Goal: Check status: Check status

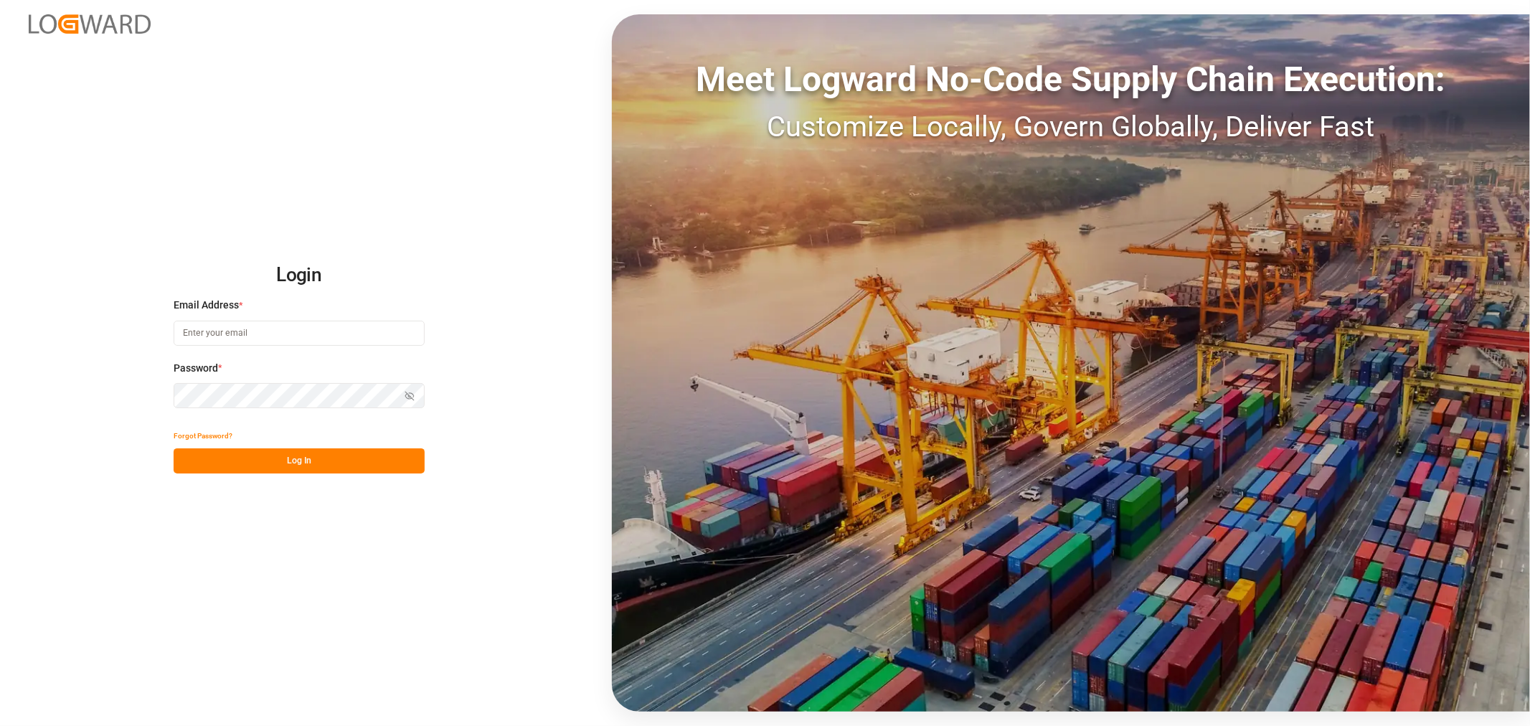
type input "huixin.gao@jamindustries.com"
click at [342, 451] on button "Log In" at bounding box center [299, 460] width 251 height 25
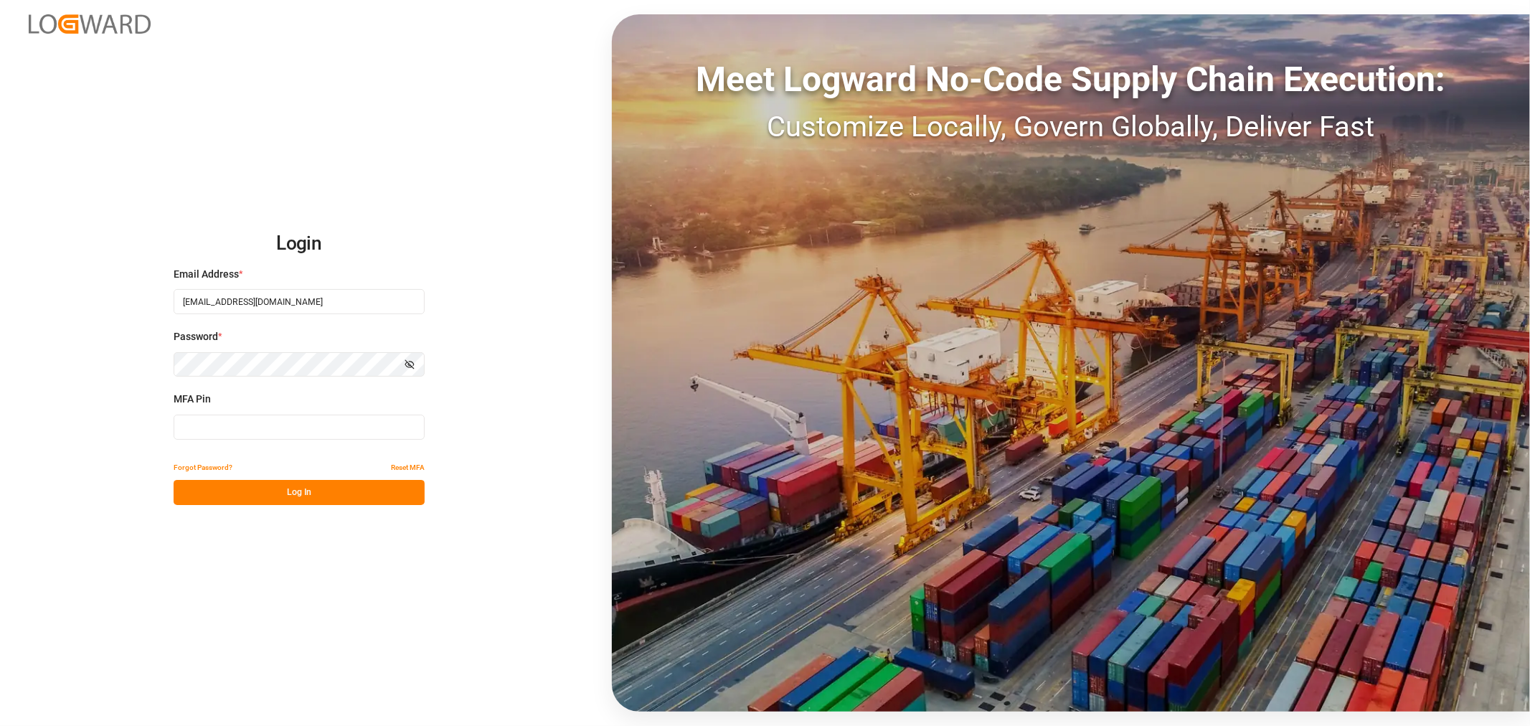
click at [202, 431] on input at bounding box center [299, 427] width 251 height 25
type input "440189"
click at [253, 496] on button "Log In" at bounding box center [299, 492] width 251 height 25
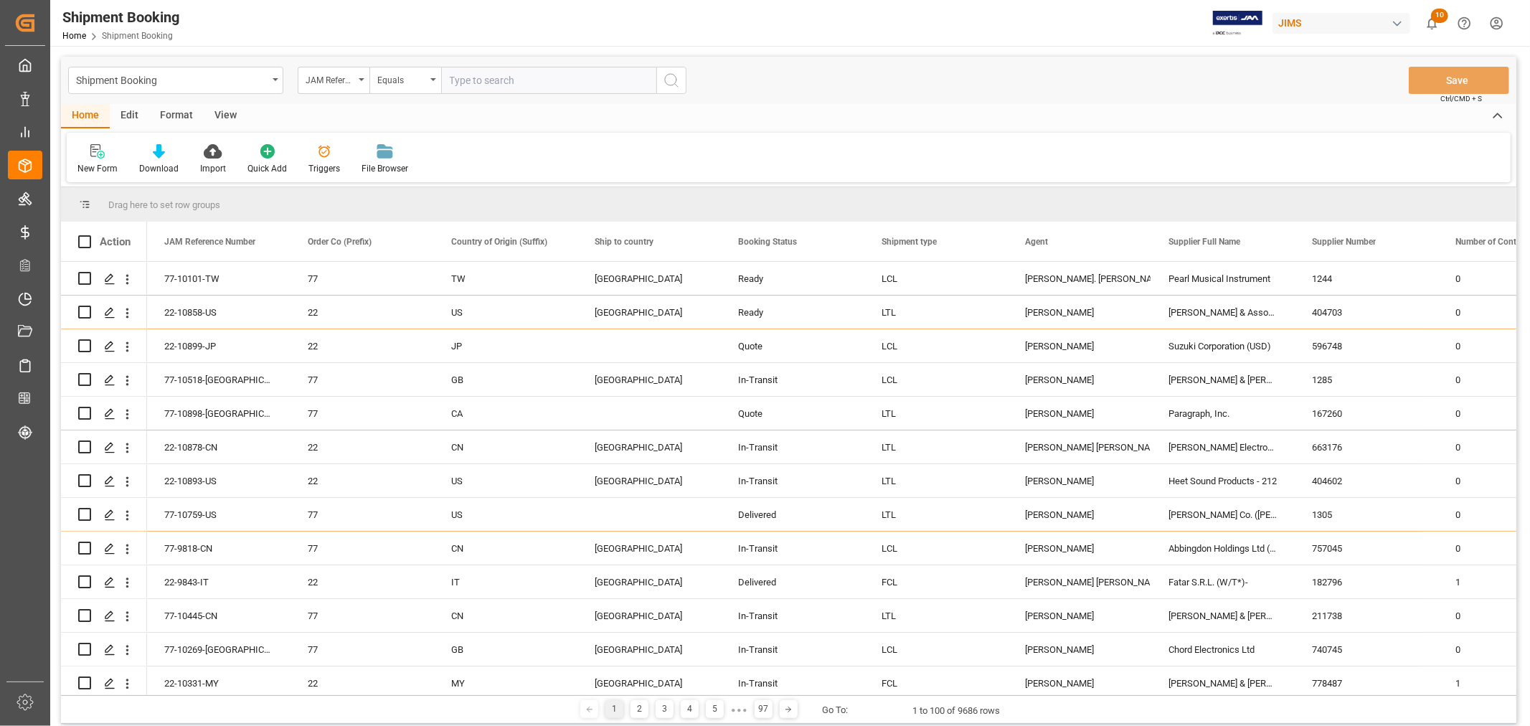
click at [488, 87] on input "text" at bounding box center [548, 80] width 215 height 27
paste input "77-10538-CN"
type input "77-10538-CN"
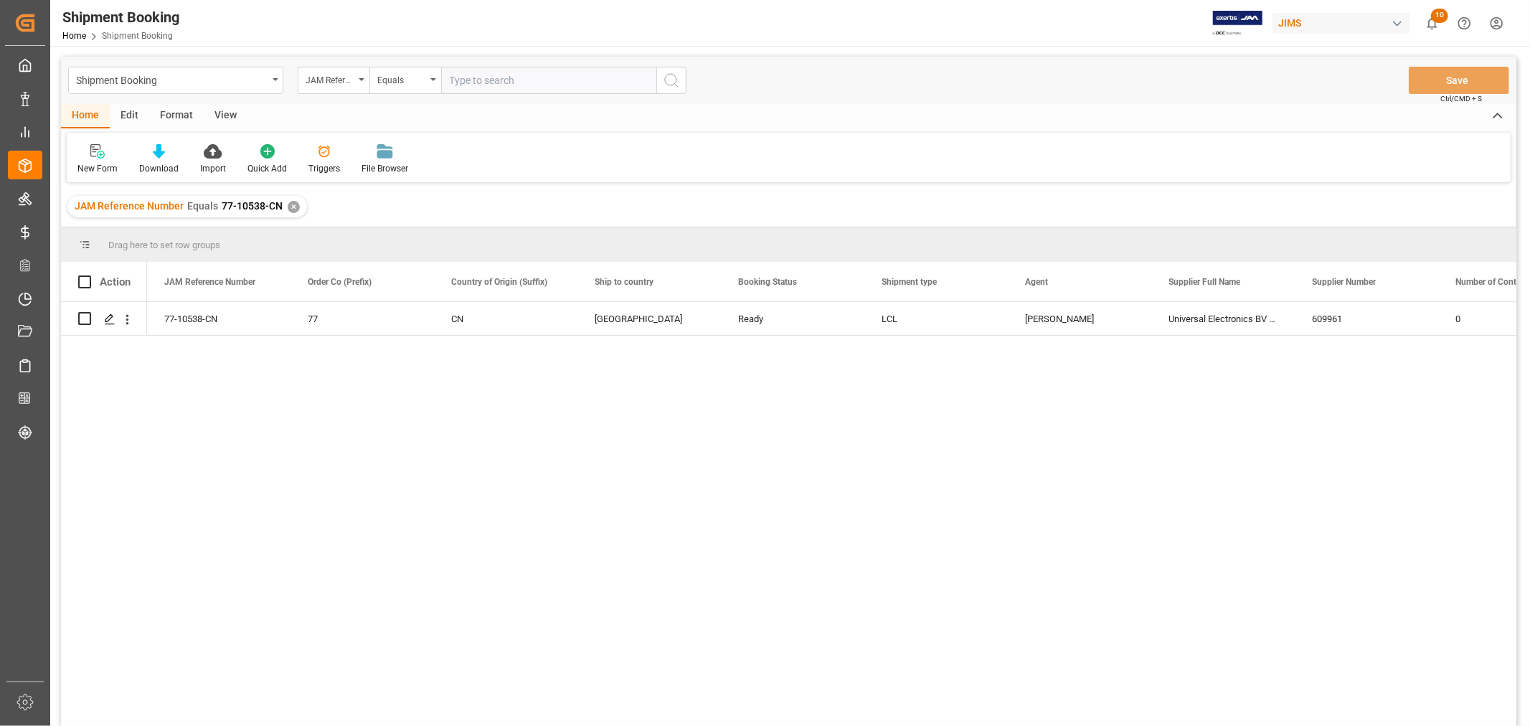
click at [211, 115] on div "View" at bounding box center [226, 116] width 44 height 24
click at [87, 156] on icon at bounding box center [92, 151] width 14 height 14
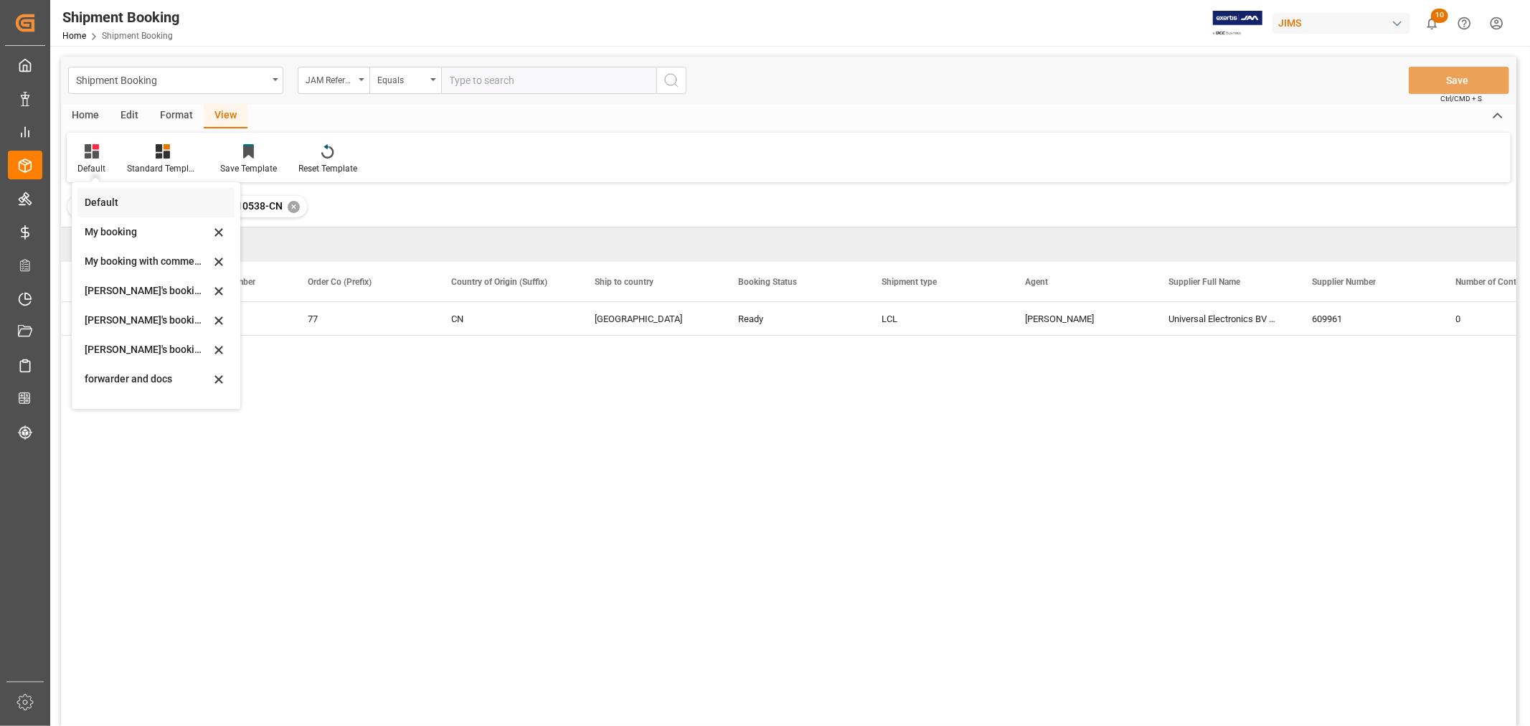
click at [91, 202] on div "Default" at bounding box center [148, 202] width 126 height 15
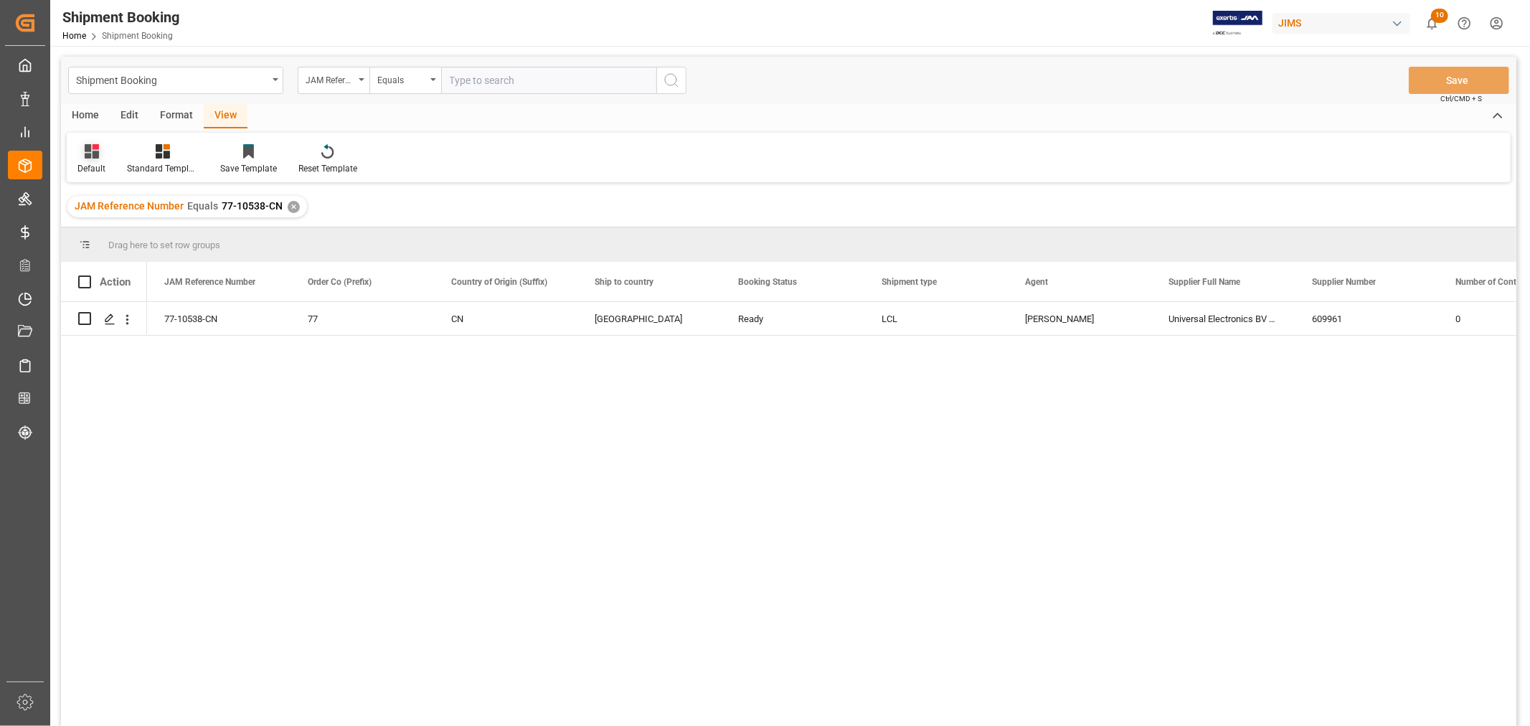
click at [90, 162] on div "Default" at bounding box center [91, 168] width 28 height 13
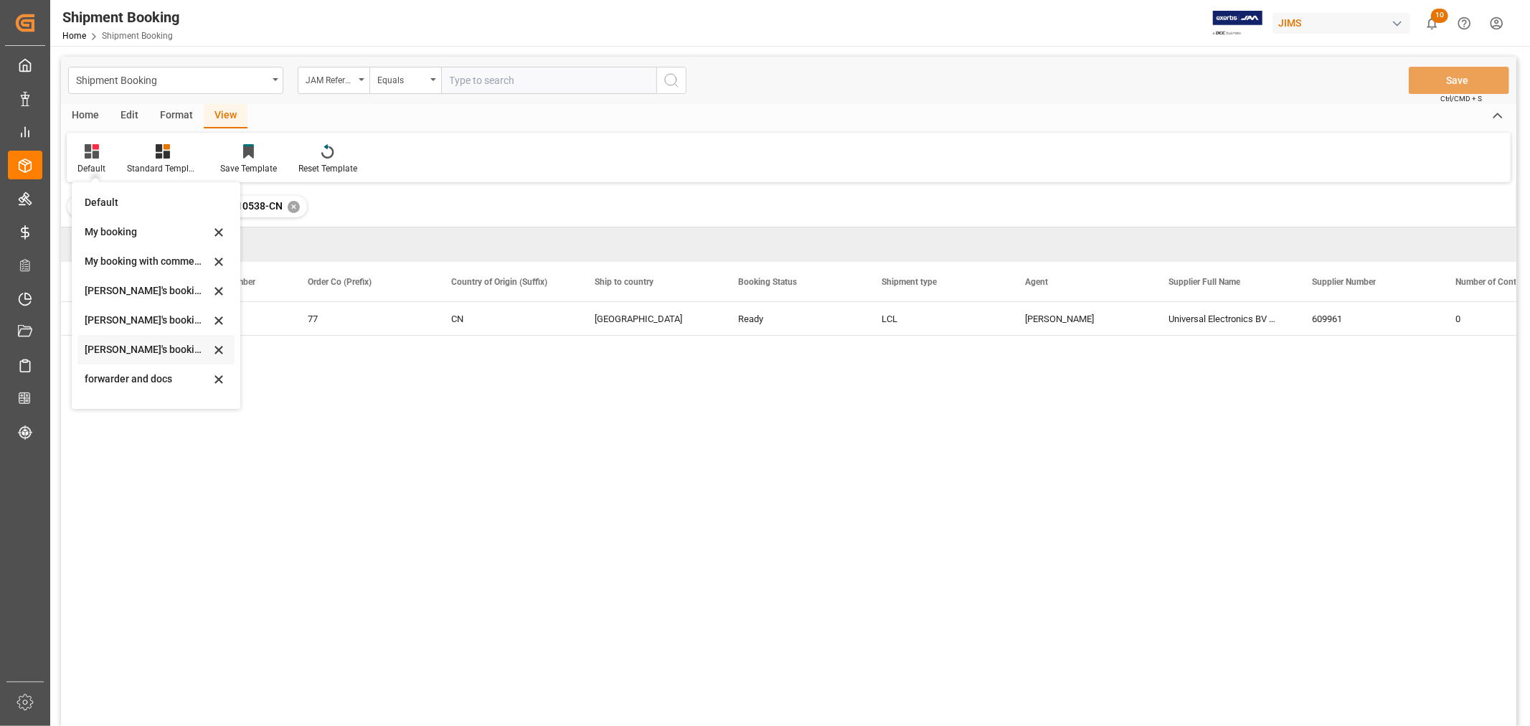
click at [141, 352] on div "Huixin's booking_3" at bounding box center [148, 349] width 126 height 15
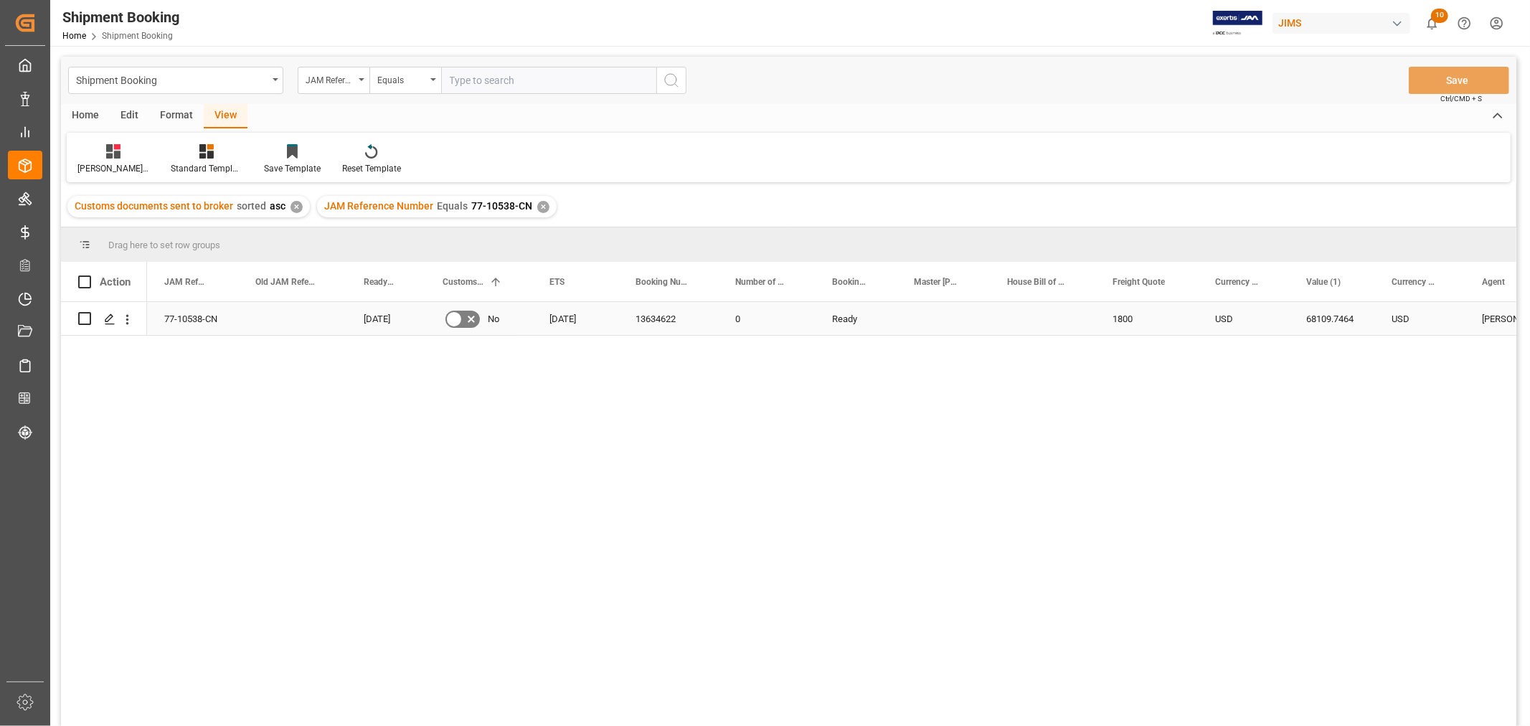
click at [654, 319] on div "13634622" at bounding box center [668, 318] width 100 height 33
click at [537, 204] on div "✕" at bounding box center [543, 207] width 12 height 12
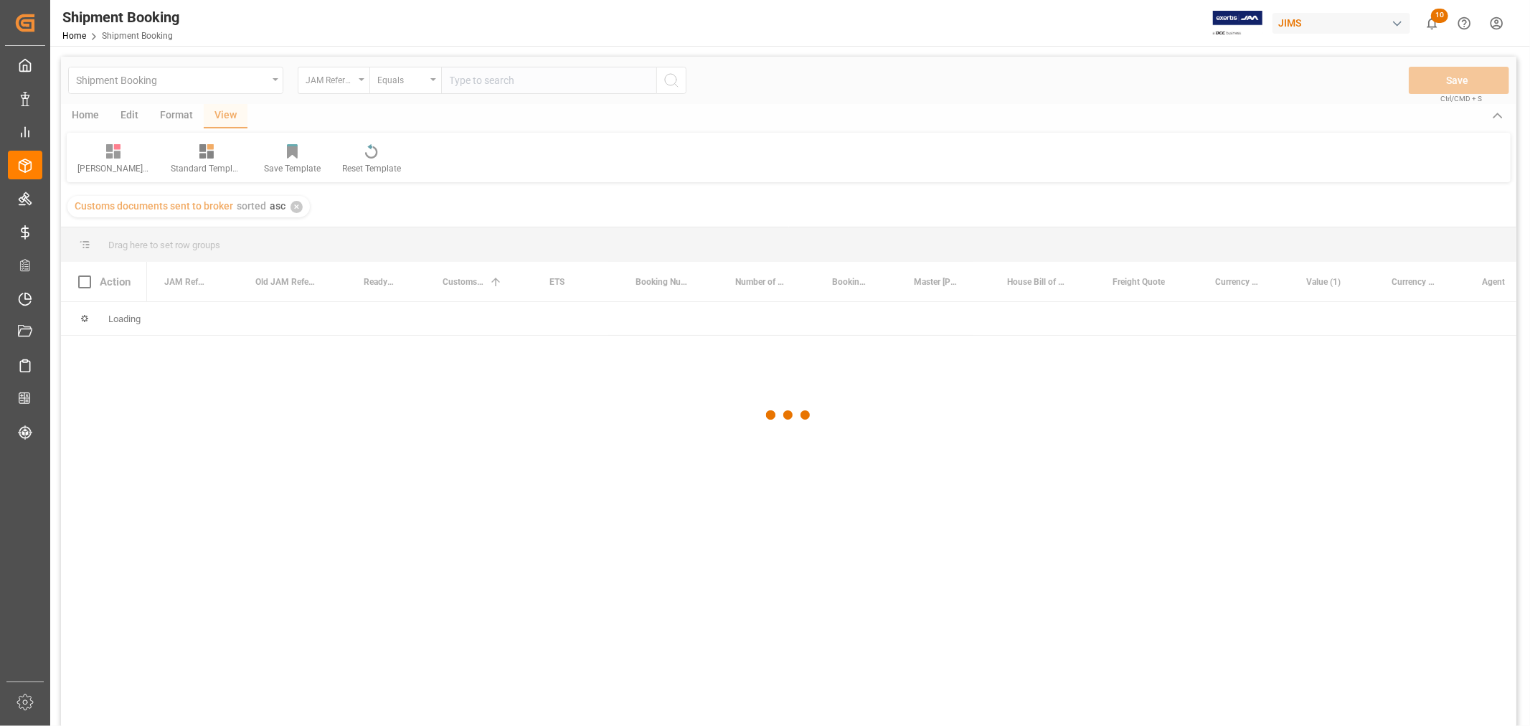
click at [502, 85] on div at bounding box center [789, 416] width 1456 height 718
click at [499, 81] on div at bounding box center [789, 416] width 1456 height 718
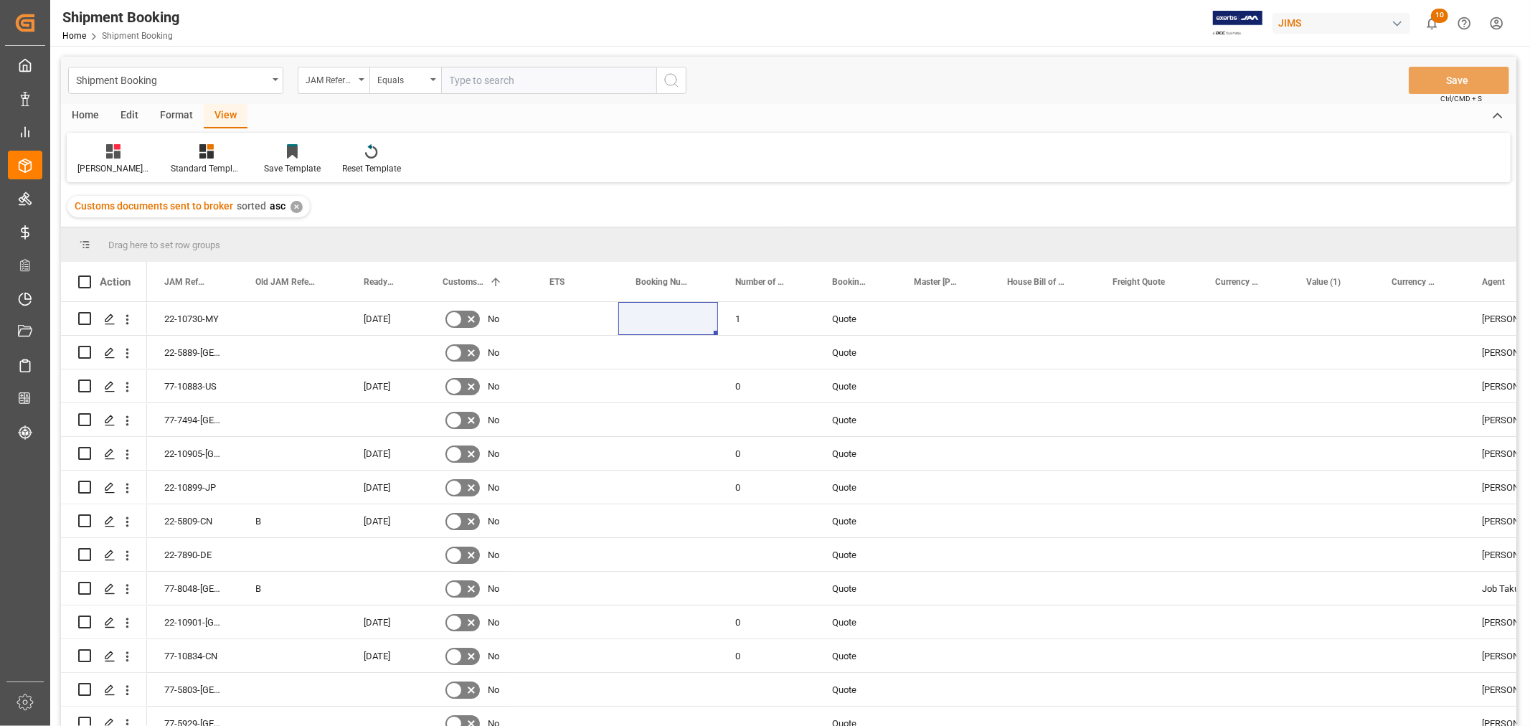
click at [499, 80] on input "text" at bounding box center [548, 80] width 215 height 27
type input "77-10432-cn"
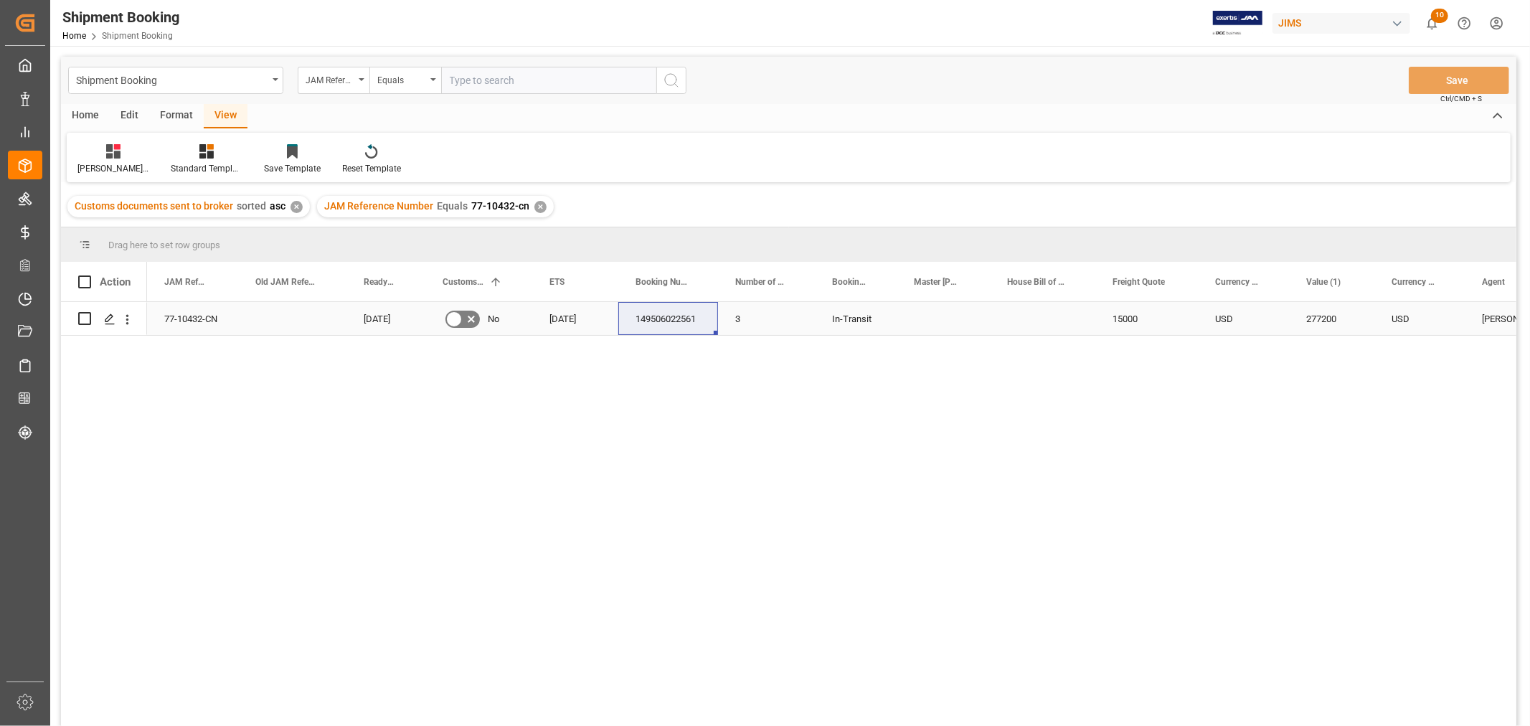
click at [463, 320] on icon "Press SPACE to select this row." at bounding box center [471, 319] width 17 height 17
click at [0, 0] on input "Press SPACE to select this row." at bounding box center [0, 0] width 0 height 0
click at [1444, 81] on button "Save" at bounding box center [1459, 80] width 100 height 27
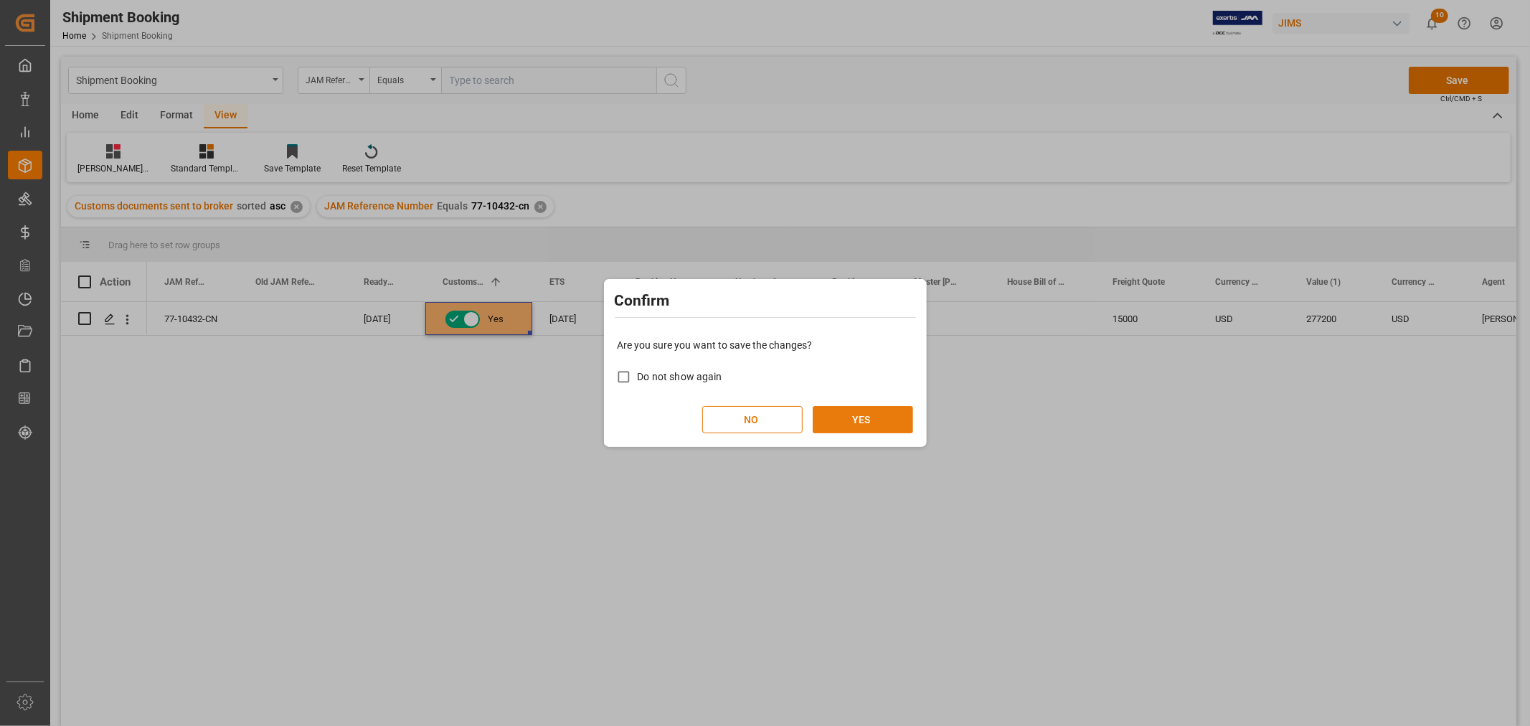
click at [848, 431] on button "YES" at bounding box center [863, 419] width 100 height 27
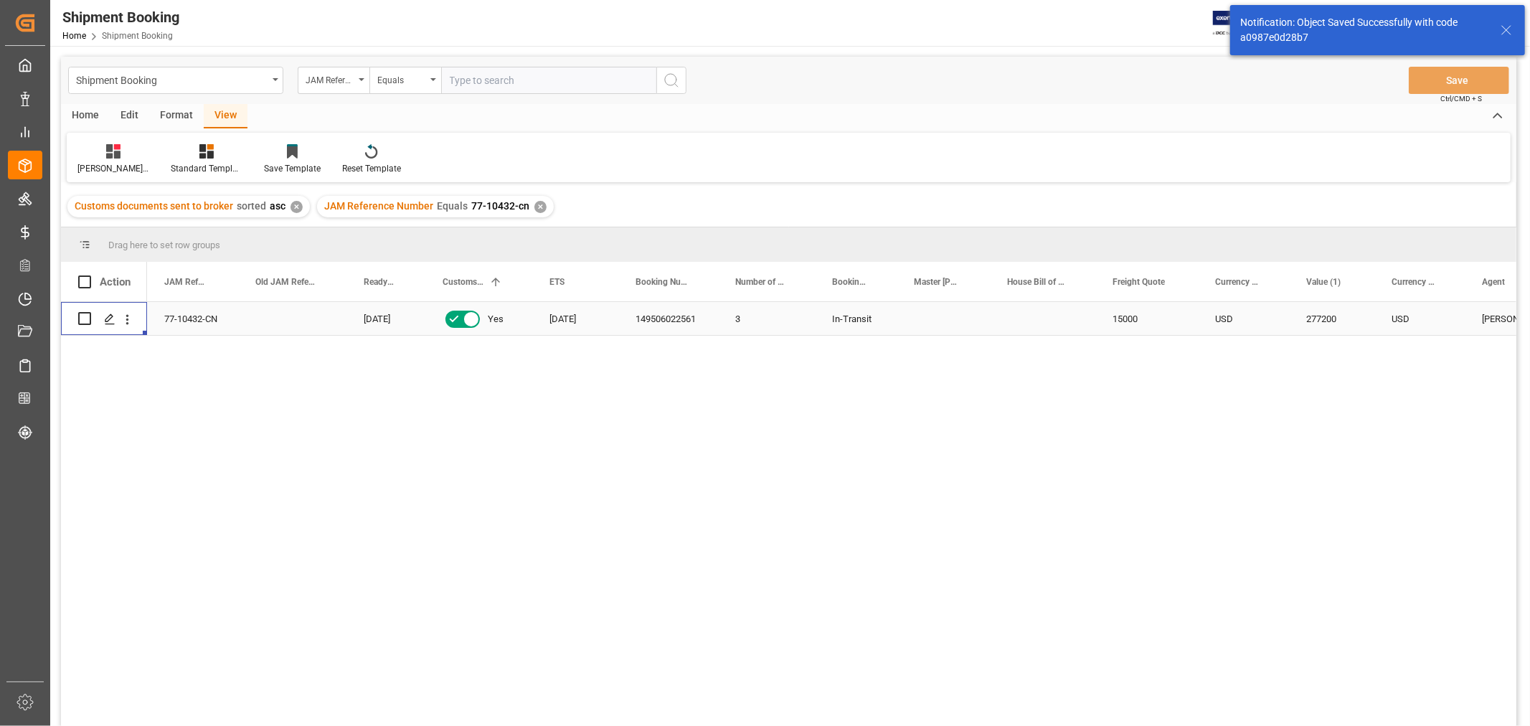
click at [113, 321] on icon "Press SPACE to select this row." at bounding box center [109, 319] width 11 height 11
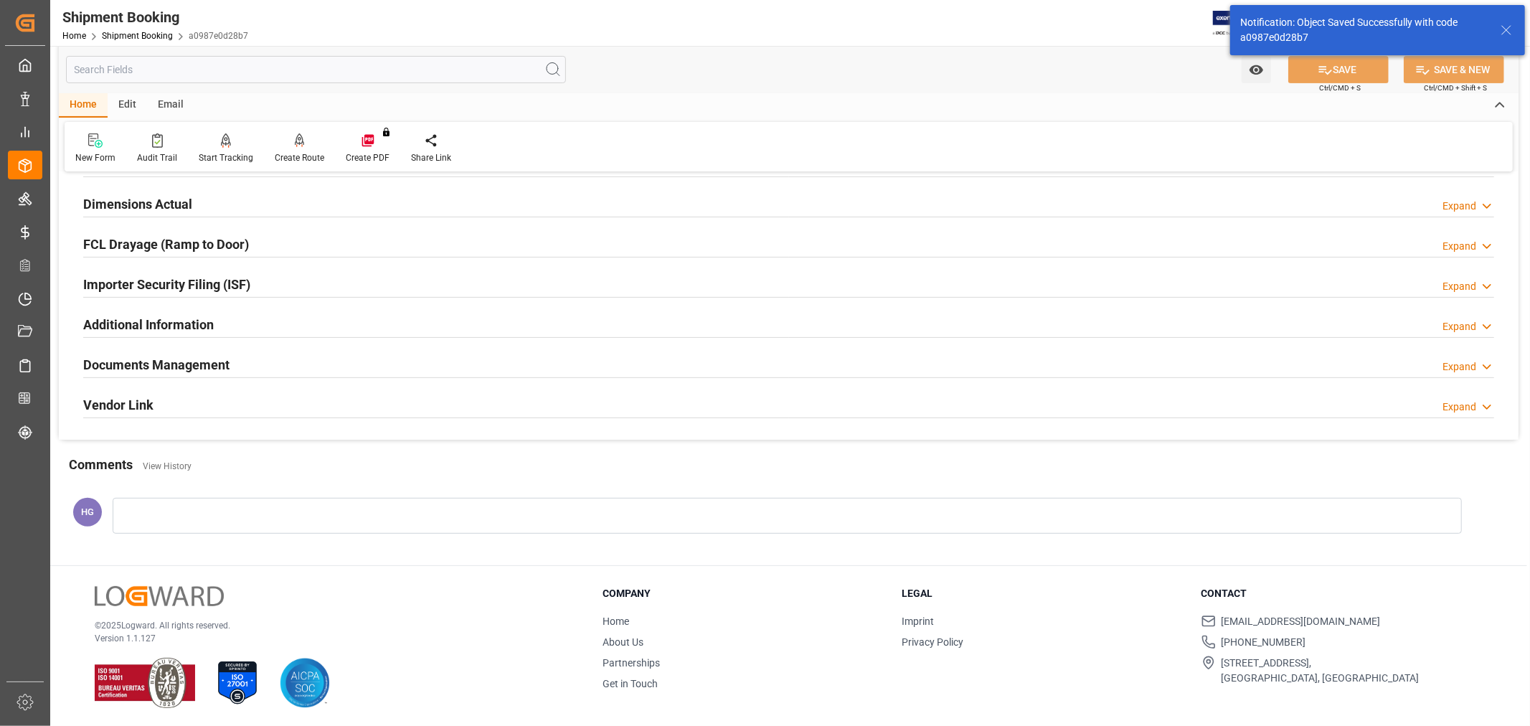
scroll to position [352, 0]
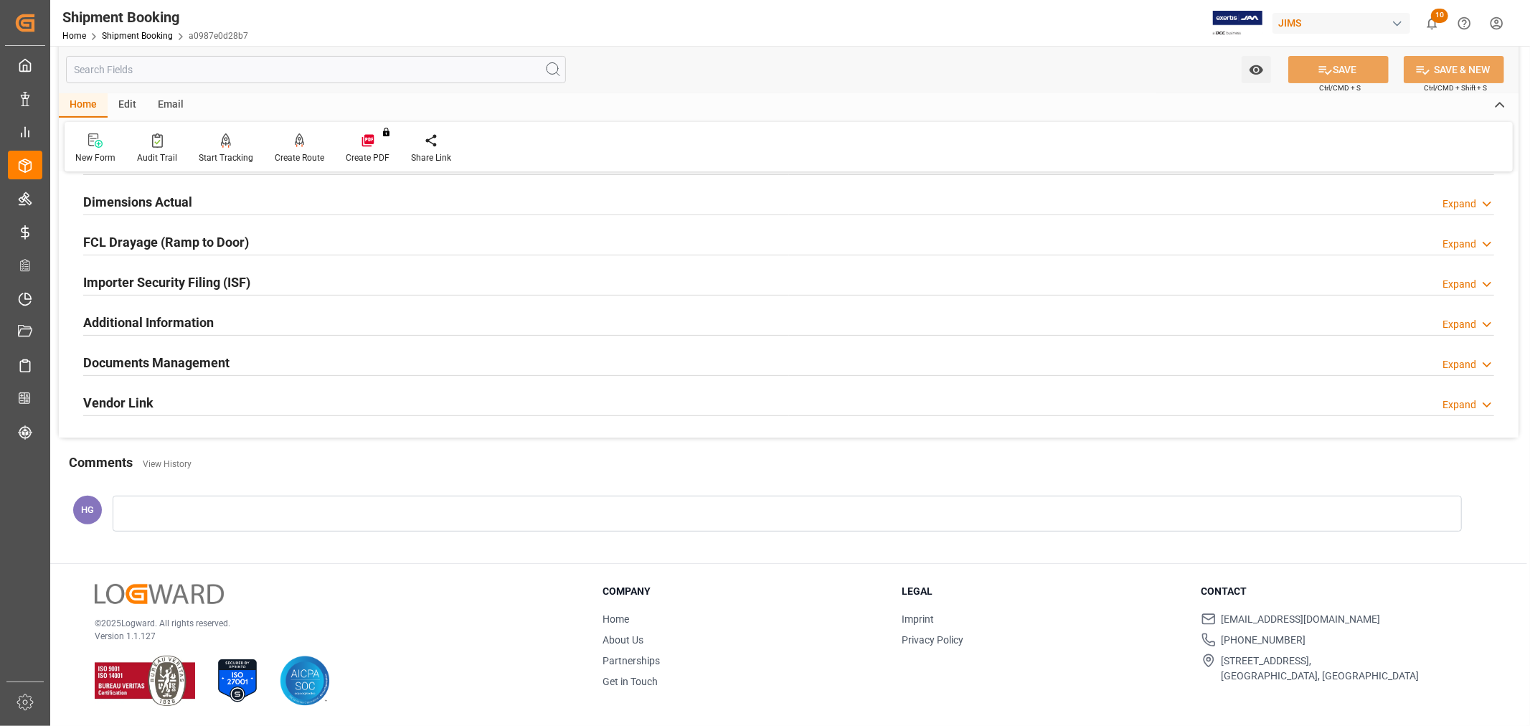
click at [220, 362] on h2 "Documents Management" at bounding box center [156, 362] width 146 height 19
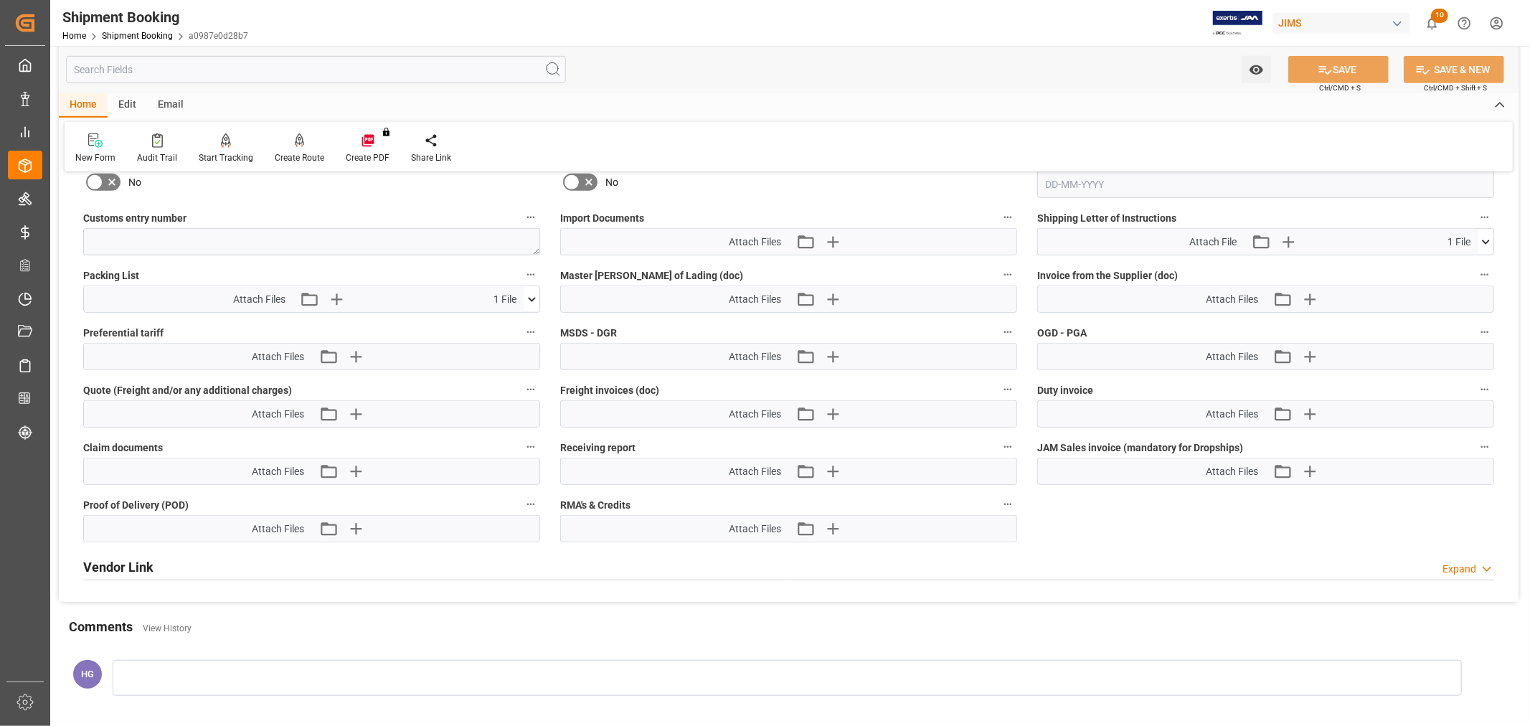
scroll to position [751, 0]
click at [827, 237] on icon "button" at bounding box center [833, 240] width 14 height 14
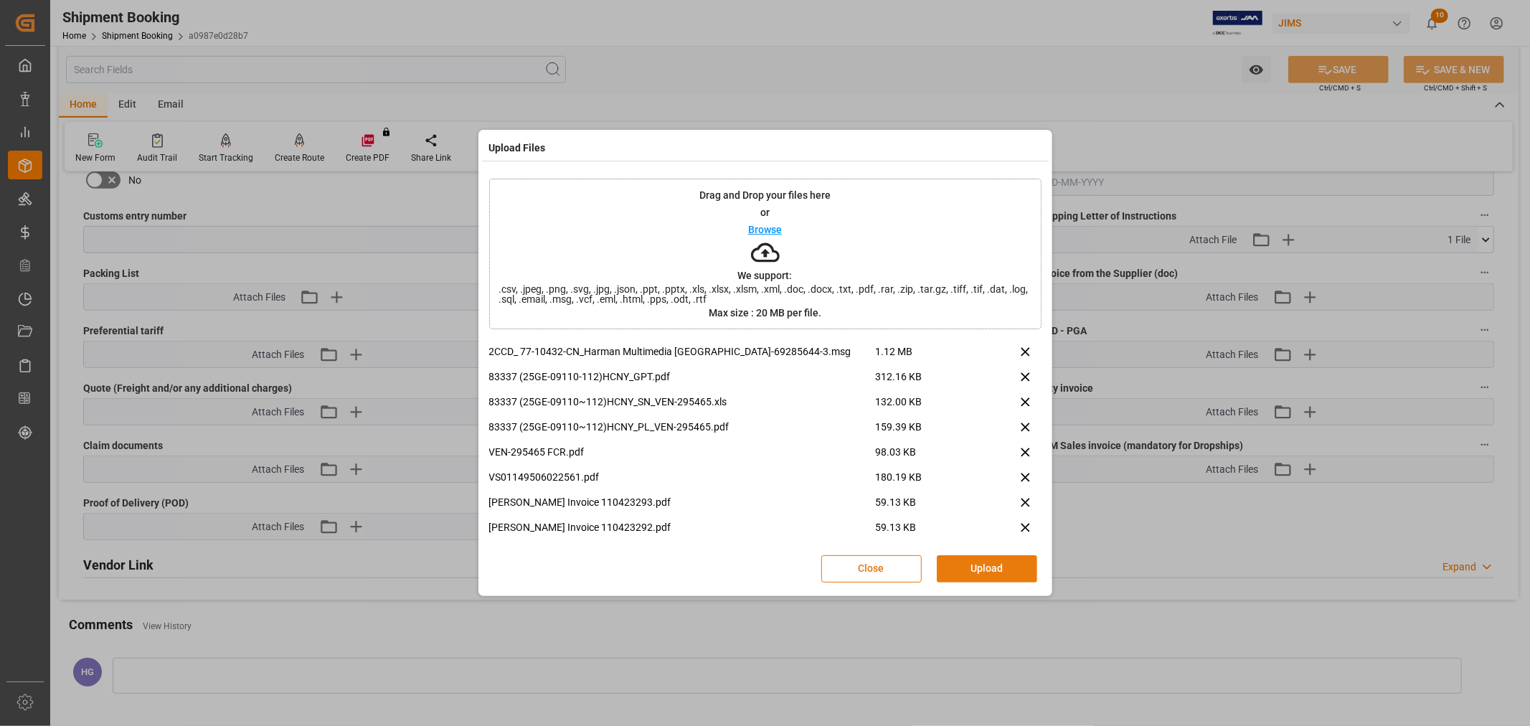
click at [976, 558] on button "Upload" at bounding box center [987, 568] width 100 height 27
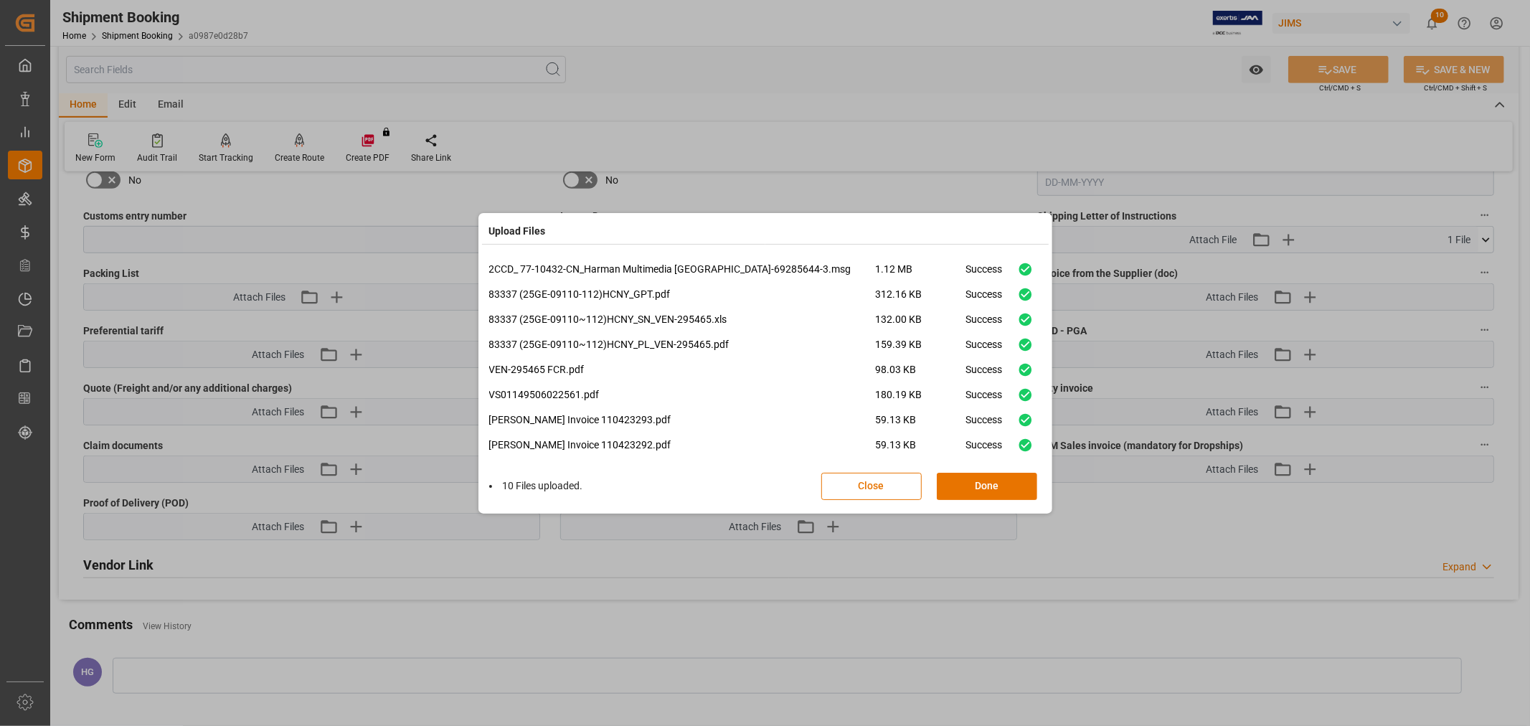
scroll to position [60, 0]
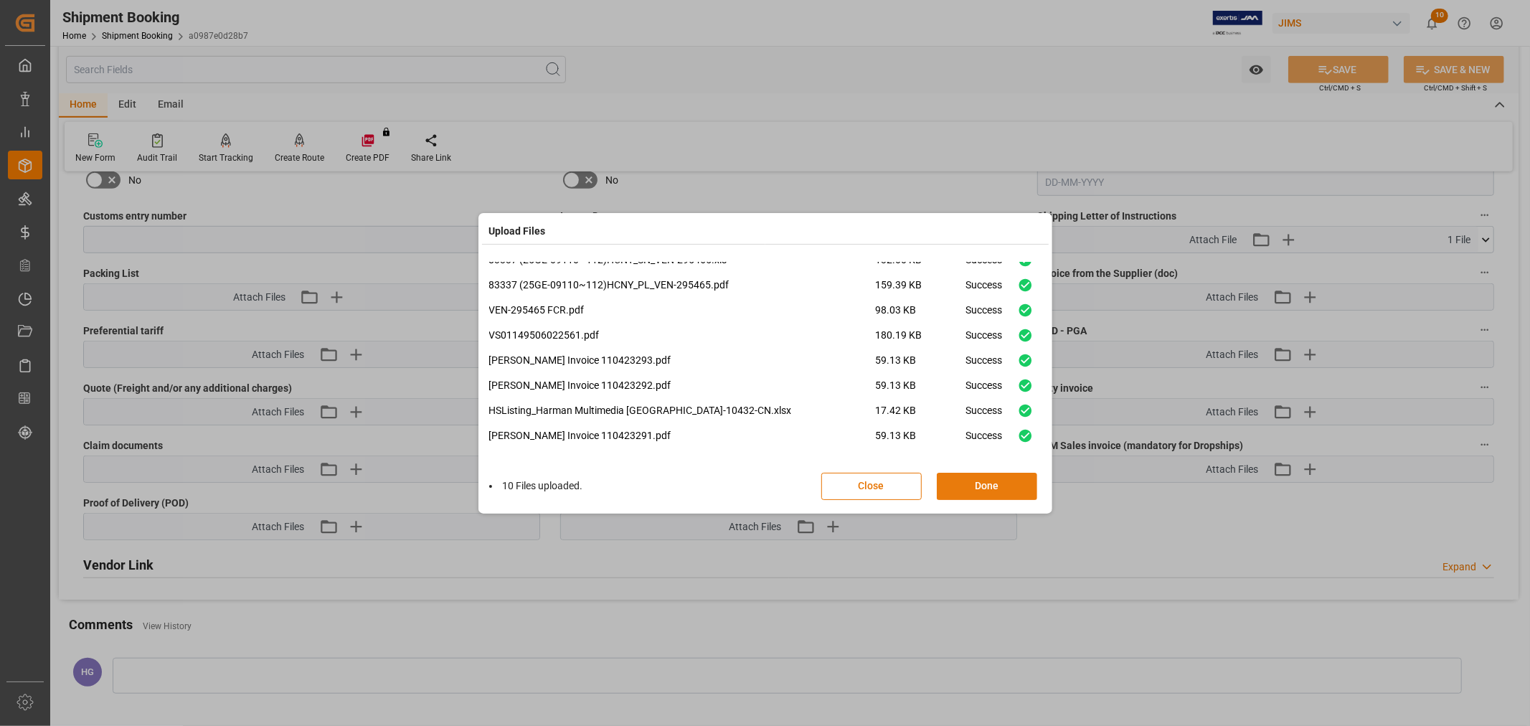
click at [959, 485] on button "Done" at bounding box center [987, 486] width 100 height 27
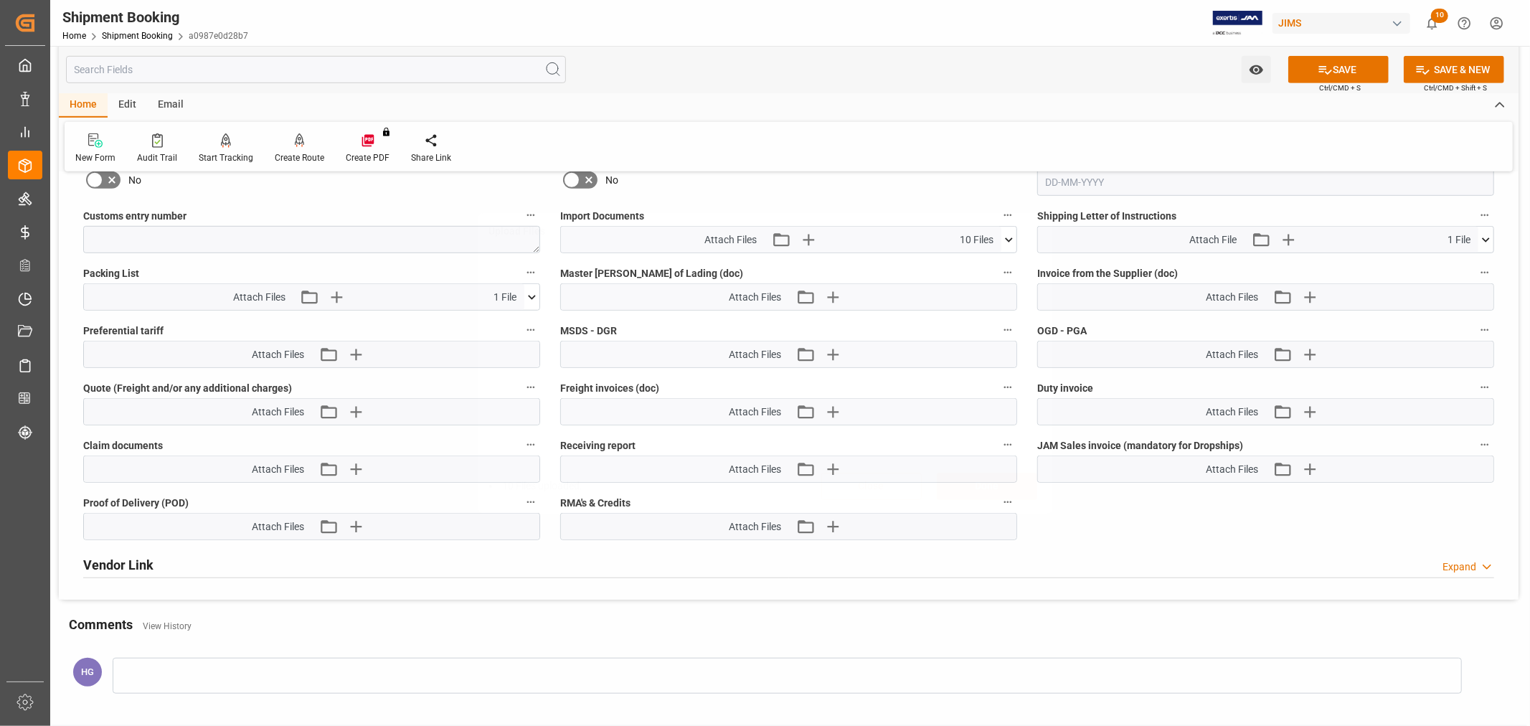
scroll to position [0, 0]
click at [1318, 70] on icon at bounding box center [1325, 69] width 15 height 15
click at [1009, 237] on icon at bounding box center [1009, 239] width 8 height 4
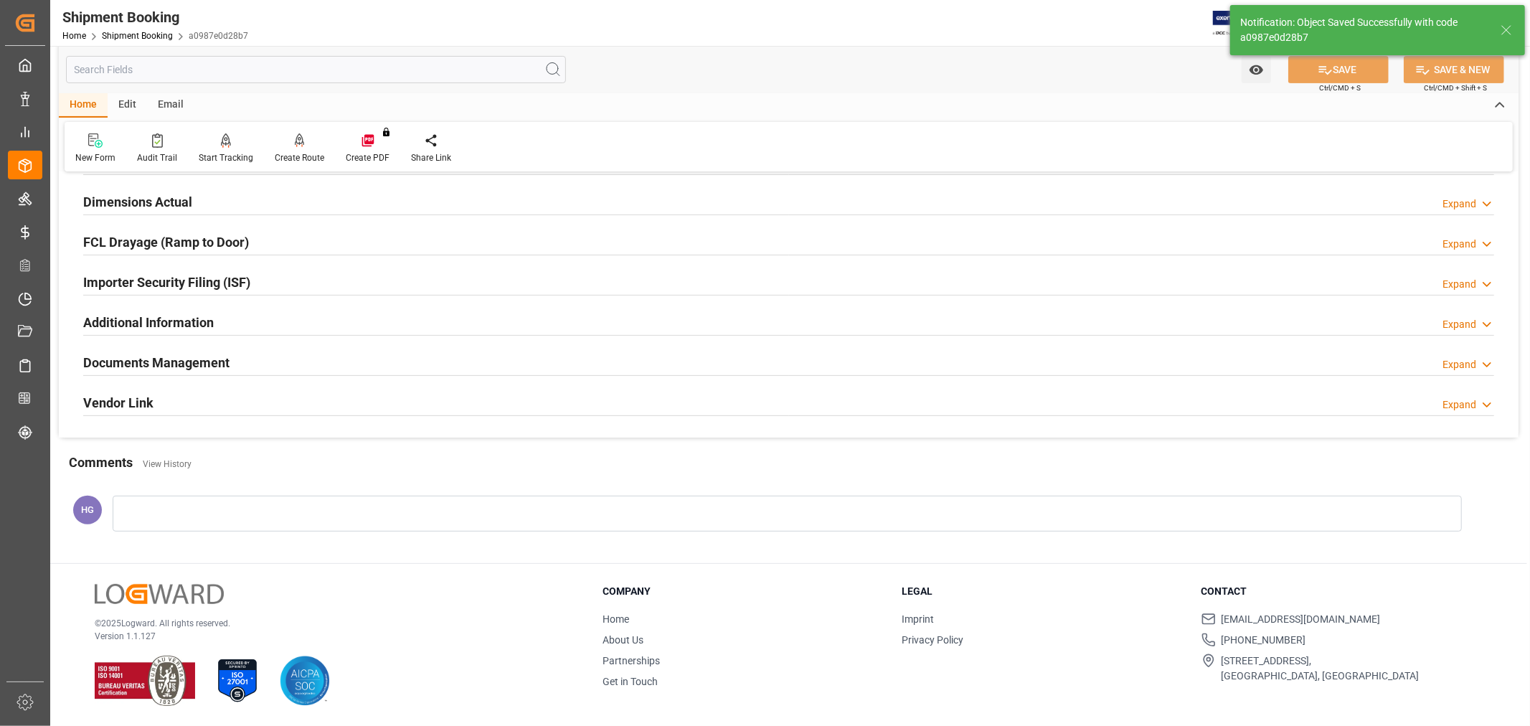
scroll to position [192, 0]
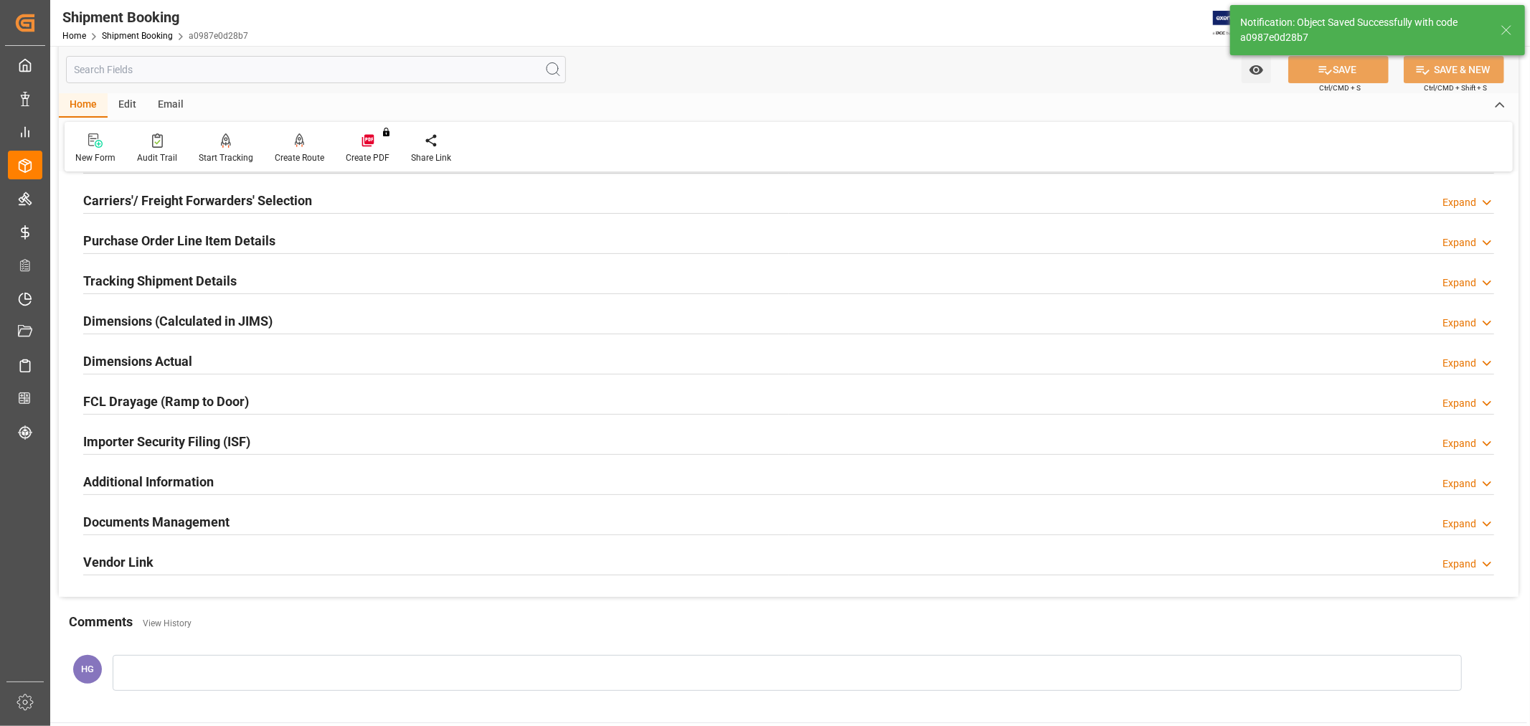
click at [191, 524] on h2 "Documents Management" at bounding box center [156, 521] width 146 height 19
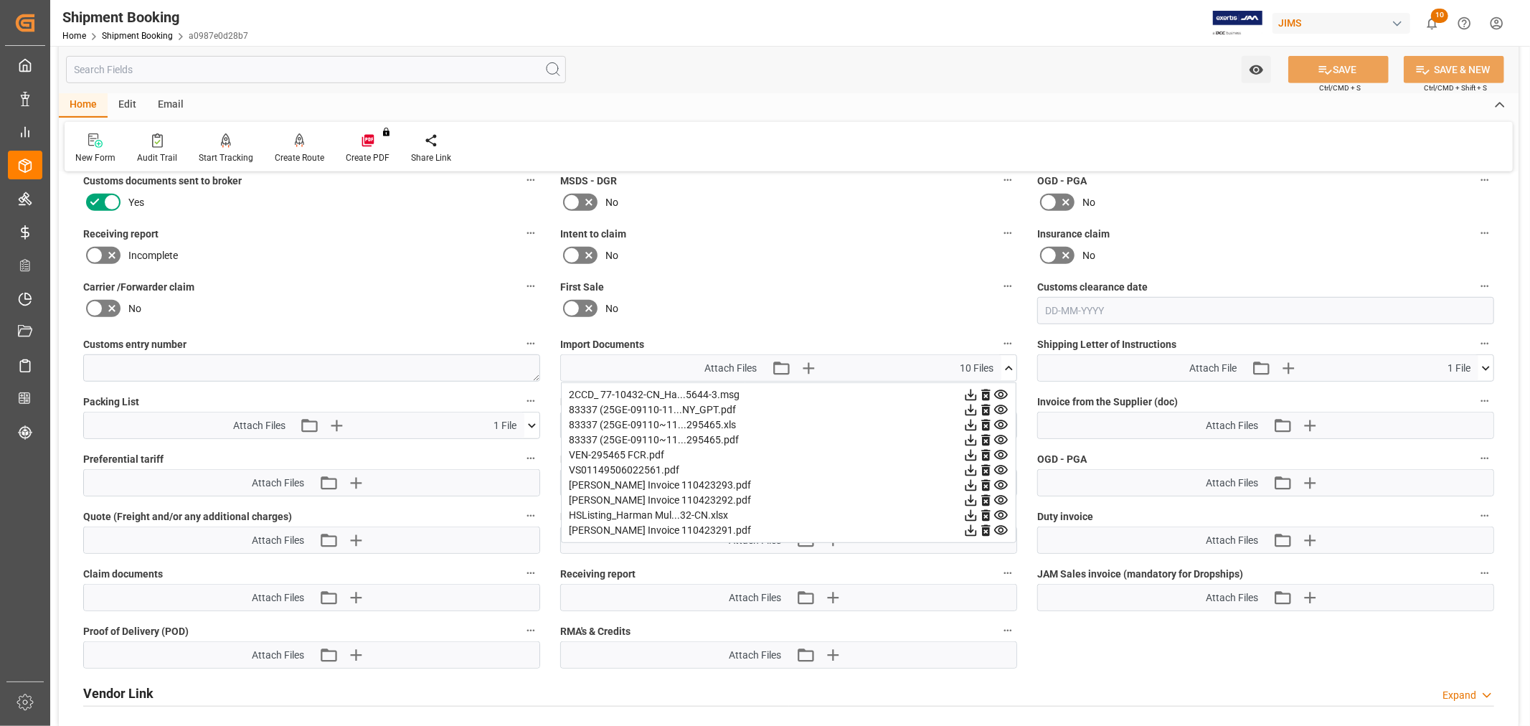
scroll to position [591, 0]
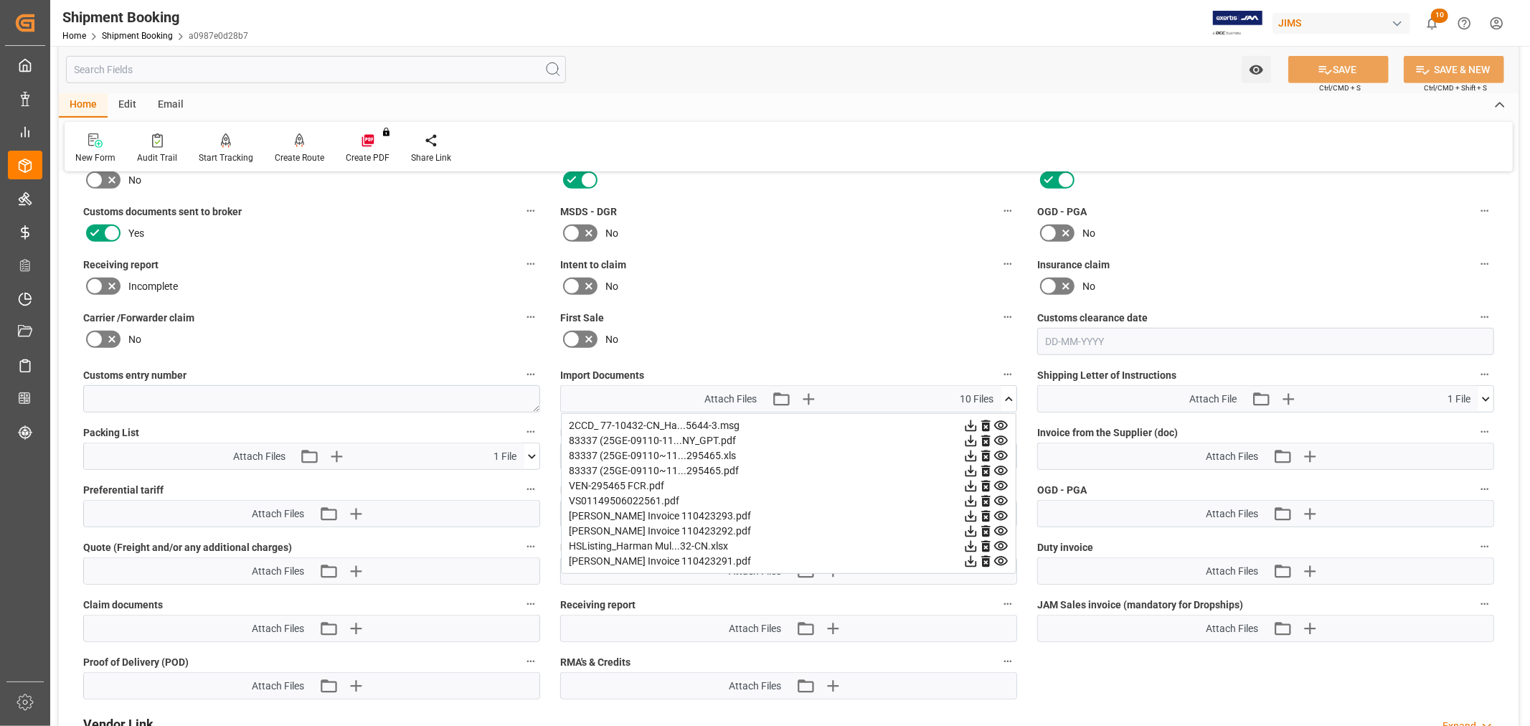
click at [884, 284] on div "No" at bounding box center [788, 286] width 457 height 23
click at [1006, 395] on icon at bounding box center [1009, 399] width 15 height 15
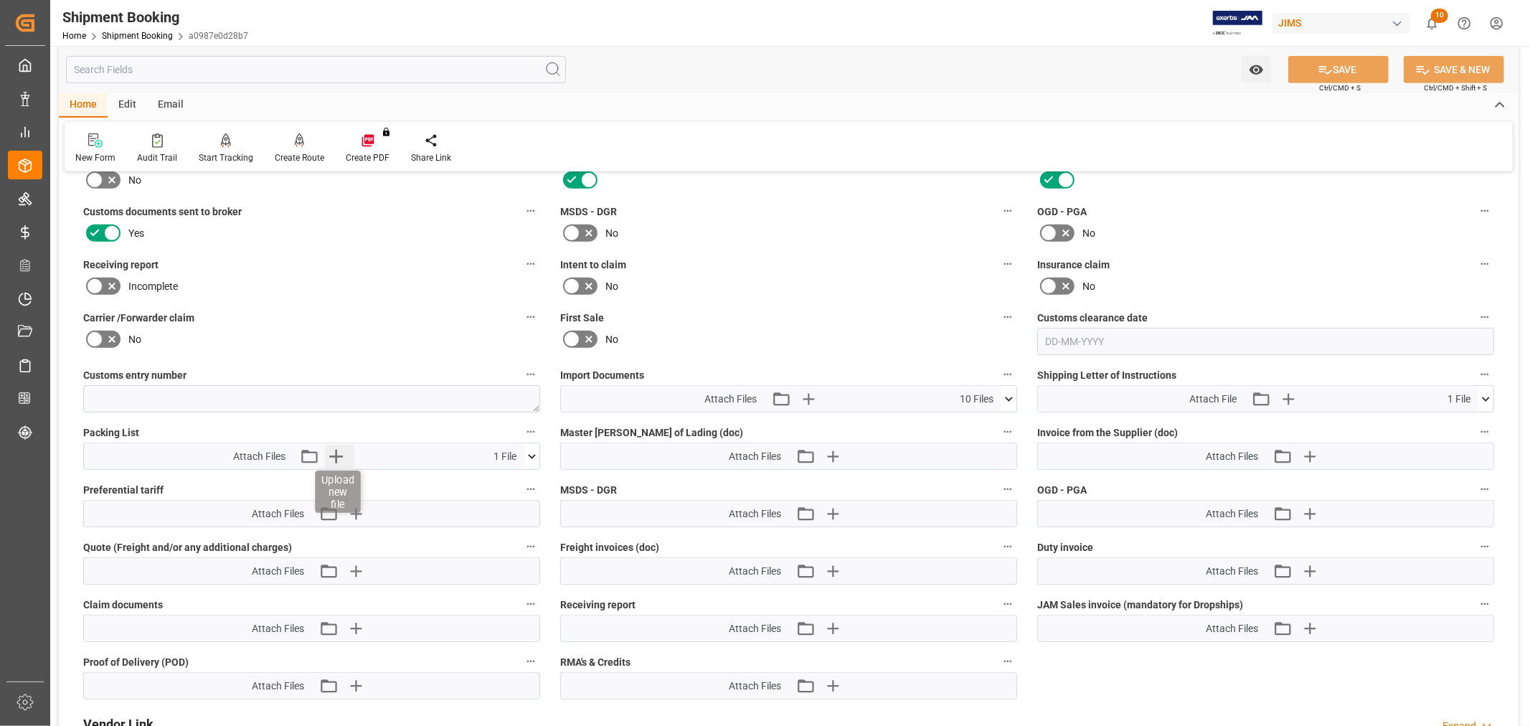
click at [334, 454] on icon "button" at bounding box center [336, 456] width 23 height 23
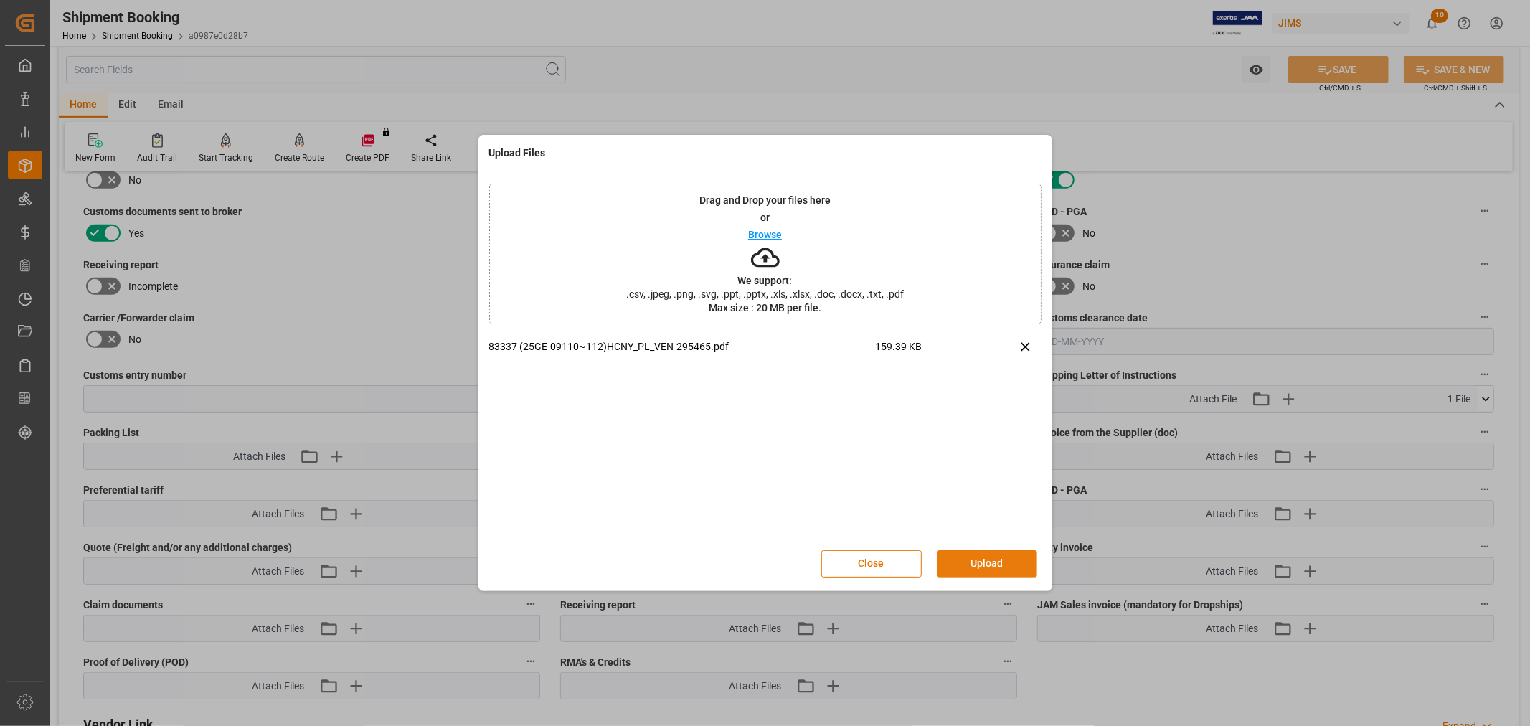
click at [972, 555] on button "Upload" at bounding box center [987, 563] width 100 height 27
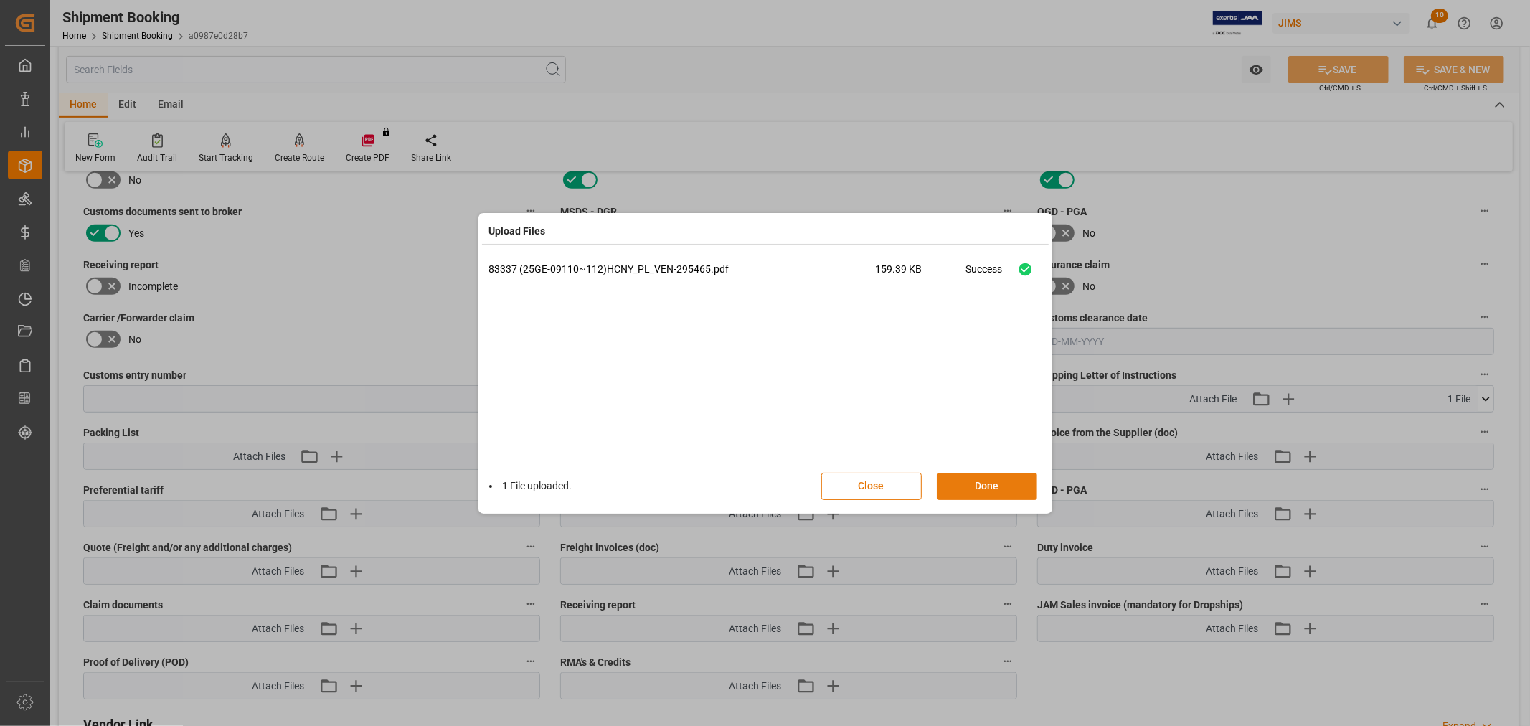
click at [988, 474] on button "Done" at bounding box center [987, 486] width 100 height 27
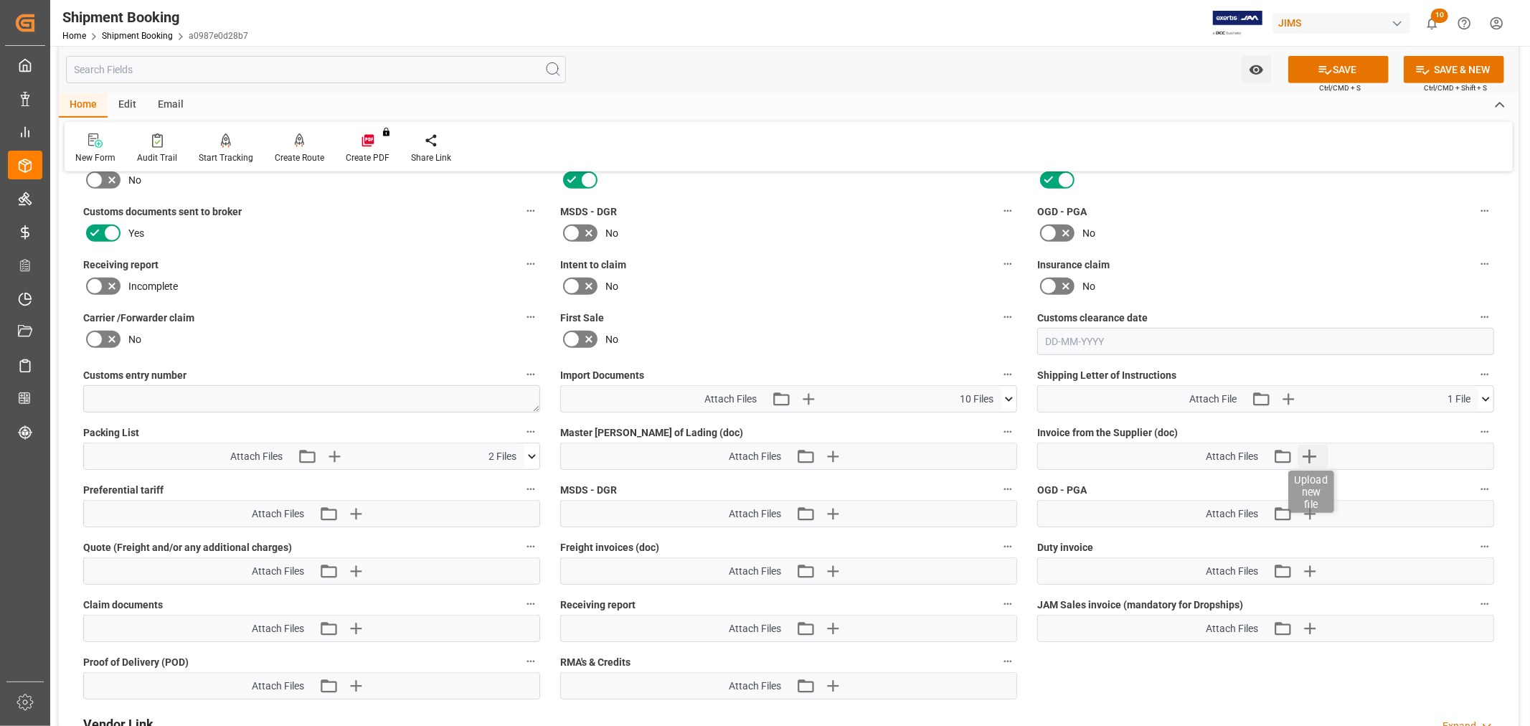
click at [1314, 451] on icon "button" at bounding box center [1309, 456] width 23 height 23
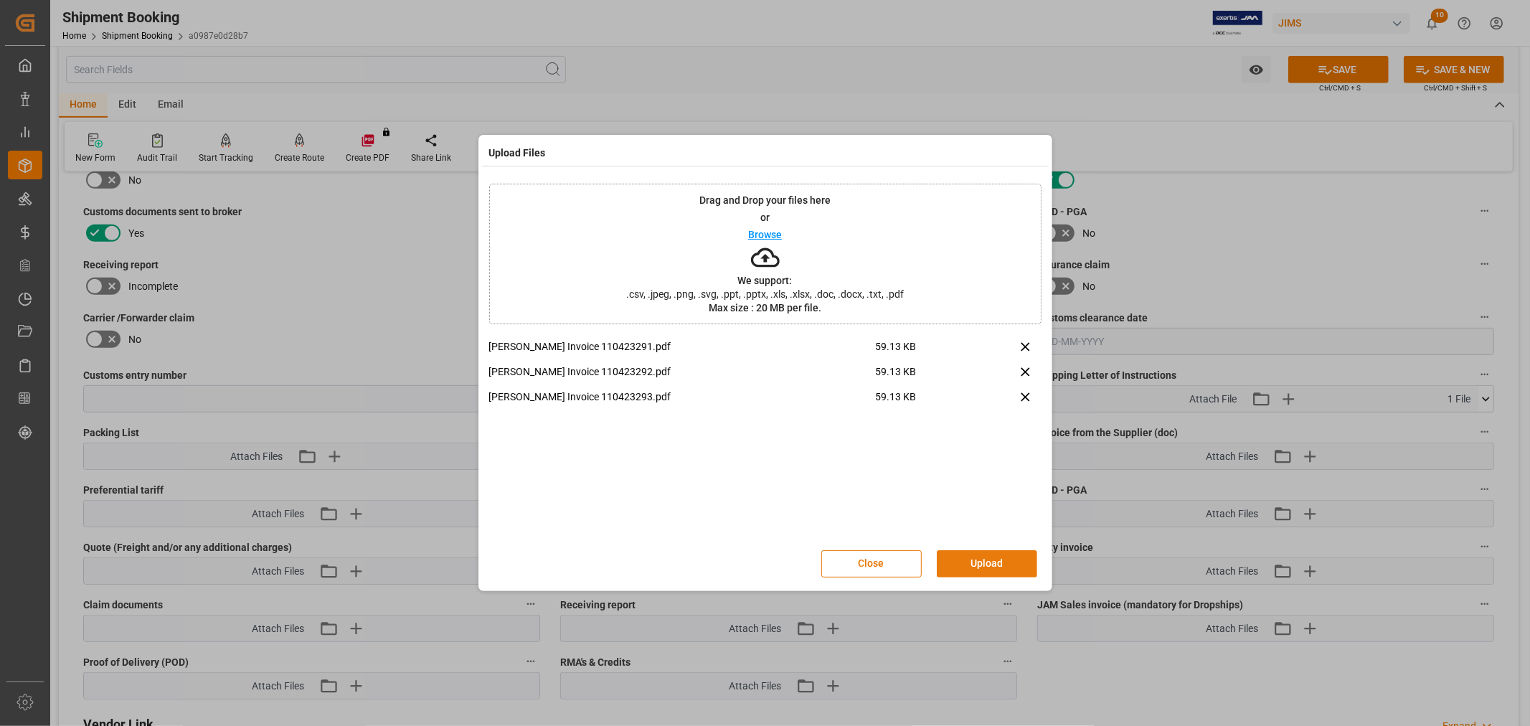
click at [977, 561] on button "Upload" at bounding box center [987, 563] width 100 height 27
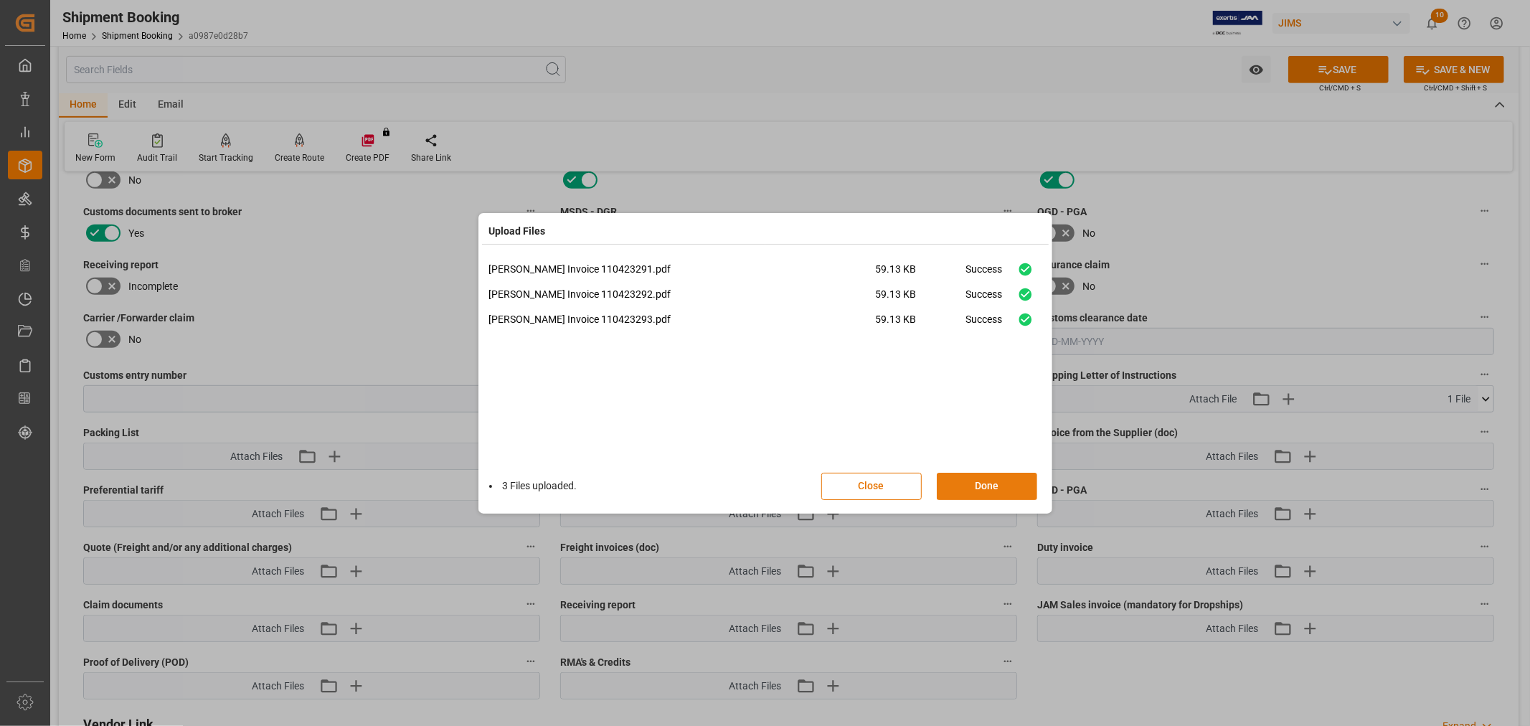
click at [986, 484] on button "Done" at bounding box center [987, 486] width 100 height 27
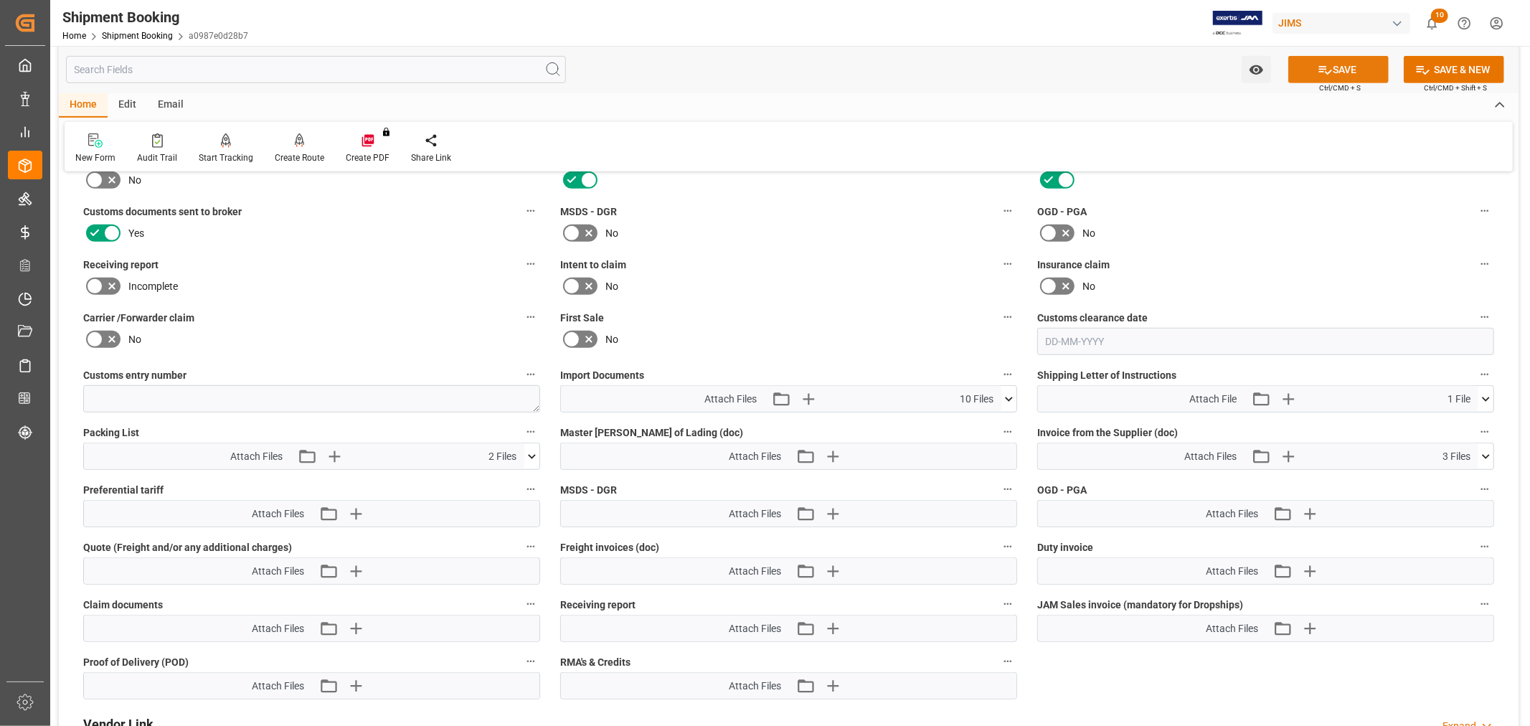
click at [1321, 69] on icon at bounding box center [1325, 70] width 13 height 9
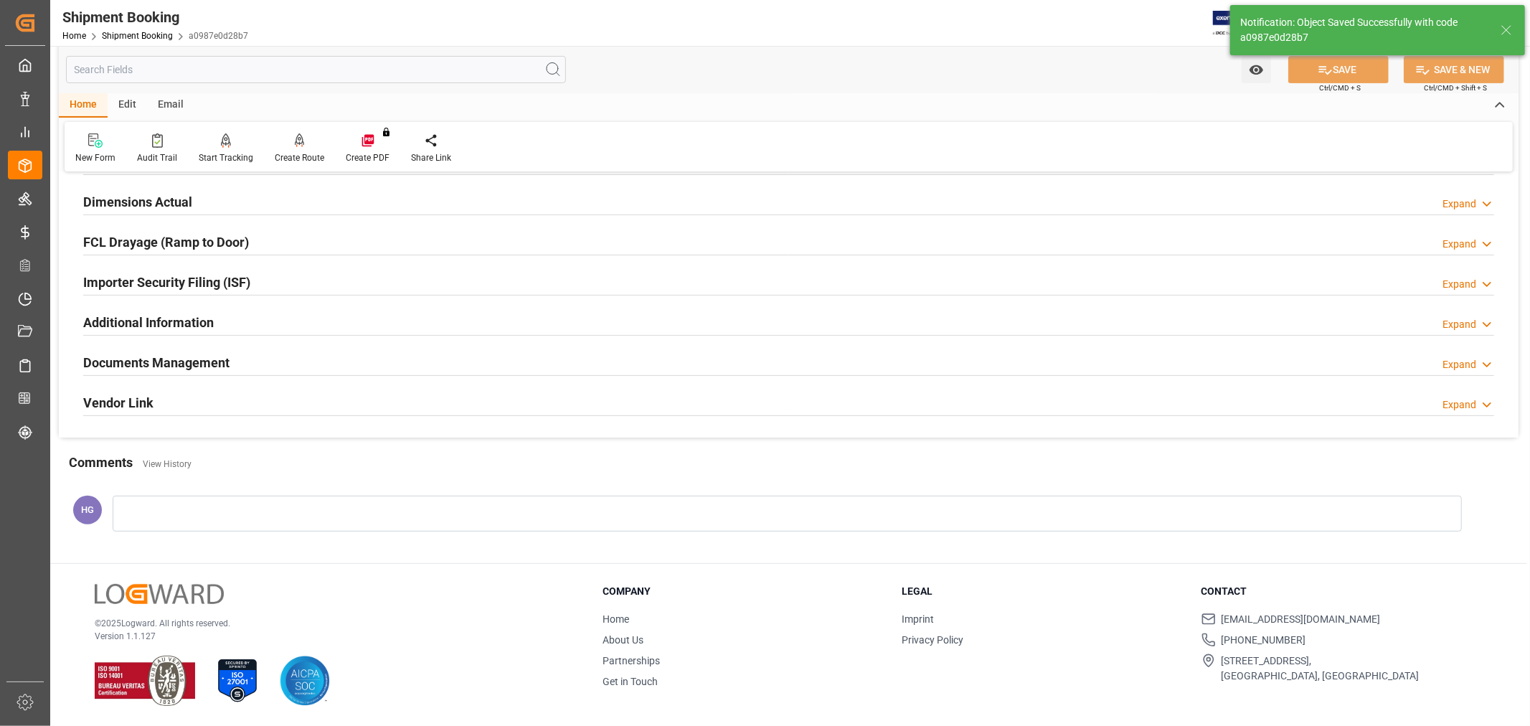
scroll to position [352, 0]
click at [140, 32] on link "Shipment Booking" at bounding box center [137, 36] width 71 height 10
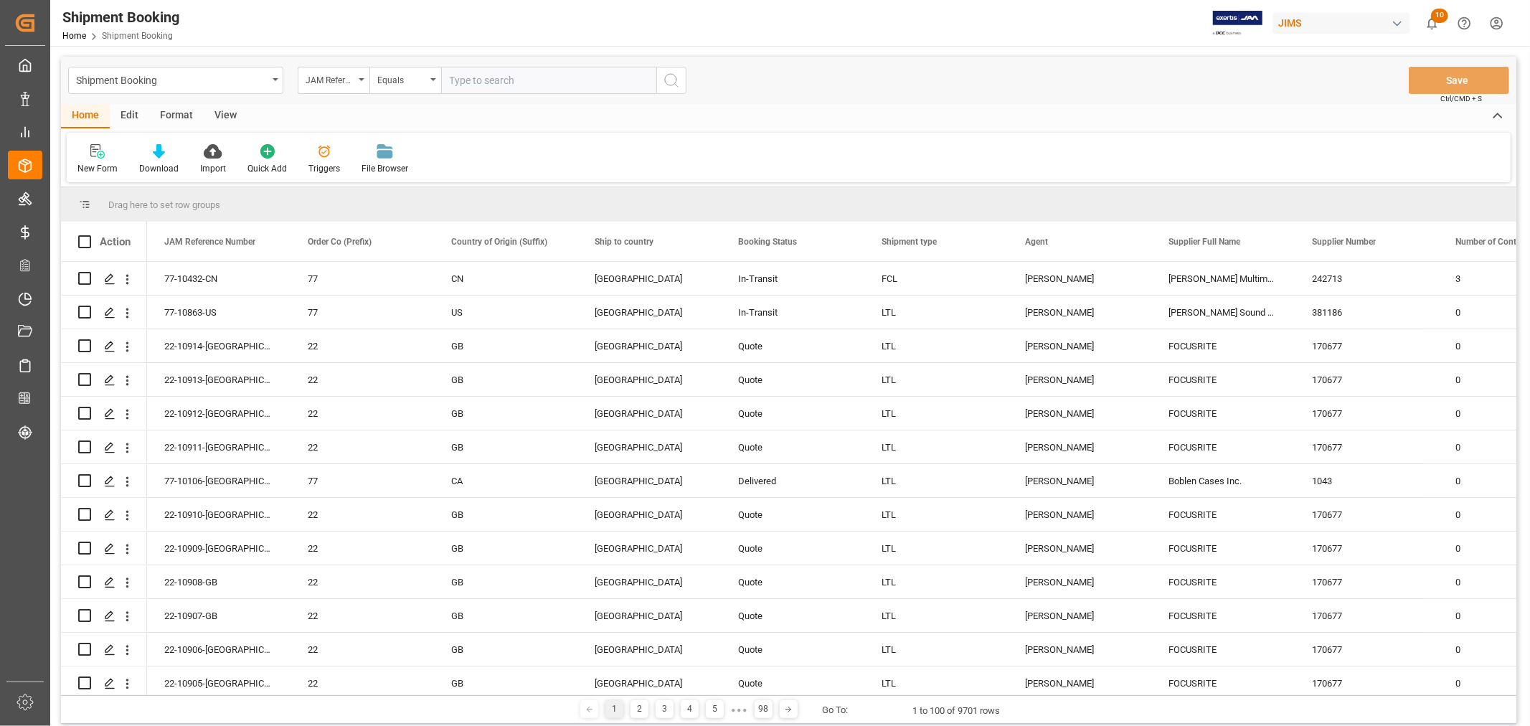
click at [504, 77] on input "text" at bounding box center [548, 80] width 215 height 27
type input "77-10807-us"
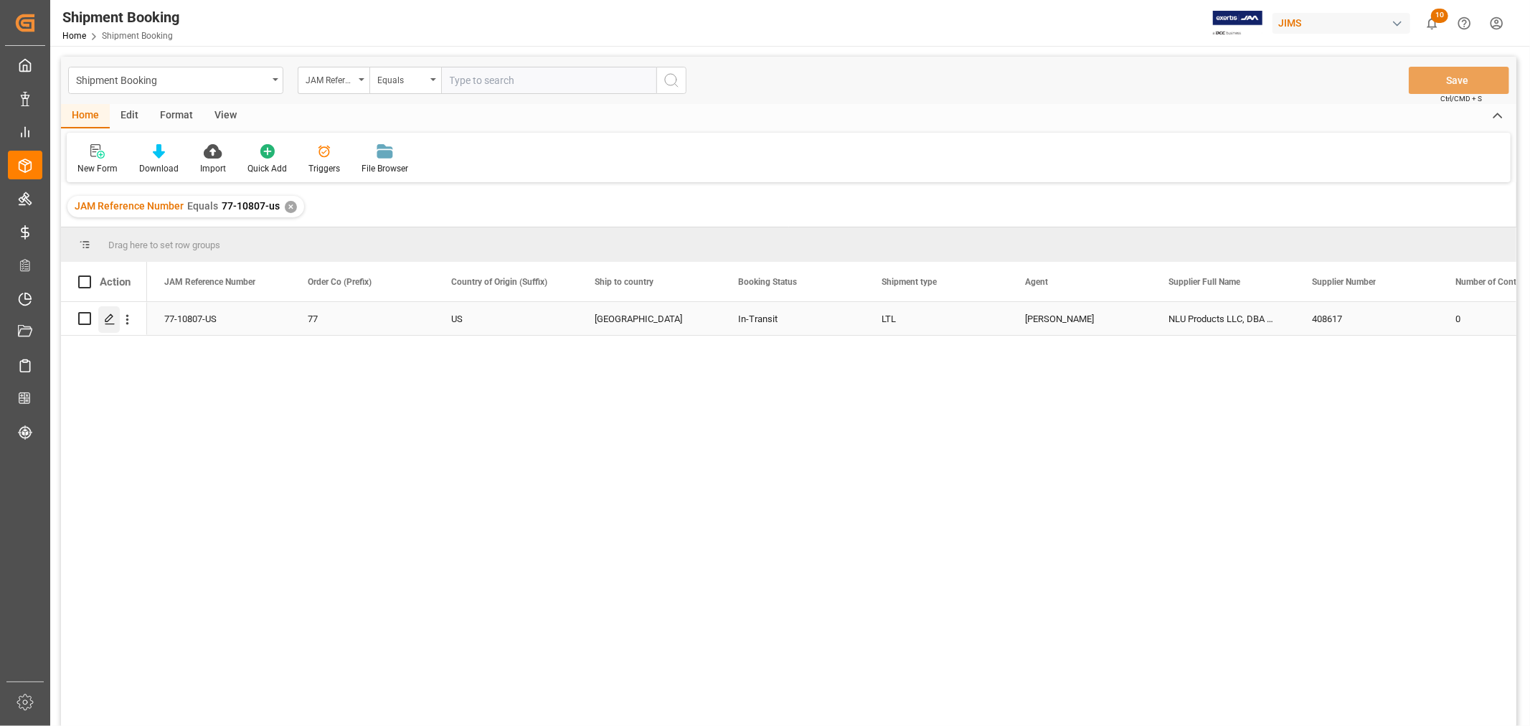
click at [106, 319] on icon "Press SPACE to select this row." at bounding box center [109, 319] width 11 height 11
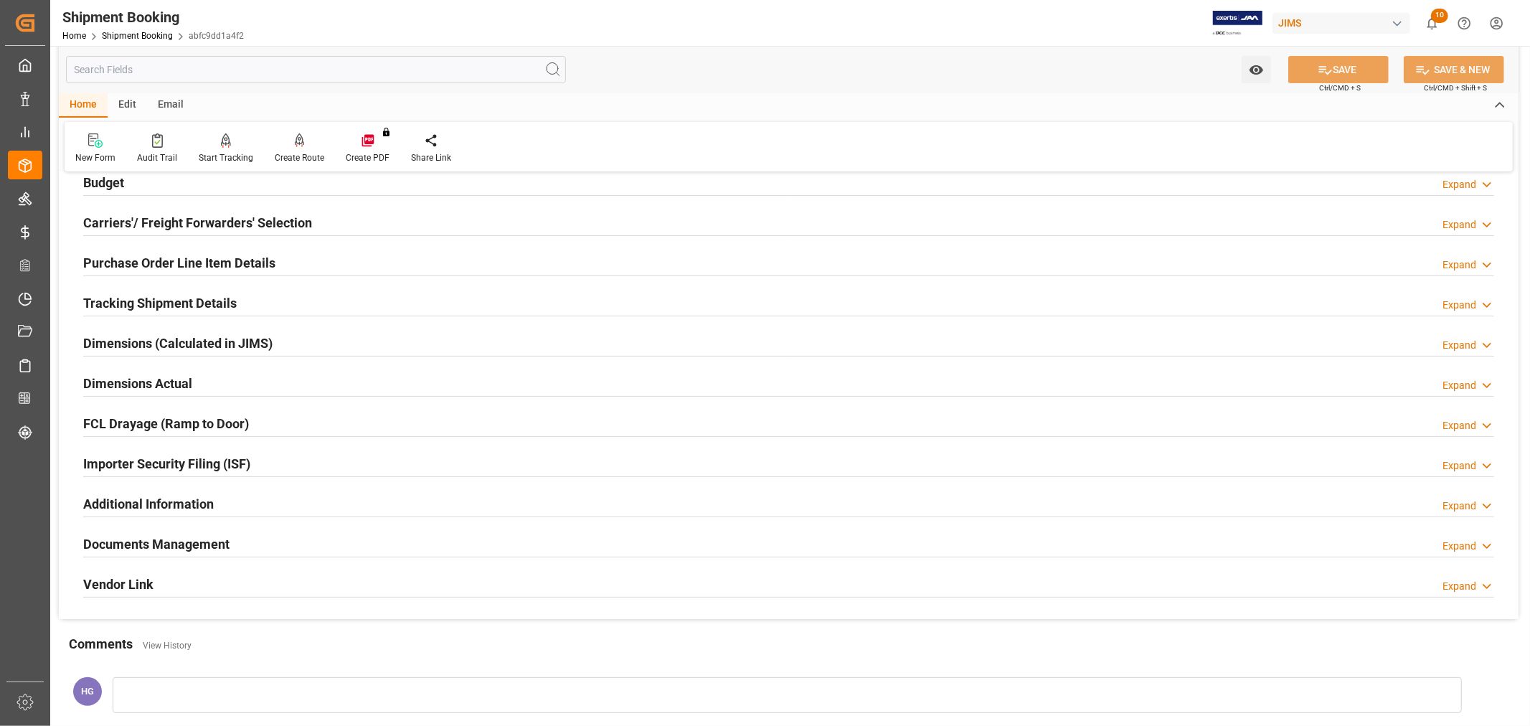
scroll to position [319, 0]
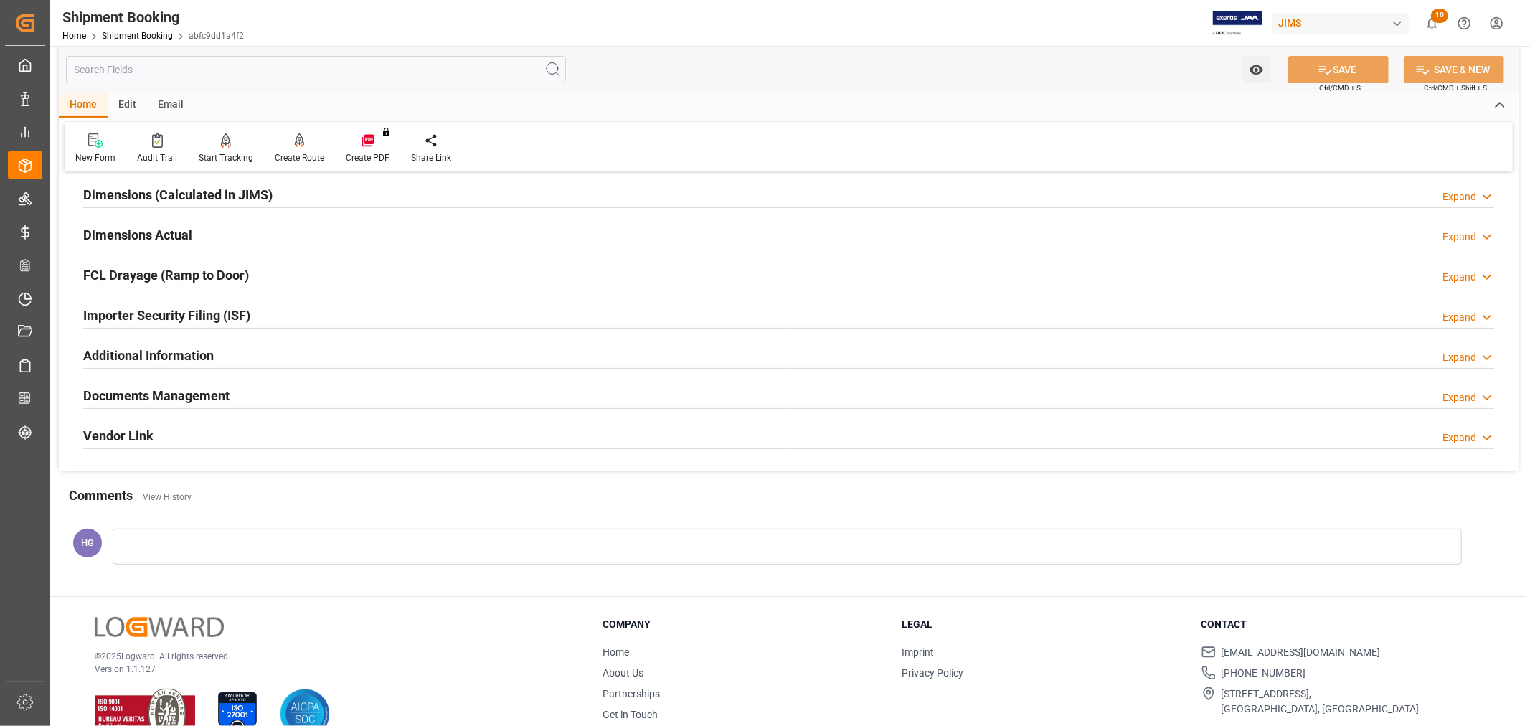
click at [217, 390] on h2 "Documents Management" at bounding box center [156, 395] width 146 height 19
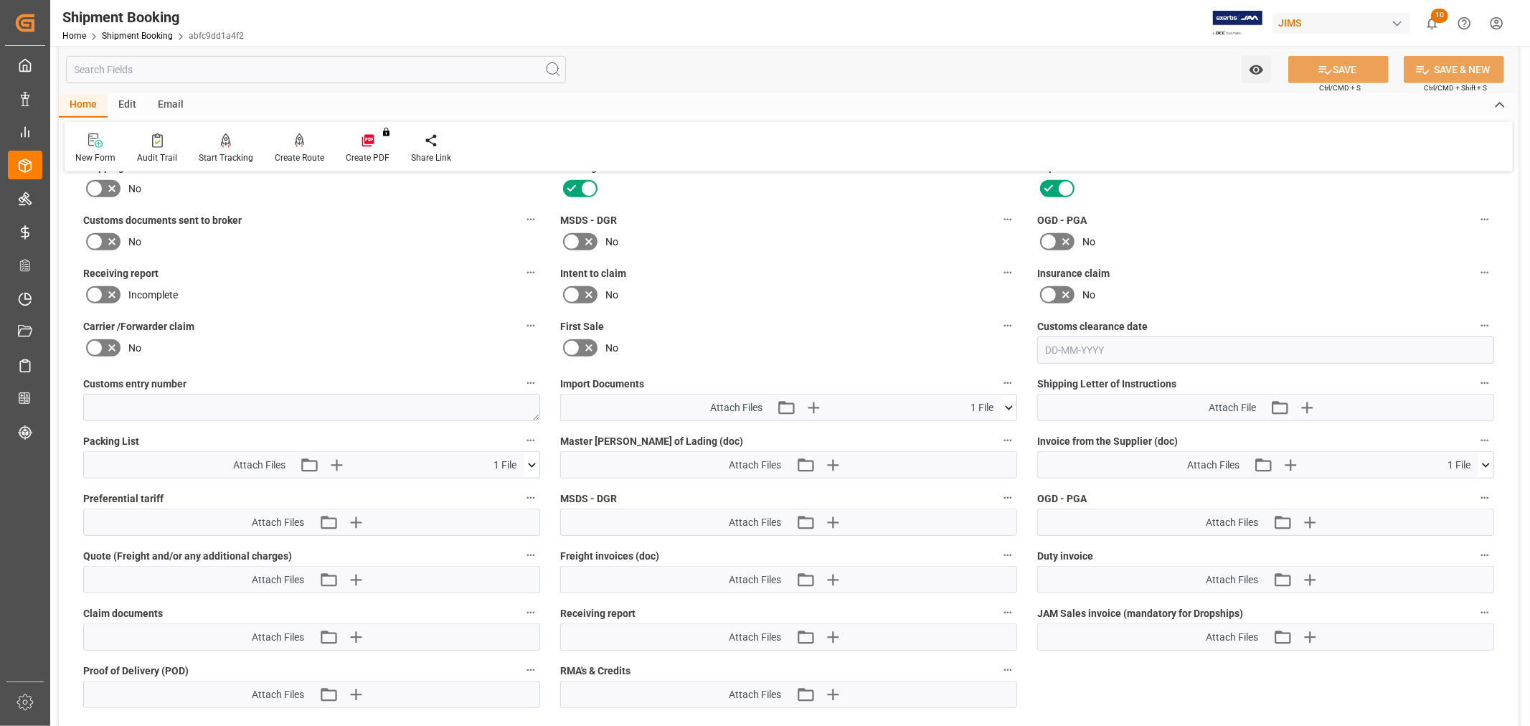
scroll to position [637, 0]
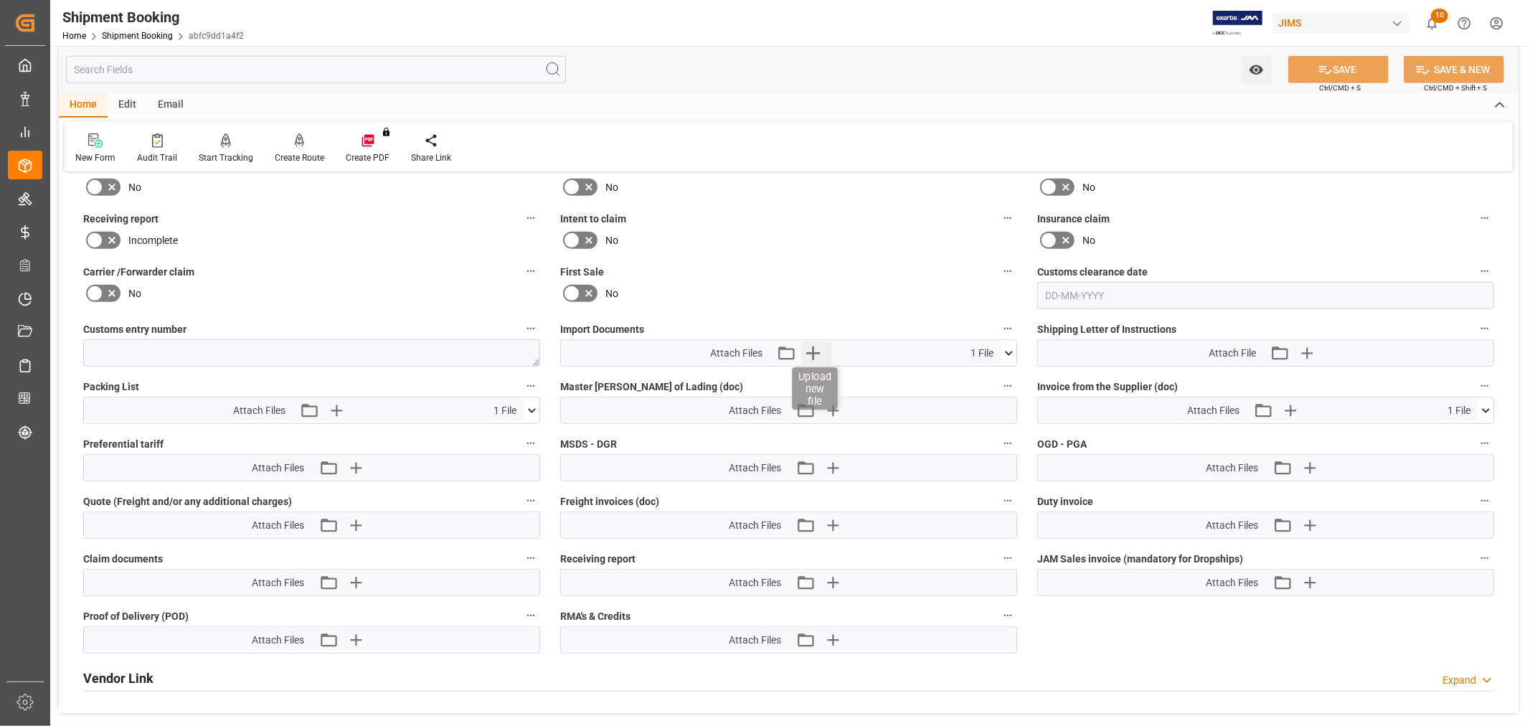
click at [813, 348] on icon "button" at bounding box center [813, 354] width 14 height 14
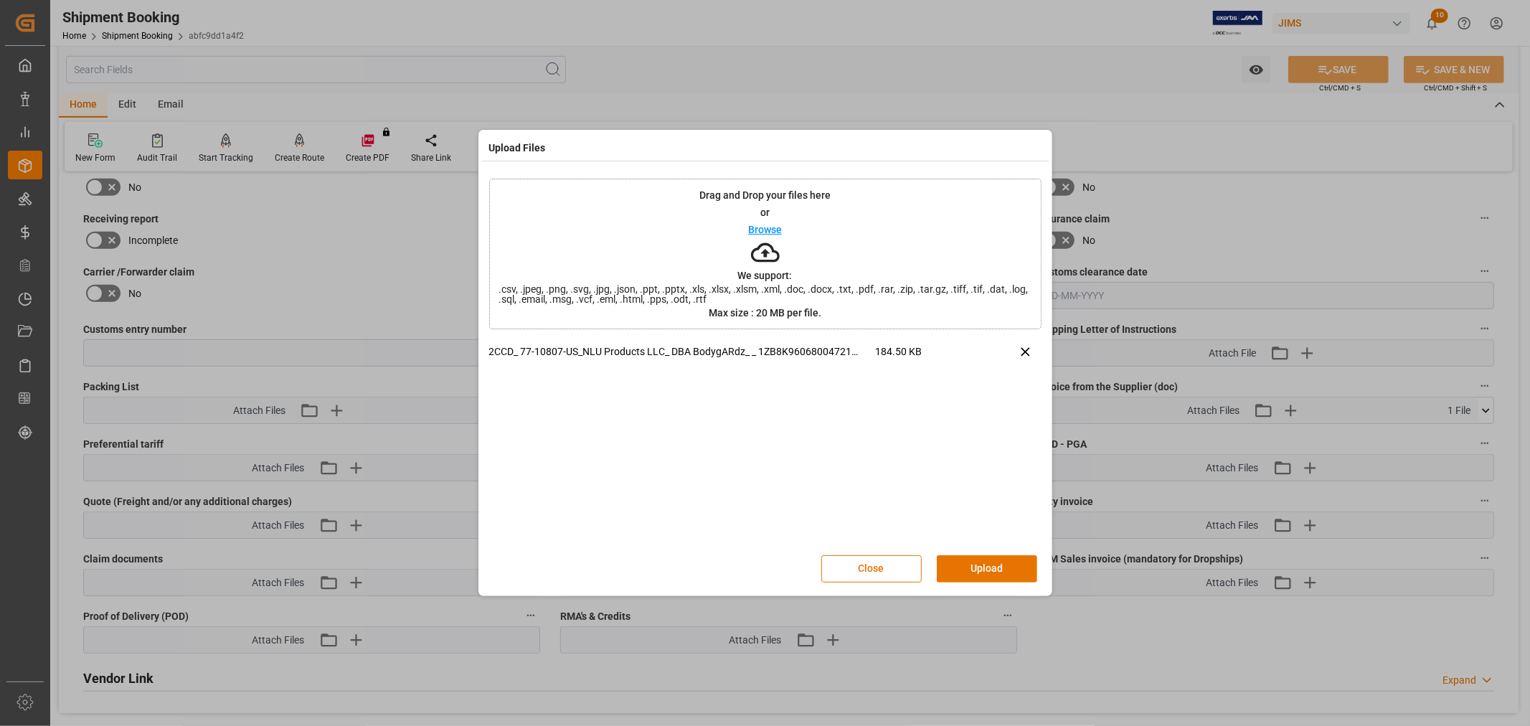
click at [978, 563] on button "Upload" at bounding box center [987, 568] width 100 height 27
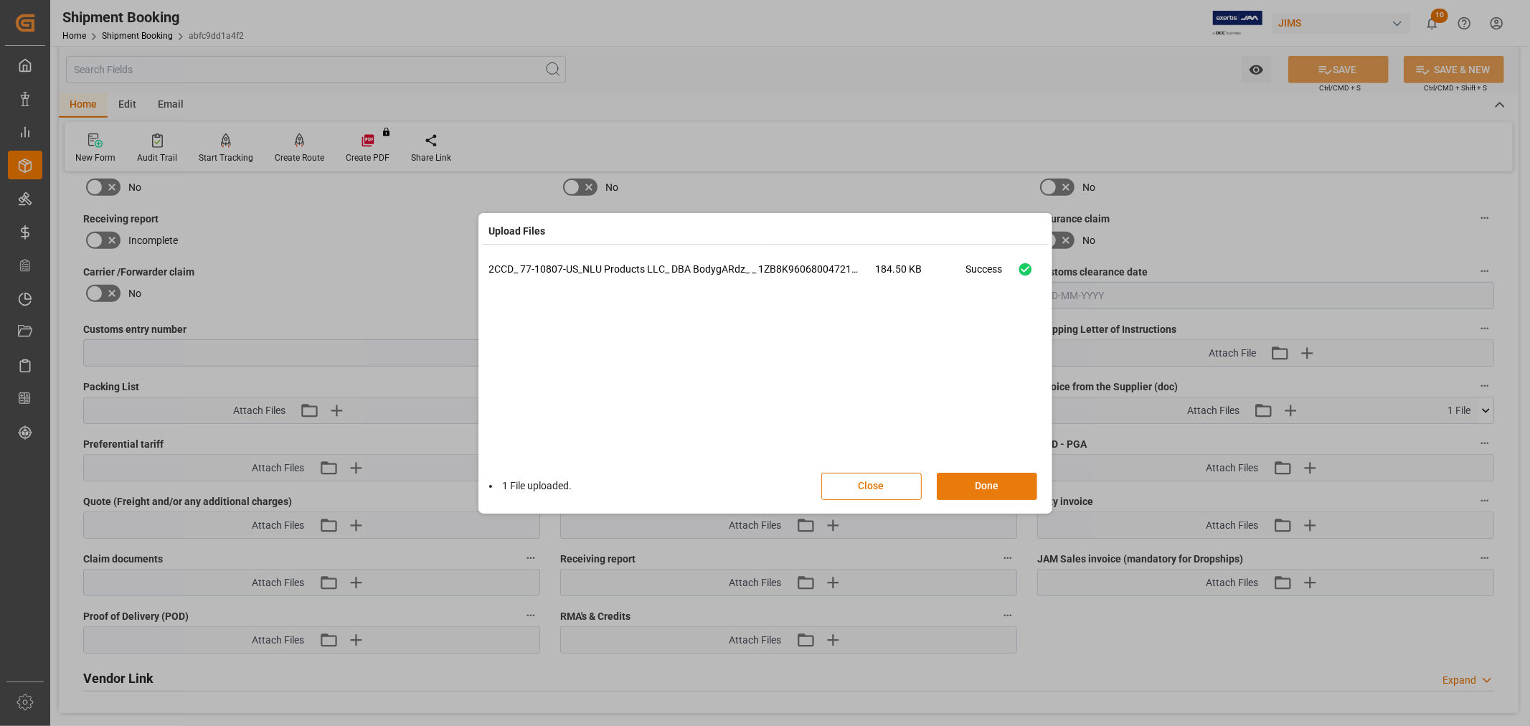
click at [987, 485] on button "Done" at bounding box center [987, 486] width 100 height 27
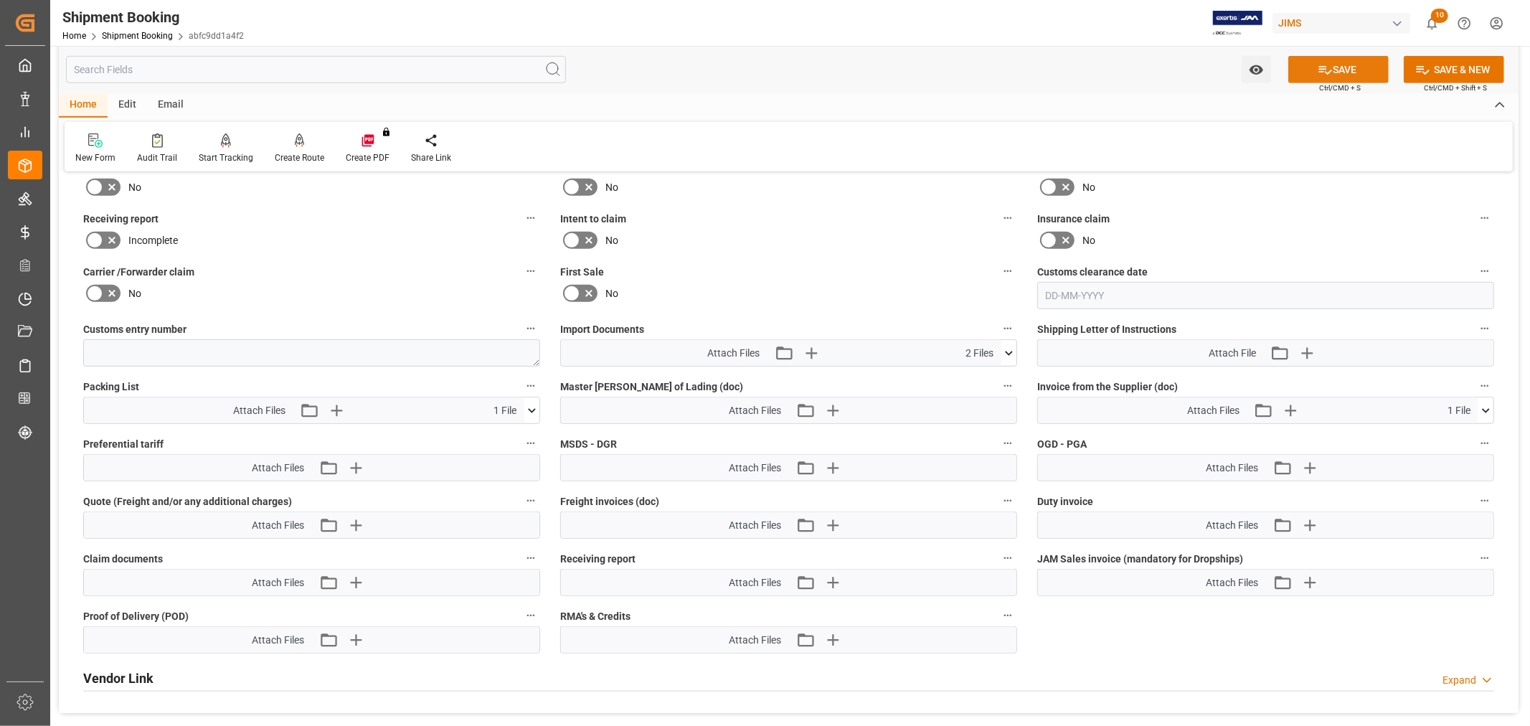
click at [1352, 70] on button "SAVE" at bounding box center [1339, 69] width 100 height 27
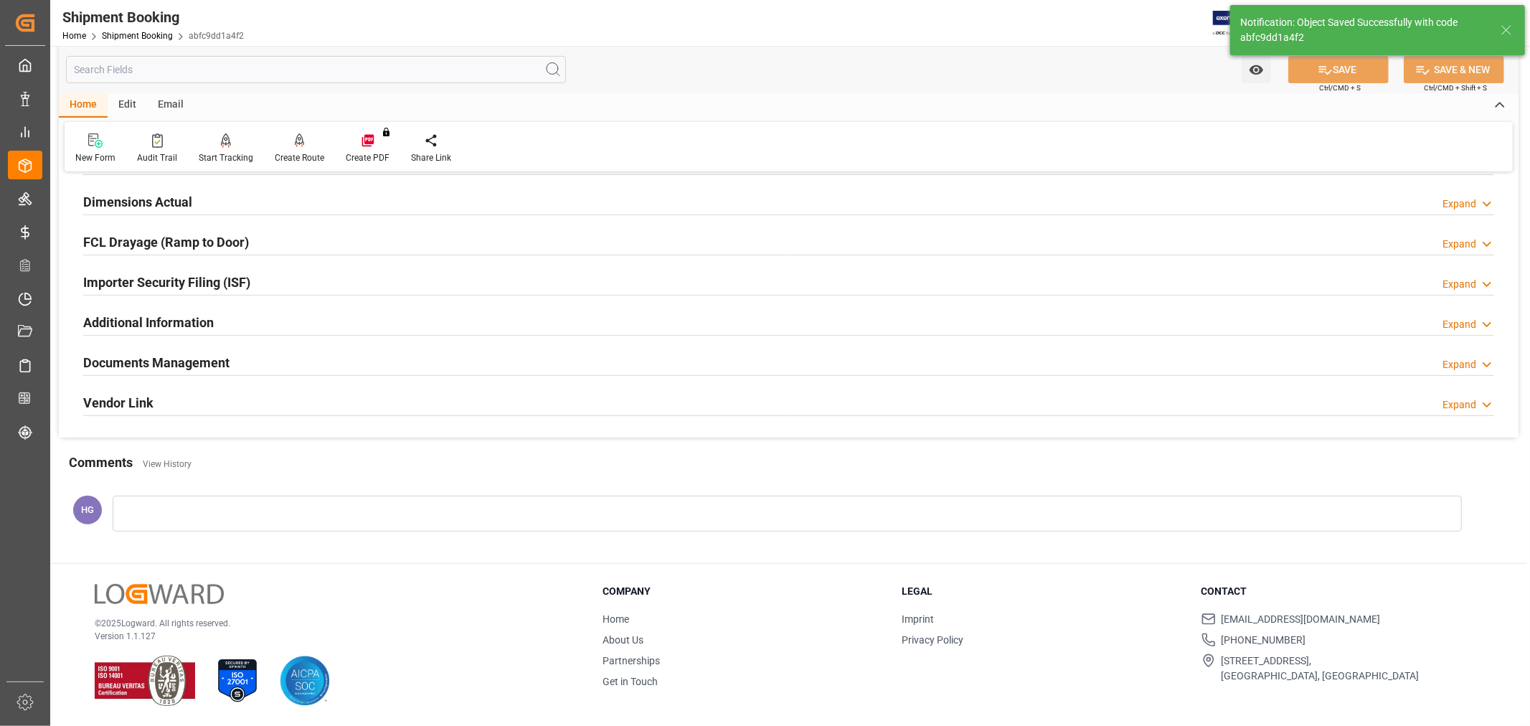
scroll to position [352, 0]
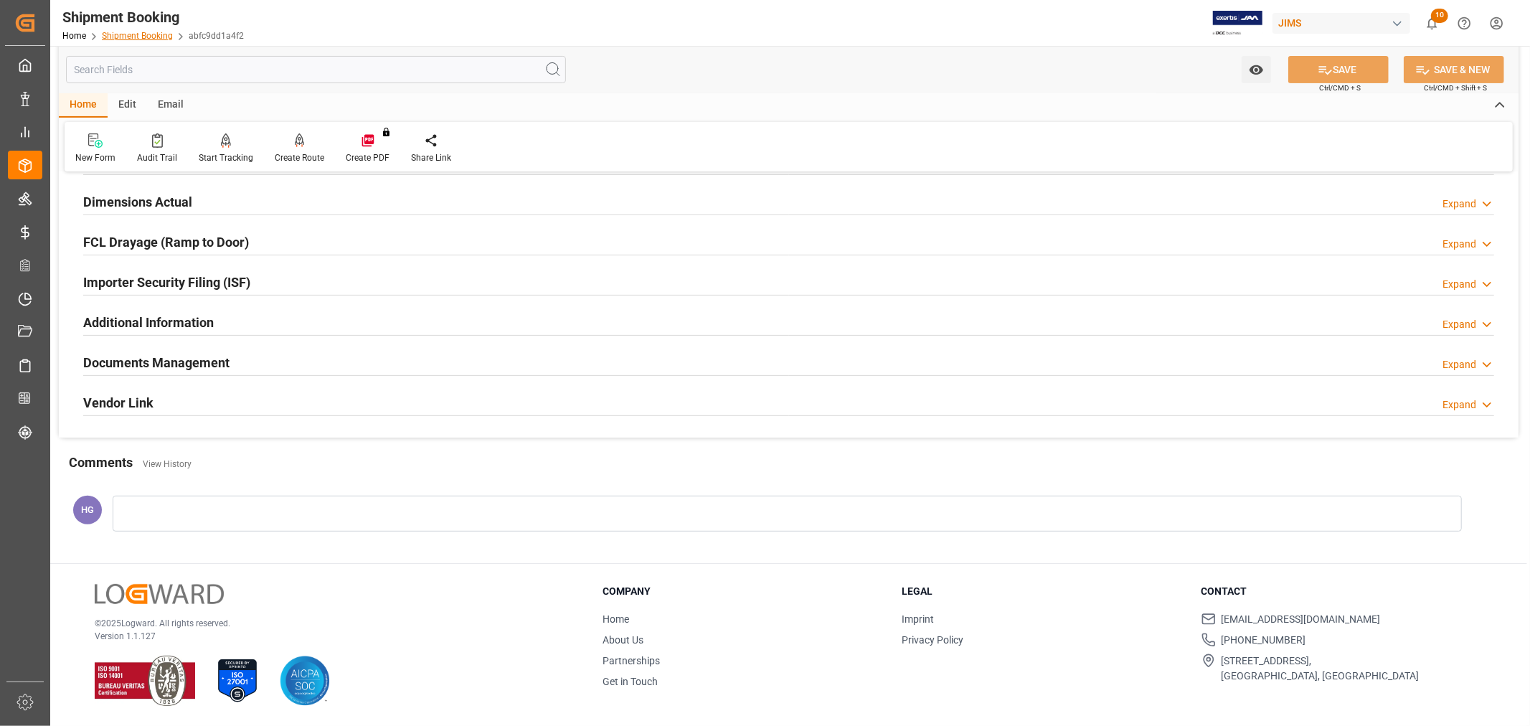
click at [155, 31] on div "Home Shipment Booking abfc9dd1a4f2" at bounding box center [153, 35] width 182 height 15
click at [138, 37] on link "Shipment Booking" at bounding box center [137, 36] width 71 height 10
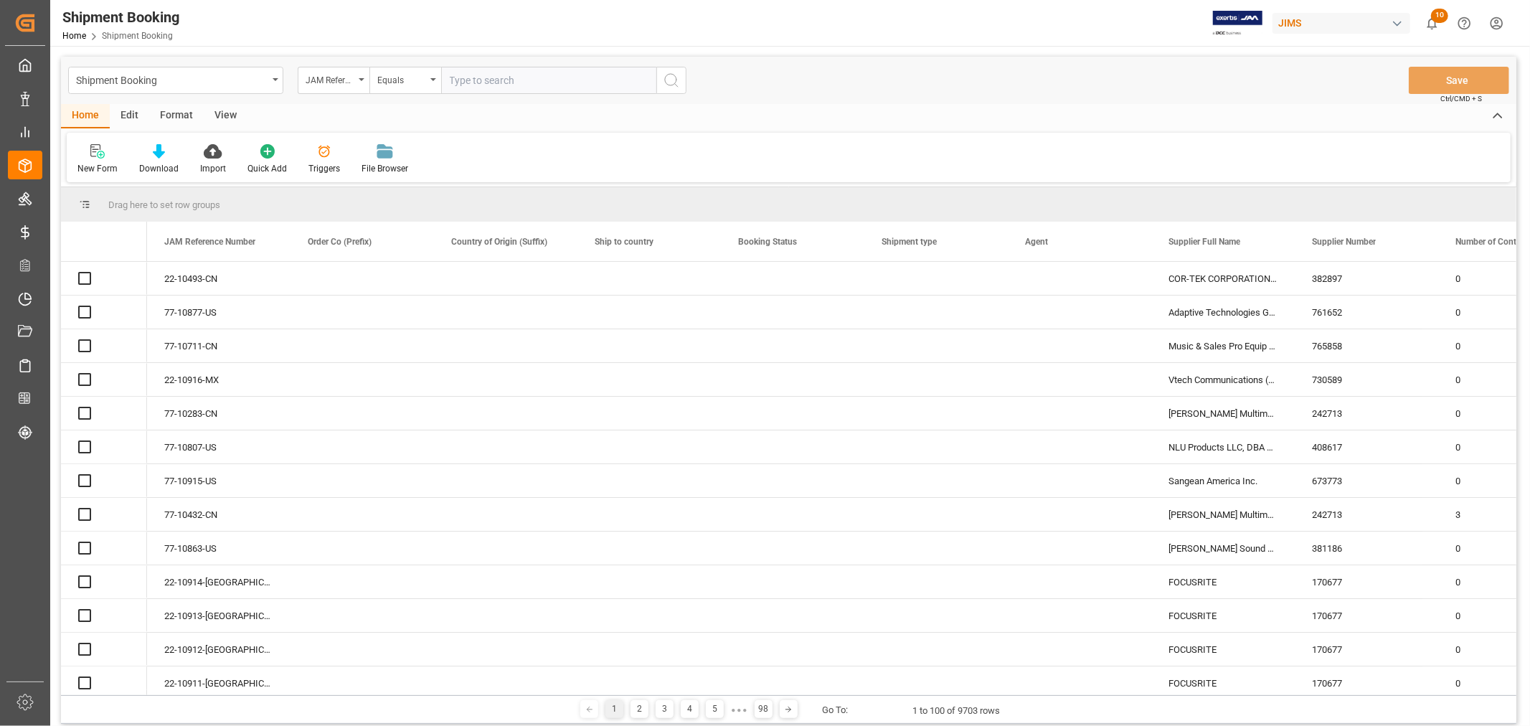
click at [506, 84] on input "text" at bounding box center [548, 80] width 215 height 27
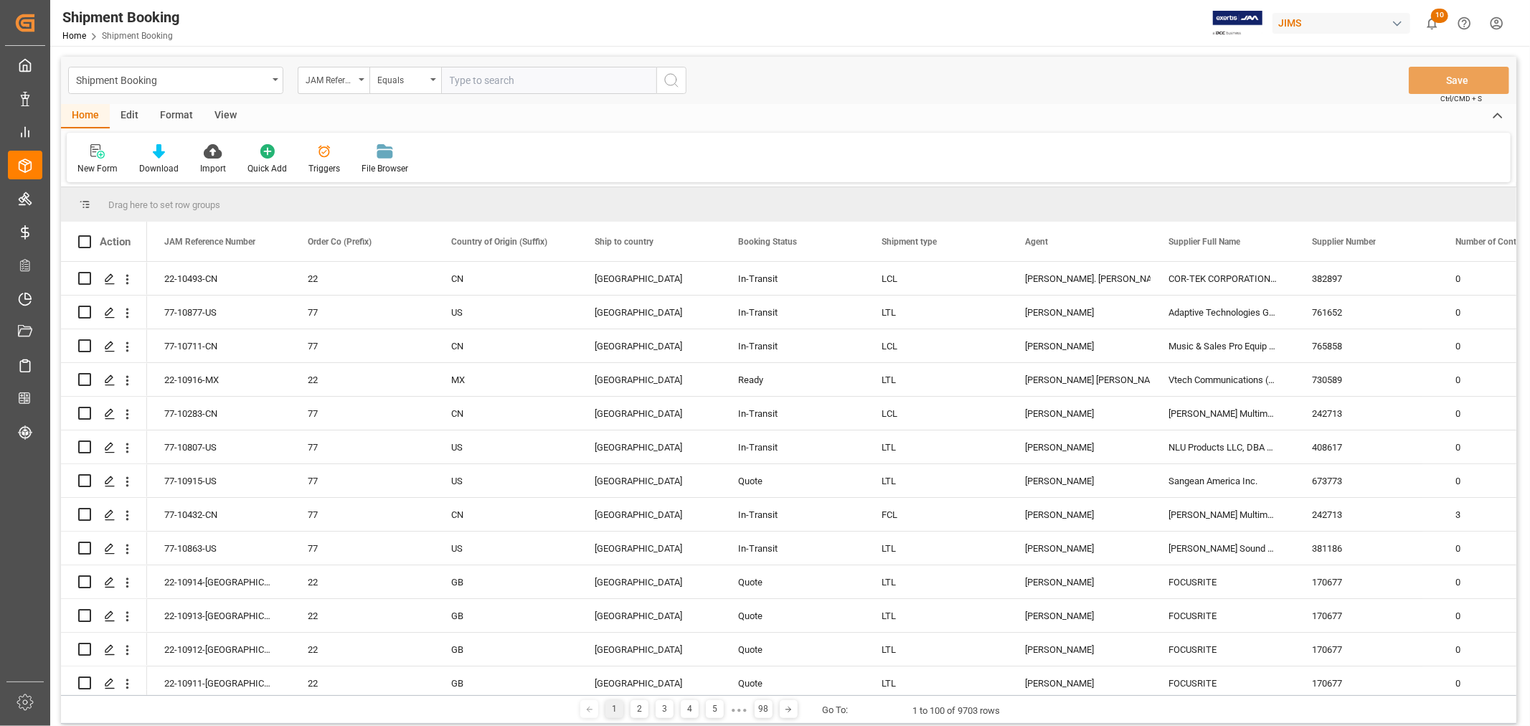
click at [506, 84] on input "text" at bounding box center [548, 80] width 215 height 27
type input "77-10283-cn"
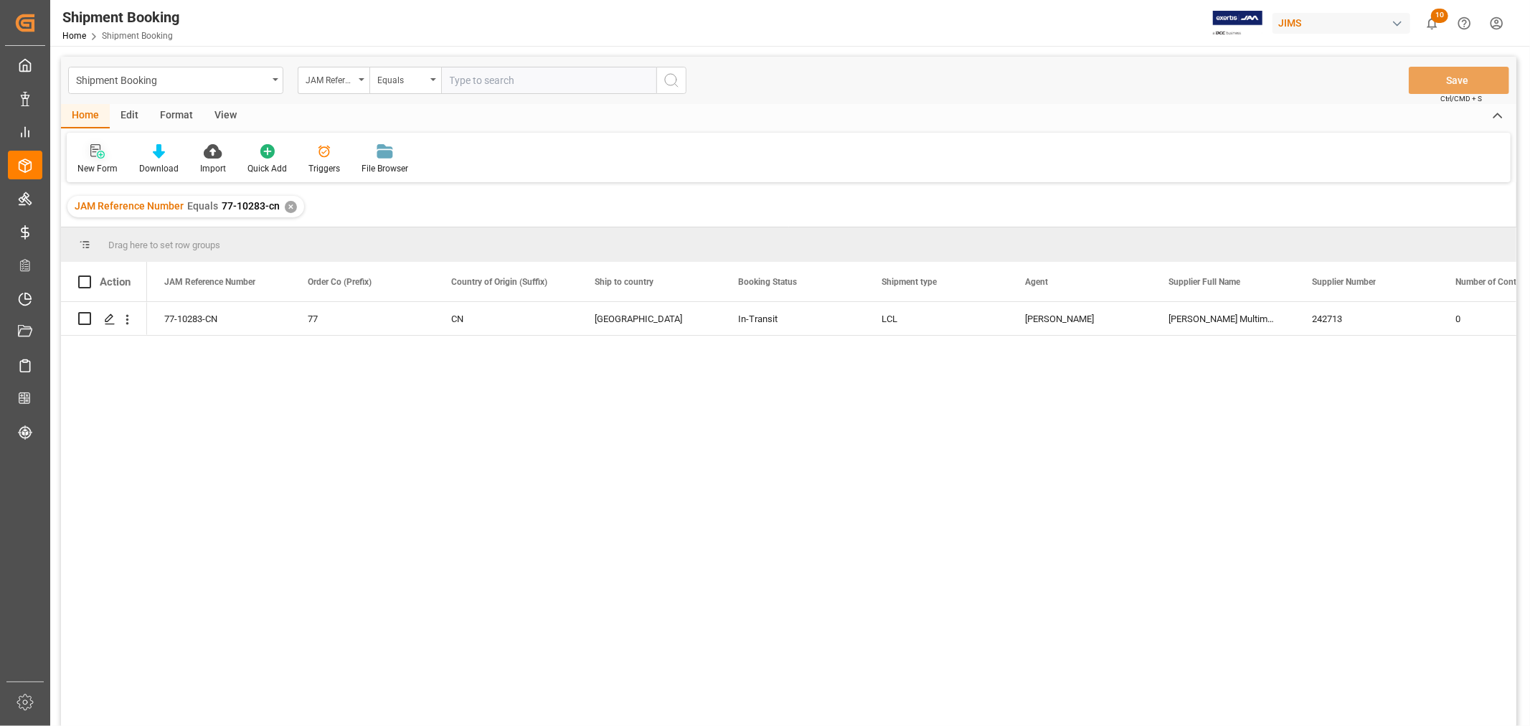
click at [101, 162] on div "New Form" at bounding box center [97, 168] width 40 height 13
click at [224, 117] on div "View" at bounding box center [226, 116] width 44 height 24
click at [103, 162] on div "Default" at bounding box center [91, 168] width 28 height 13
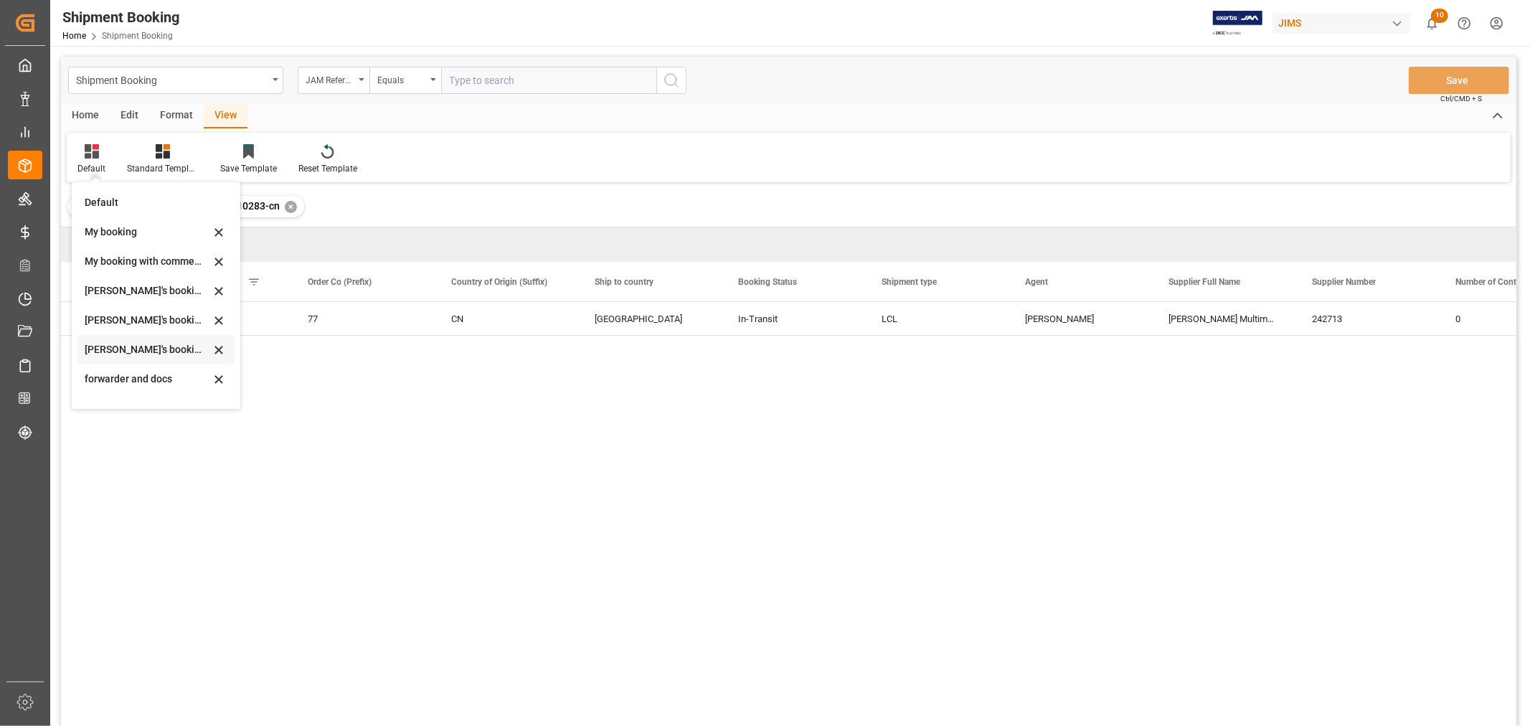
click at [156, 352] on div "Huixin's booking_3" at bounding box center [148, 349] width 126 height 15
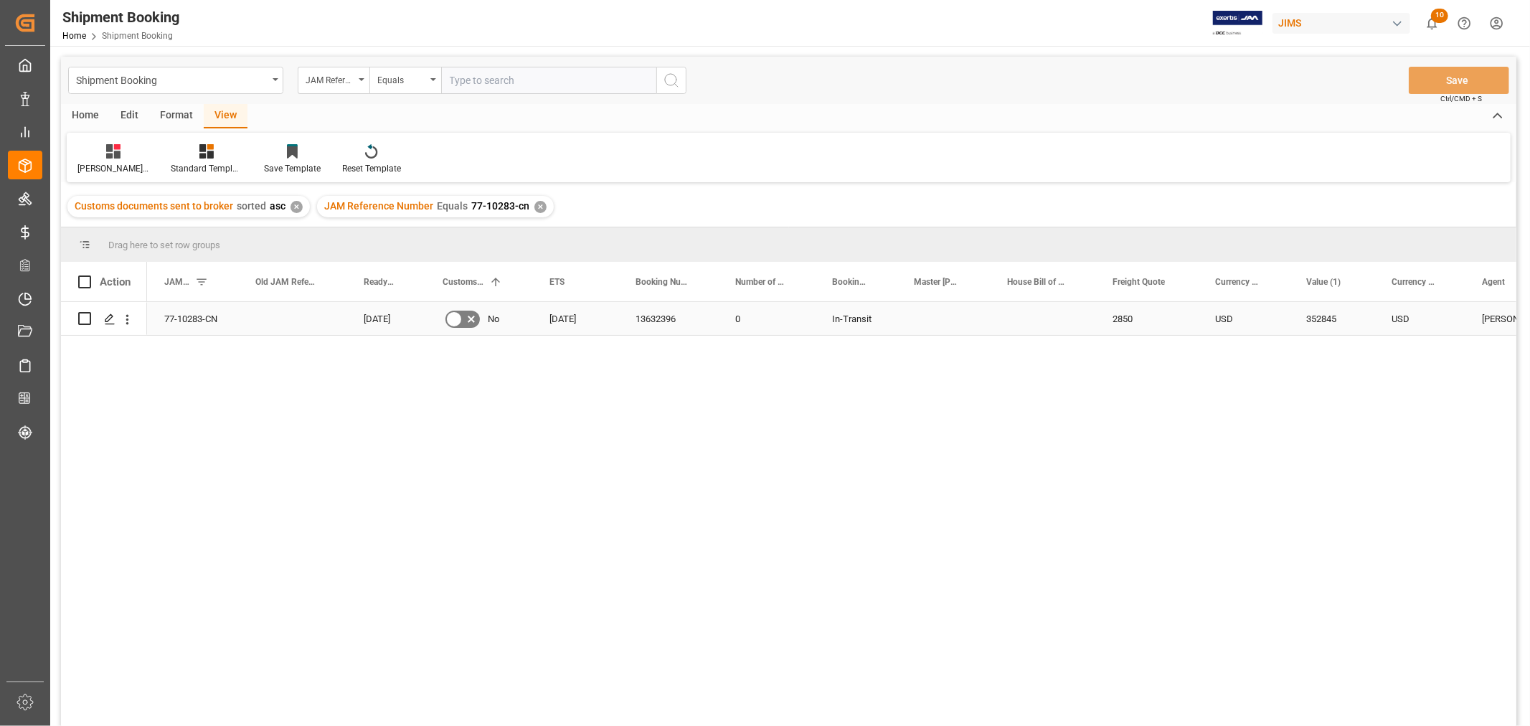
click at [667, 316] on div "13632396" at bounding box center [668, 318] width 100 height 33
click at [539, 201] on div "✕" at bounding box center [541, 207] width 12 height 12
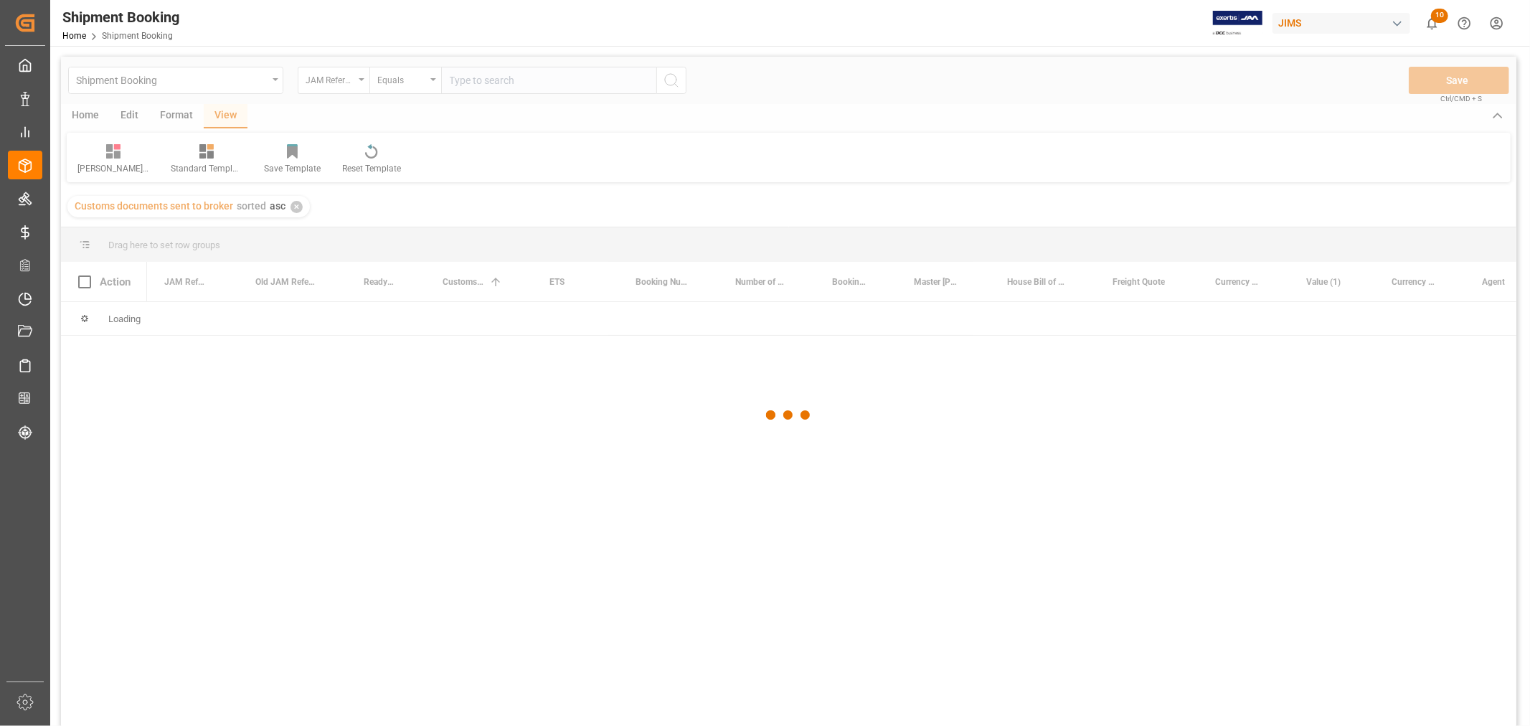
click at [504, 75] on div at bounding box center [789, 416] width 1456 height 718
click at [502, 79] on div at bounding box center [789, 416] width 1456 height 718
click at [498, 81] on div at bounding box center [789, 416] width 1456 height 718
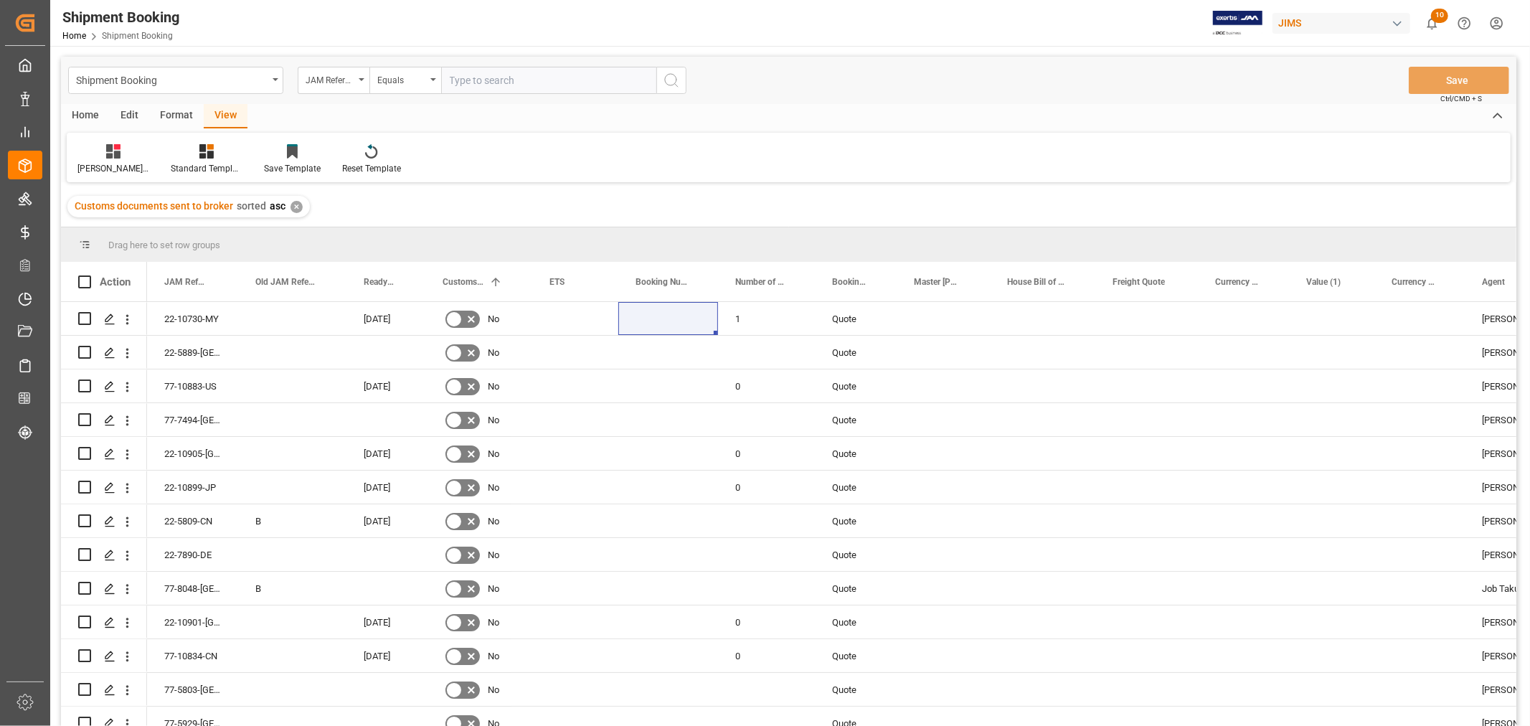
click at [527, 77] on input "text" at bounding box center [548, 80] width 215 height 27
paste input "77-10096-VN"
type input "77-10096-VN"
click at [669, 88] on icon "search button" at bounding box center [671, 80] width 17 height 17
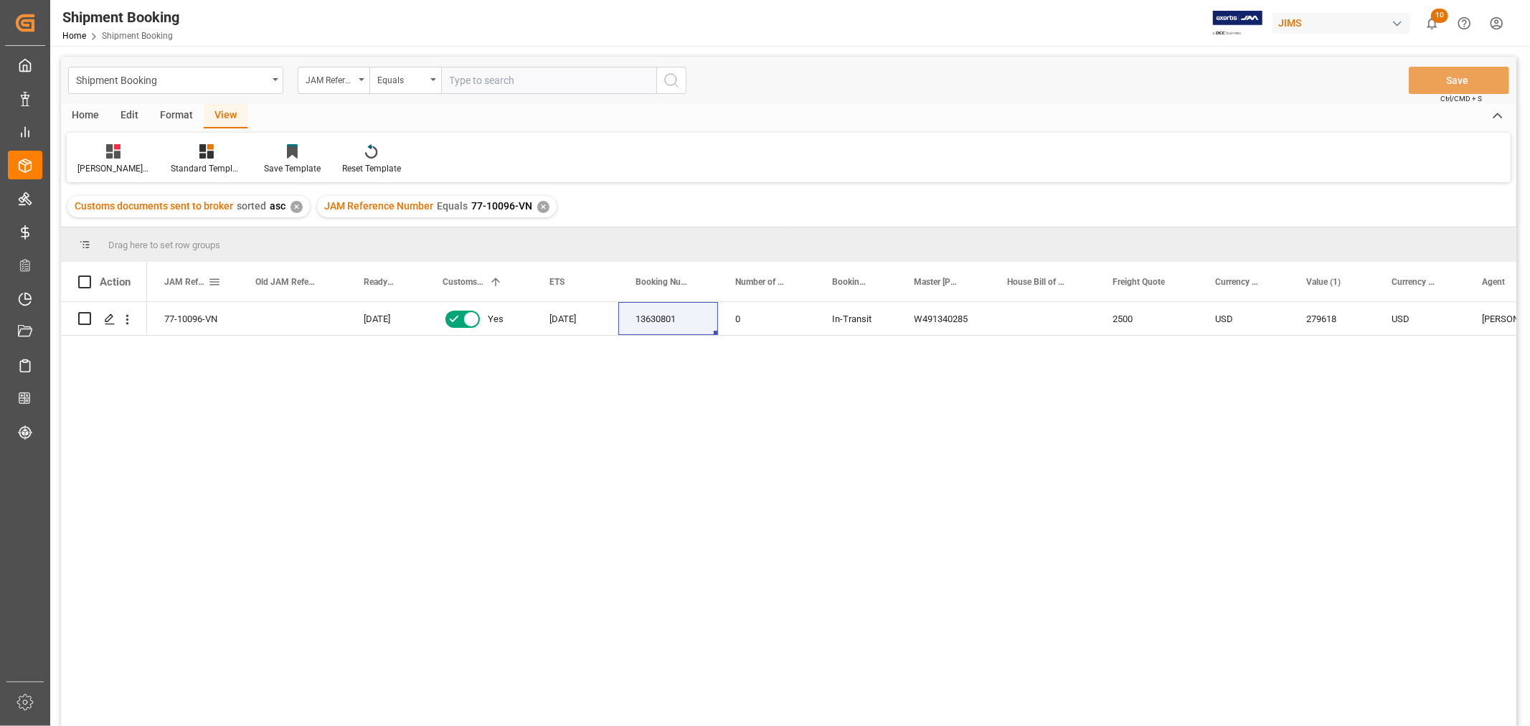
drag, startPoint x: 212, startPoint y: 282, endPoint x: 206, endPoint y: 274, distance: 9.8
click at [209, 276] on span at bounding box center [214, 282] width 13 height 13
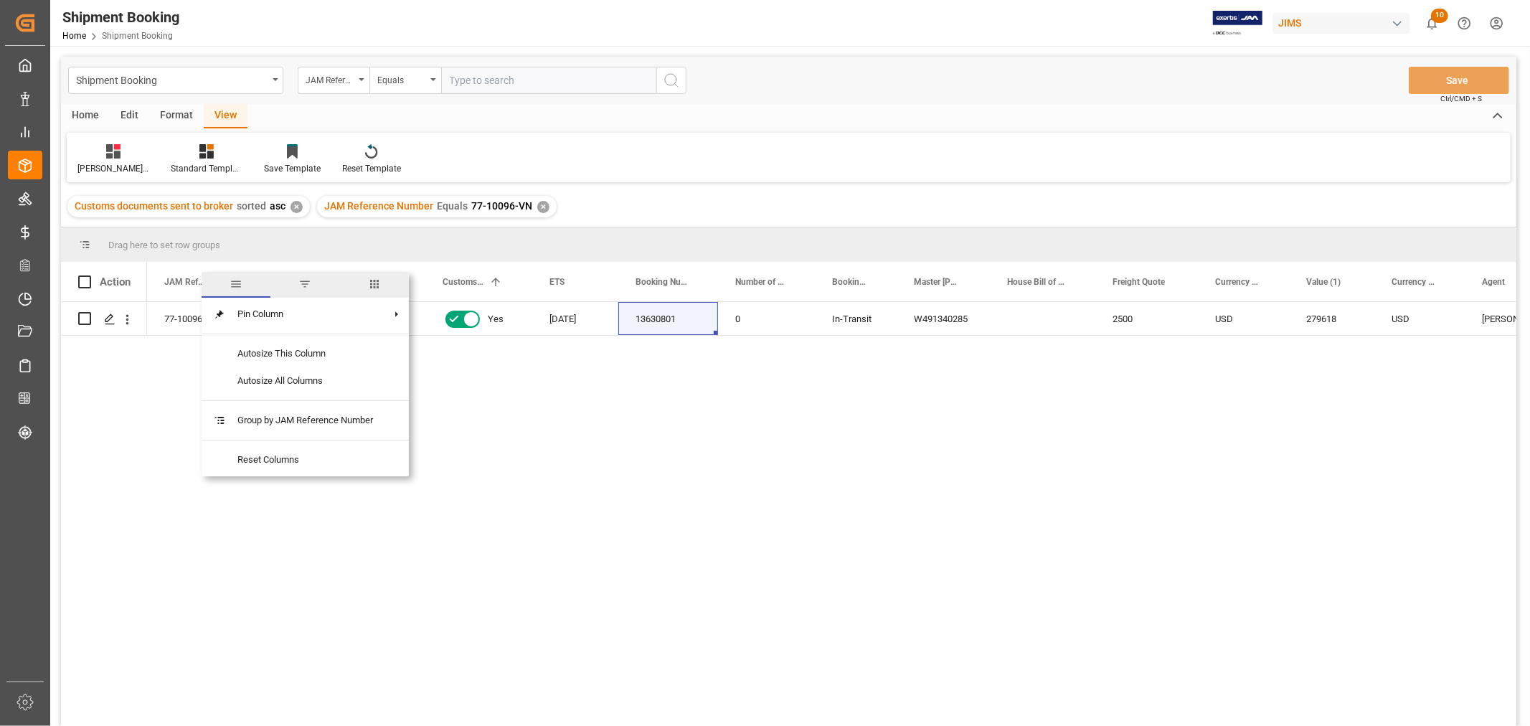
click at [374, 286] on span "columns" at bounding box center [374, 284] width 13 height 13
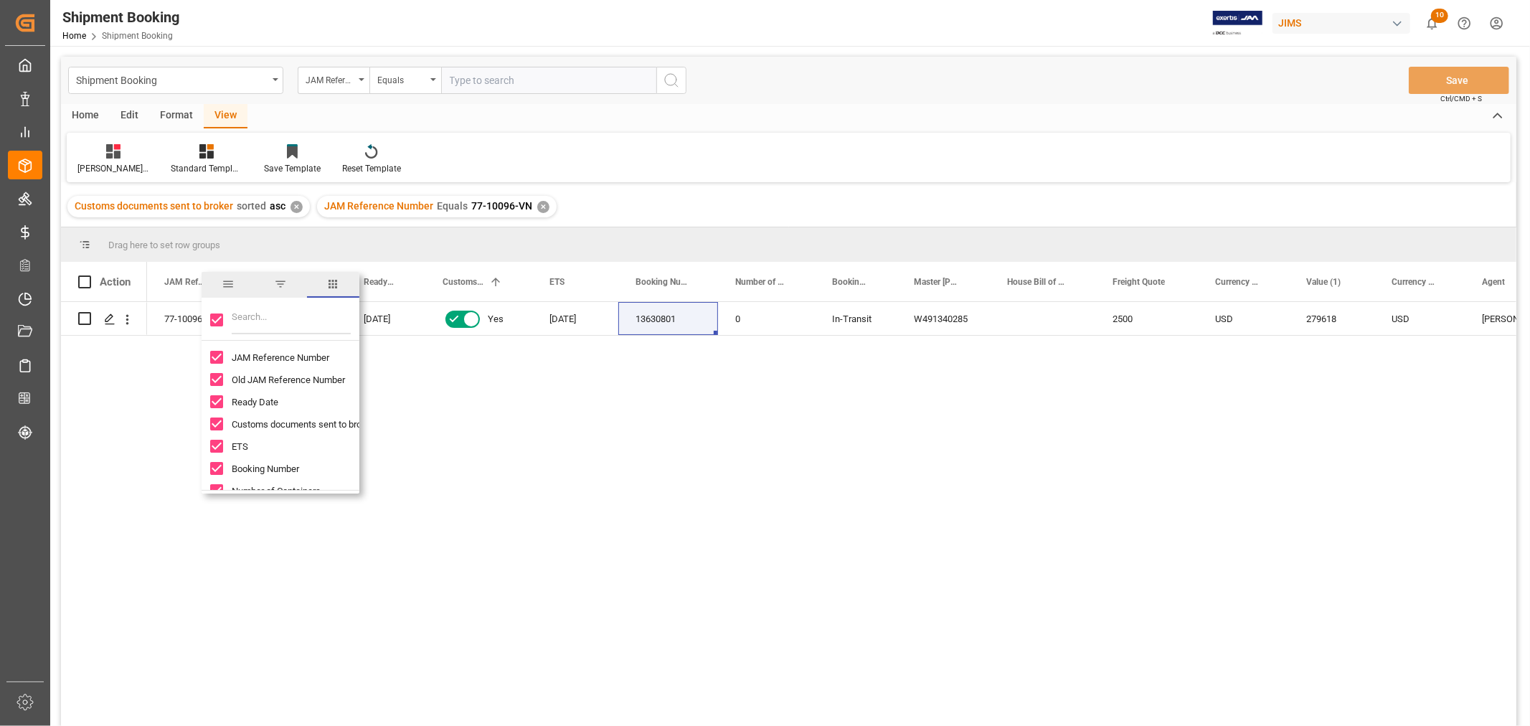
click at [218, 321] on input "Toggle Select All Columns" at bounding box center [216, 320] width 13 height 13
checkbox input "false"
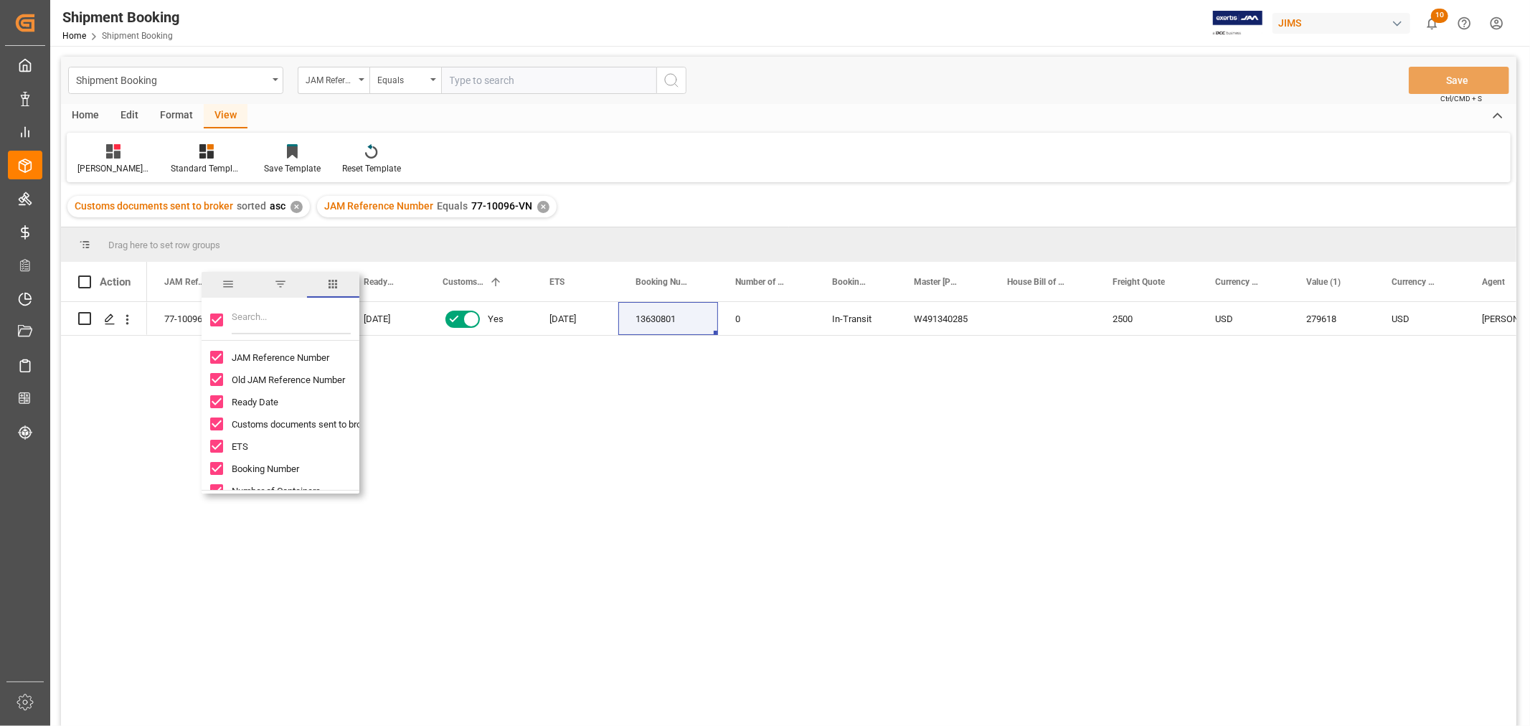
checkbox input "false"
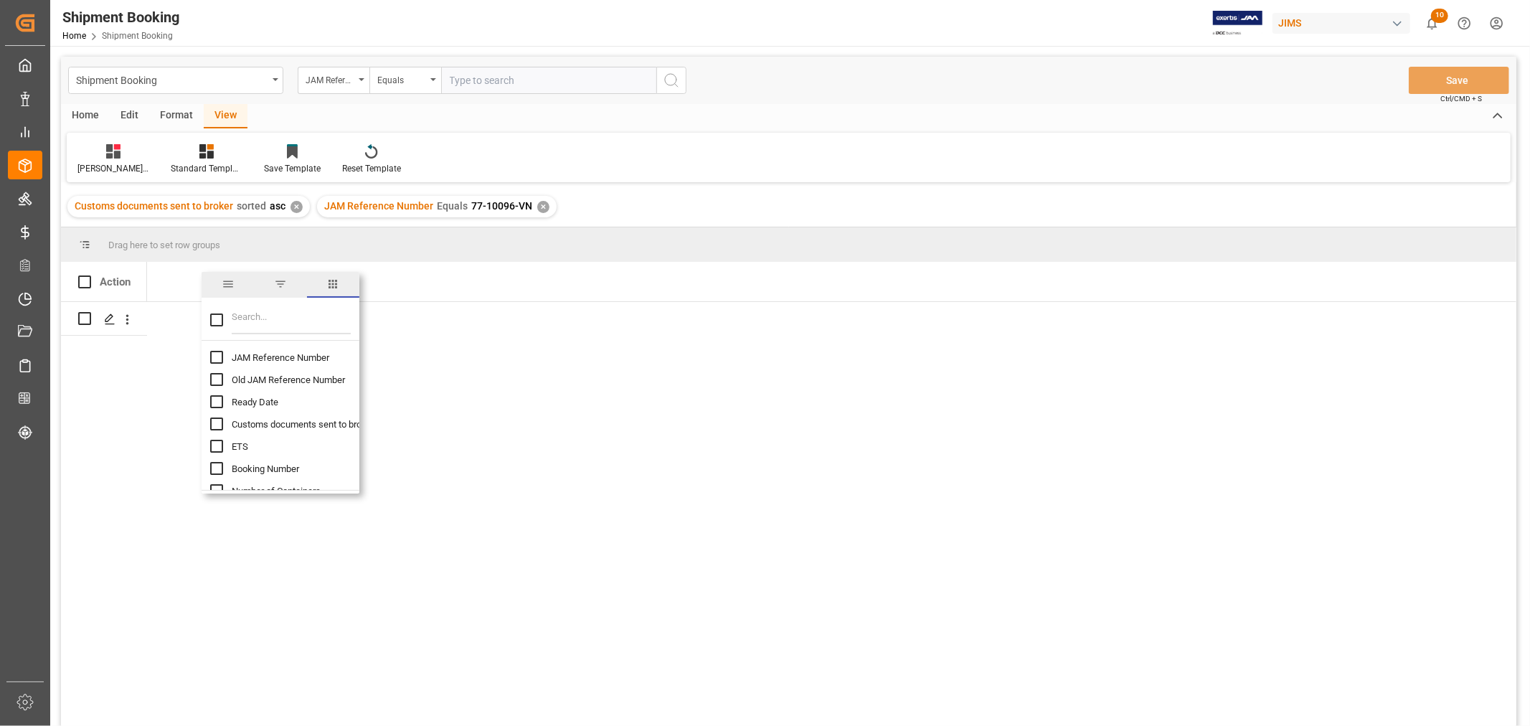
click at [217, 356] on input "JAM Reference Number column toggle visibility (hidden)" at bounding box center [216, 357] width 13 height 13
checkbox input "true"
checkbox input "false"
click at [240, 318] on input "Filter Columns Input" at bounding box center [291, 320] width 119 height 29
type input "cust"
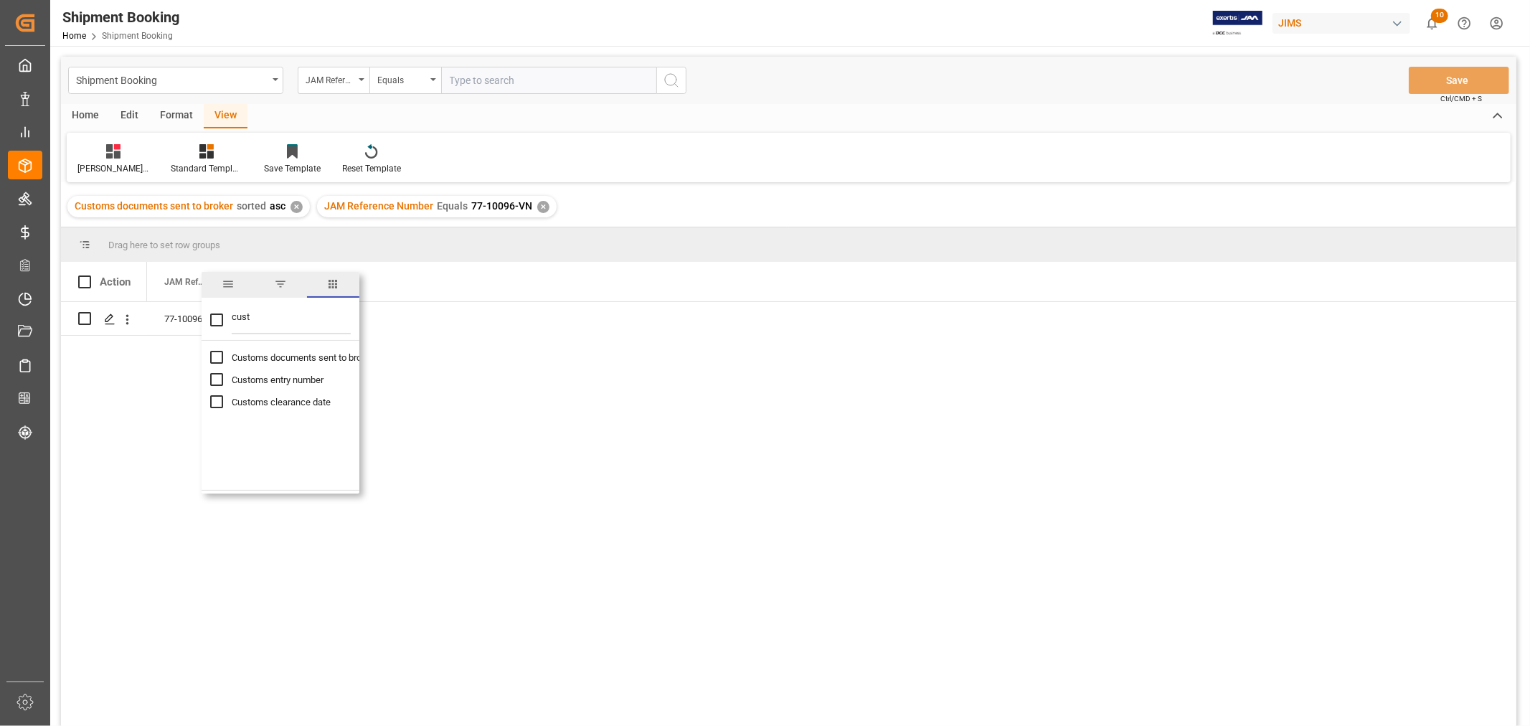
click at [212, 377] on input "Customs entry number column toggle visibility (hidden)" at bounding box center [216, 379] width 13 height 13
checkbox input "true"
checkbox input "false"
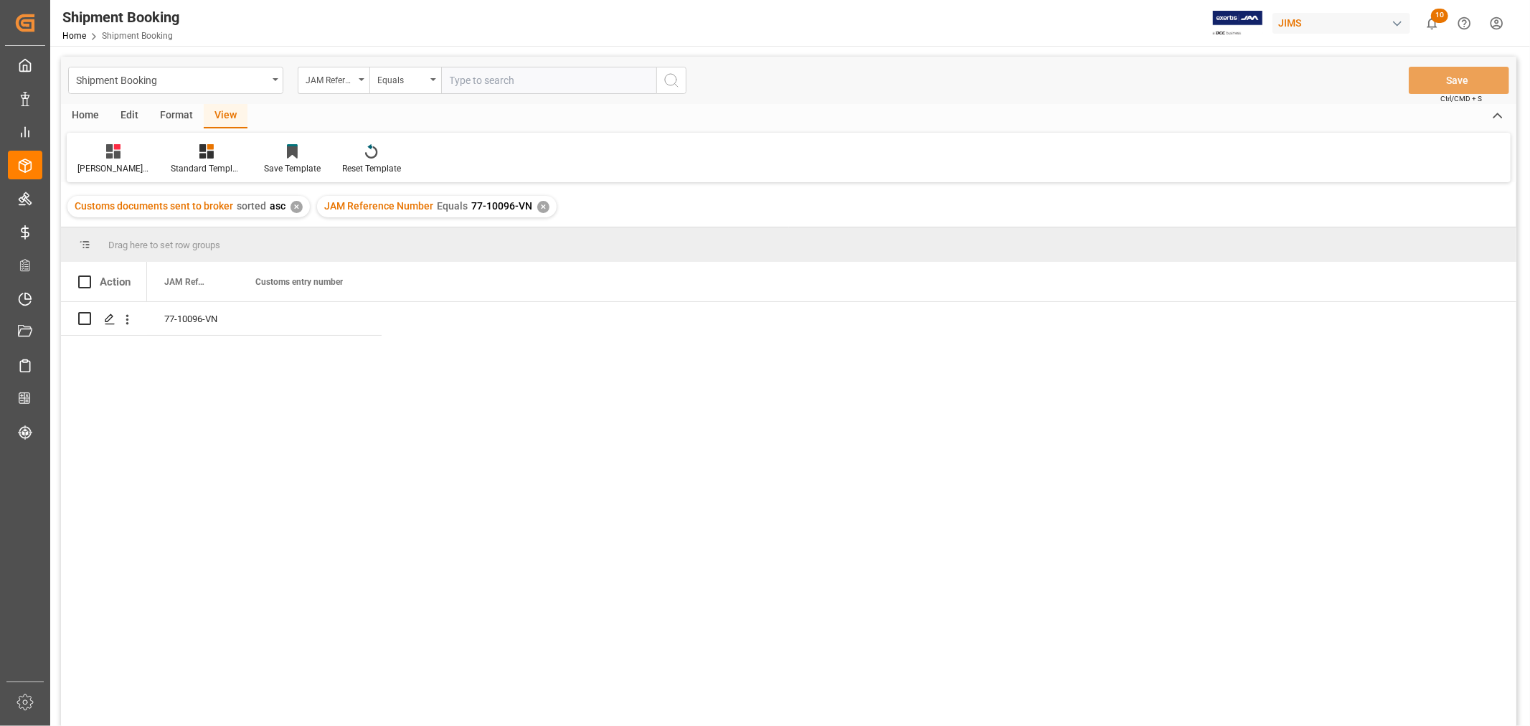
click at [540, 427] on div "77-10096-VN" at bounding box center [832, 518] width 1370 height 433
click at [286, 328] on div "Press SPACE to select this row." at bounding box center [310, 318] width 144 height 33
click at [286, 327] on input "Press SPACE to select this row." at bounding box center [310, 327] width 121 height 27
type input "13391-69277205-5"
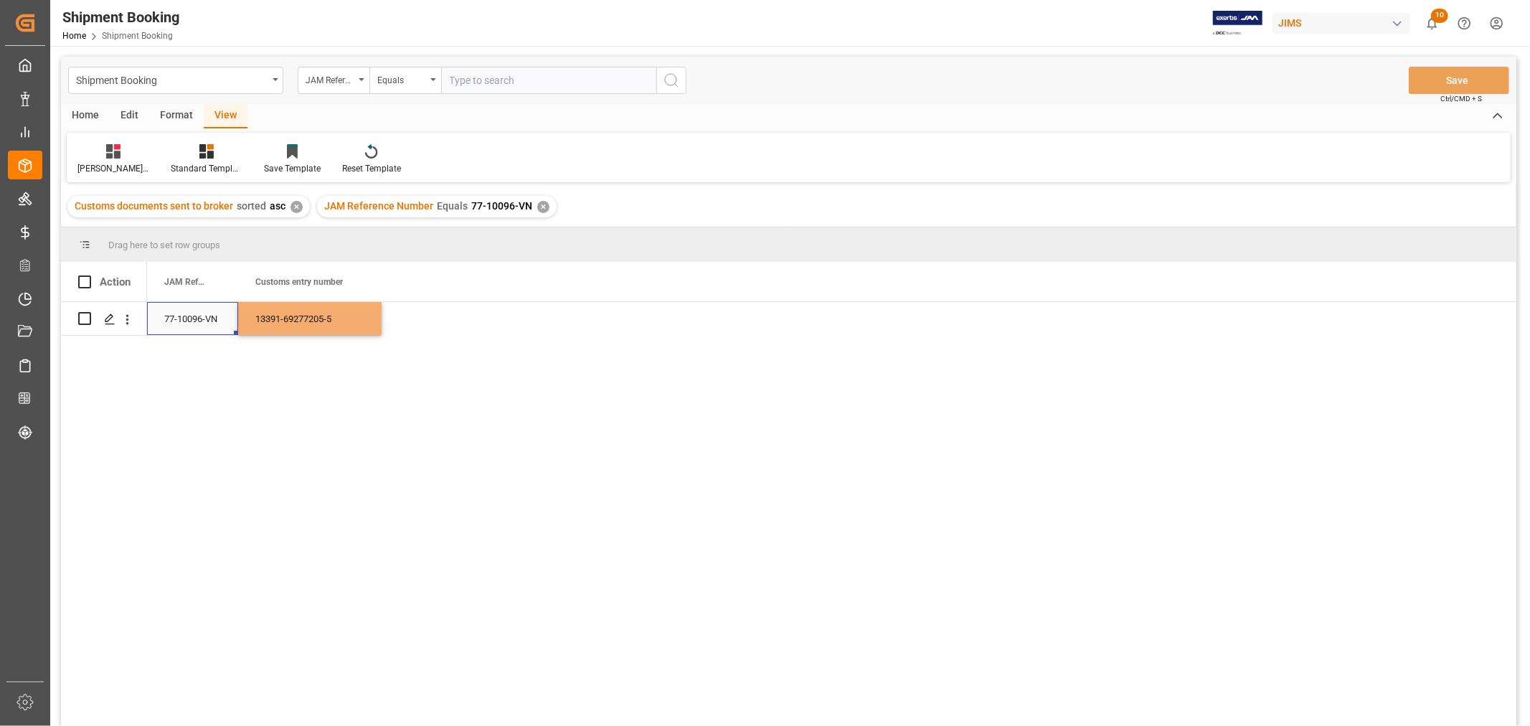
click at [169, 321] on div "77-10096-VN" at bounding box center [192, 318] width 91 height 33
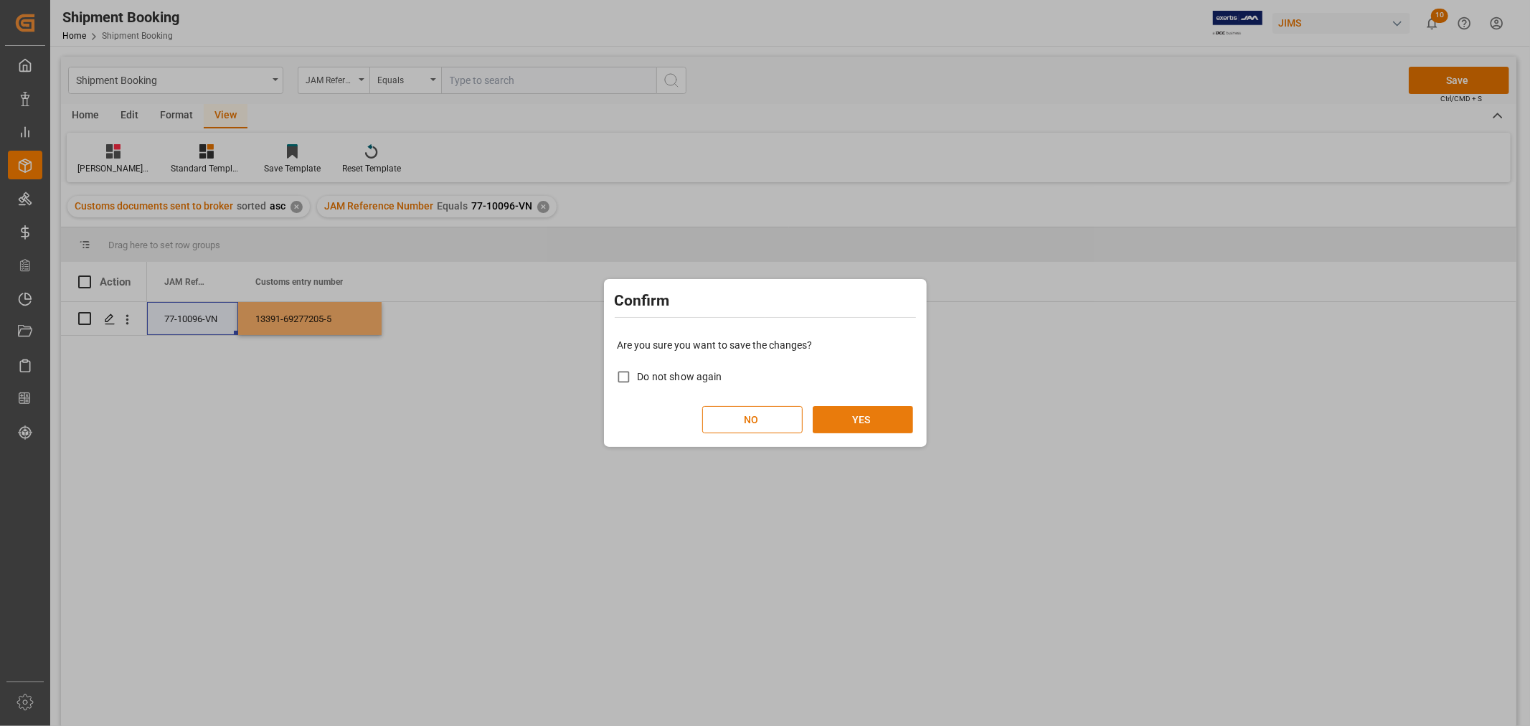
click at [850, 408] on button "YES" at bounding box center [863, 419] width 100 height 27
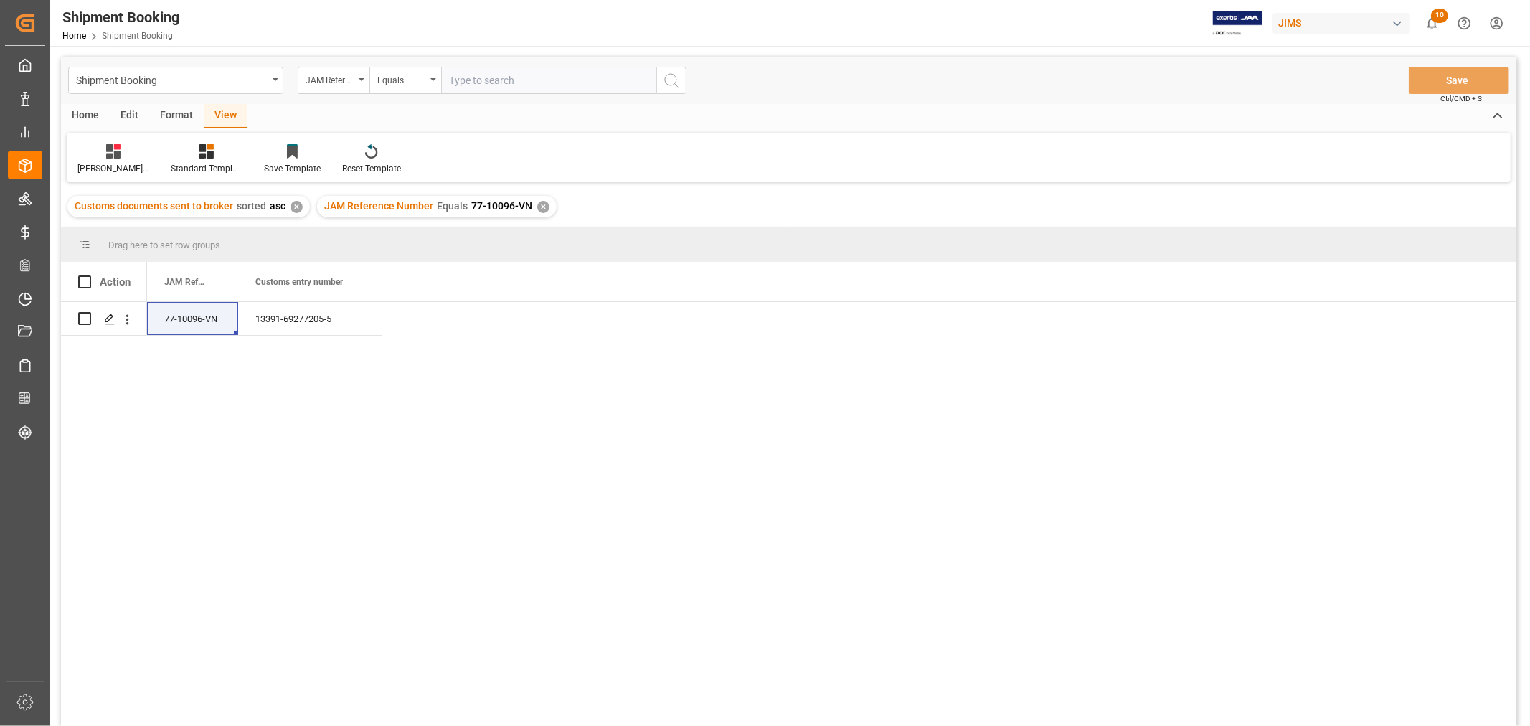
click at [537, 208] on div "✕" at bounding box center [543, 207] width 12 height 12
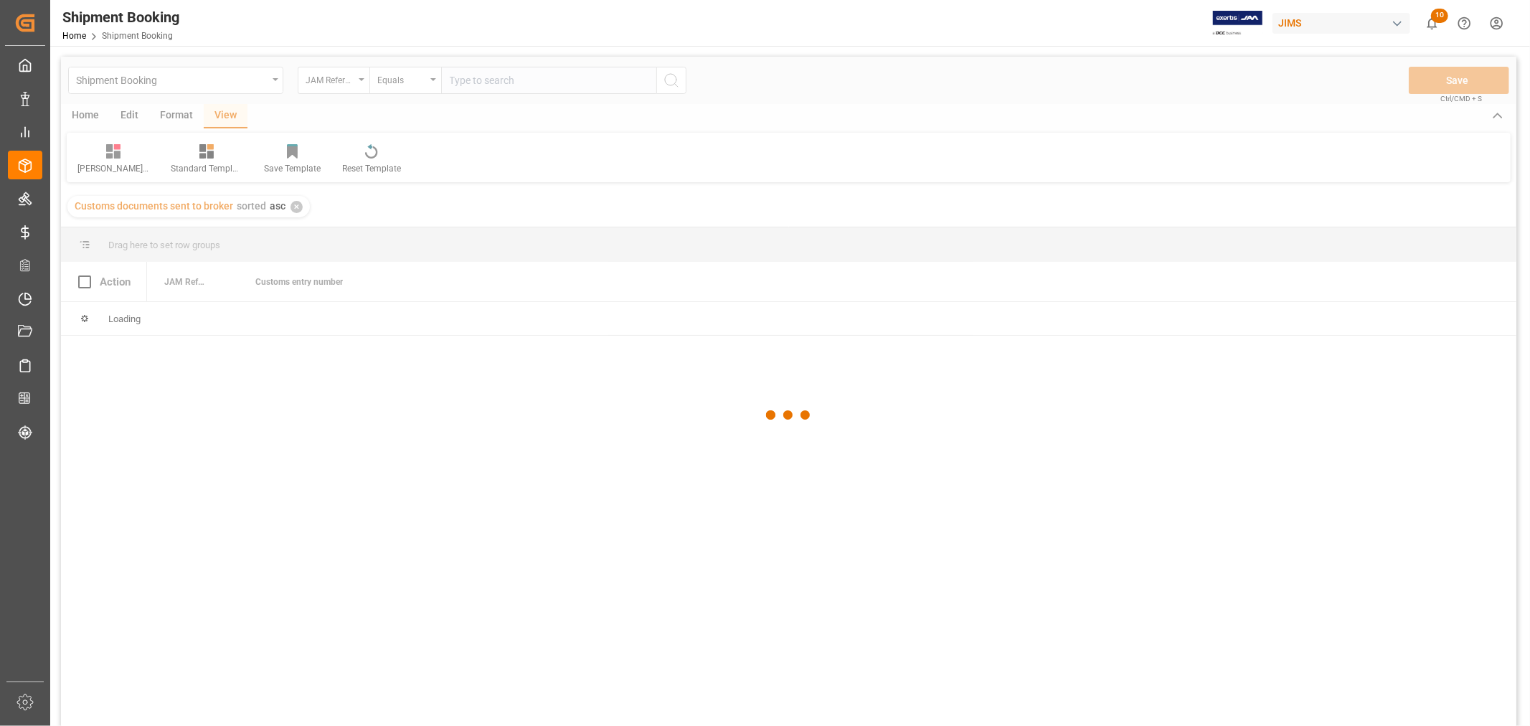
click at [500, 81] on div at bounding box center [789, 416] width 1456 height 718
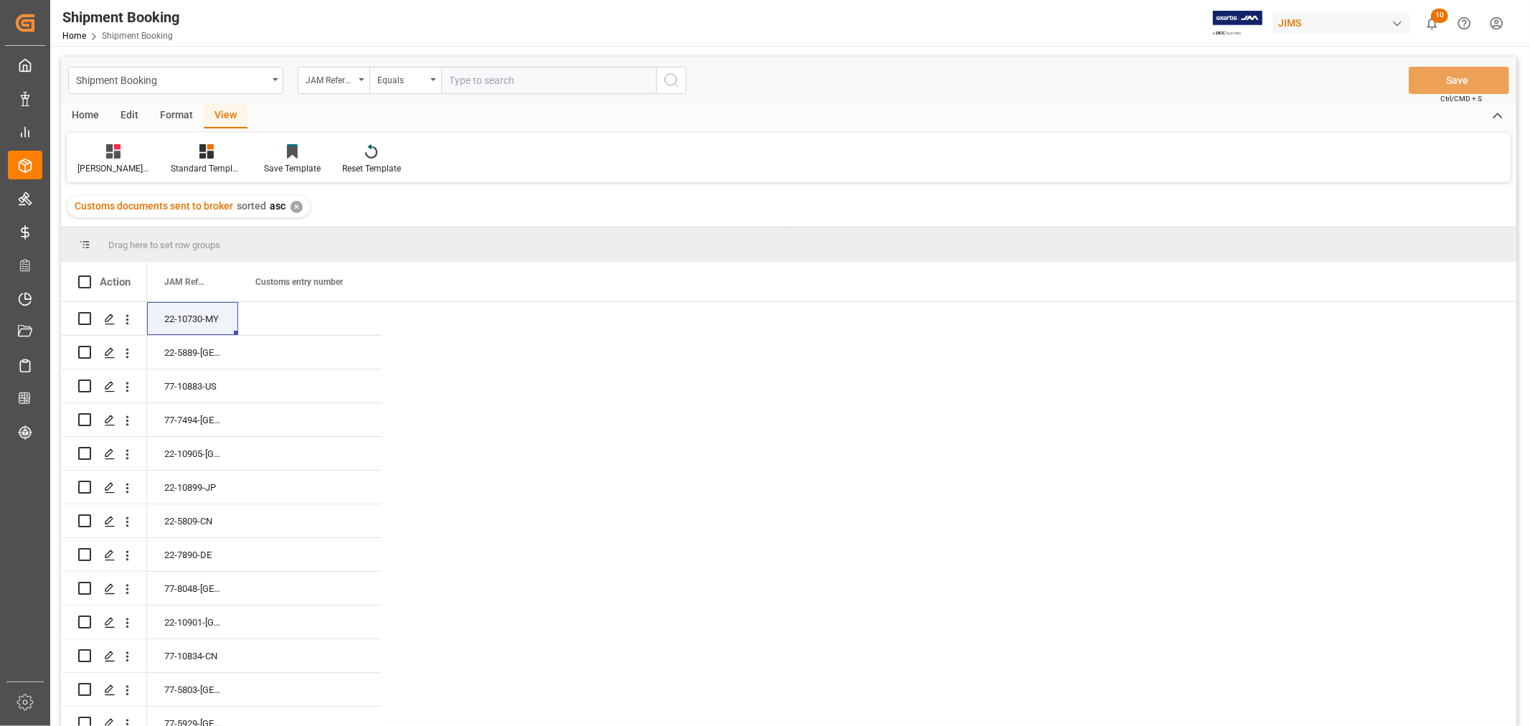
click at [499, 79] on input "text" at bounding box center [548, 80] width 215 height 27
paste input "77-10124-VN"
type input "77-10124-VN"
click at [671, 80] on icon "search button" at bounding box center [671, 80] width 17 height 17
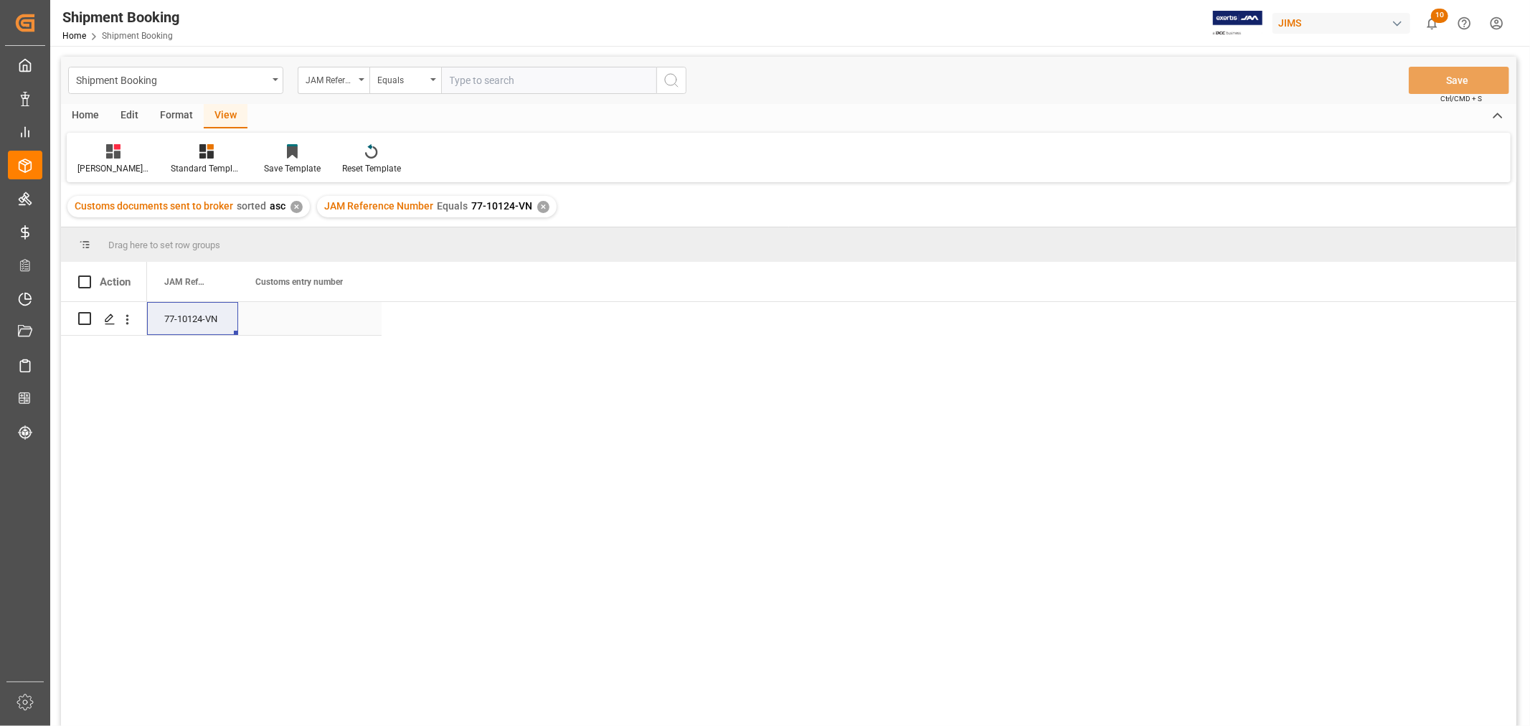
click at [296, 321] on div "Press SPACE to select this row." at bounding box center [310, 318] width 144 height 33
type input "13391-69277223-7"
click at [158, 317] on div "77-10124-VN" at bounding box center [192, 318] width 91 height 33
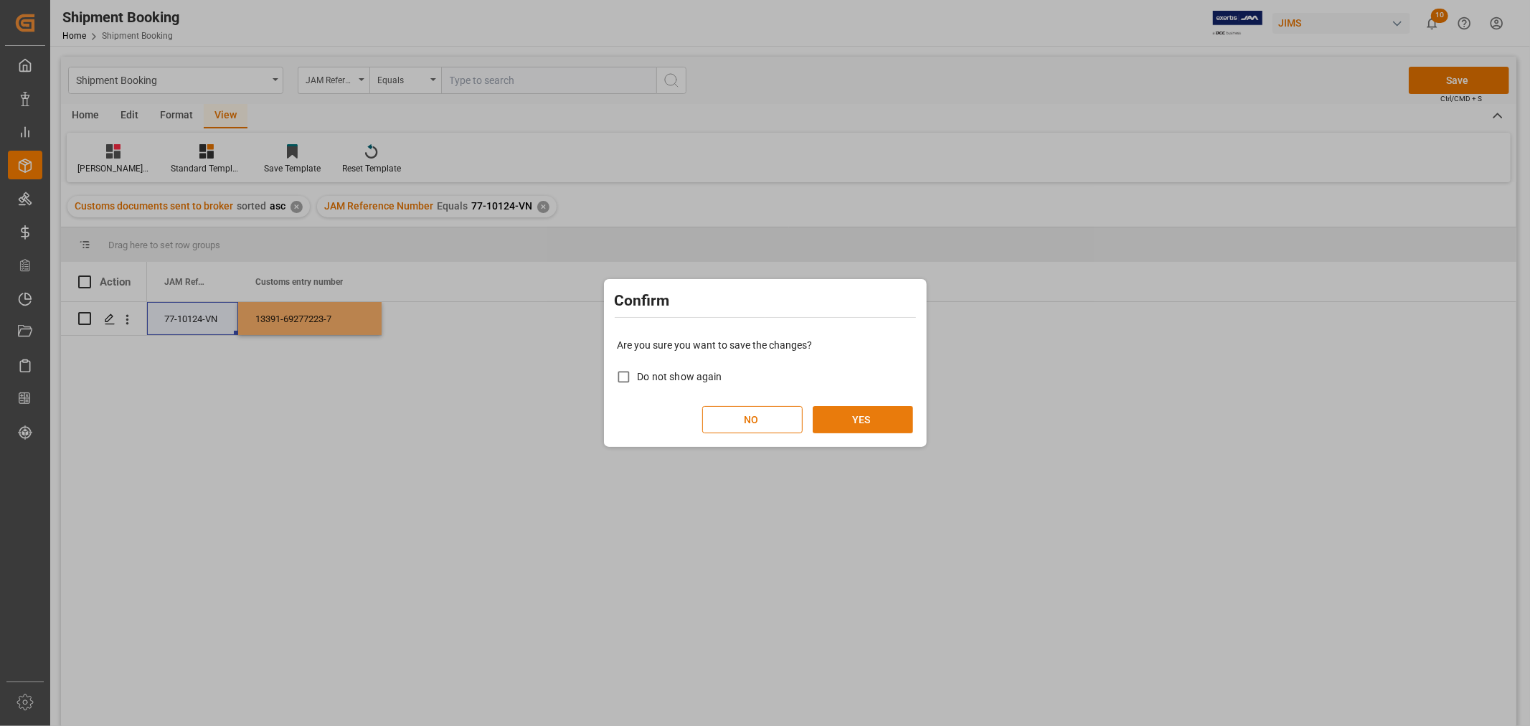
click at [872, 412] on button "YES" at bounding box center [863, 419] width 100 height 27
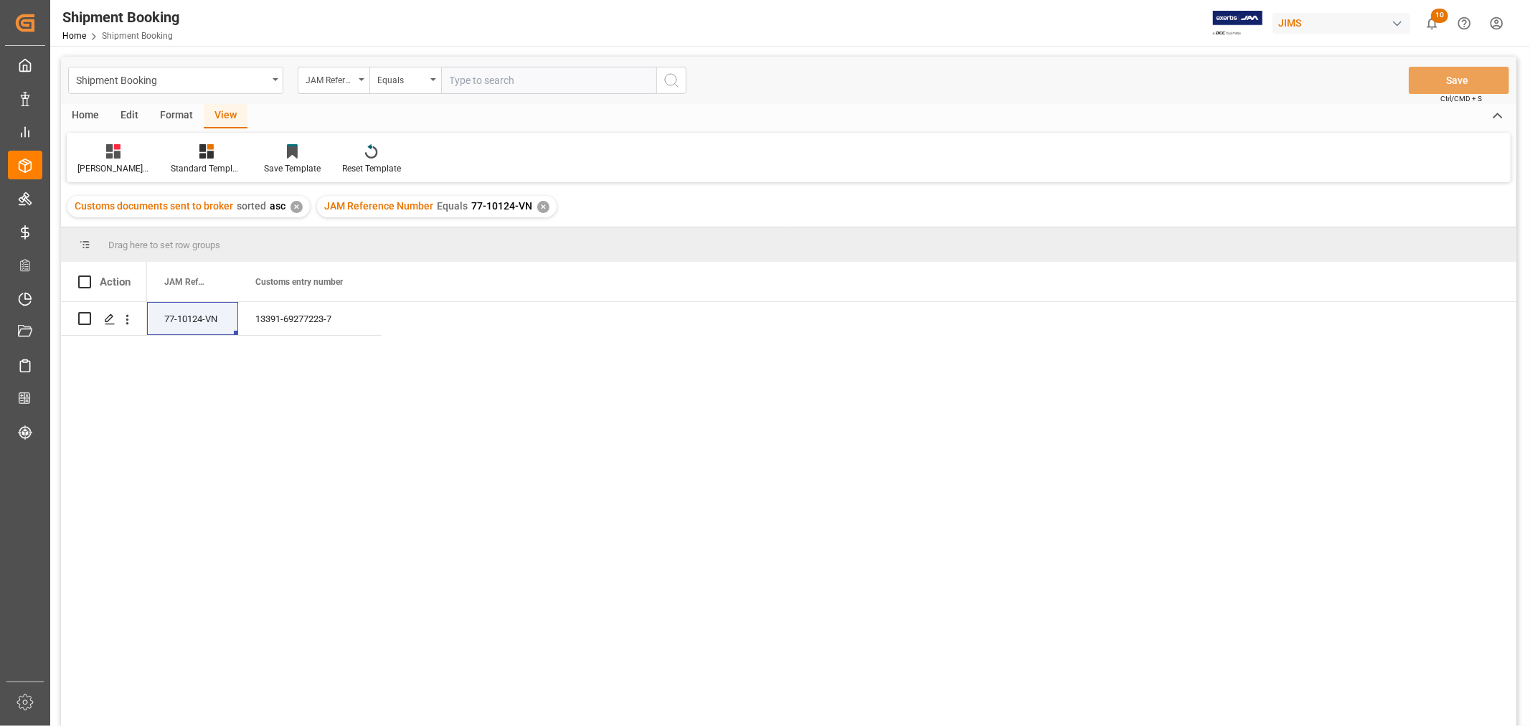
click at [539, 199] on div "JAM Reference Number Equals 77-10124-VN ✕" at bounding box center [437, 207] width 240 height 22
click at [537, 204] on div "✕" at bounding box center [543, 207] width 12 height 12
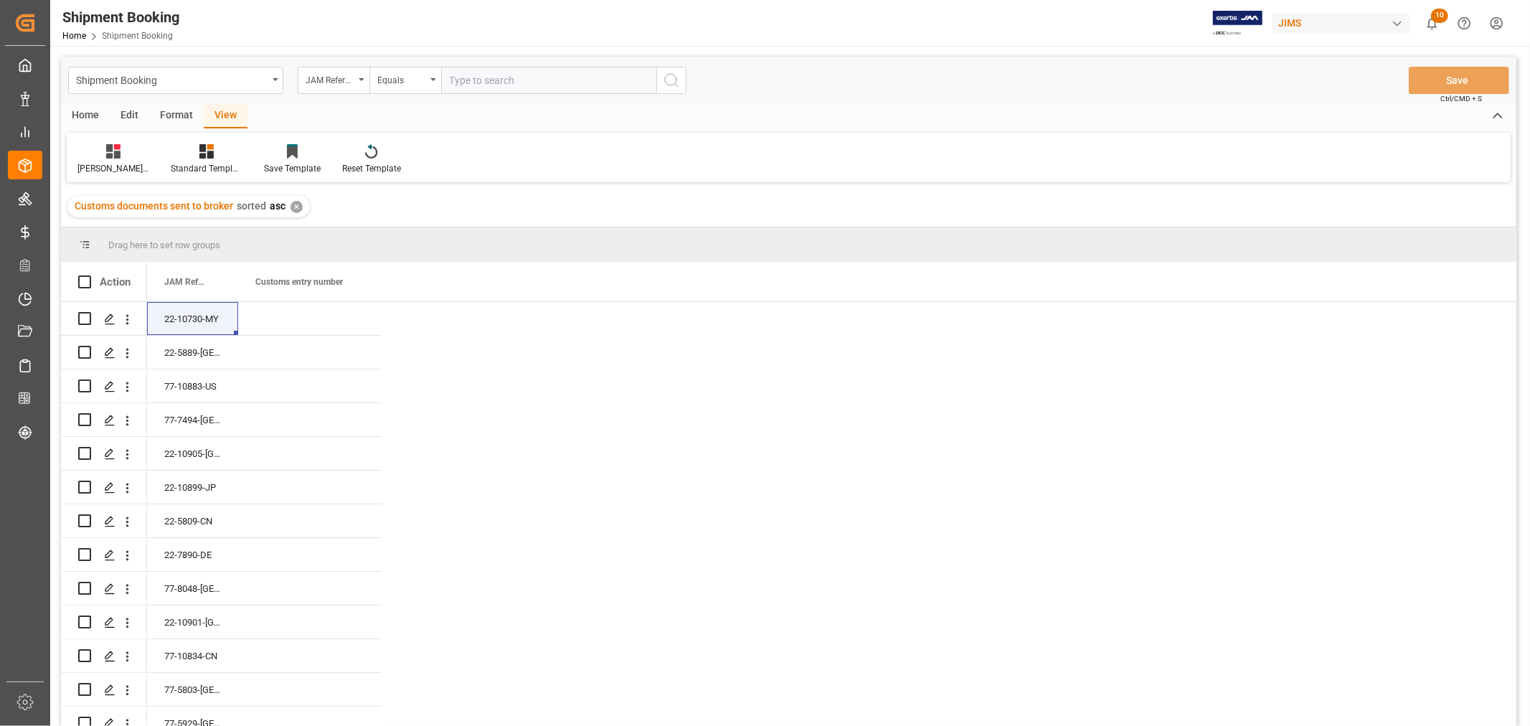
click at [482, 82] on input "text" at bounding box center [548, 80] width 215 height 27
paste input "77-10464-NL"
type input "77-10464-NL"
click at [666, 80] on icon "search button" at bounding box center [671, 80] width 17 height 17
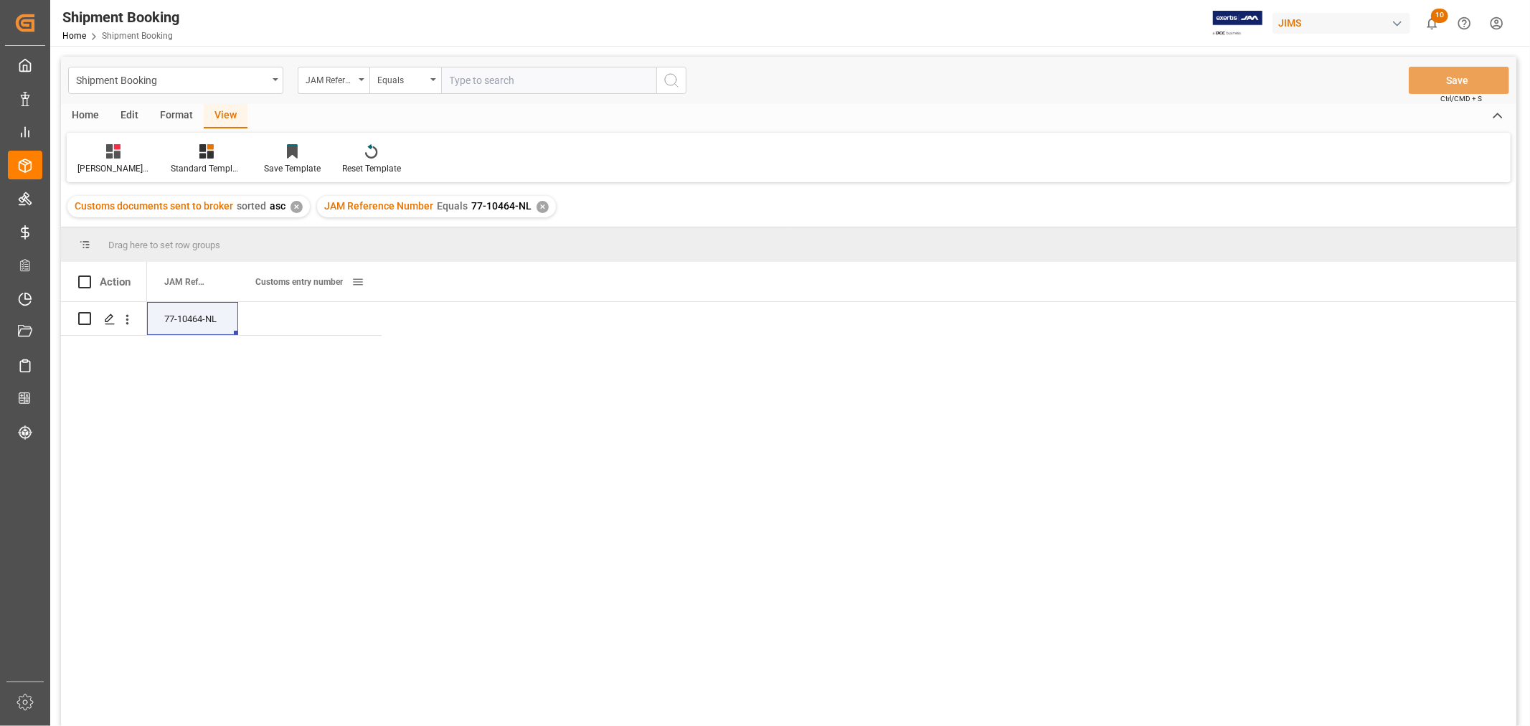
click at [361, 278] on span at bounding box center [358, 282] width 13 height 13
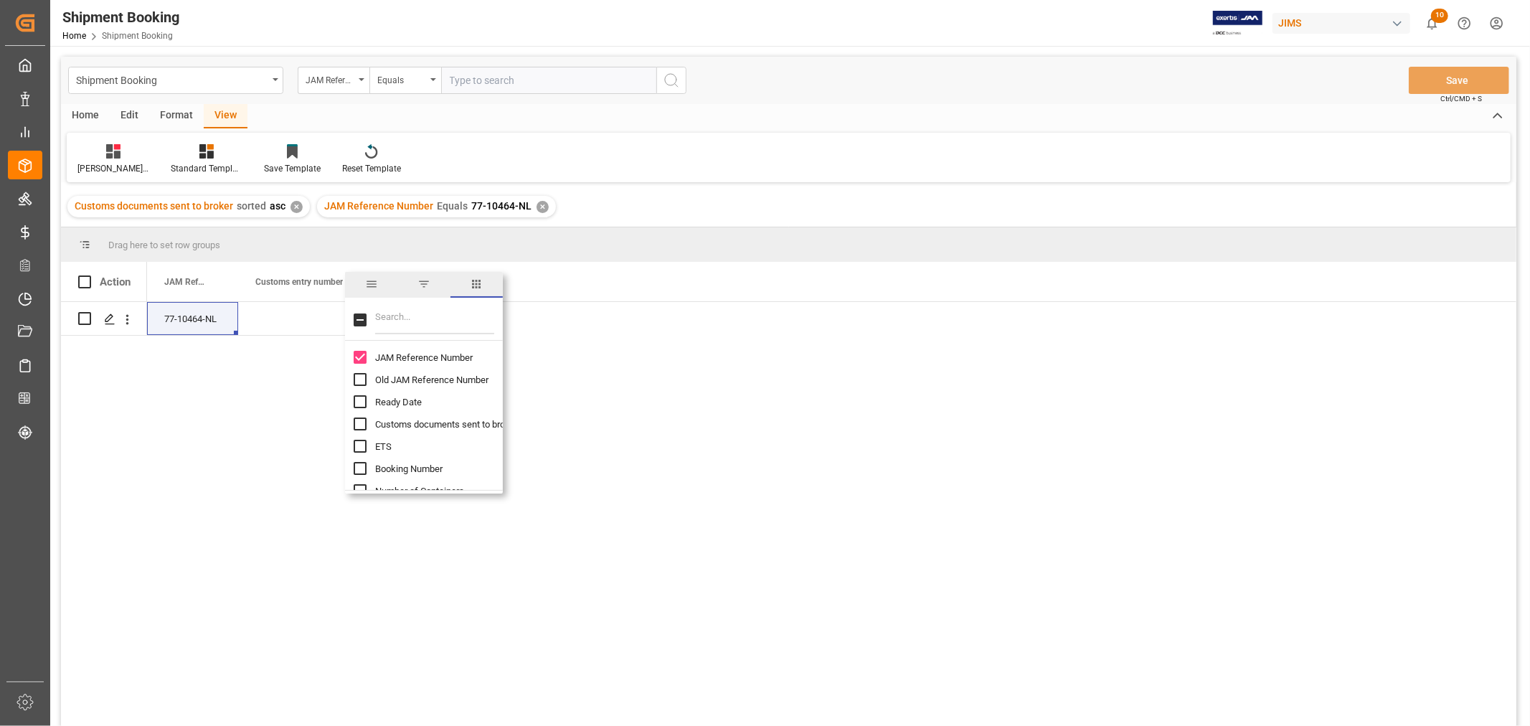
click at [422, 311] on input "Filter Columns Input" at bounding box center [434, 320] width 119 height 29
type input "agent"
click at [354, 357] on input "Agent column toggle visibility (hidden)" at bounding box center [360, 357] width 13 height 13
checkbox input "true"
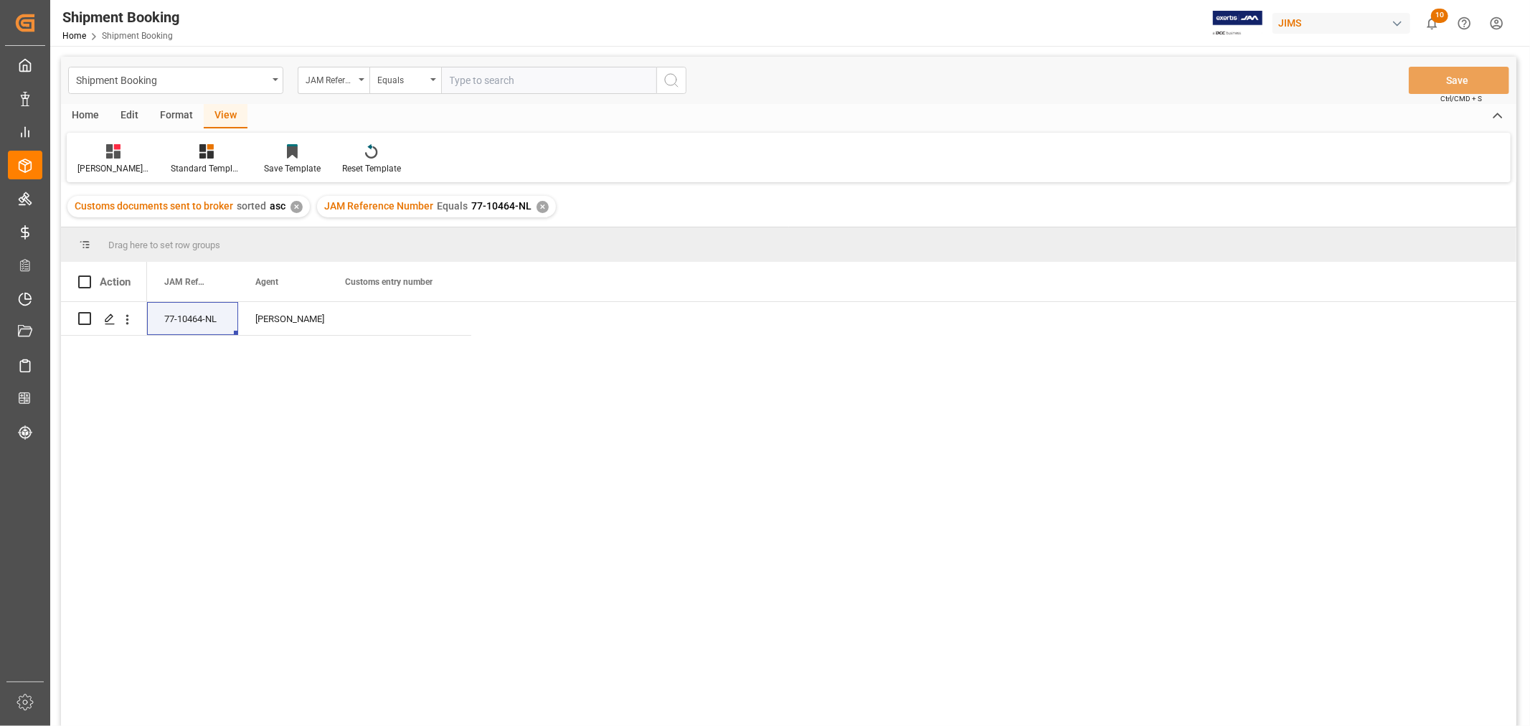
click at [641, 373] on div "77-10464-NL HuiXin Gao" at bounding box center [832, 518] width 1370 height 433
click at [105, 317] on icon "Press SPACE to select this row." at bounding box center [109, 319] width 11 height 11
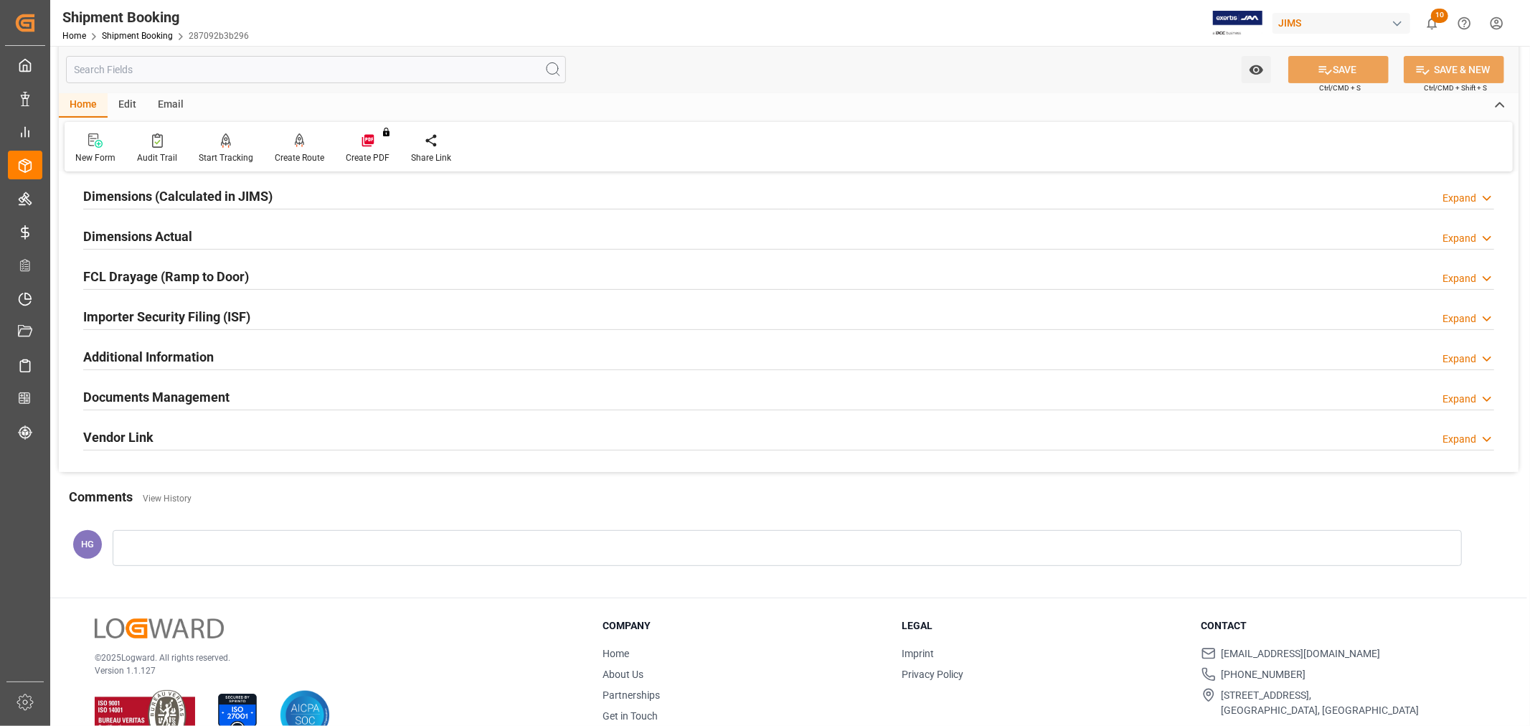
scroll to position [352, 0]
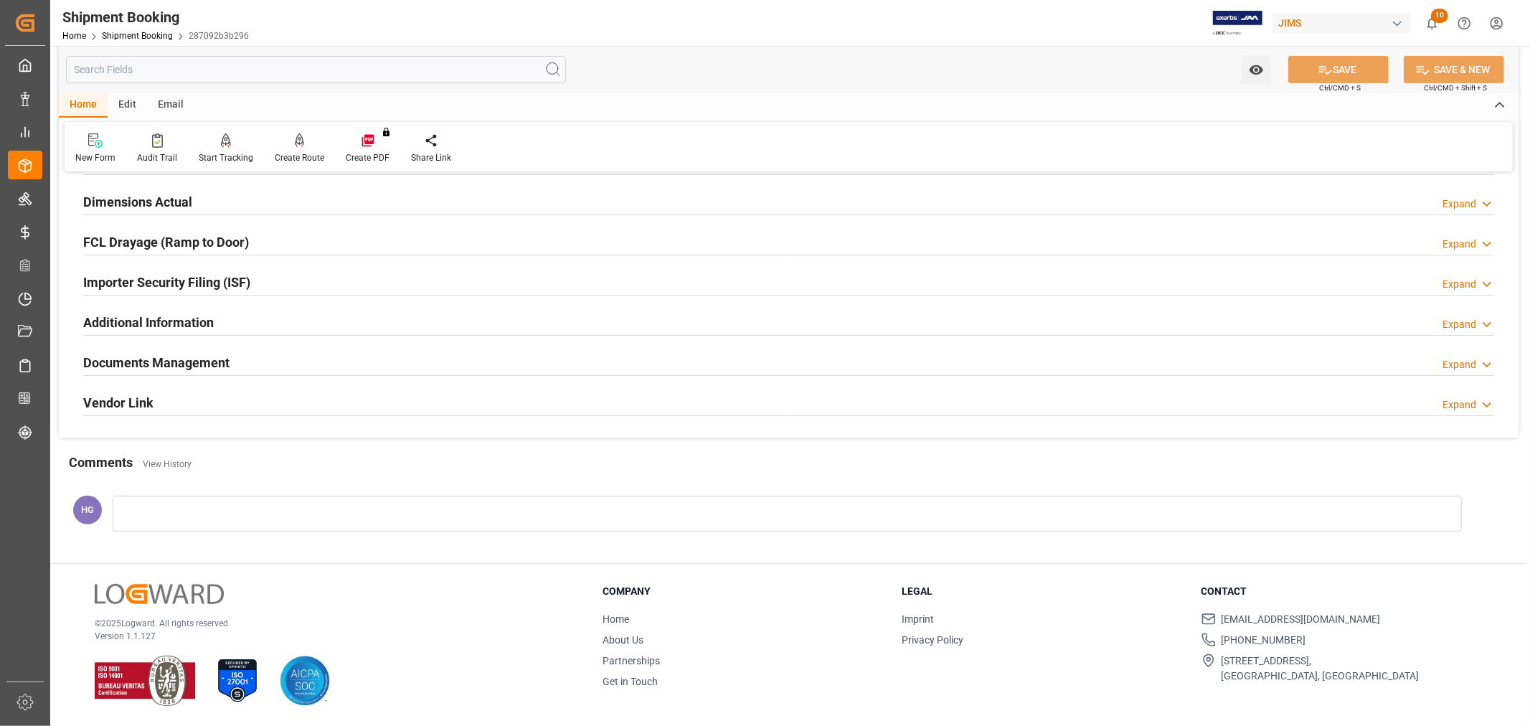
click at [145, 362] on h2 "Documents Management" at bounding box center [156, 362] width 146 height 19
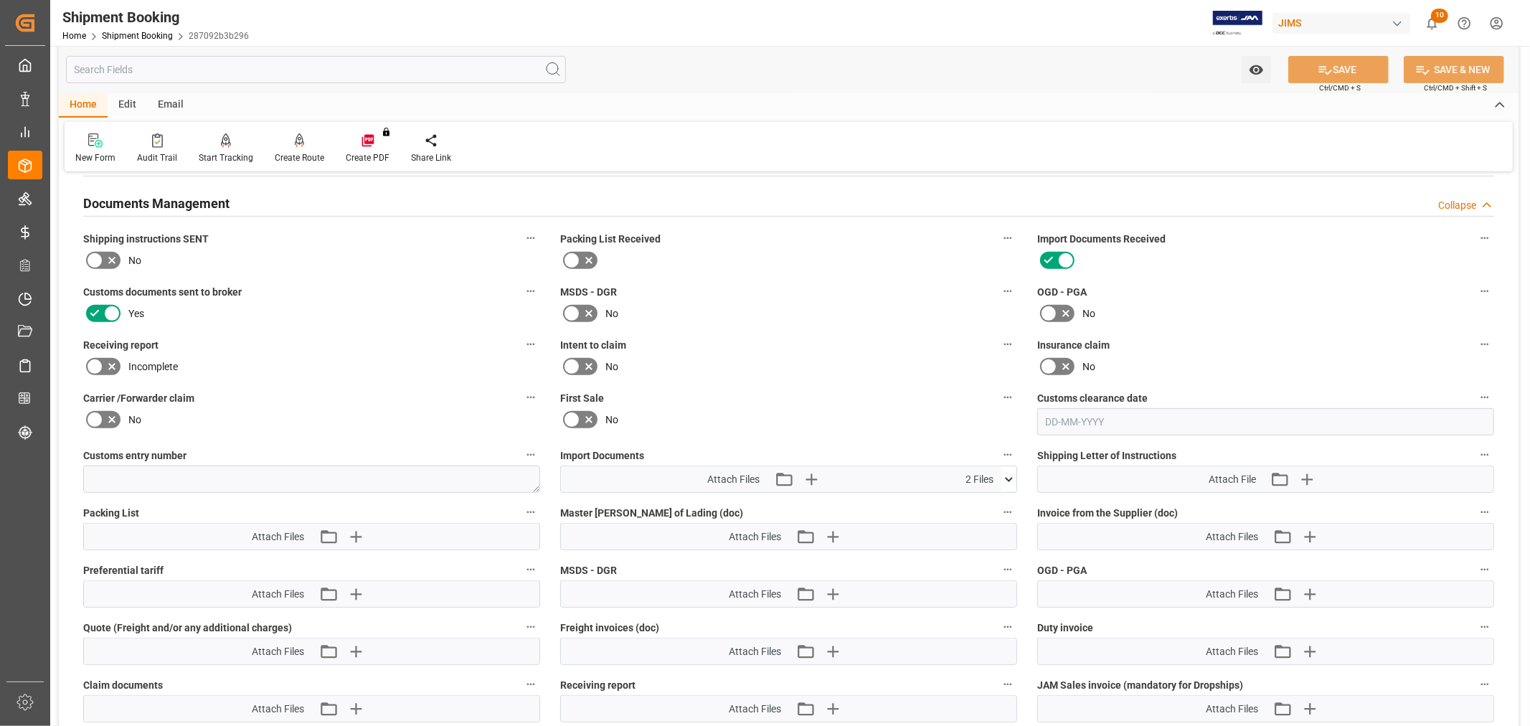
scroll to position [751, 0]
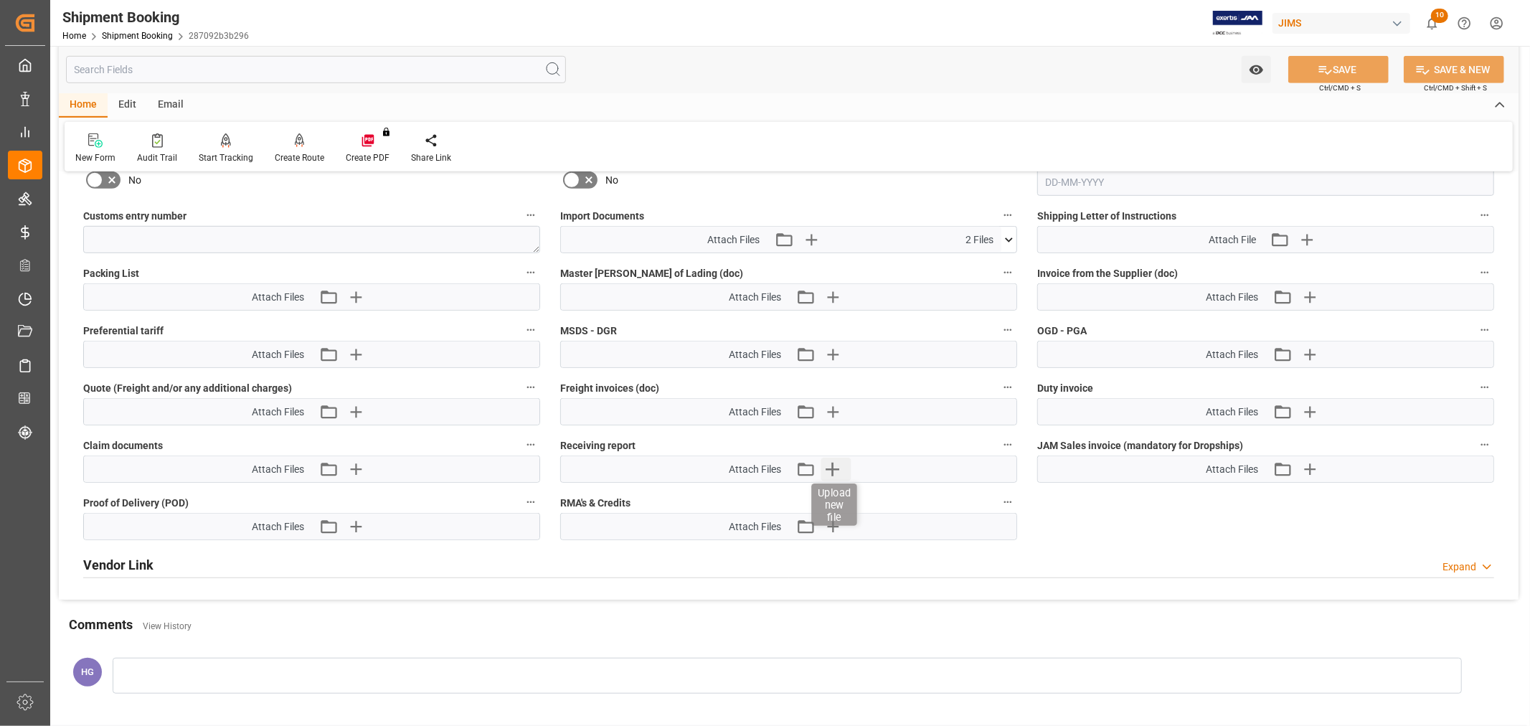
click at [834, 471] on icon "button" at bounding box center [832, 469] width 23 height 23
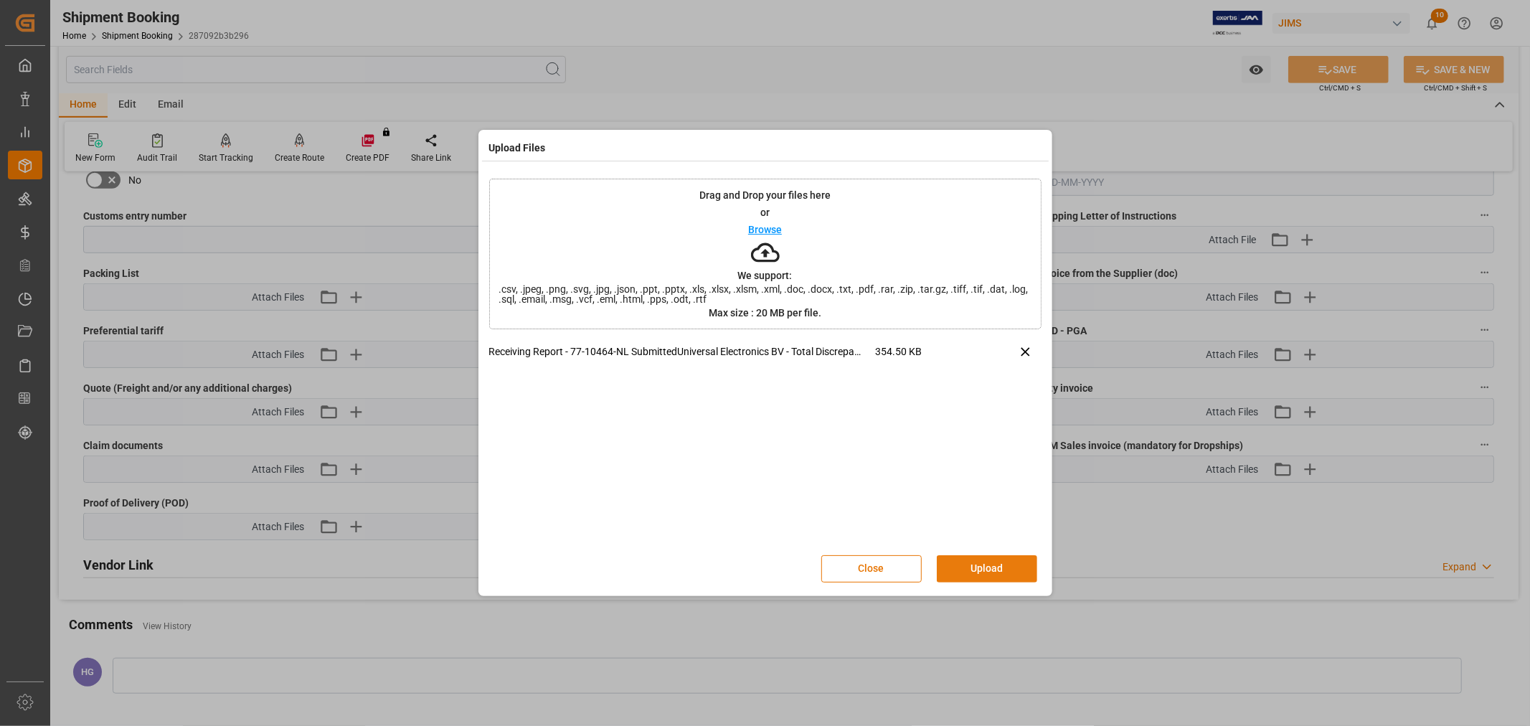
click at [984, 565] on button "Upload" at bounding box center [987, 568] width 100 height 27
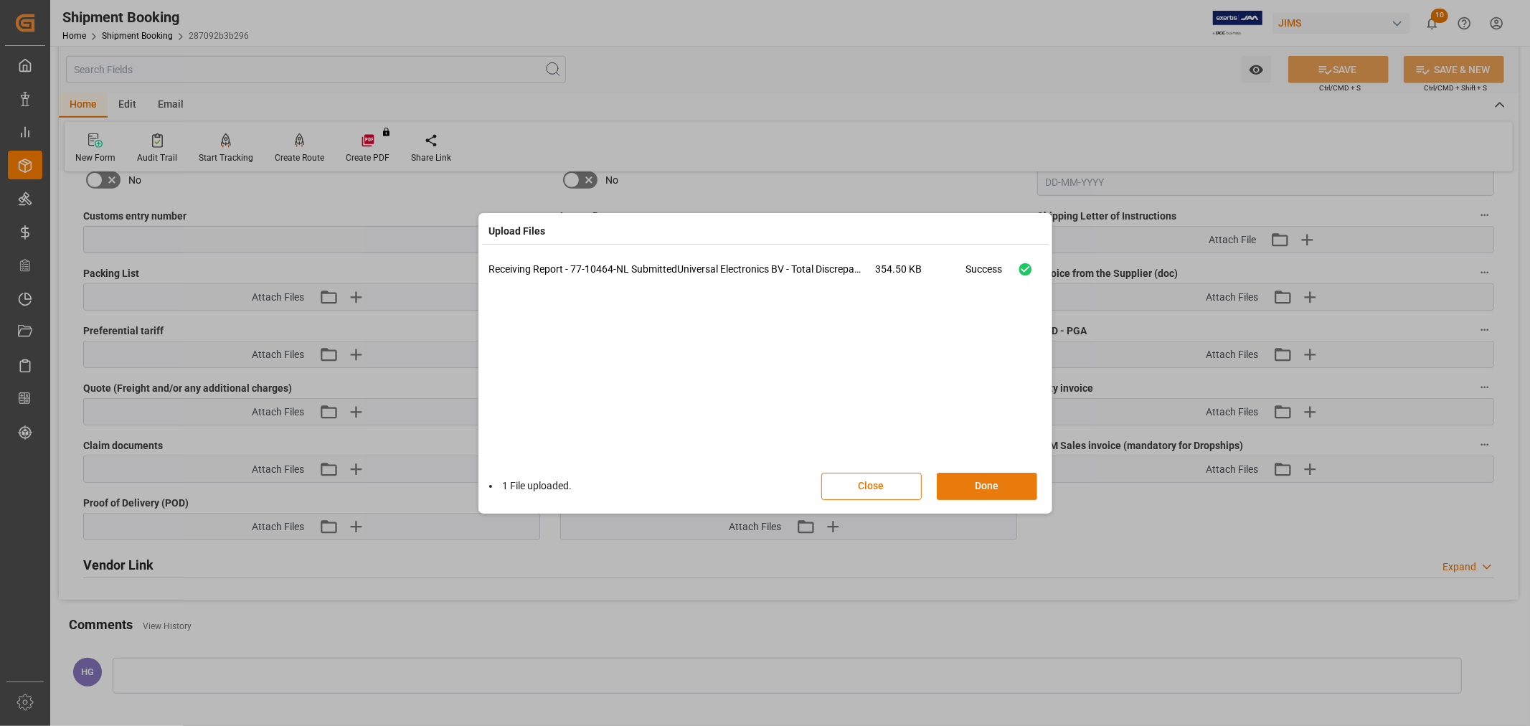
click at [1002, 484] on button "Done" at bounding box center [987, 486] width 100 height 27
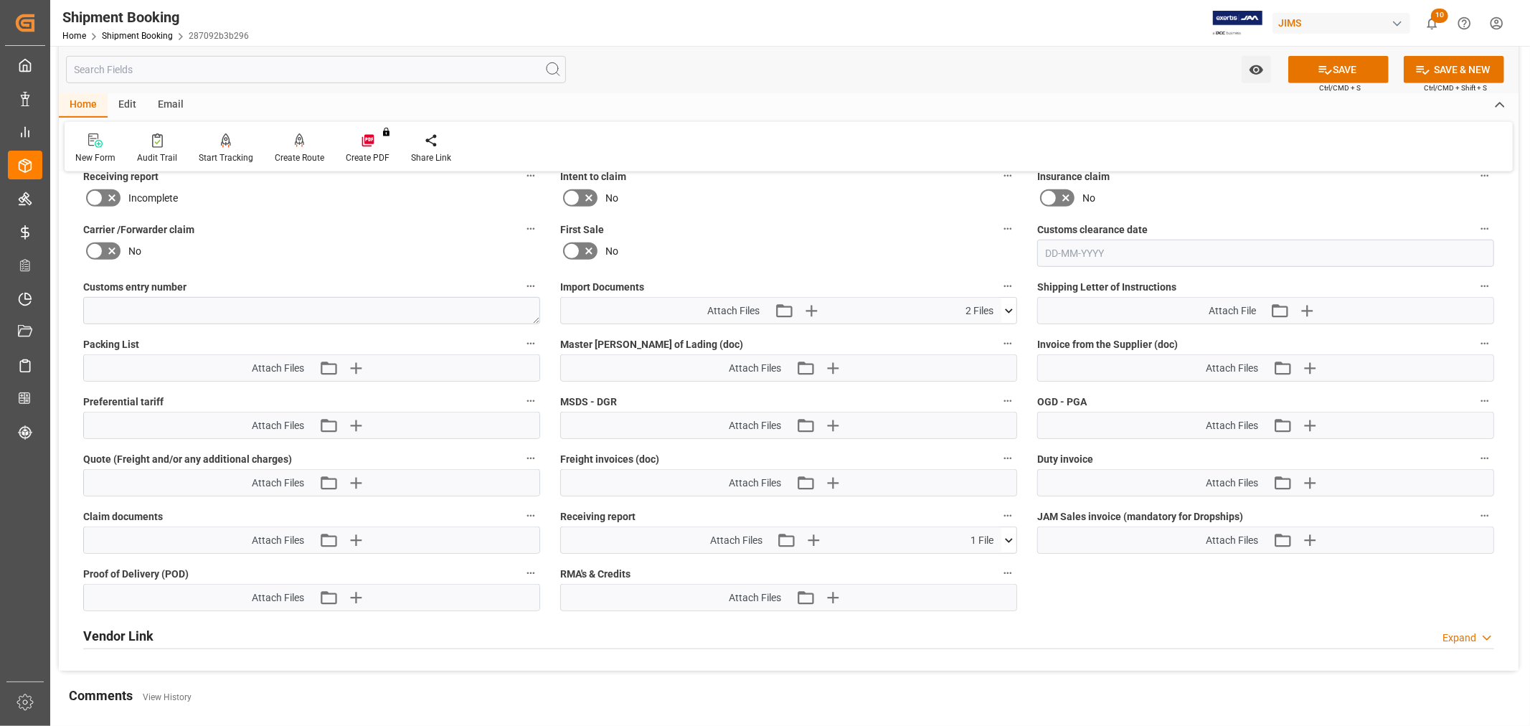
scroll to position [591, 0]
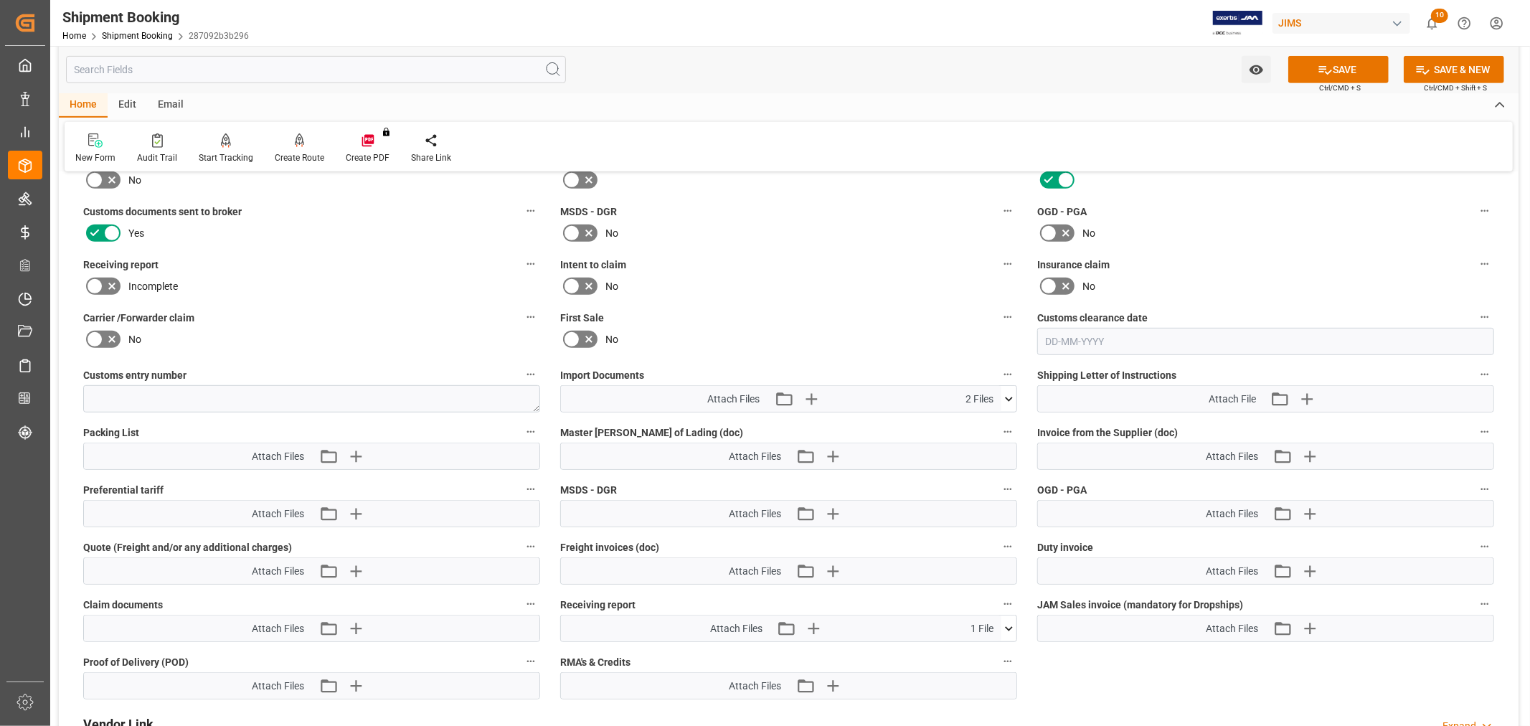
click at [100, 283] on icon at bounding box center [94, 286] width 17 height 17
click at [0, 0] on input "checkbox" at bounding box center [0, 0] width 0 height 0
click at [1318, 70] on icon at bounding box center [1325, 69] width 15 height 15
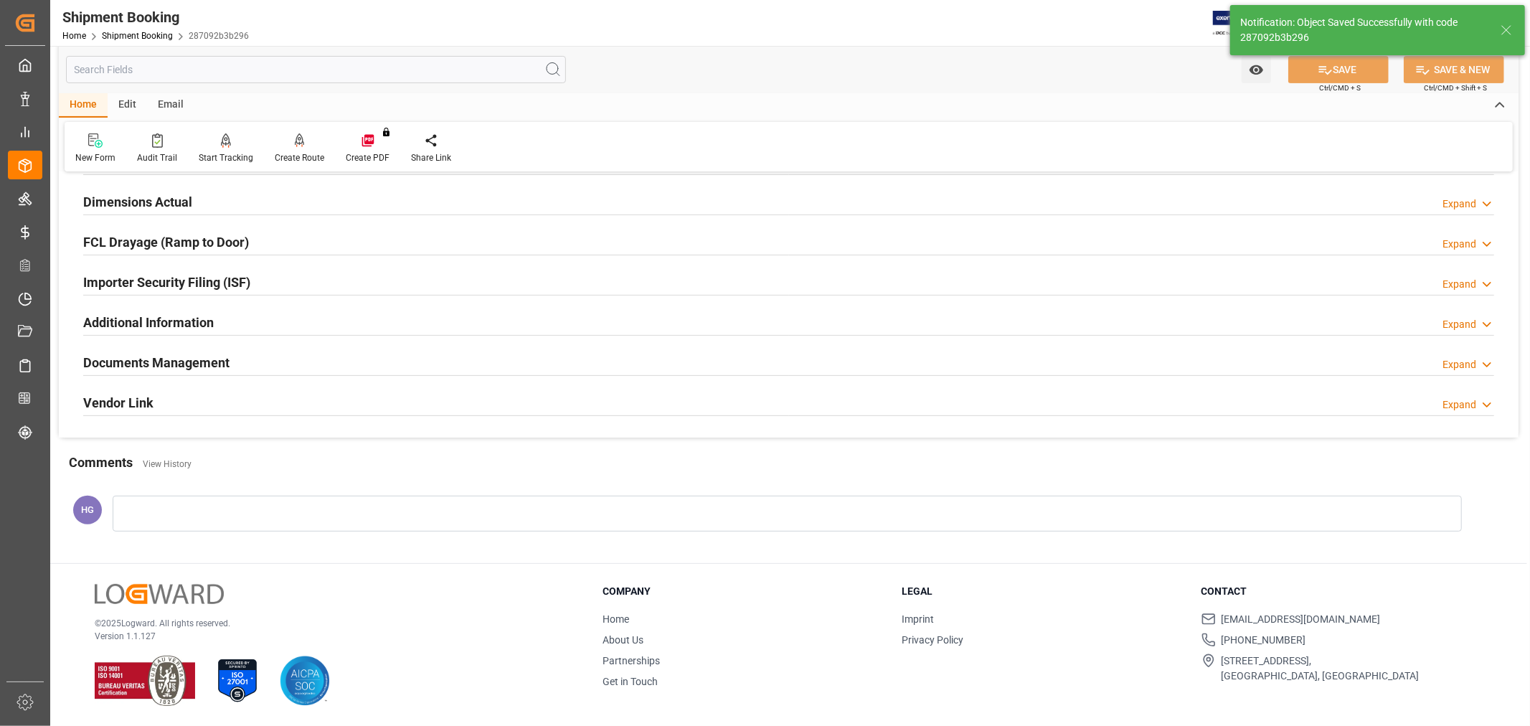
scroll to position [352, 0]
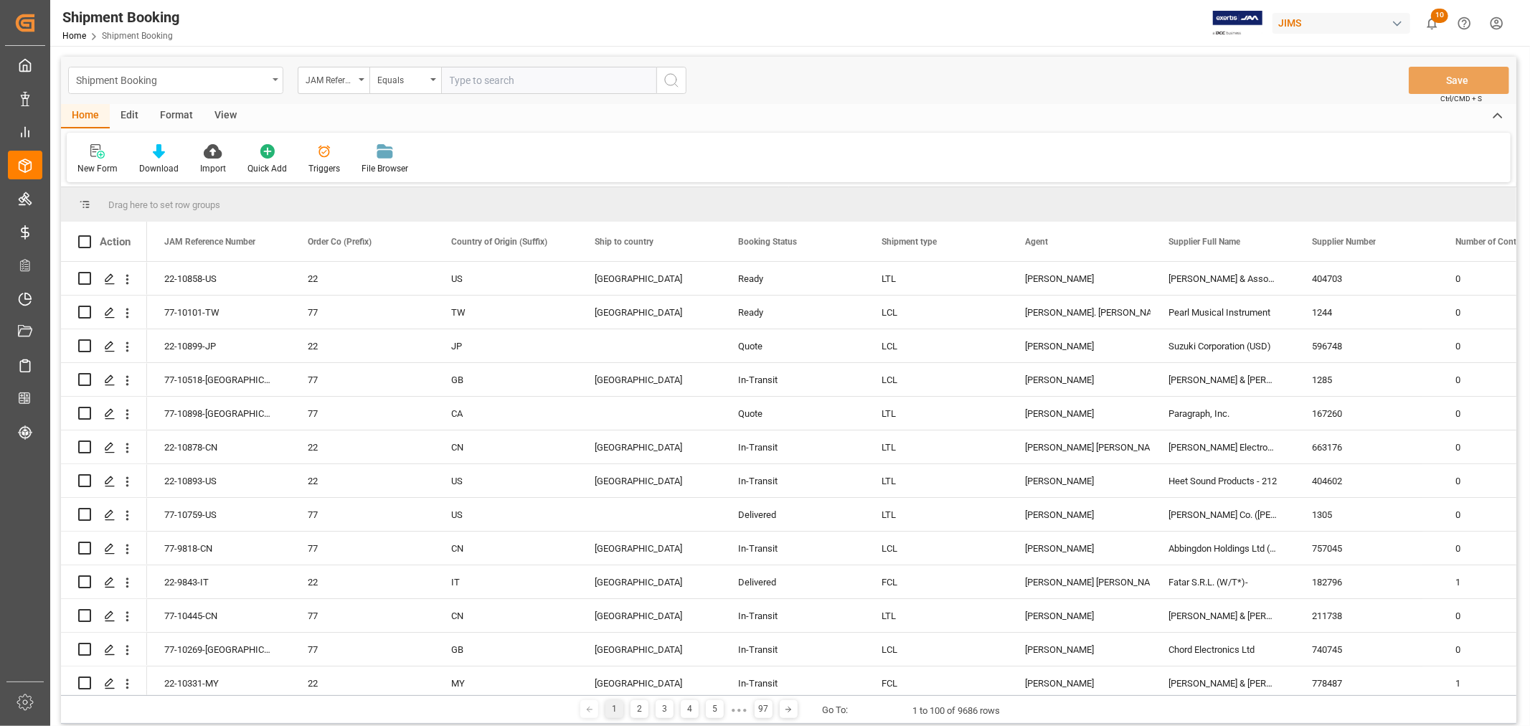
click at [278, 83] on div "Shipment Booking" at bounding box center [175, 80] width 215 height 27
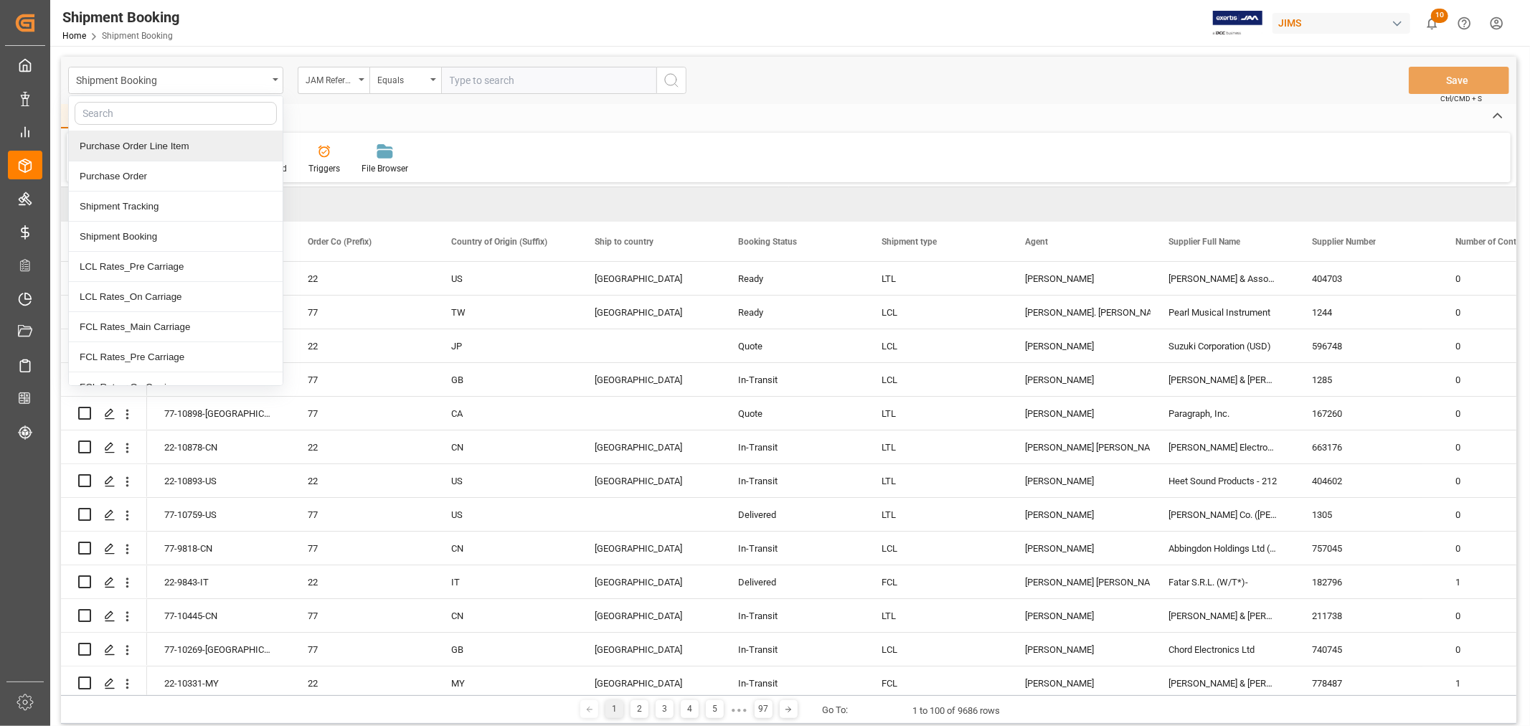
click at [184, 147] on div "Purchase Order Line Item" at bounding box center [176, 146] width 214 height 30
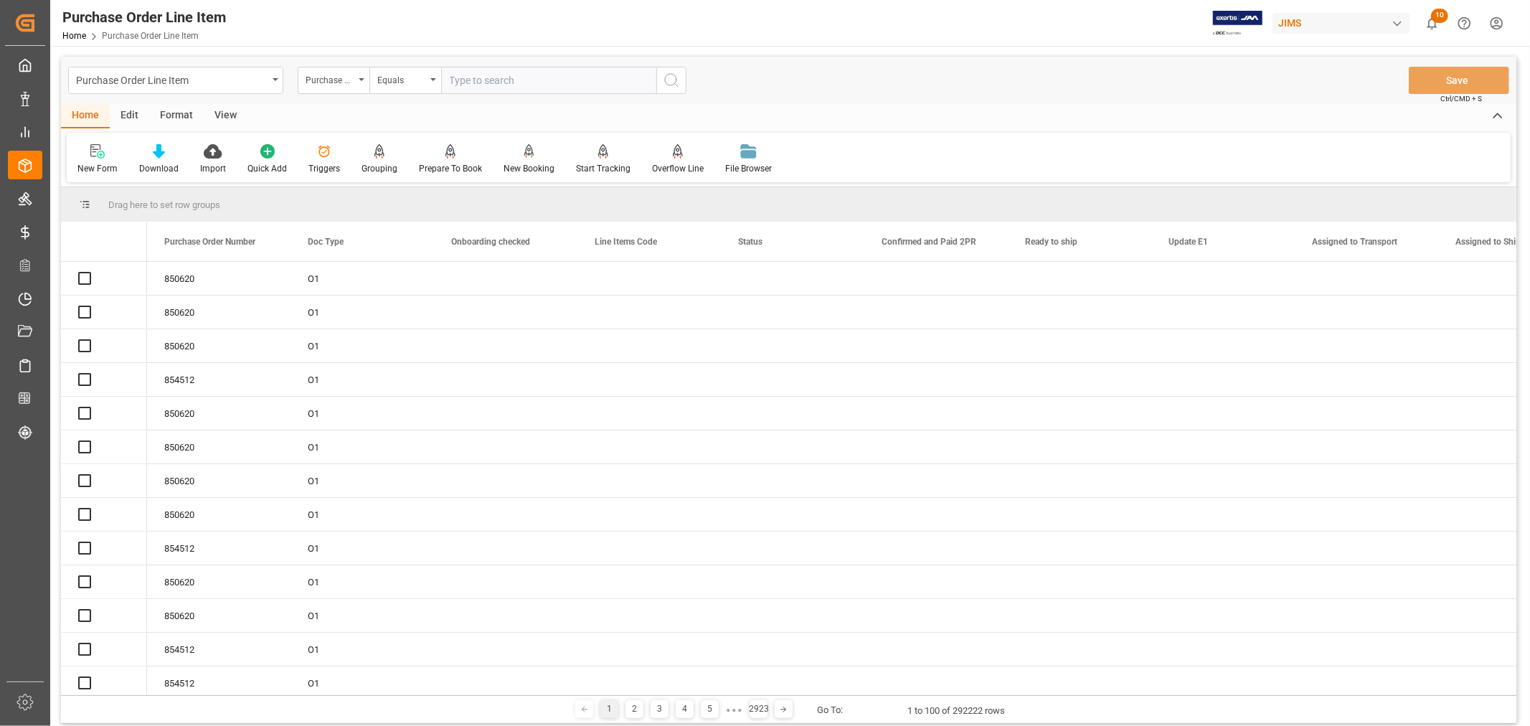
click at [329, 82] on div "Purchase Order Number" at bounding box center [330, 78] width 49 height 17
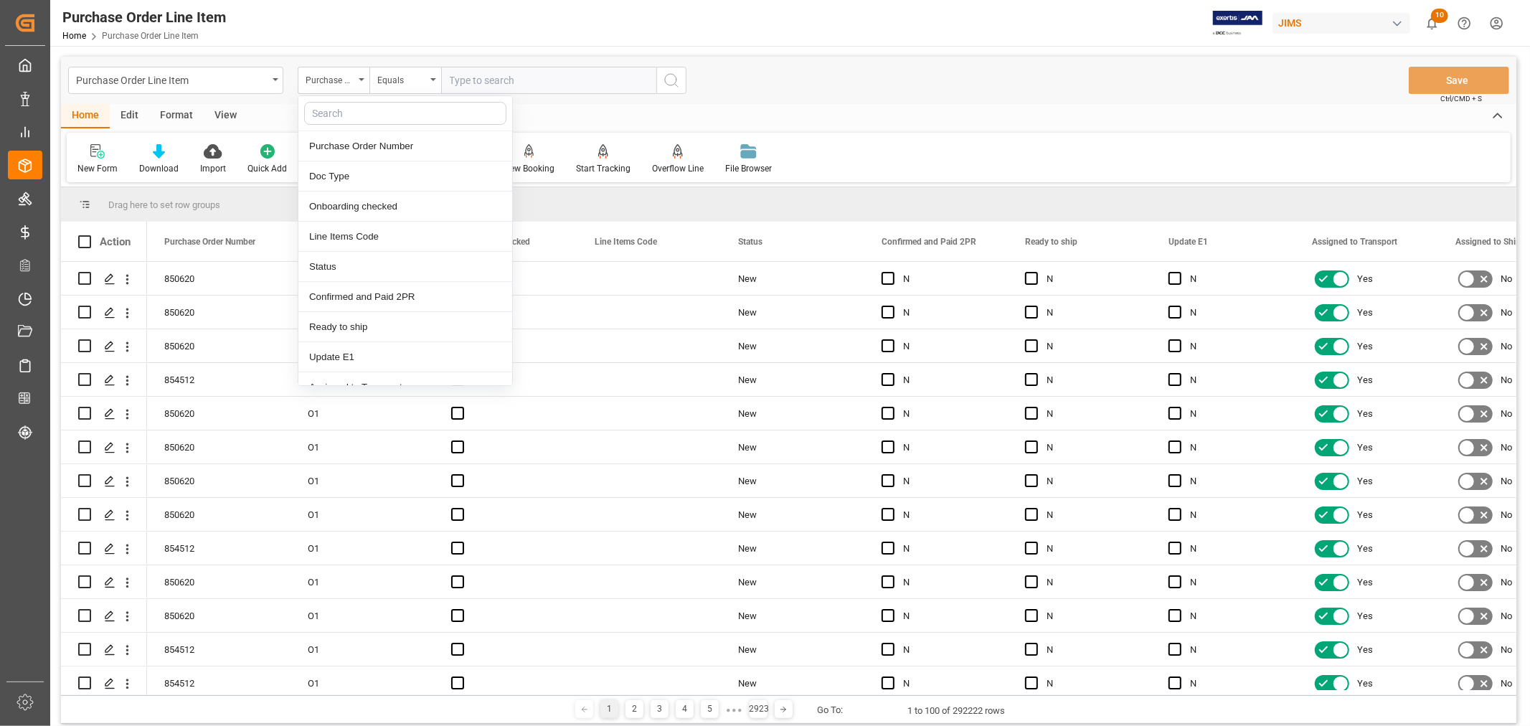
click at [329, 82] on div "Purchase Order Number" at bounding box center [330, 78] width 49 height 17
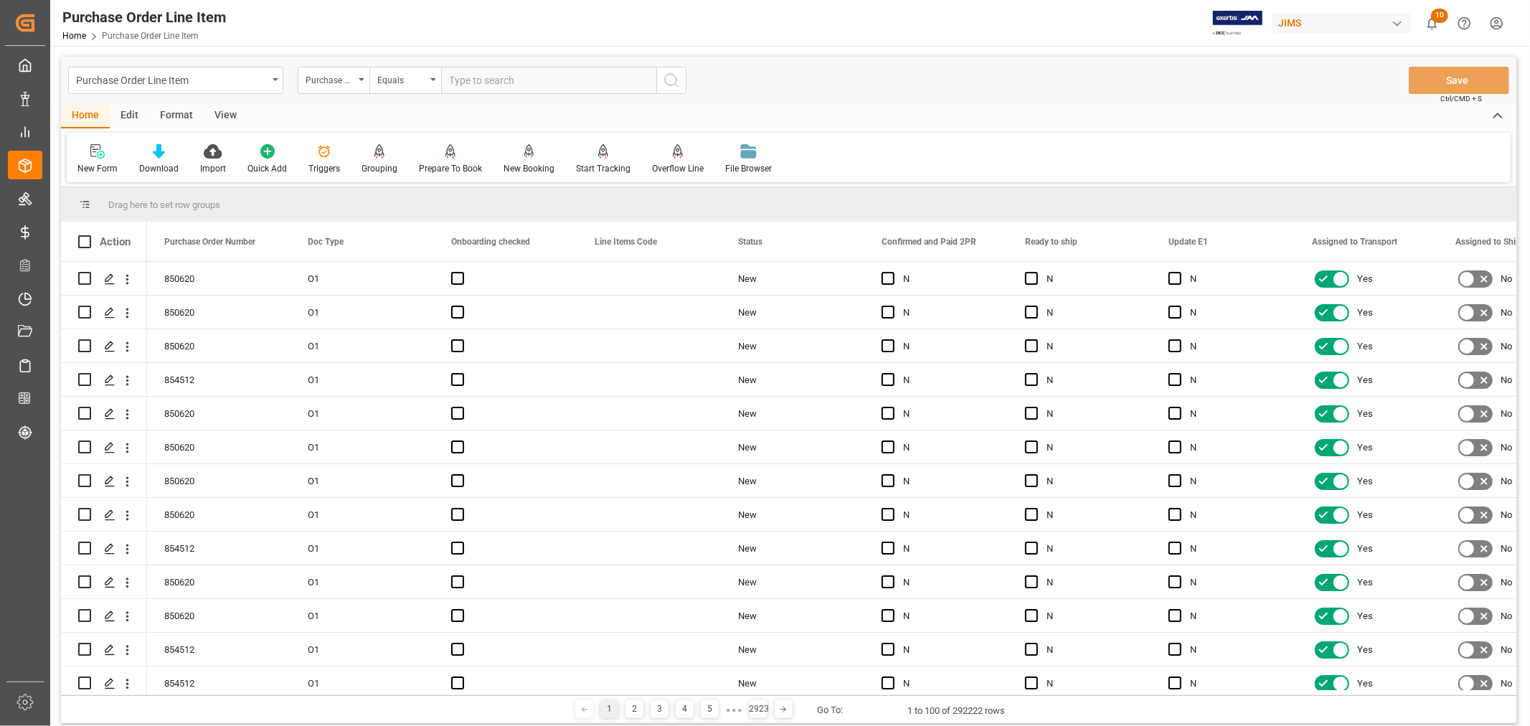
click at [329, 82] on div "Purchase Order Number" at bounding box center [330, 78] width 49 height 17
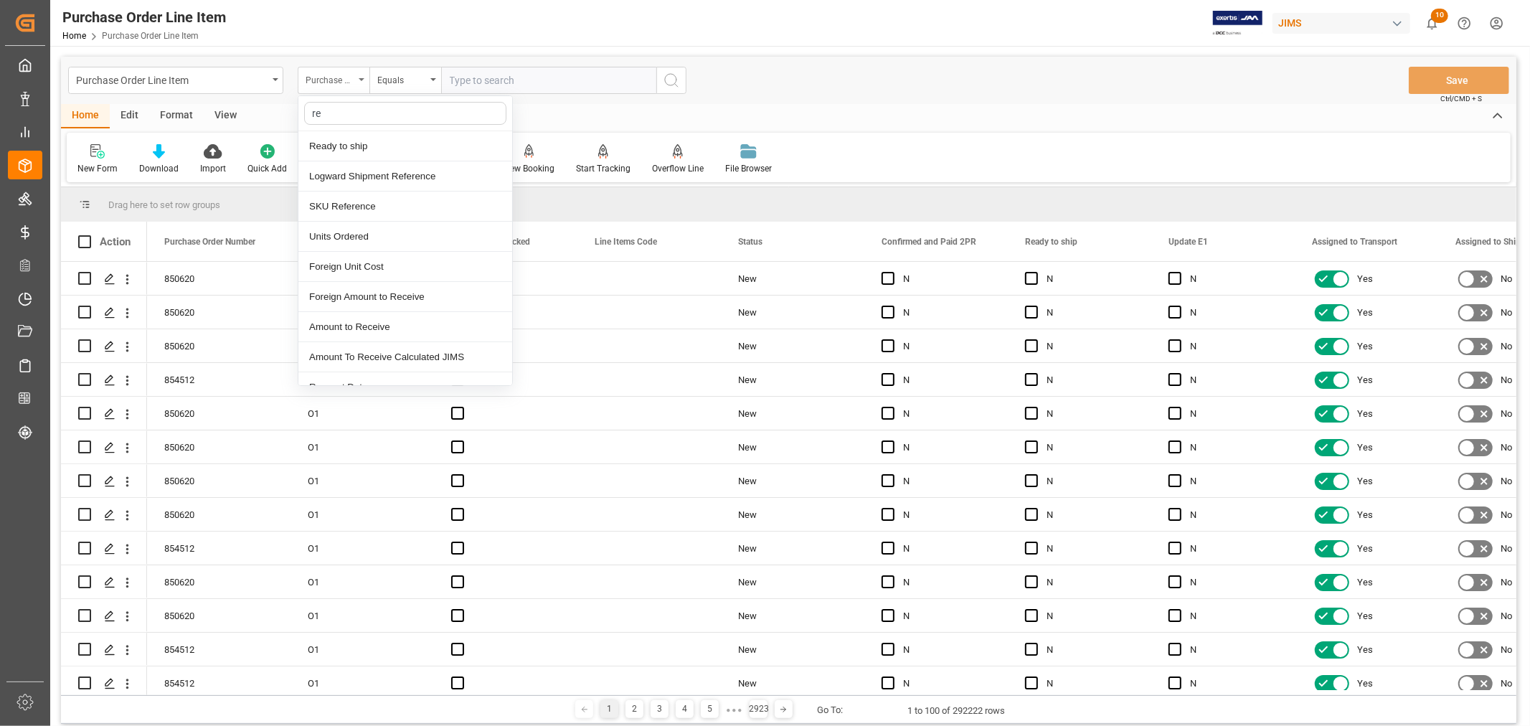
type input "ref"
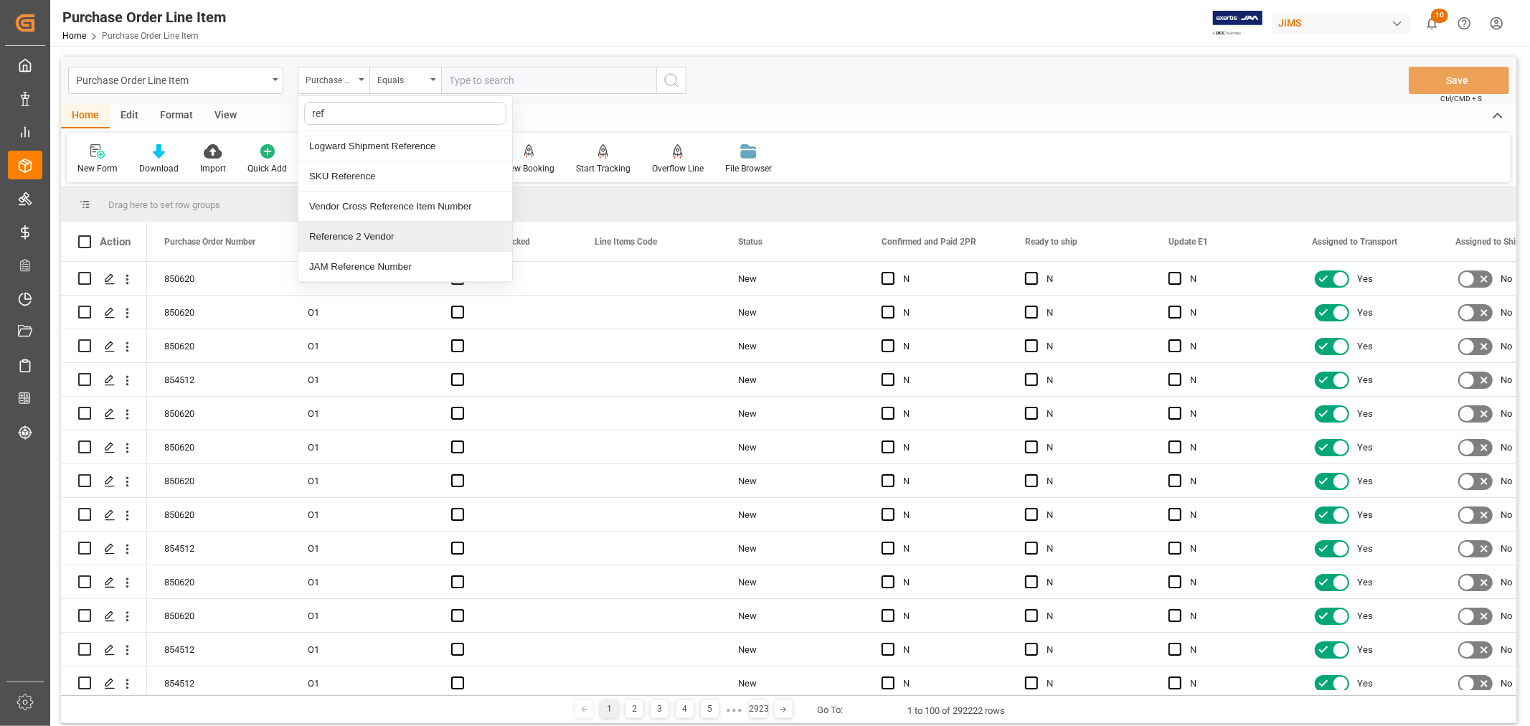
click at [366, 235] on div "Reference 2 Vendor" at bounding box center [405, 237] width 214 height 30
click at [483, 84] on input "text" at bounding box center [548, 80] width 215 height 27
type input "77-10432-cn"
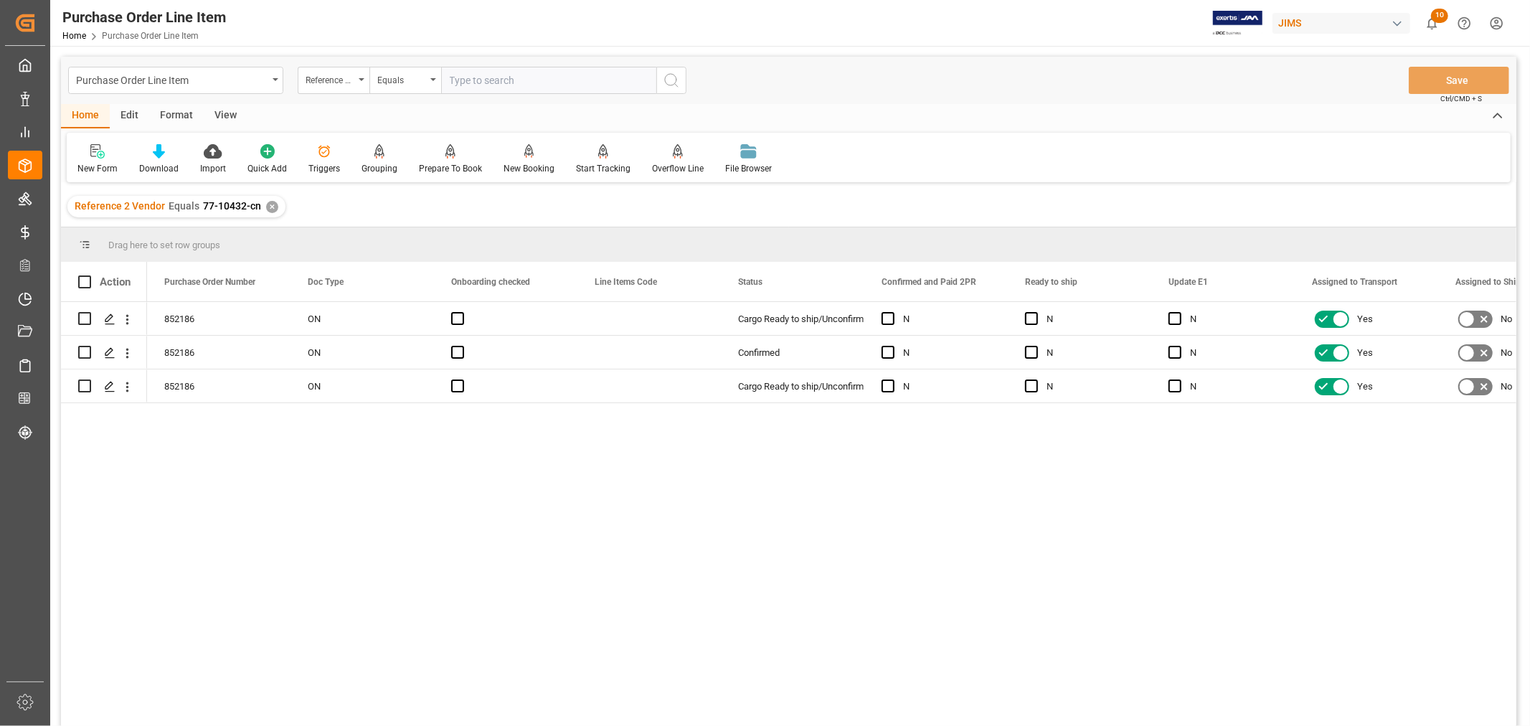
click at [226, 118] on div "View" at bounding box center [226, 116] width 44 height 24
click at [88, 154] on icon at bounding box center [92, 151] width 14 height 14
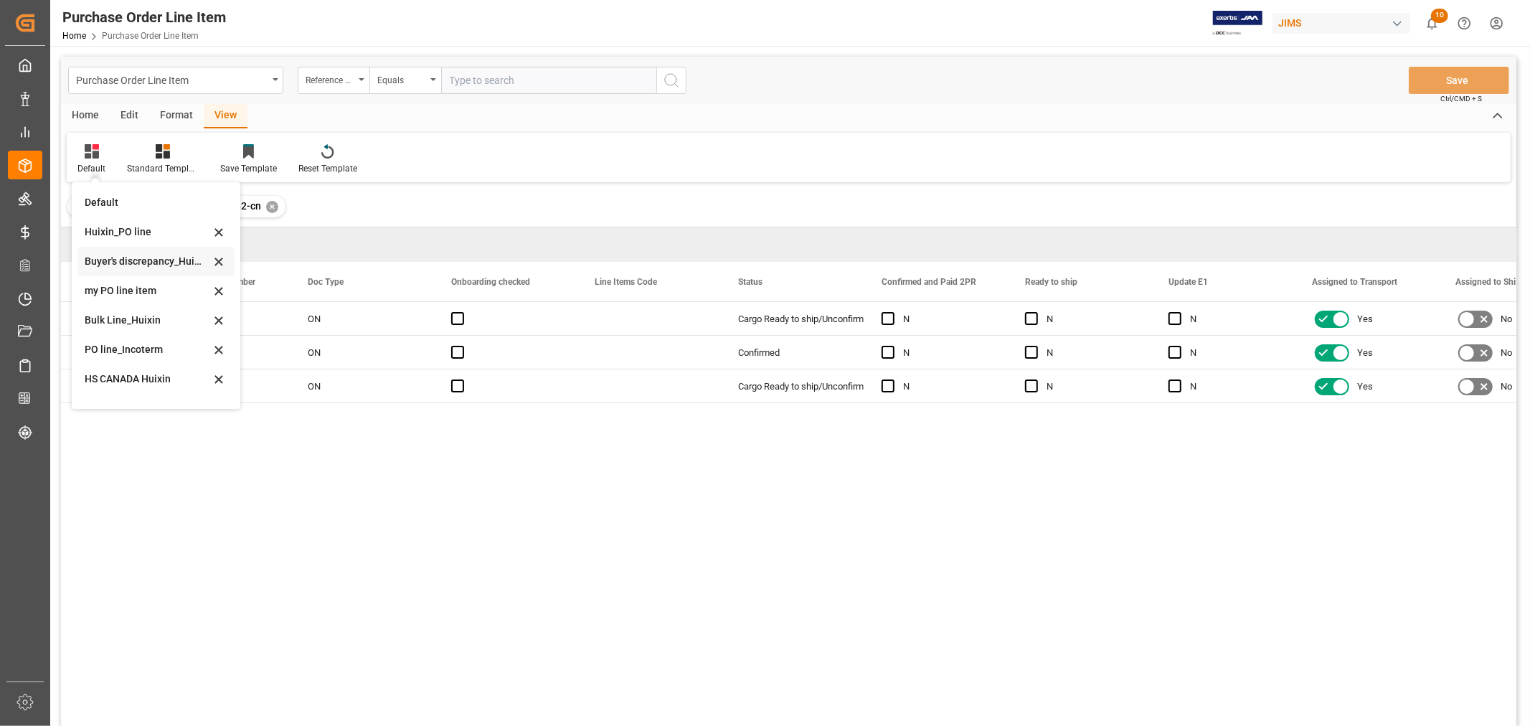
click at [151, 261] on div "Buyer's discrepancy_Huixin" at bounding box center [148, 261] width 126 height 15
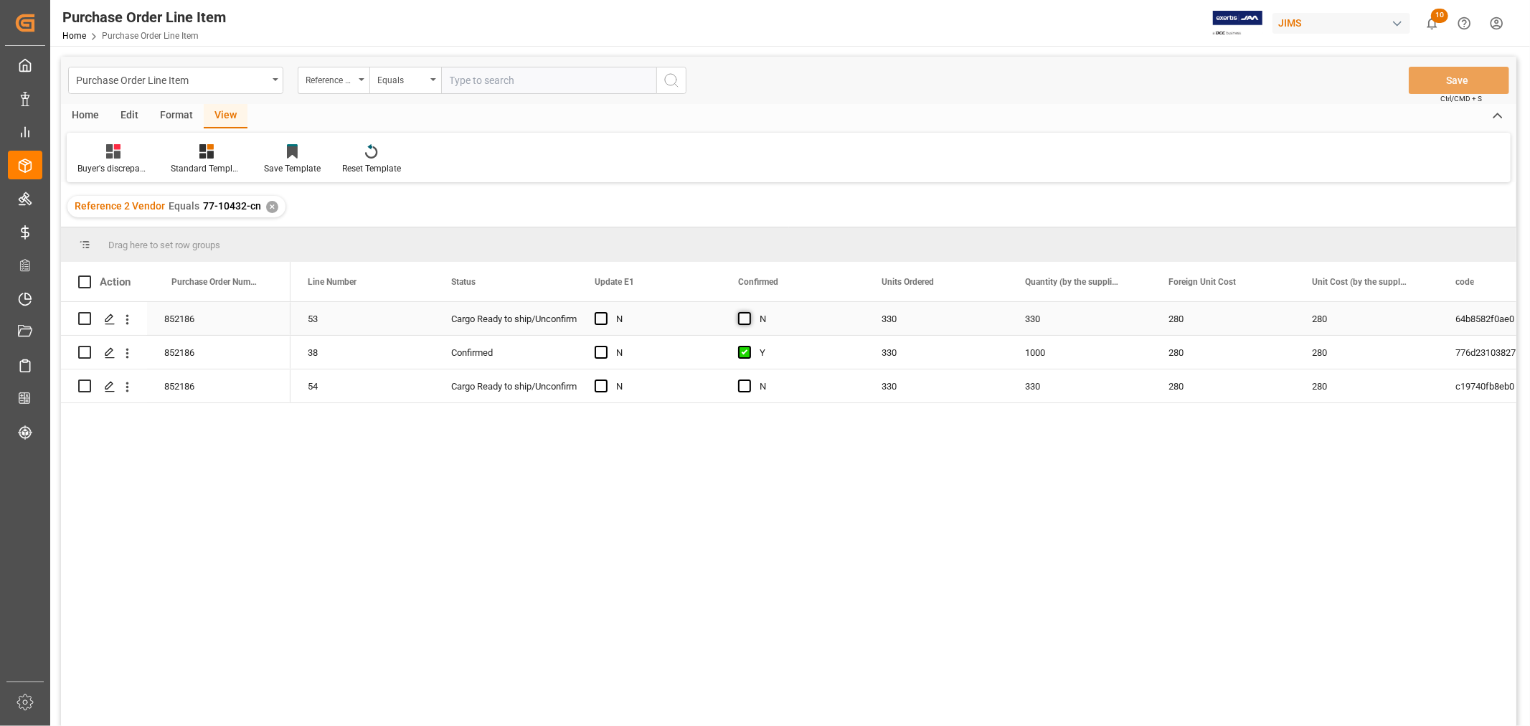
click at [746, 319] on span "Press SPACE to select this row." at bounding box center [744, 318] width 13 height 13
click at [749, 312] on input "Press SPACE to select this row." at bounding box center [749, 312] width 0 height 0
click at [747, 389] on span "Press SPACE to select this row." at bounding box center [744, 386] width 13 height 13
click at [749, 380] on input "Press SPACE to select this row." at bounding box center [749, 380] width 0 height 0
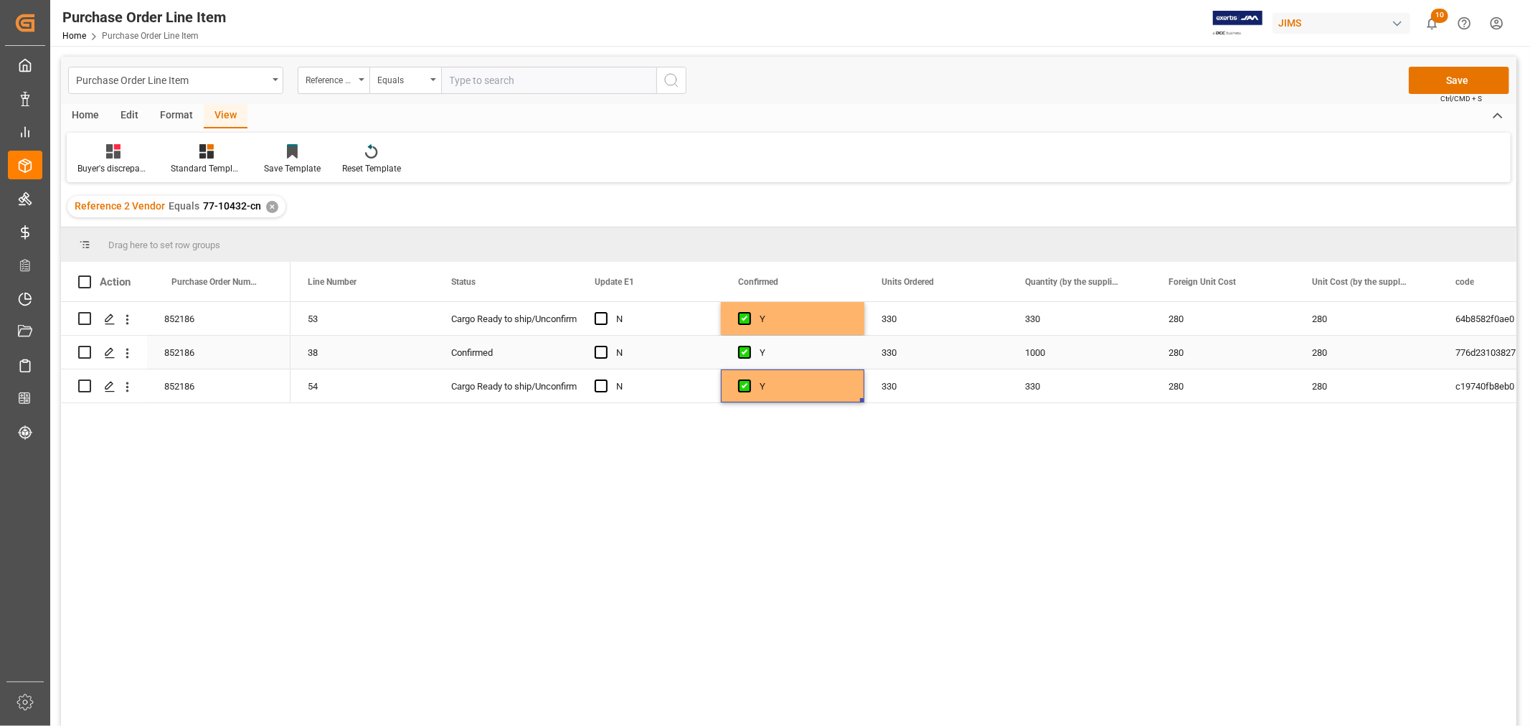
click at [902, 346] on div "330" at bounding box center [937, 352] width 144 height 33
click at [1059, 353] on div "1000" at bounding box center [1080, 352] width 144 height 33
click at [1465, 75] on button "Save" at bounding box center [1459, 80] width 100 height 27
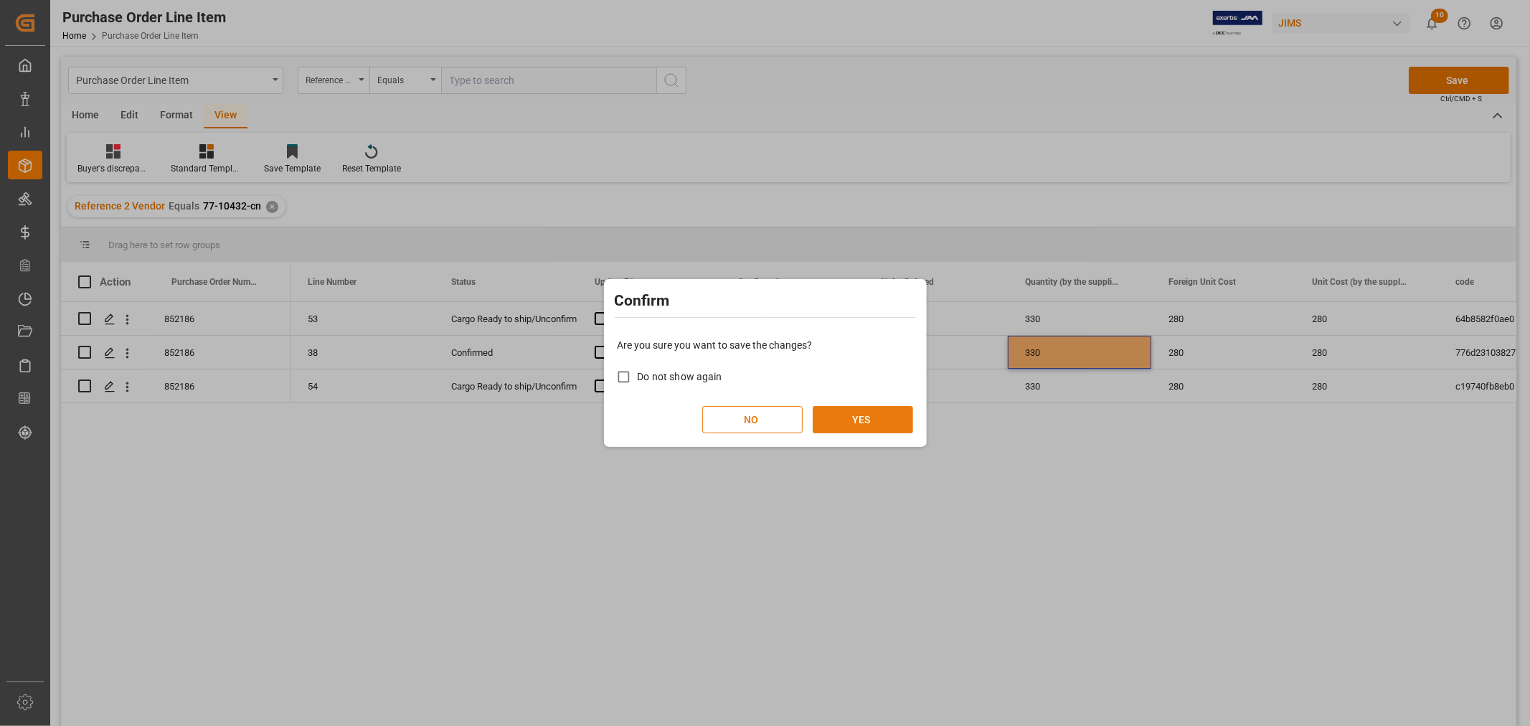
click at [871, 418] on button "YES" at bounding box center [863, 419] width 100 height 27
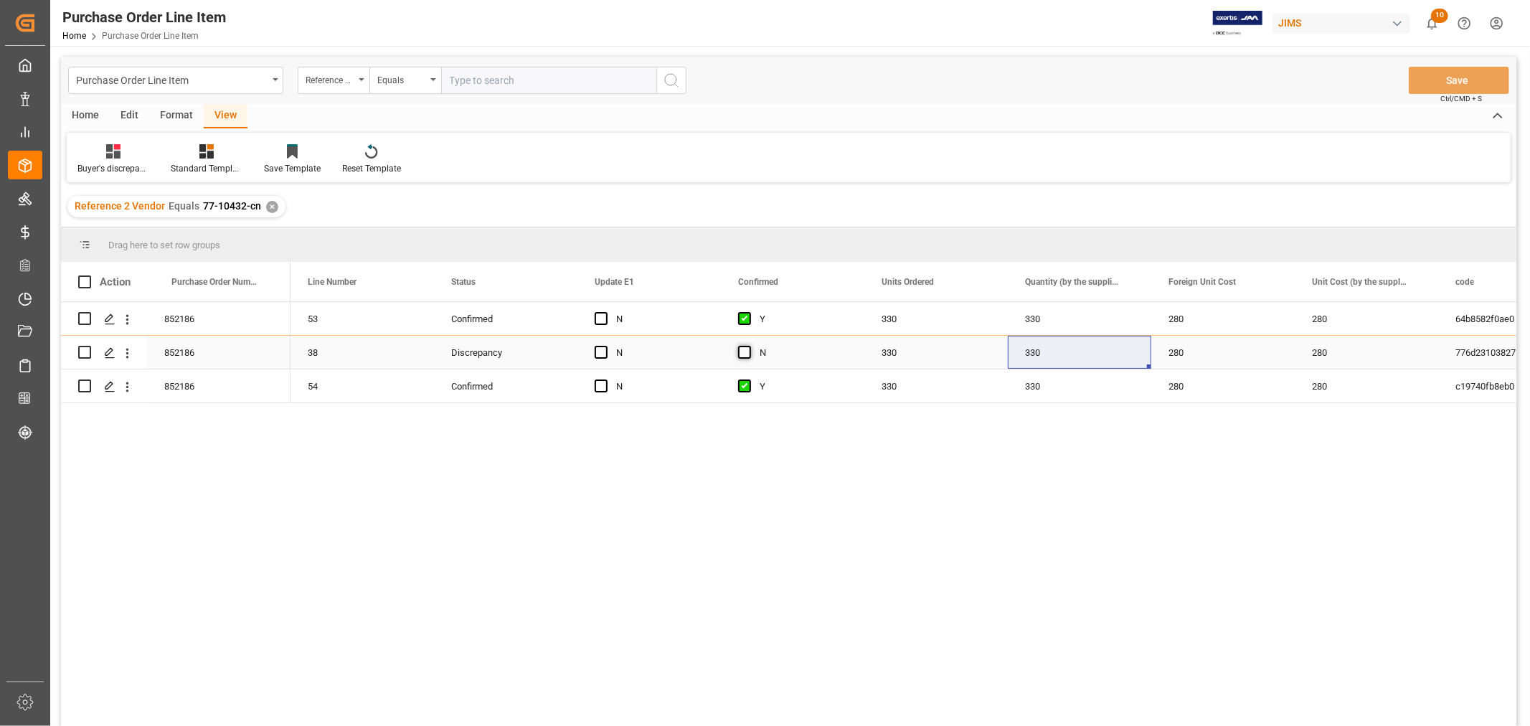
click at [742, 355] on span "Press SPACE to select this row." at bounding box center [744, 352] width 13 height 13
click at [749, 346] on input "Press SPACE to select this row." at bounding box center [749, 346] width 0 height 0
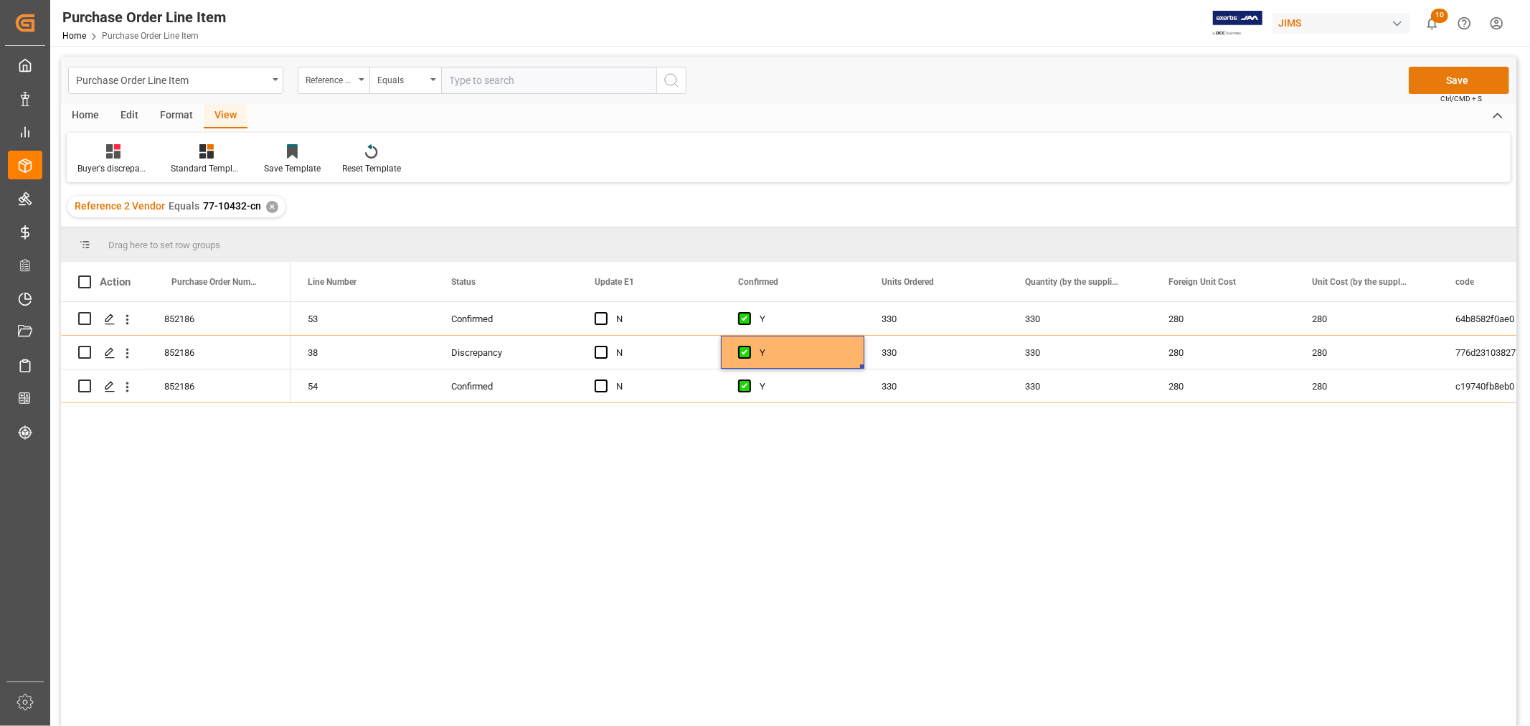
click at [1436, 84] on button "Save" at bounding box center [1459, 80] width 100 height 27
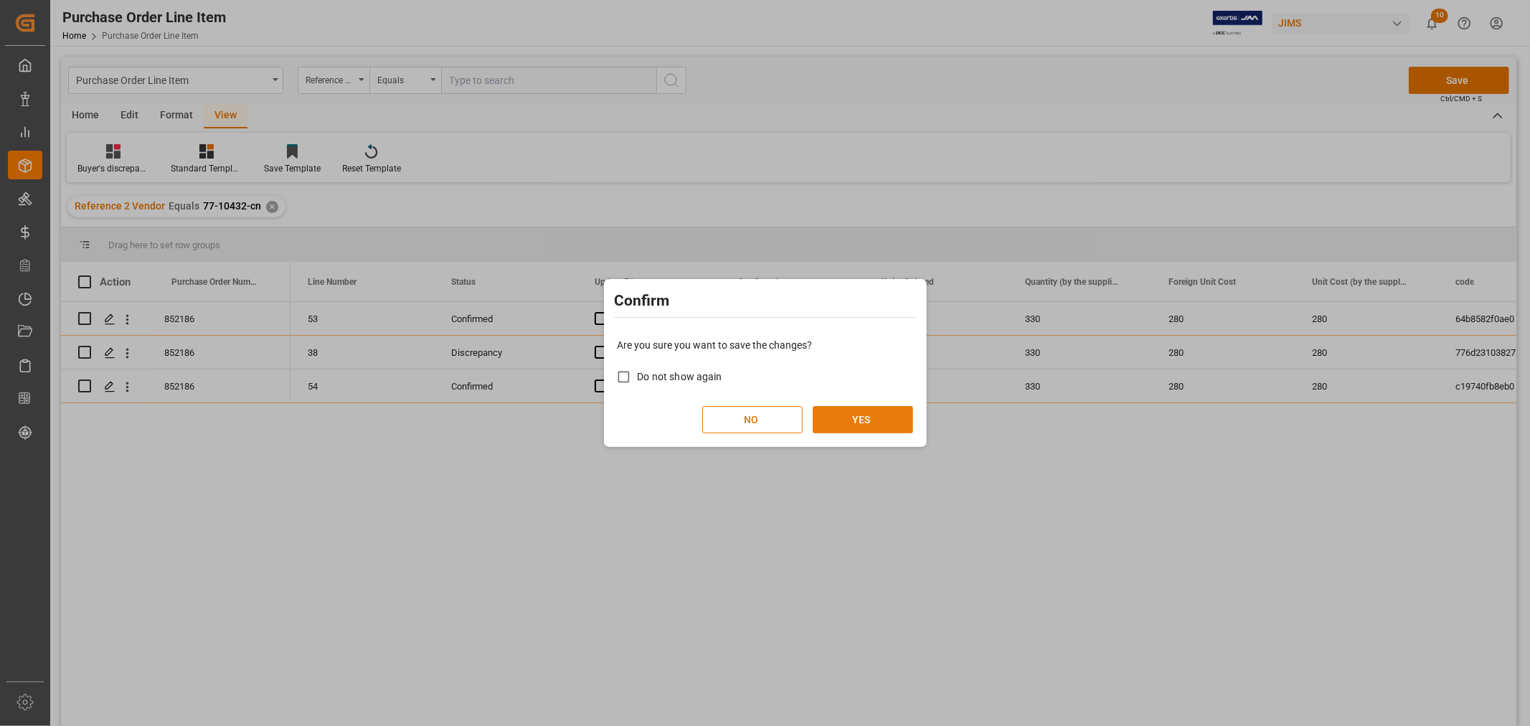
click at [879, 422] on button "YES" at bounding box center [863, 419] width 100 height 27
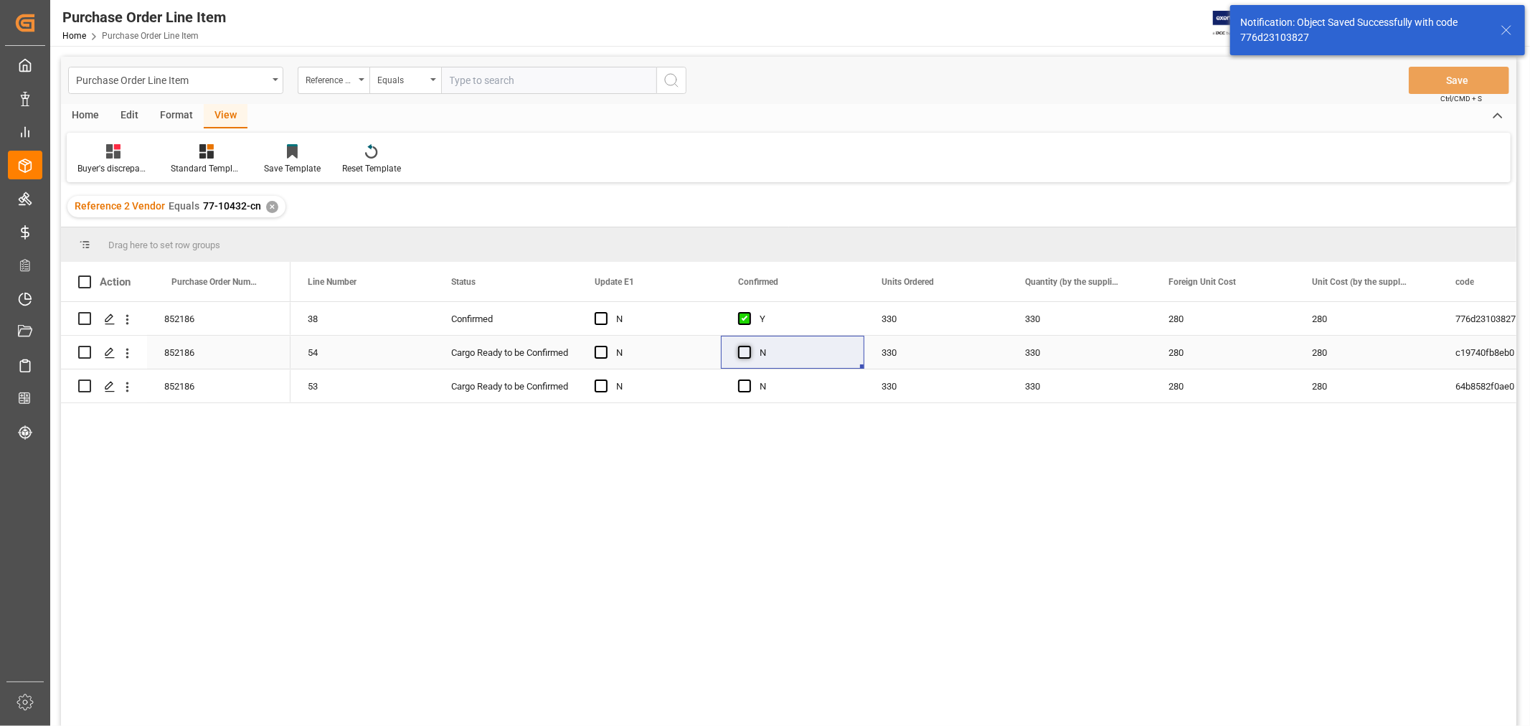
click at [748, 352] on span "Press SPACE to select this row." at bounding box center [744, 352] width 13 height 13
click at [749, 346] on input "Press SPACE to select this row." at bounding box center [749, 346] width 0 height 0
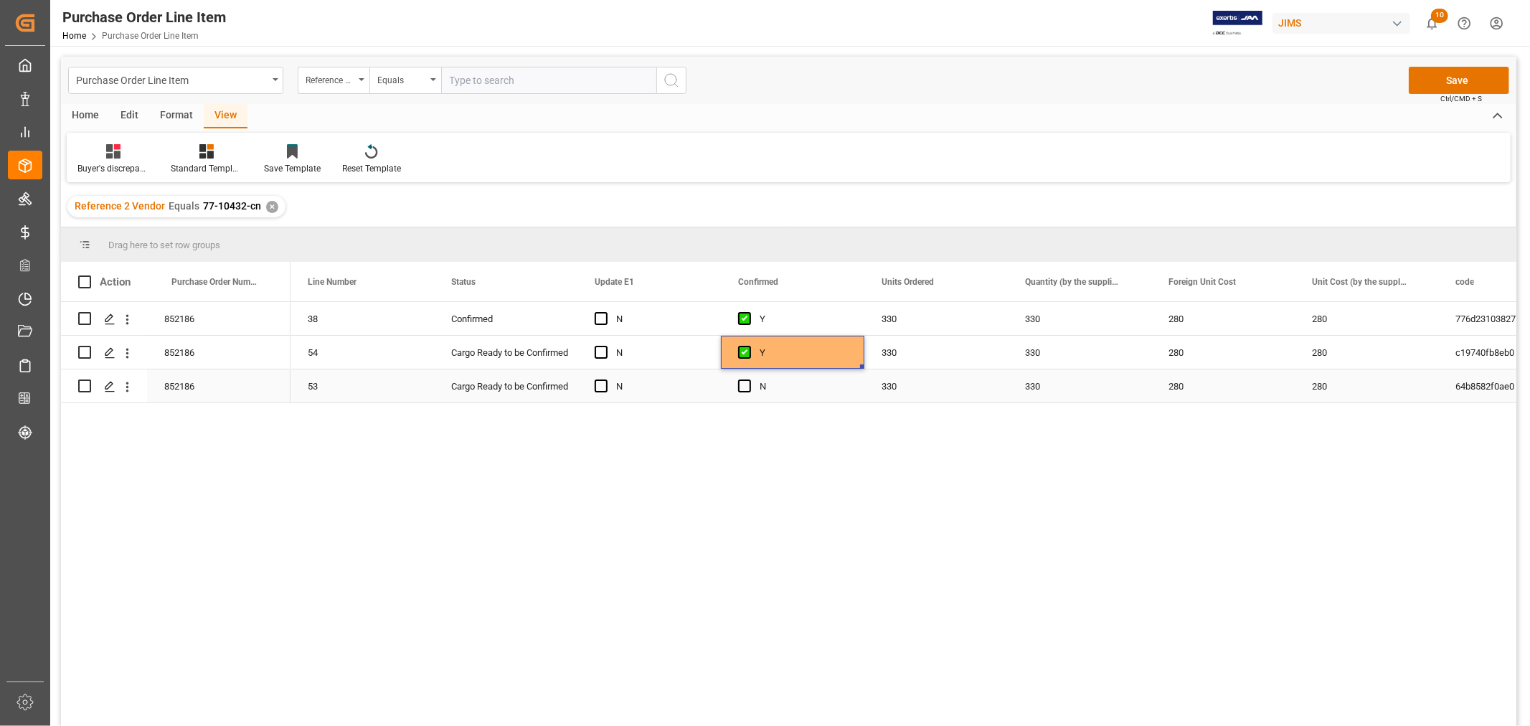
click at [744, 395] on div "Press SPACE to select this row." at bounding box center [749, 386] width 22 height 33
click at [740, 386] on span "Press SPACE to select this row." at bounding box center [744, 386] width 13 height 13
click at [749, 380] on input "Press SPACE to select this row." at bounding box center [749, 380] width 0 height 0
click at [1453, 82] on button "Save" at bounding box center [1459, 80] width 100 height 27
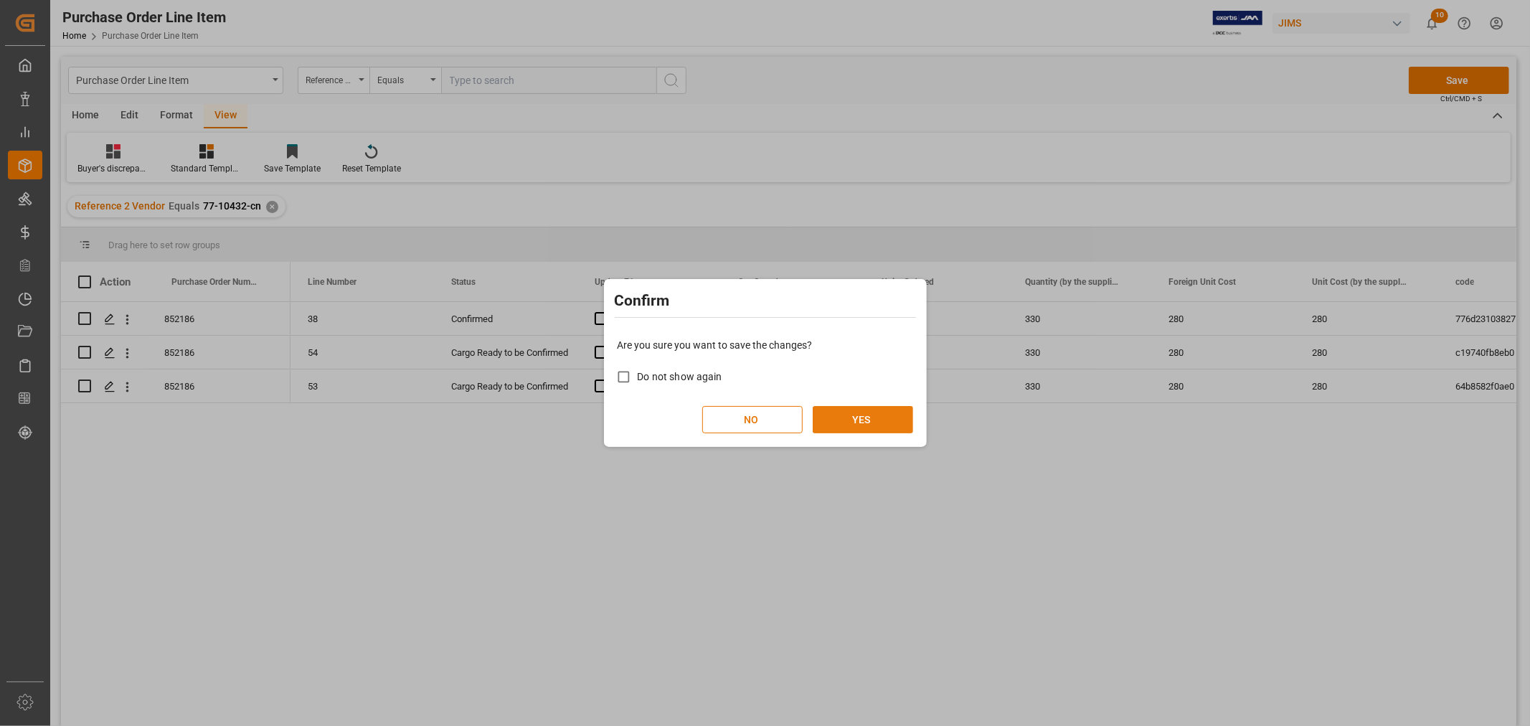
click at [835, 418] on button "YES" at bounding box center [863, 419] width 100 height 27
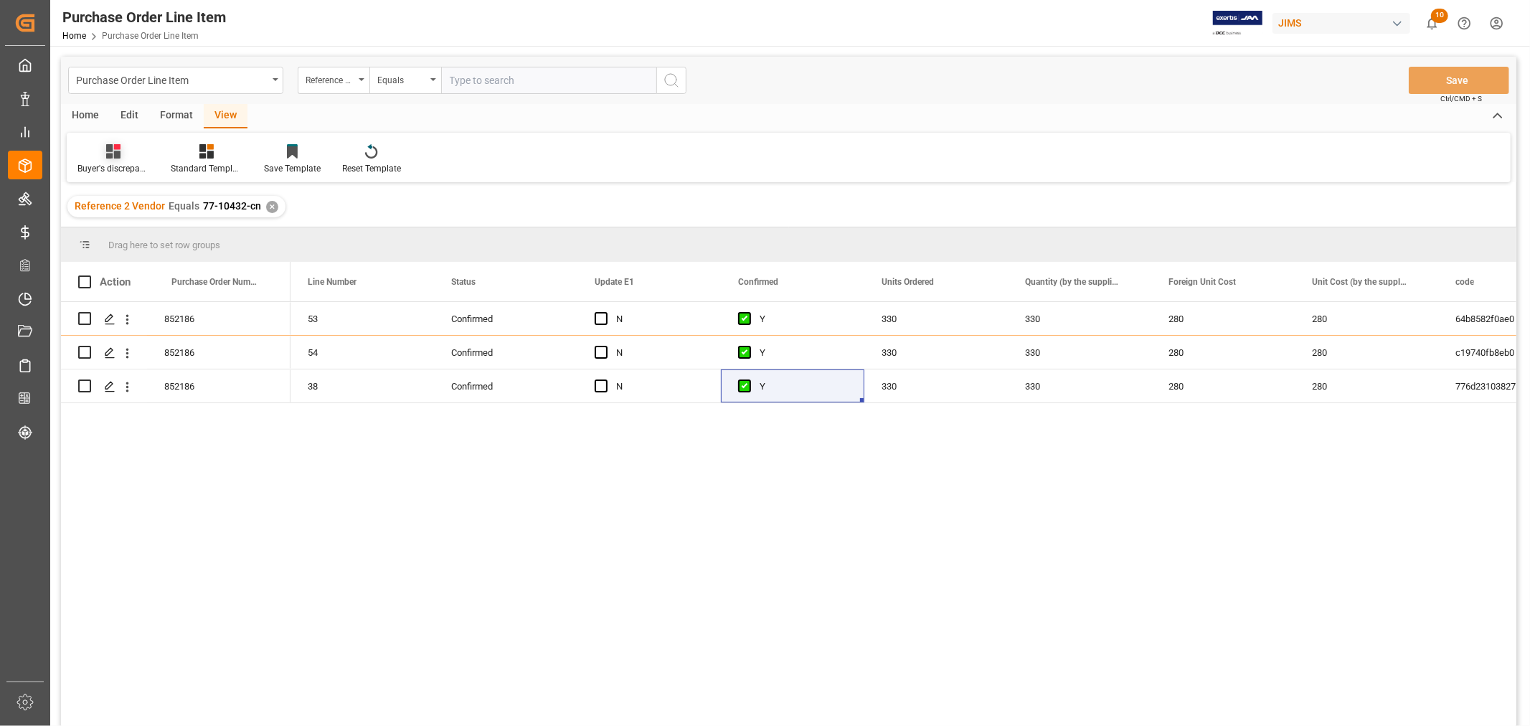
click at [116, 166] on div "Buyer's discrepancy_Huixin" at bounding box center [113, 168] width 72 height 13
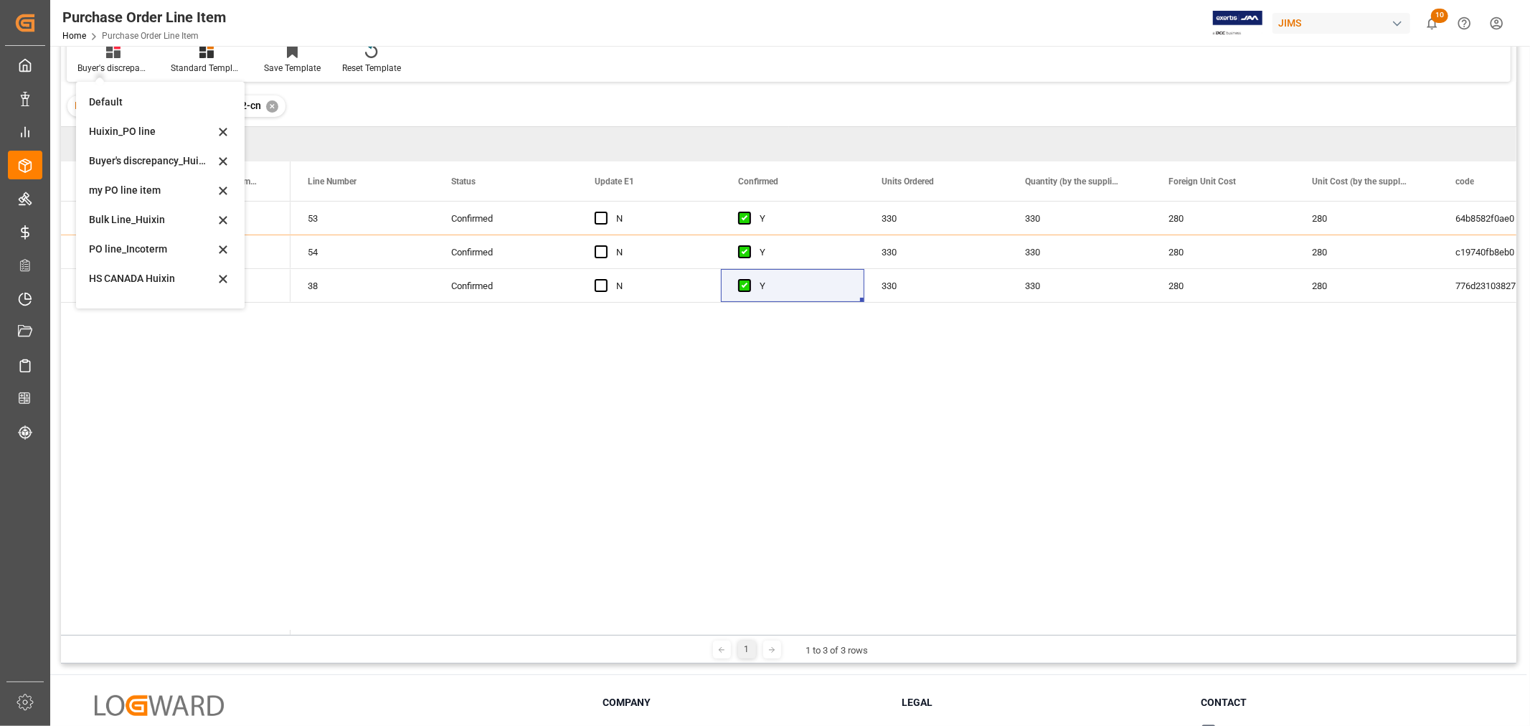
scroll to position [212, 0]
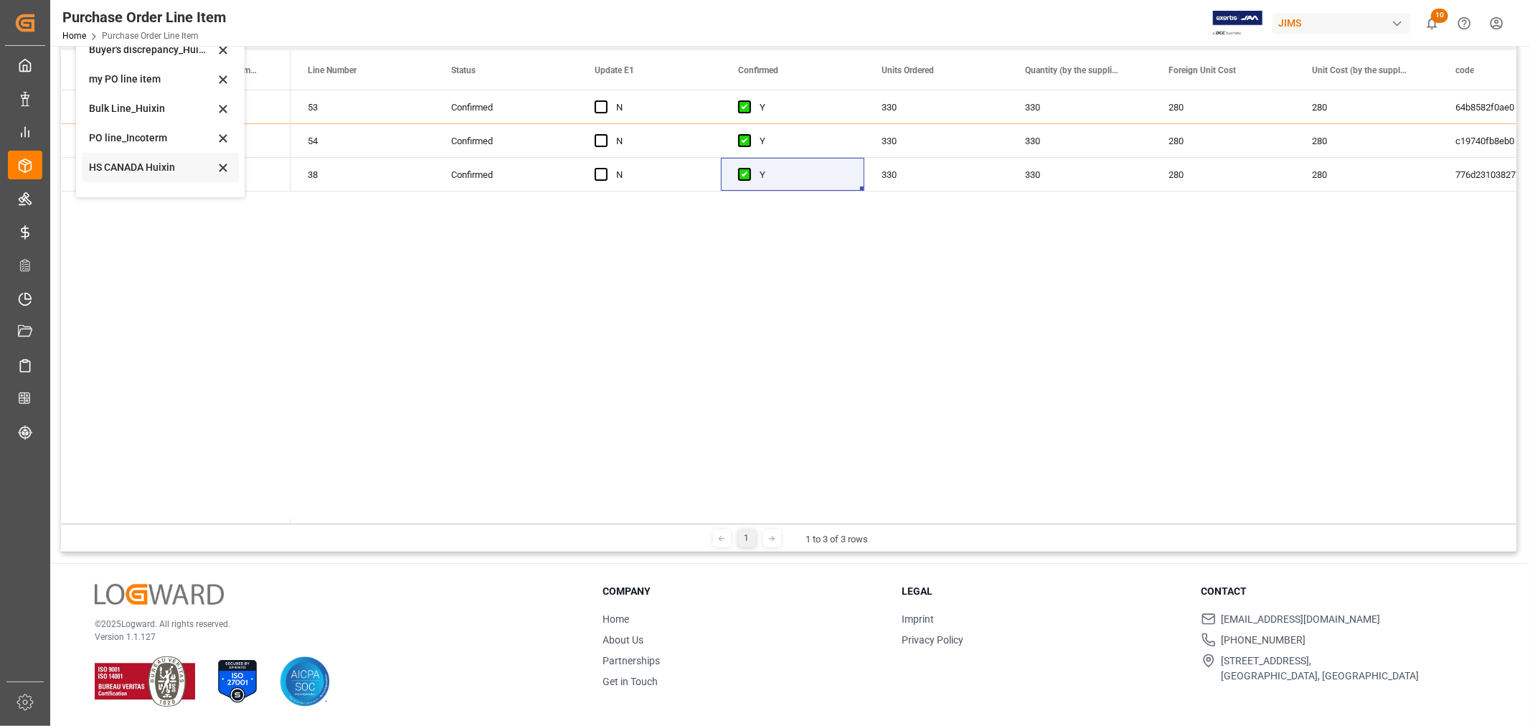
click at [139, 172] on div "HS CANADA Huixin" at bounding box center [152, 167] width 126 height 15
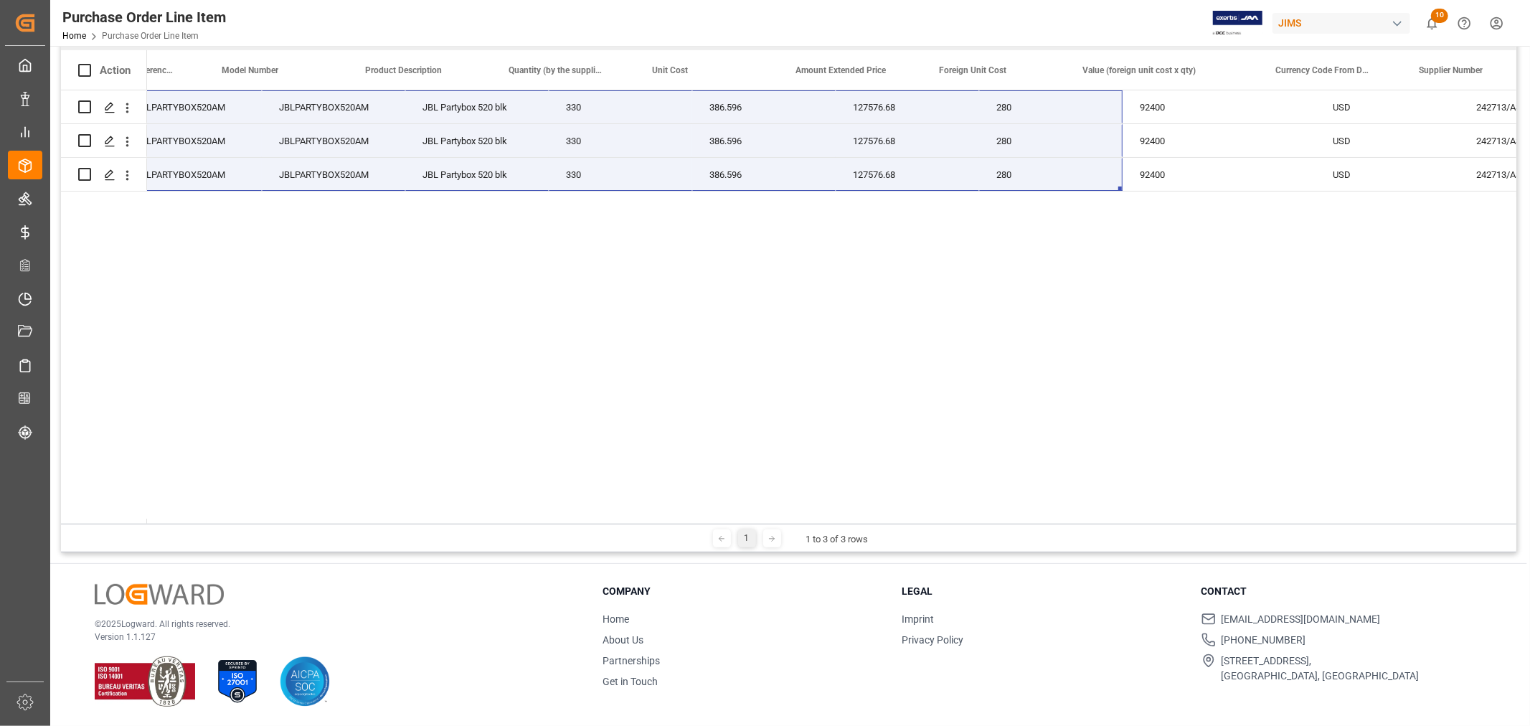
scroll to position [0, 517]
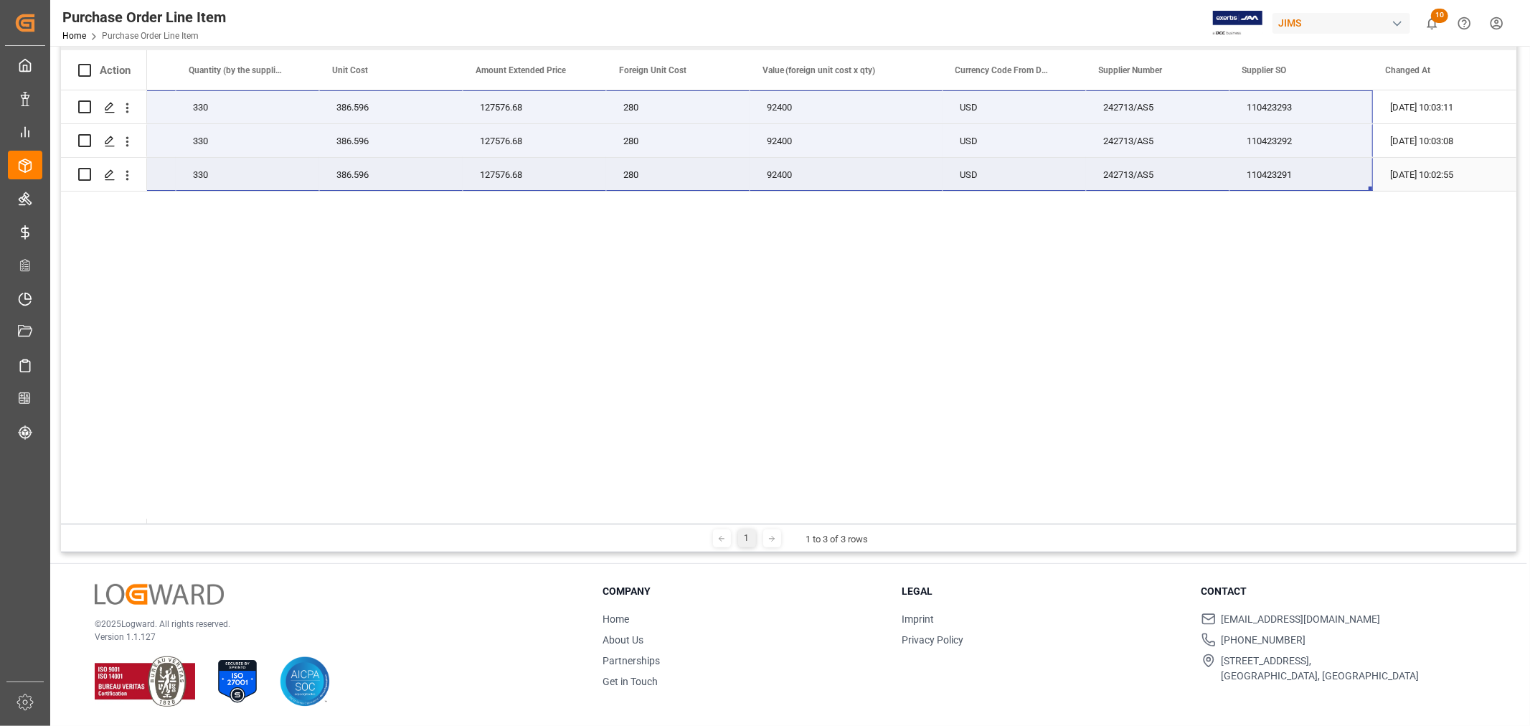
drag, startPoint x: 182, startPoint y: 108, endPoint x: 1271, endPoint y: 181, distance: 1090.9
click at [1271, 181] on div "77-10432-CN JBLPARTYBOX520AM JBL Partybox 520 blk 330 386.596 127576.68 280 924…" at bounding box center [416, 140] width 2202 height 101
click at [614, 326] on div "77-10432-CN JBLPARTYBOX520AM JBL Partybox 520 blk 330 386.596 127576.68 280 924…" at bounding box center [832, 306] width 1370 height 433
click at [828, 294] on div "77-10432-CN JBLPARTYBOX520AM JBL Partybox 520 blk 330 386.596 127576.68 280 924…" at bounding box center [832, 306] width 1370 height 433
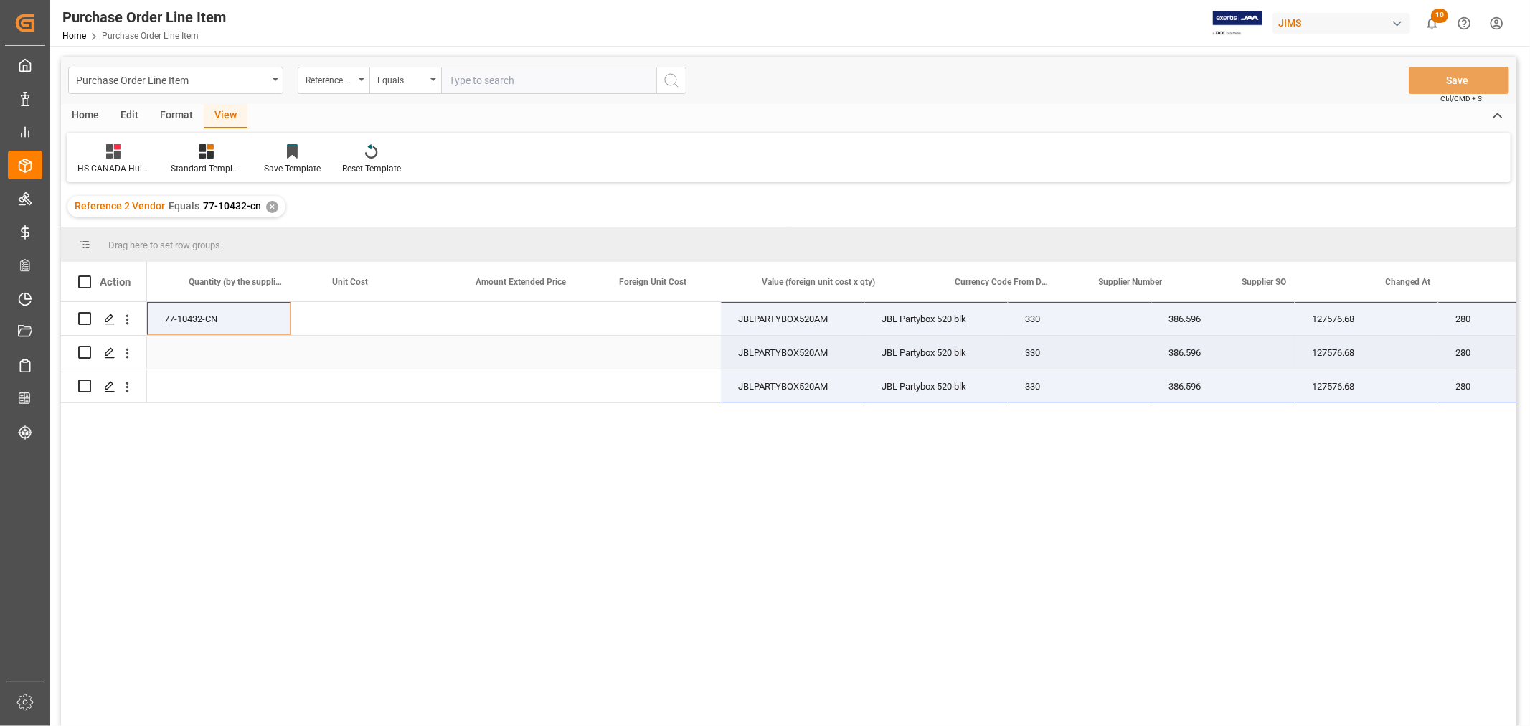
scroll to position [0, 832]
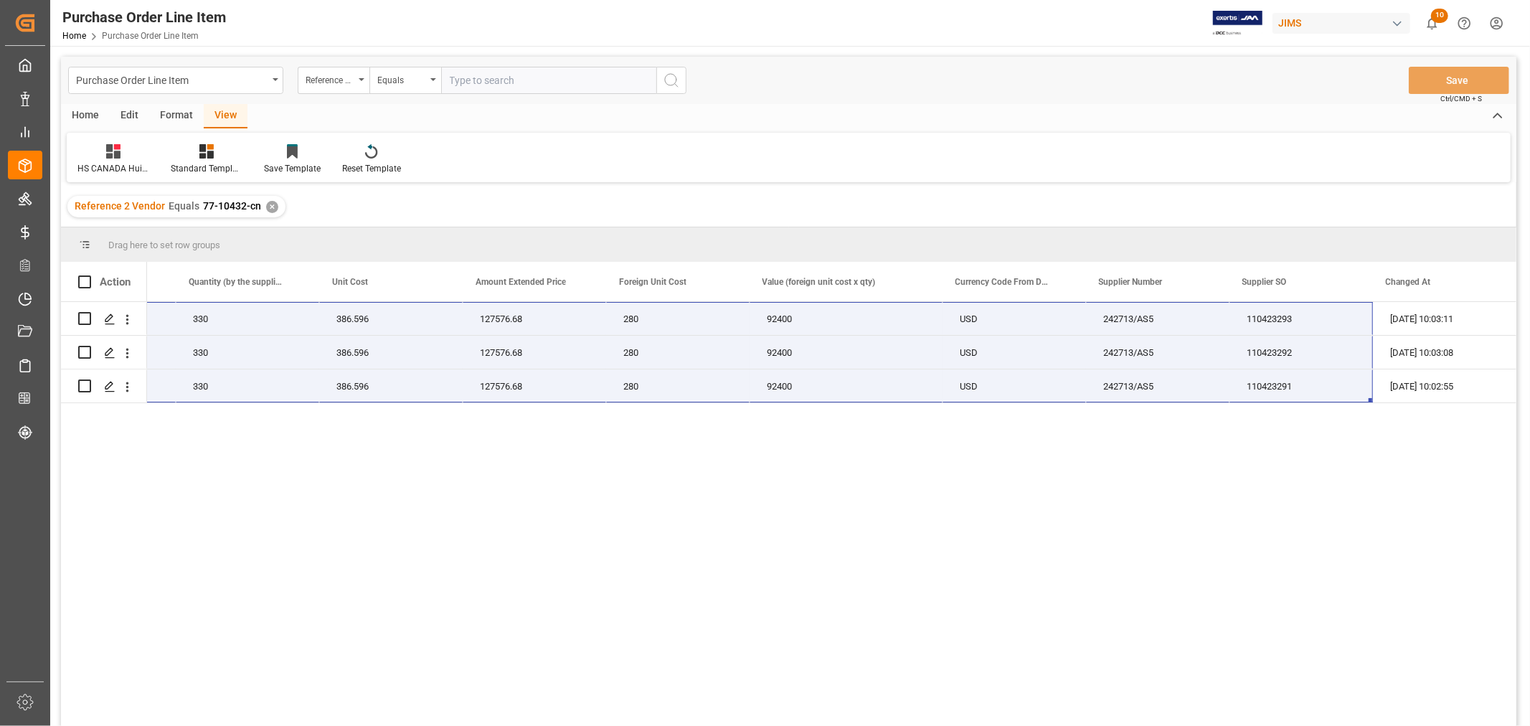
click at [267, 202] on div "✕" at bounding box center [272, 207] width 12 height 12
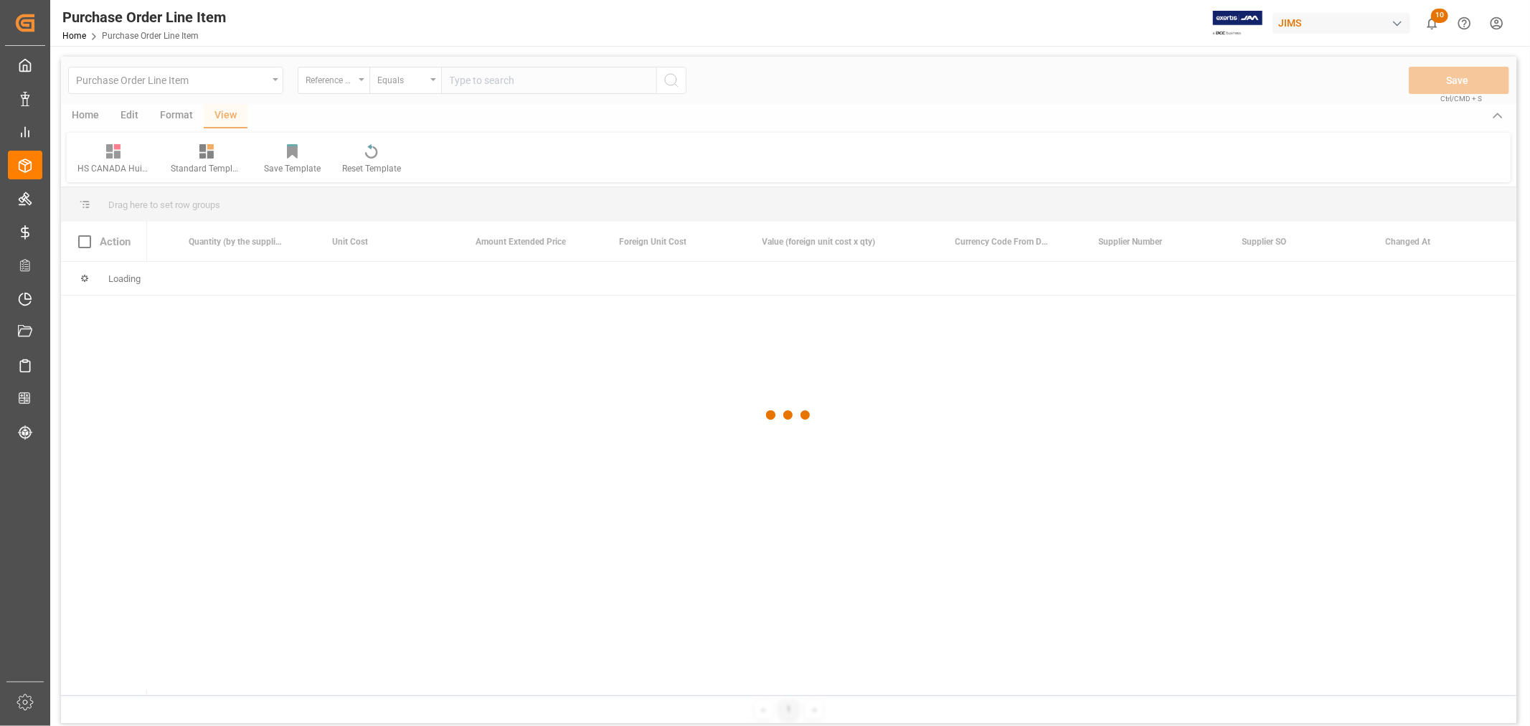
click at [522, 74] on div at bounding box center [789, 416] width 1456 height 718
click at [519, 75] on div at bounding box center [789, 416] width 1456 height 718
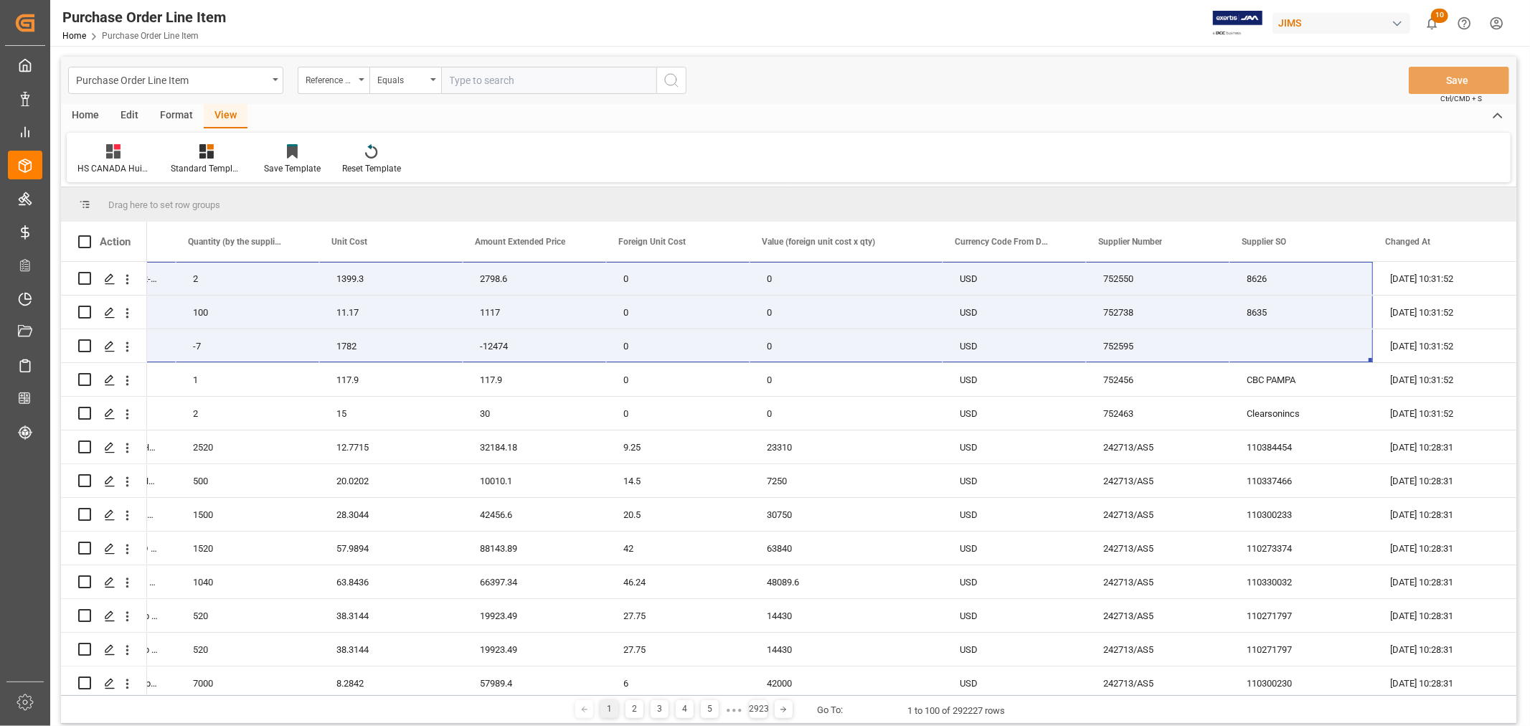
click at [519, 75] on input "text" at bounding box center [548, 80] width 215 height 27
type input "77-10283-cn"
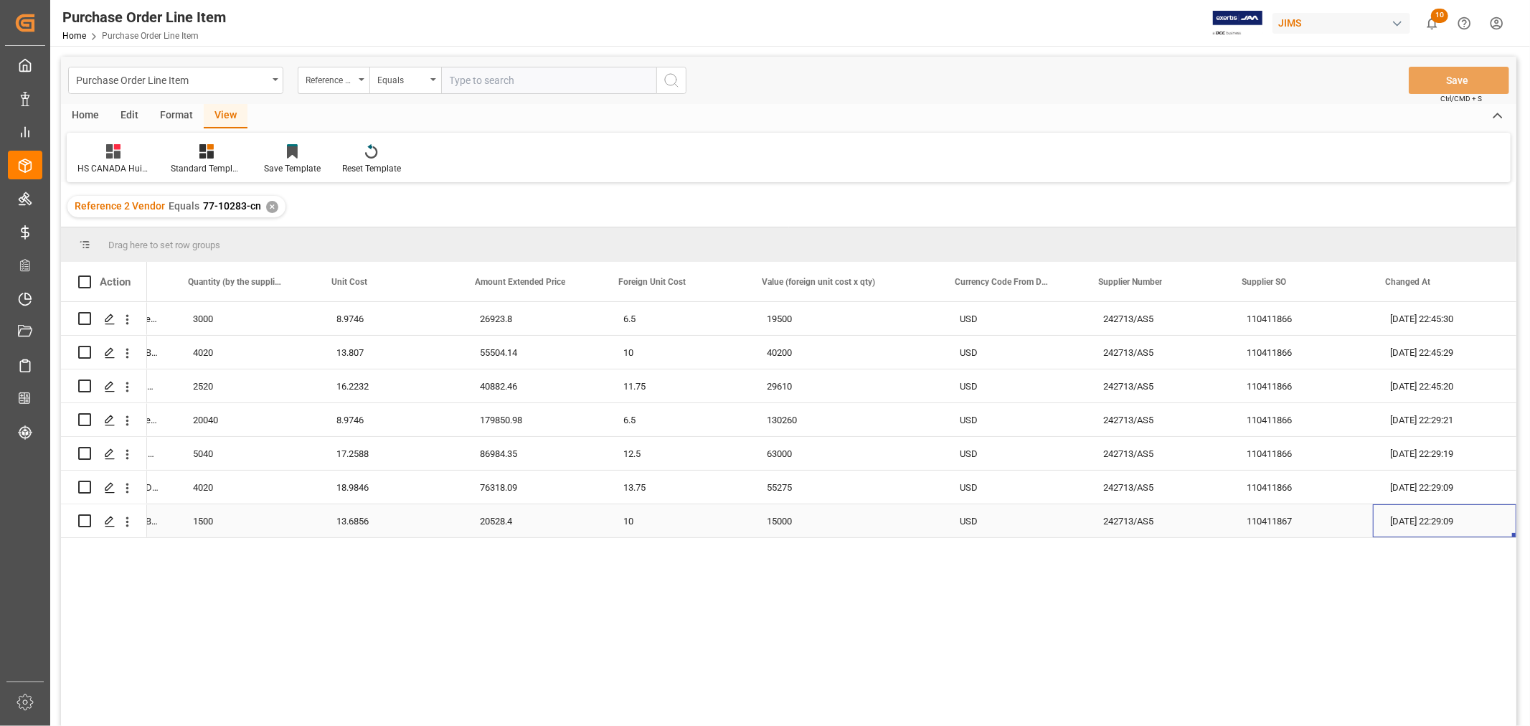
click at [1425, 527] on div "30-08-2025 22:29:09" at bounding box center [1445, 520] width 144 height 33
click at [212, 168] on div "Standard Templates" at bounding box center [207, 168] width 72 height 13
click at [234, 266] on div "HS Listing CANADA" at bounding box center [245, 261] width 126 height 15
click at [105, 169] on div "HS Listing CANADA" at bounding box center [113, 168] width 72 height 13
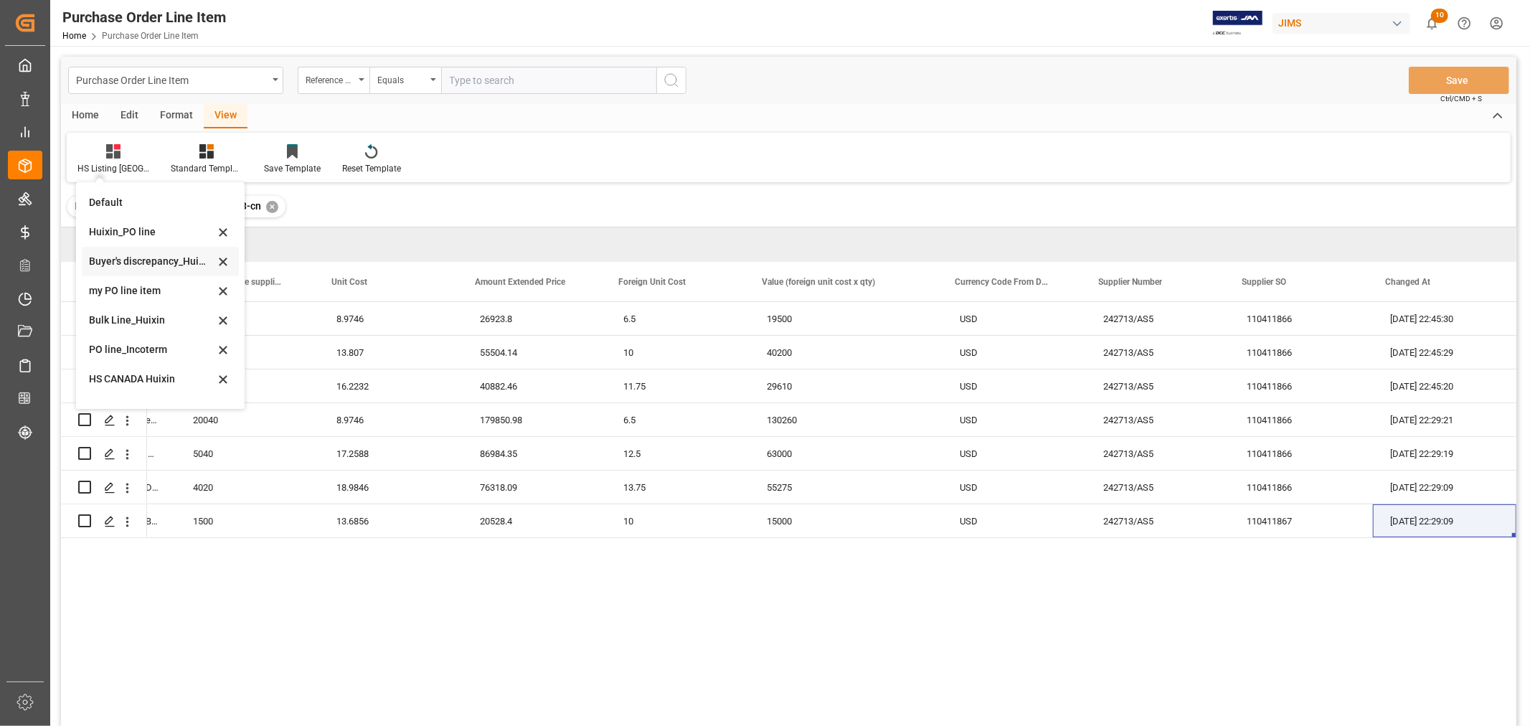
click at [133, 263] on div "Buyer's discrepancy_Huixin" at bounding box center [152, 261] width 126 height 15
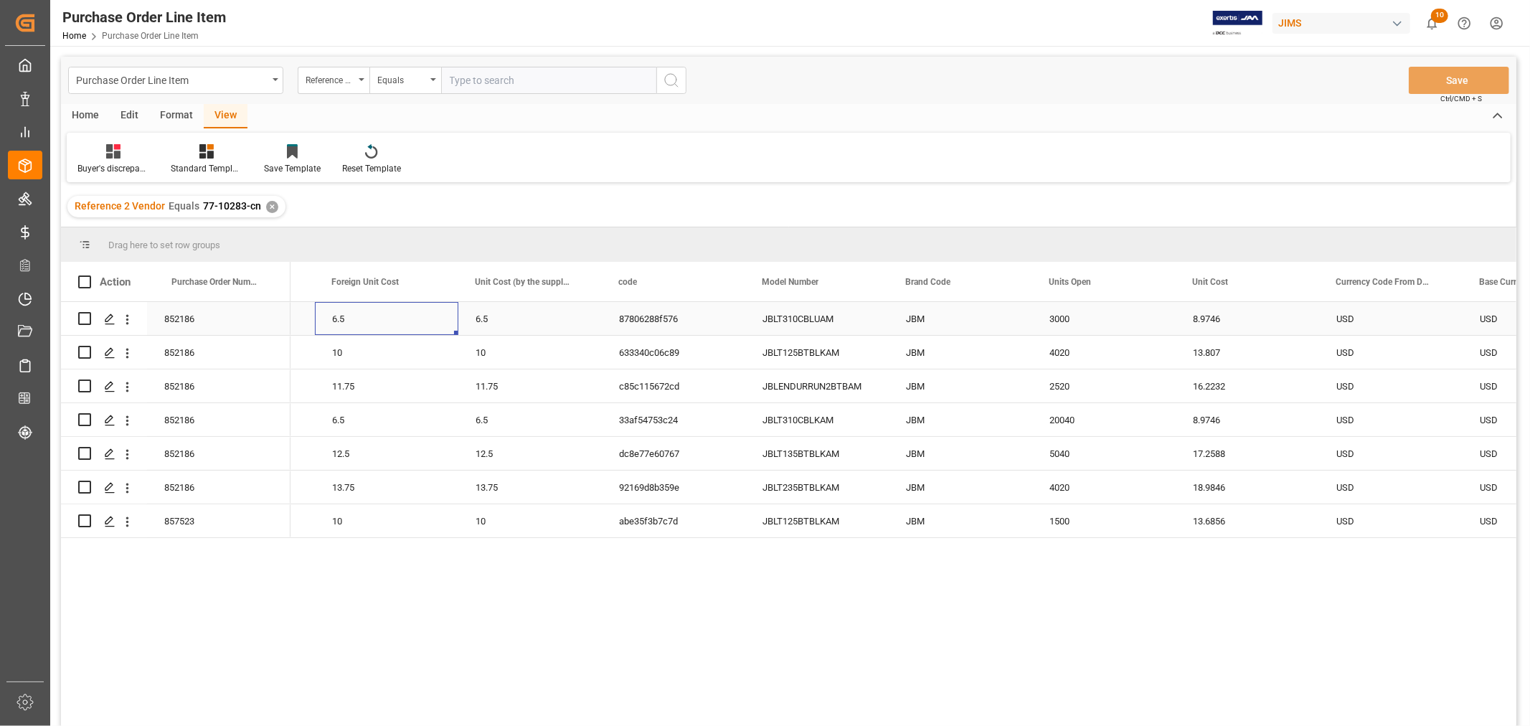
click at [397, 319] on div "6.5" at bounding box center [387, 318] width 144 height 33
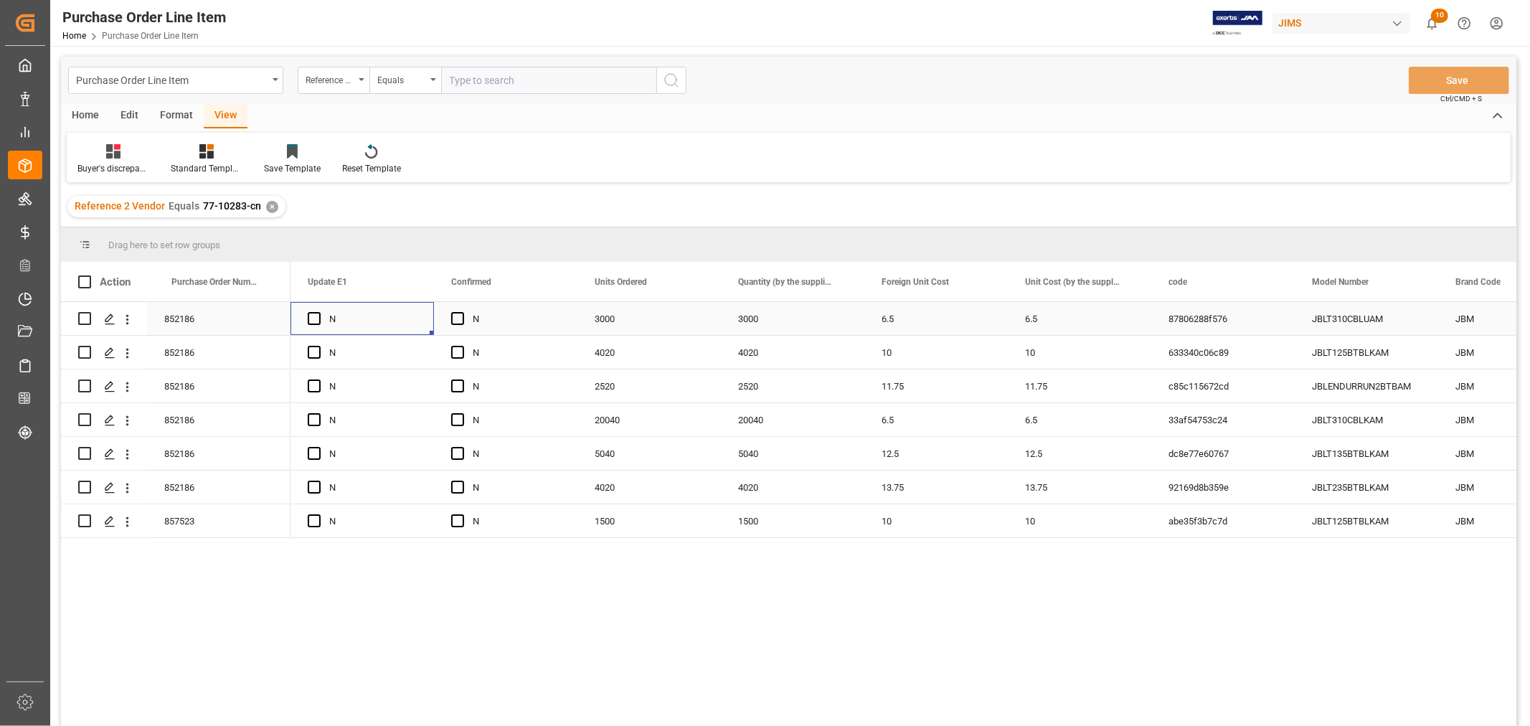
scroll to position [0, 144]
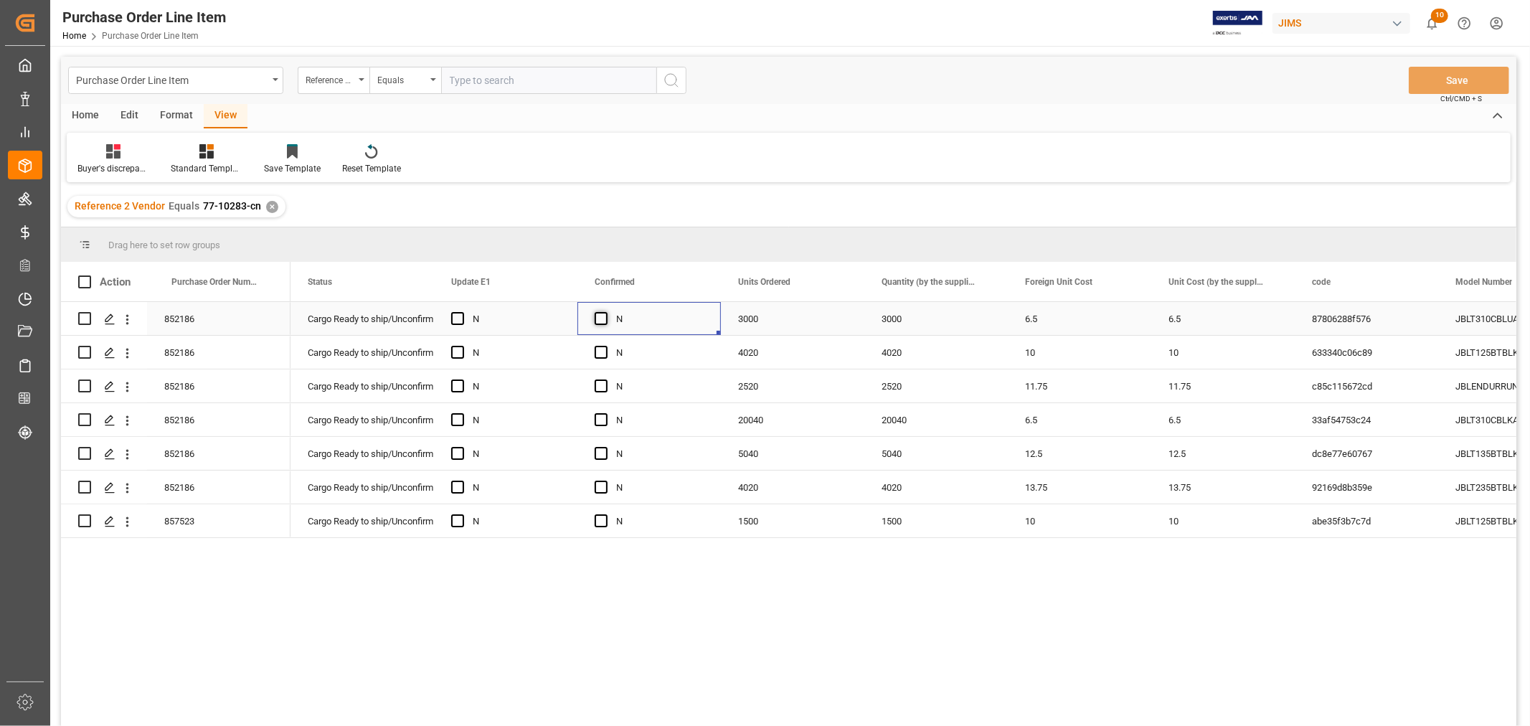
click at [603, 314] on span "Press SPACE to select this row." at bounding box center [601, 318] width 13 height 13
click at [606, 312] on input "Press SPACE to select this row." at bounding box center [606, 312] width 0 height 0
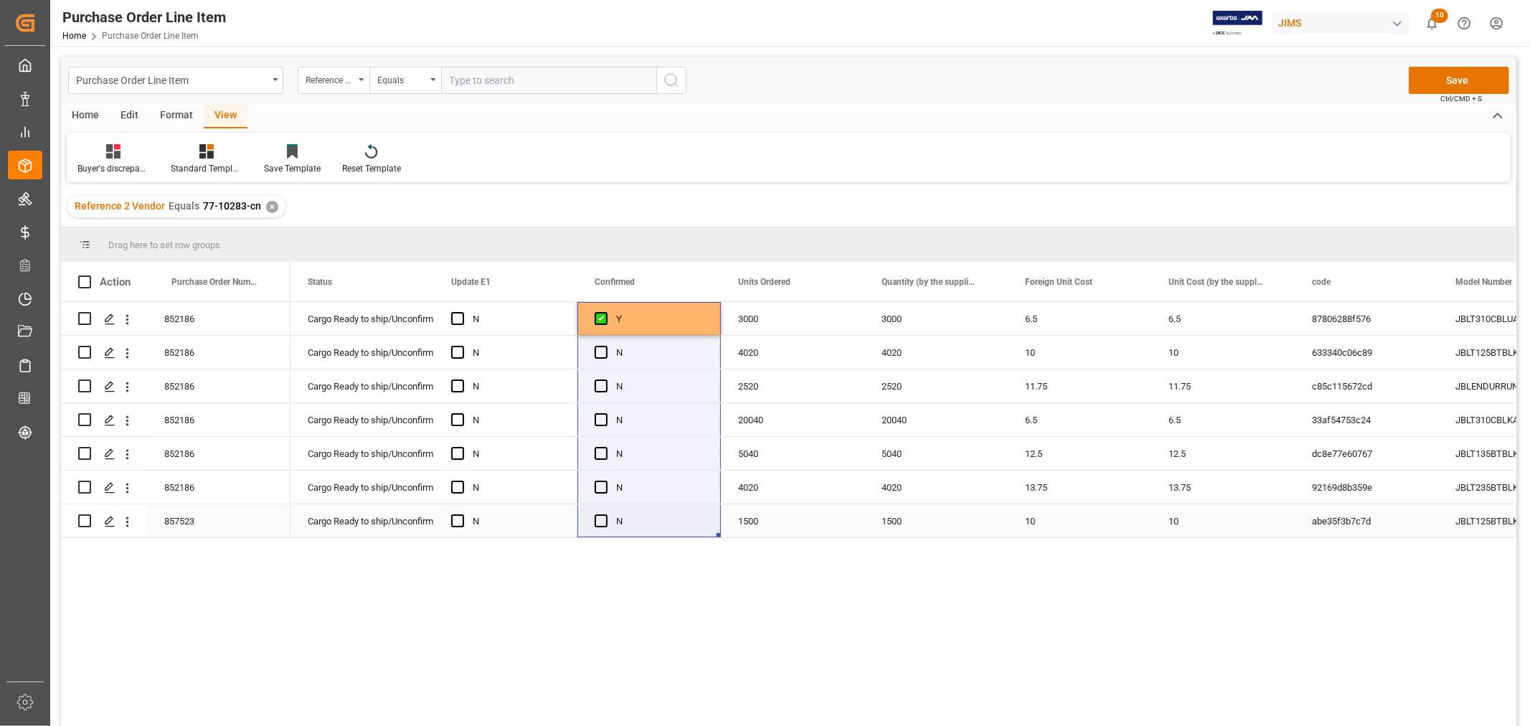
drag, startPoint x: 715, startPoint y: 326, endPoint x: 692, endPoint y: 514, distance: 189.4
click at [642, 306] on div "Y" at bounding box center [660, 319] width 88 height 33
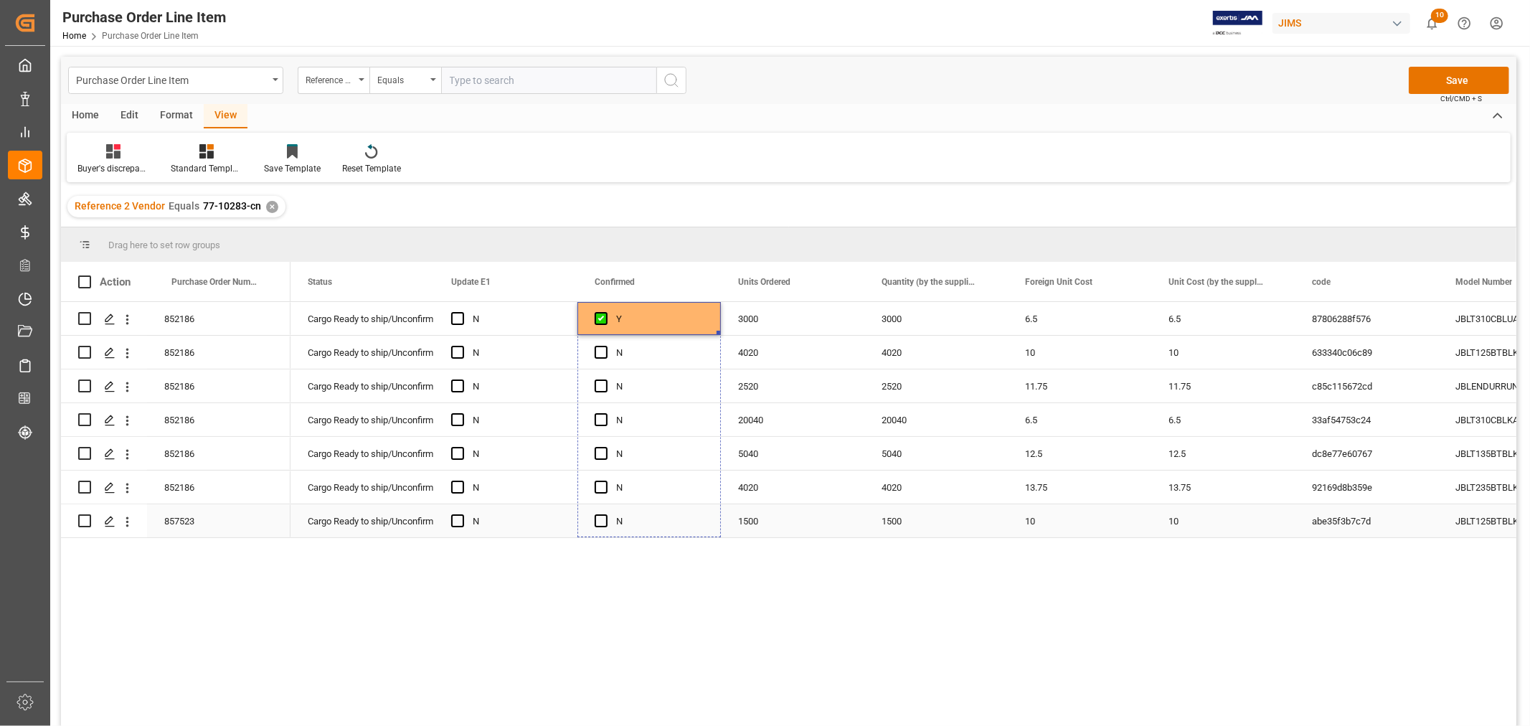
drag, startPoint x: 718, startPoint y: 333, endPoint x: 677, endPoint y: 527, distance: 198.0
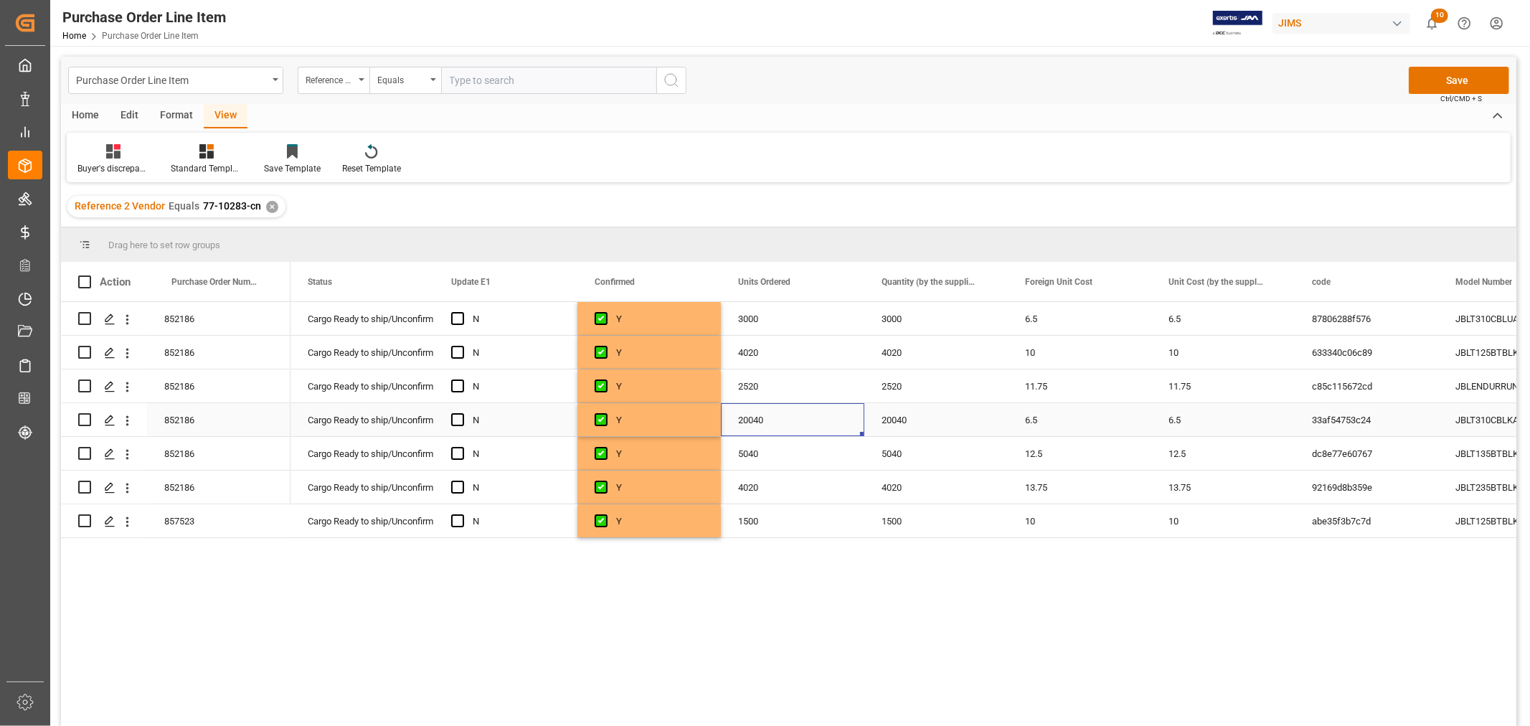
click at [812, 432] on div "20040" at bounding box center [793, 419] width 144 height 33
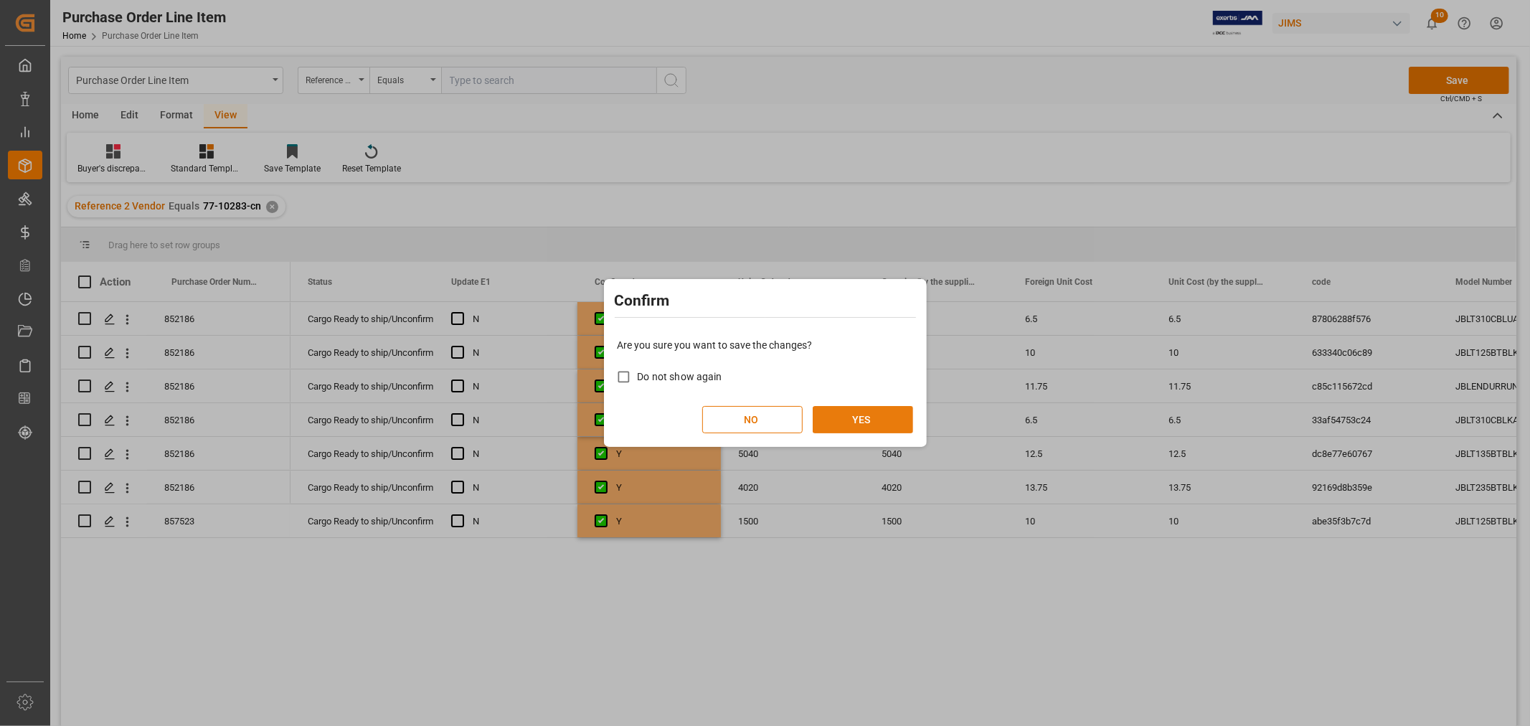
click at [862, 415] on button "YES" at bounding box center [863, 419] width 100 height 27
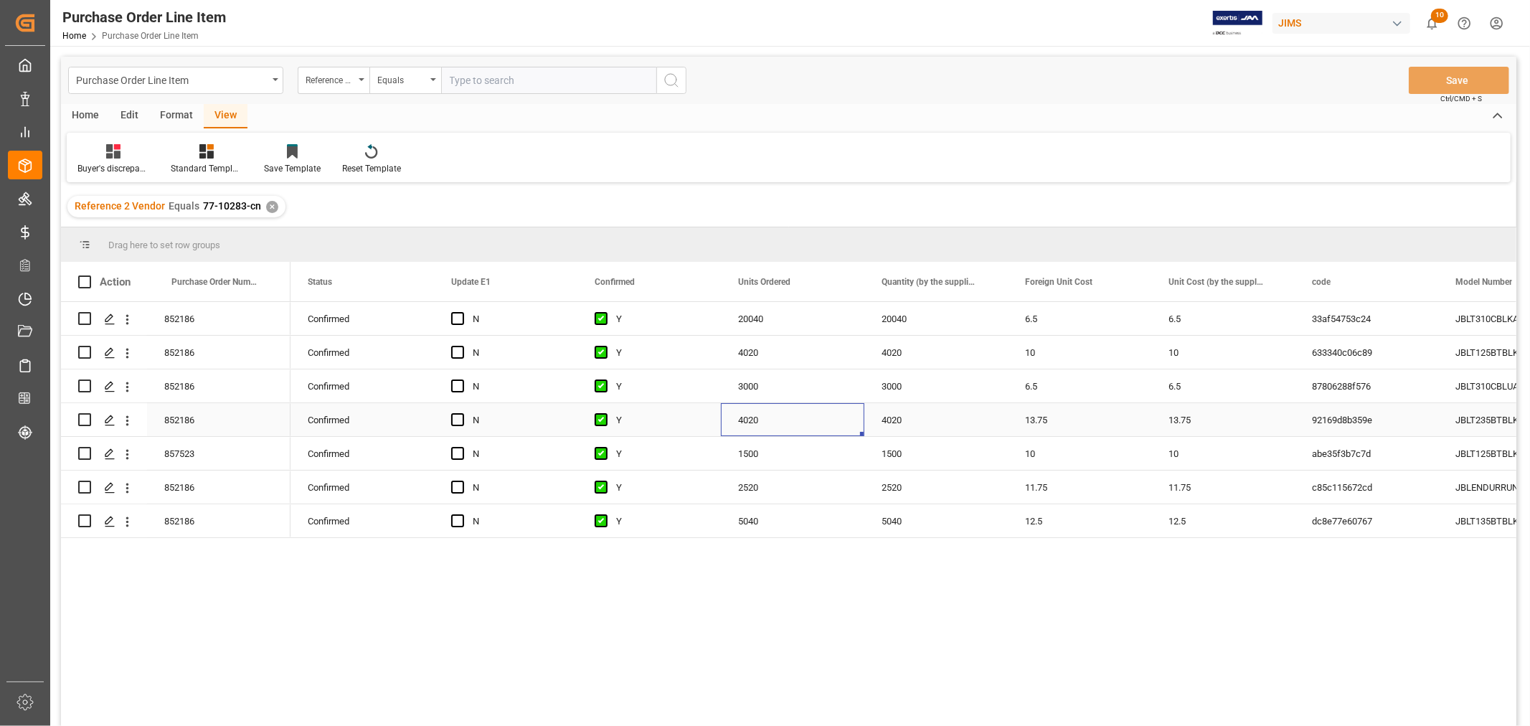
click at [612, 420] on div "Press SPACE to select this row." at bounding box center [606, 420] width 22 height 33
click at [115, 156] on icon at bounding box center [113, 151] width 14 height 14
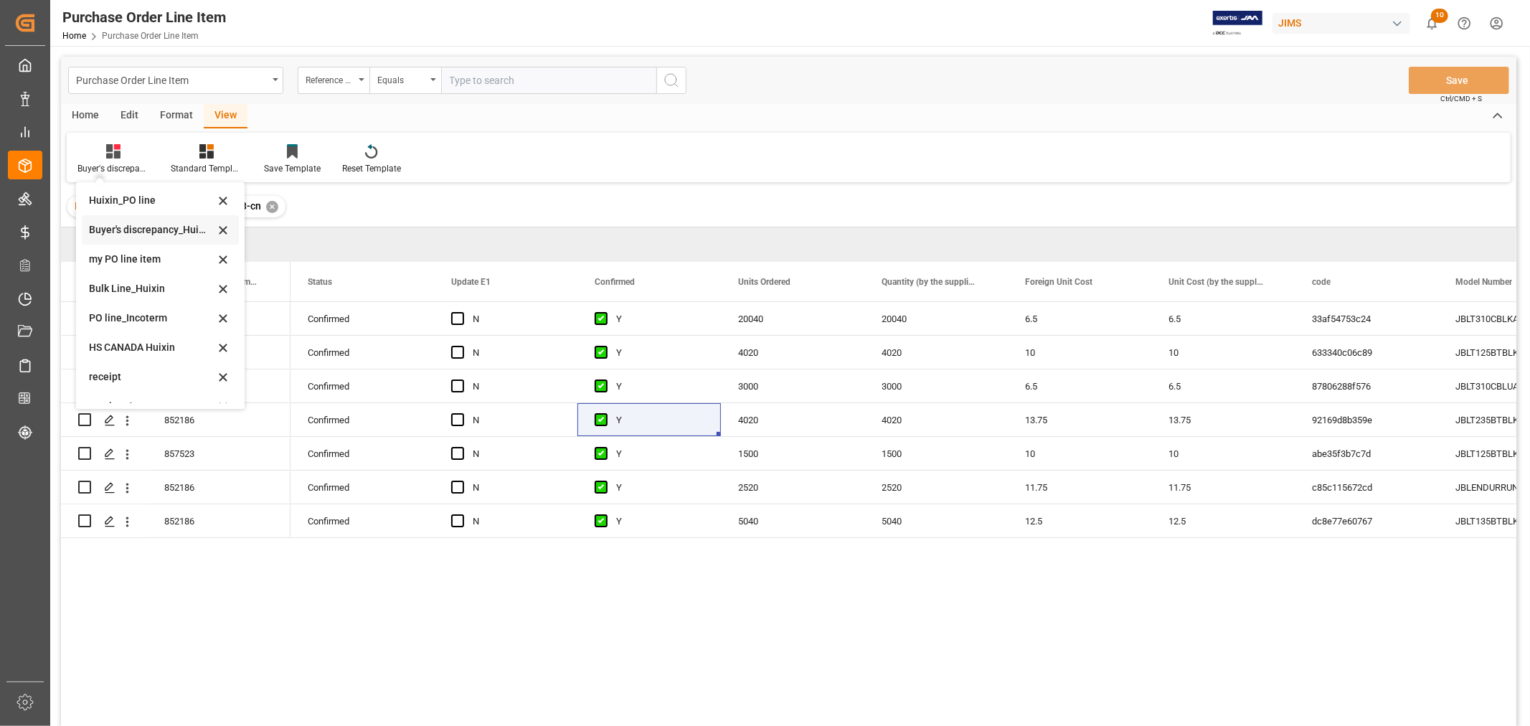
scroll to position [49, 0]
click at [148, 324] on div "HS CANADA Huixin" at bounding box center [152, 330] width 126 height 15
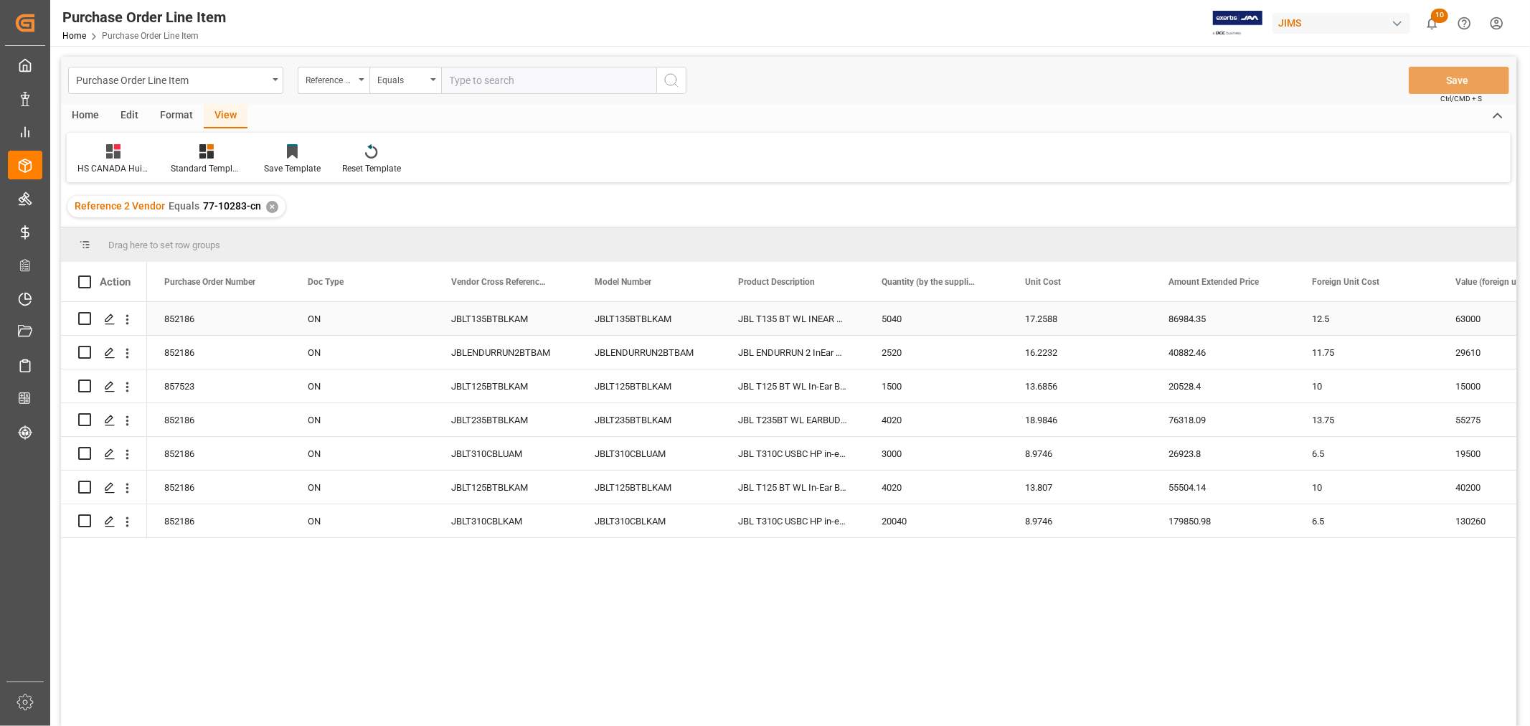
click at [212, 321] on div "852186" at bounding box center [219, 318] width 144 height 33
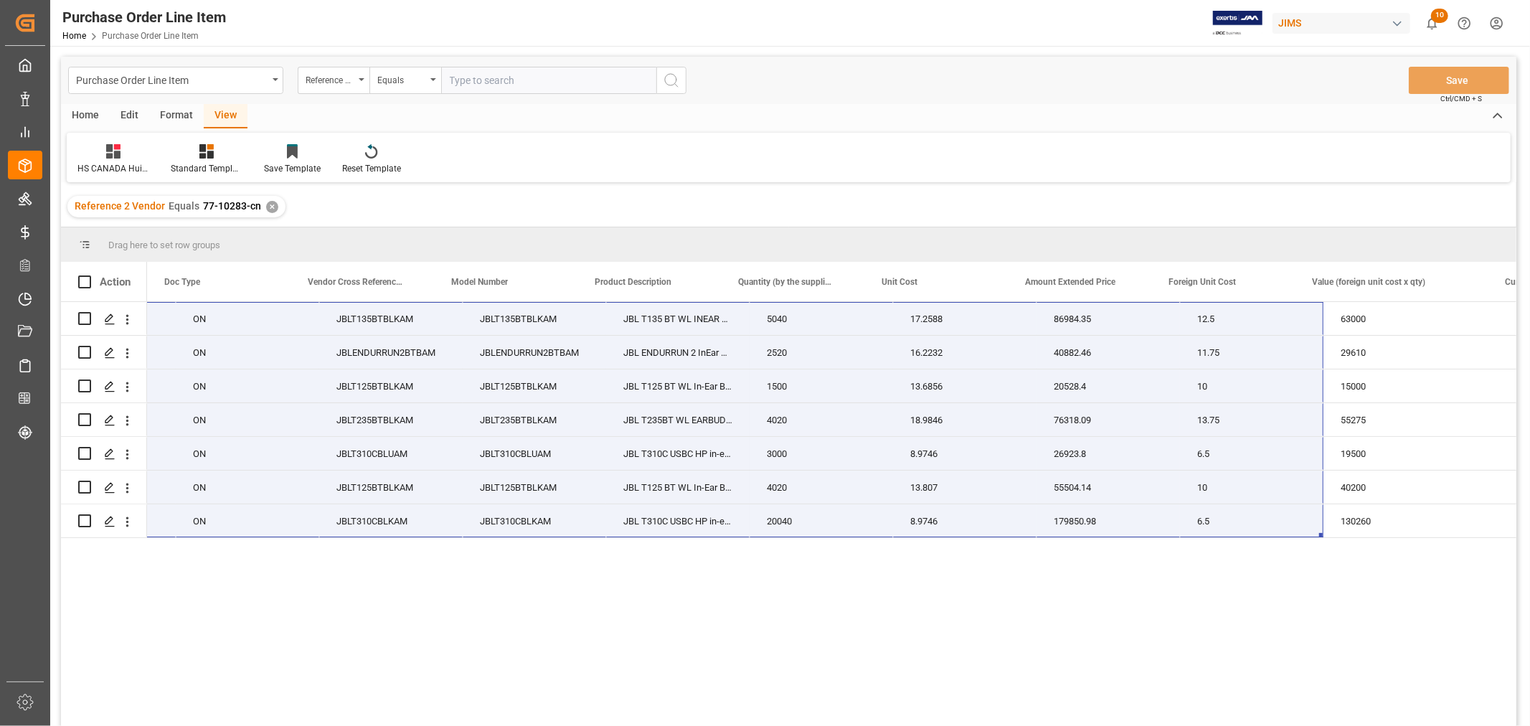
scroll to position [0, 0]
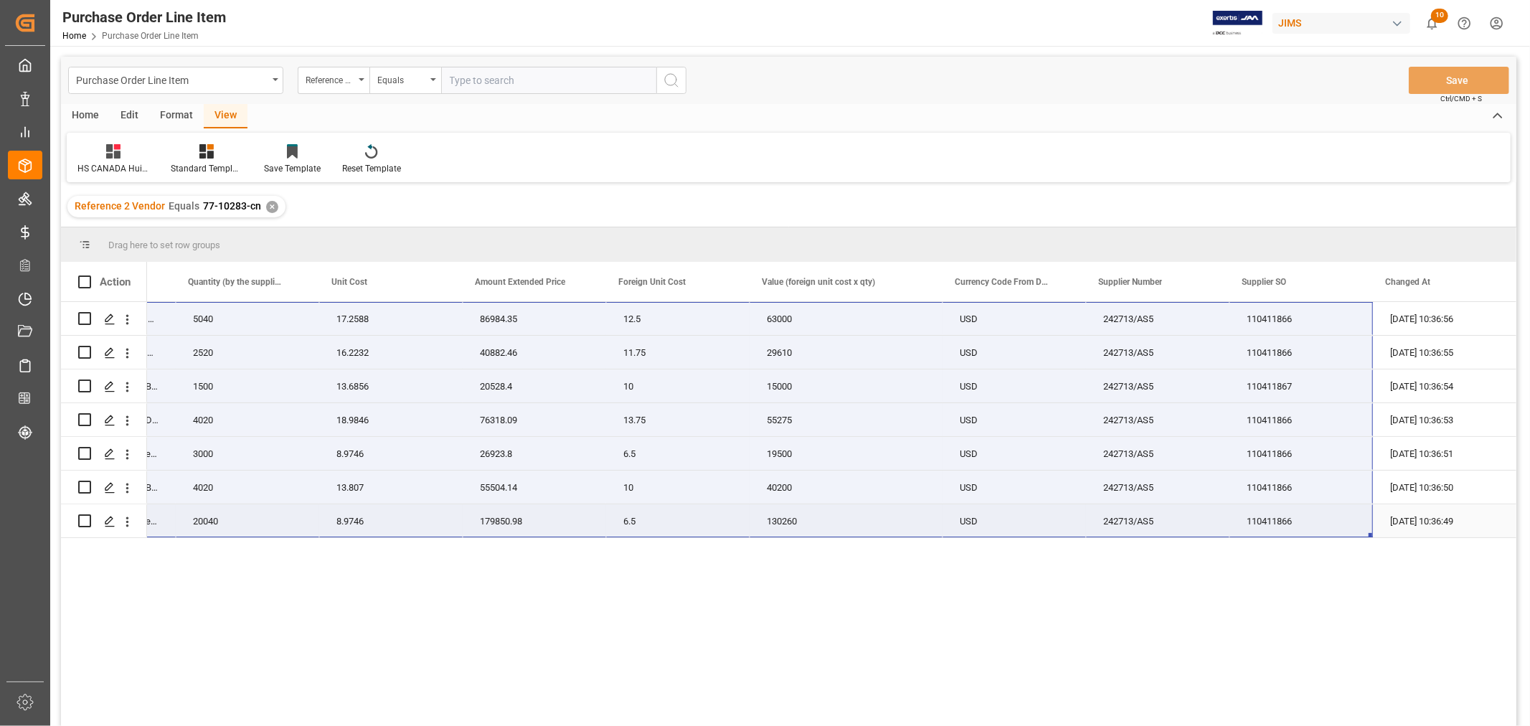
drag, startPoint x: 204, startPoint y: 319, endPoint x: 1304, endPoint y: 521, distance: 1118.4
click at [1304, 521] on div "77-10283-CN JBLT135BTBLKAM JBL T135 BT WL INEAR HP Black 5040 17.2588 86984.35 …" at bounding box center [416, 420] width 2202 height 236
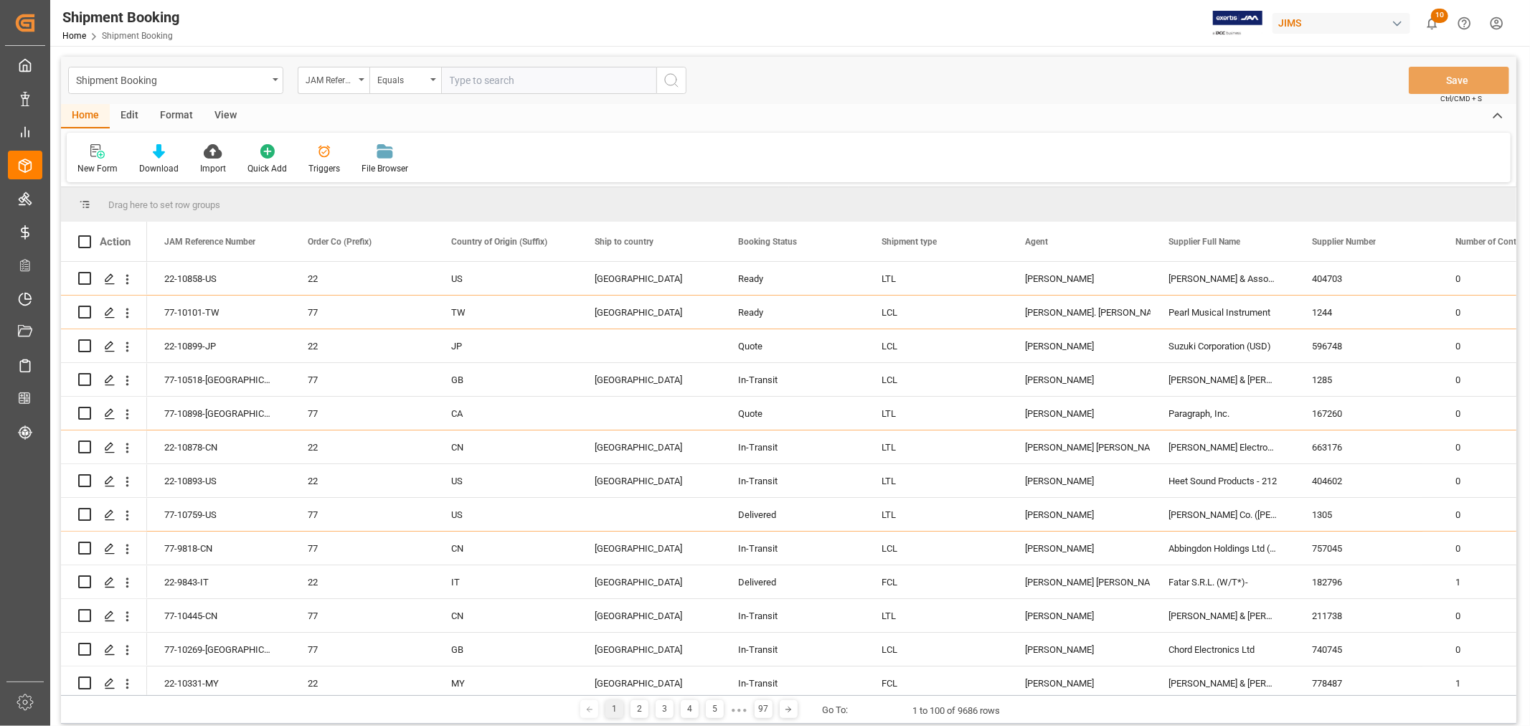
click at [469, 80] on input "text" at bounding box center [548, 80] width 215 height 27
paste input "77-10317-CN"
type input "77-10317-CN"
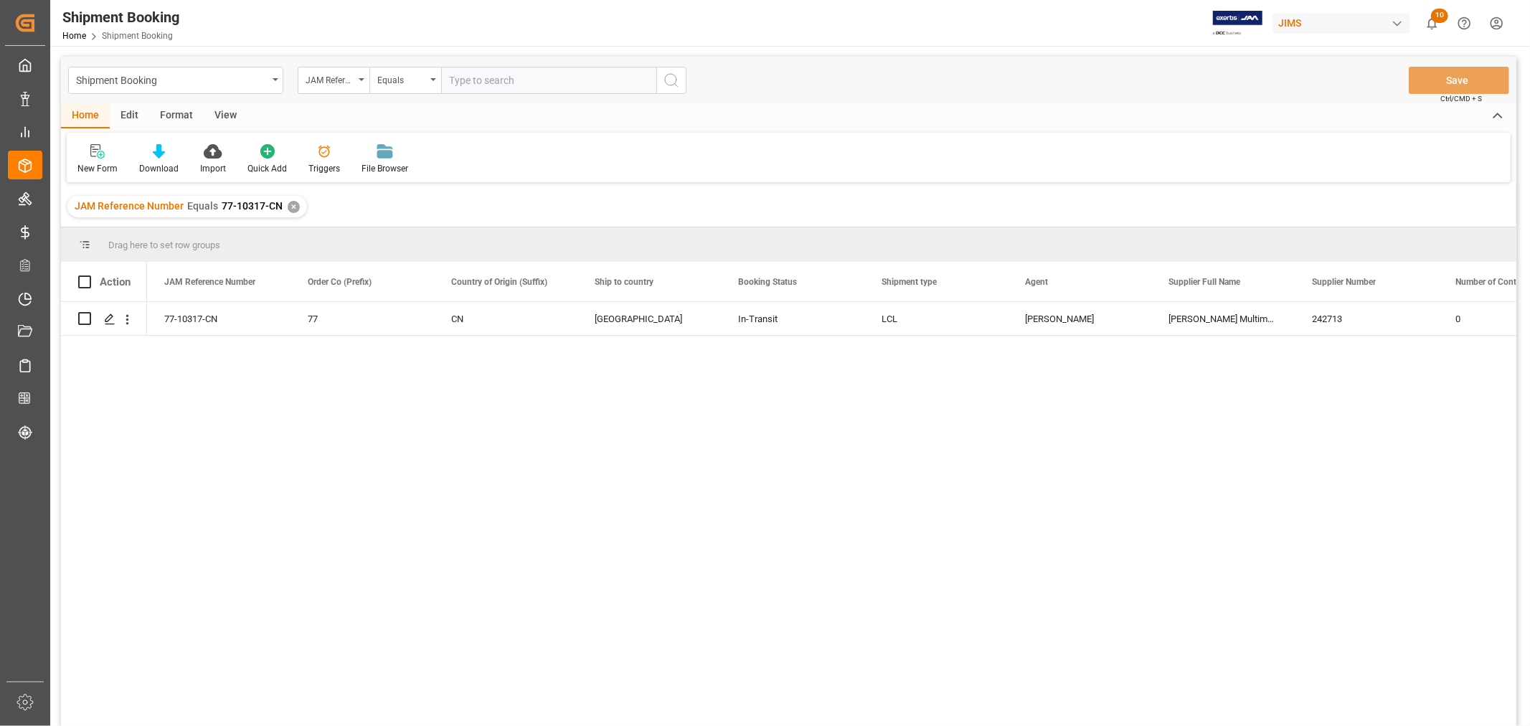
click at [223, 116] on div "View" at bounding box center [226, 116] width 44 height 24
click at [91, 163] on div "Default" at bounding box center [91, 168] width 28 height 13
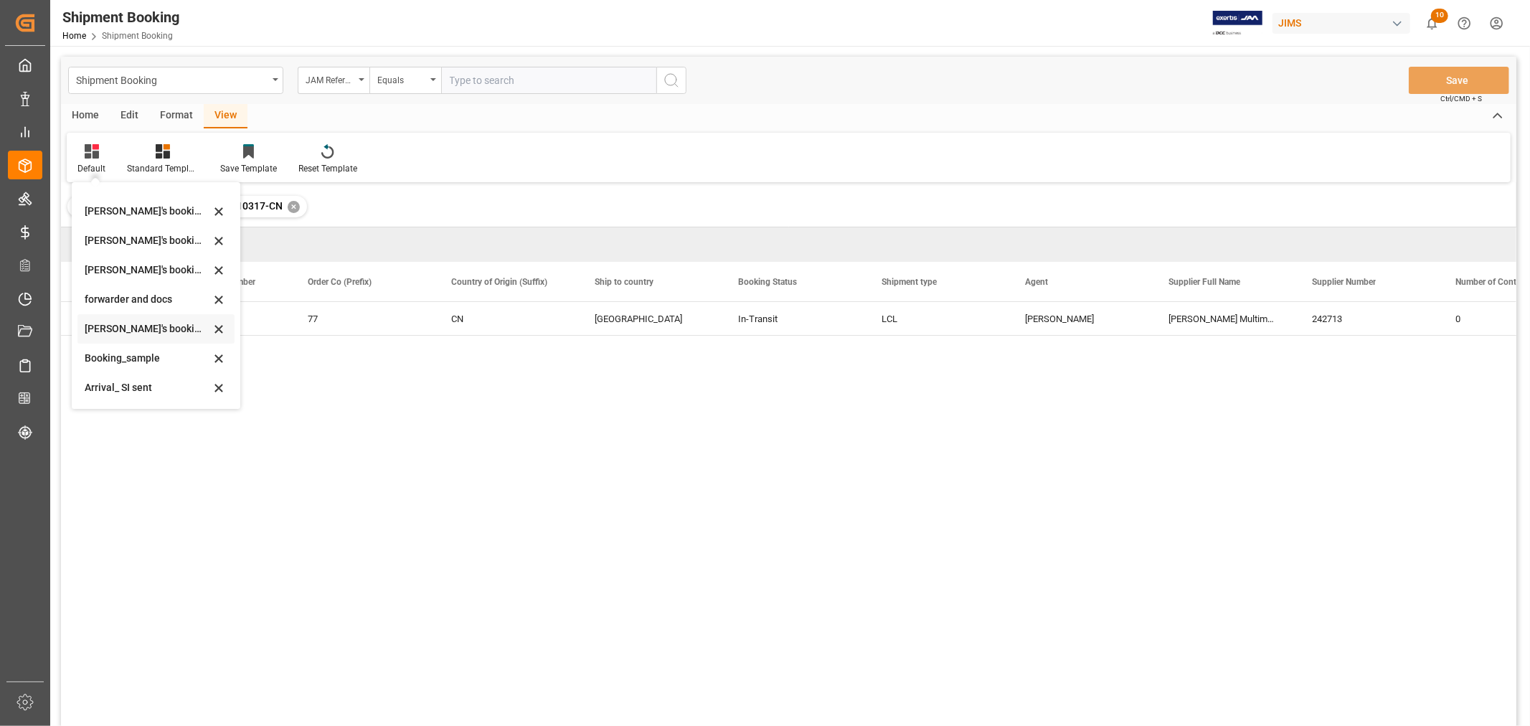
scroll to position [137, 0]
click at [131, 390] on div "booking_5" at bounding box center [148, 389] width 126 height 15
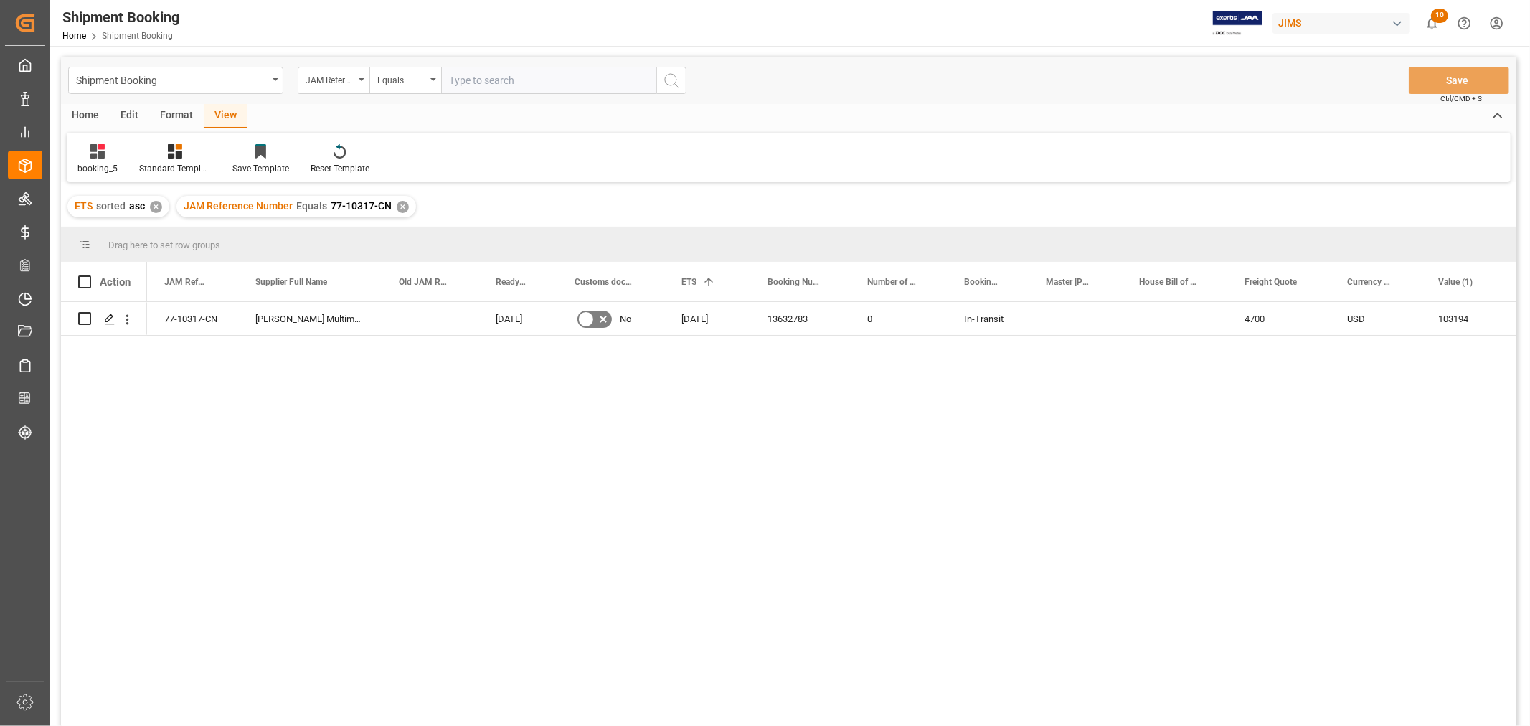
click at [747, 377] on div "77-10317-CN Harman Multimedia China 22-08-2025 No 29-08-2025 13632783 0 In-Tran…" at bounding box center [832, 518] width 1370 height 433
click at [780, 311] on div "13632783" at bounding box center [801, 318] width 100 height 33
click at [404, 206] on div "✕" at bounding box center [403, 207] width 12 height 12
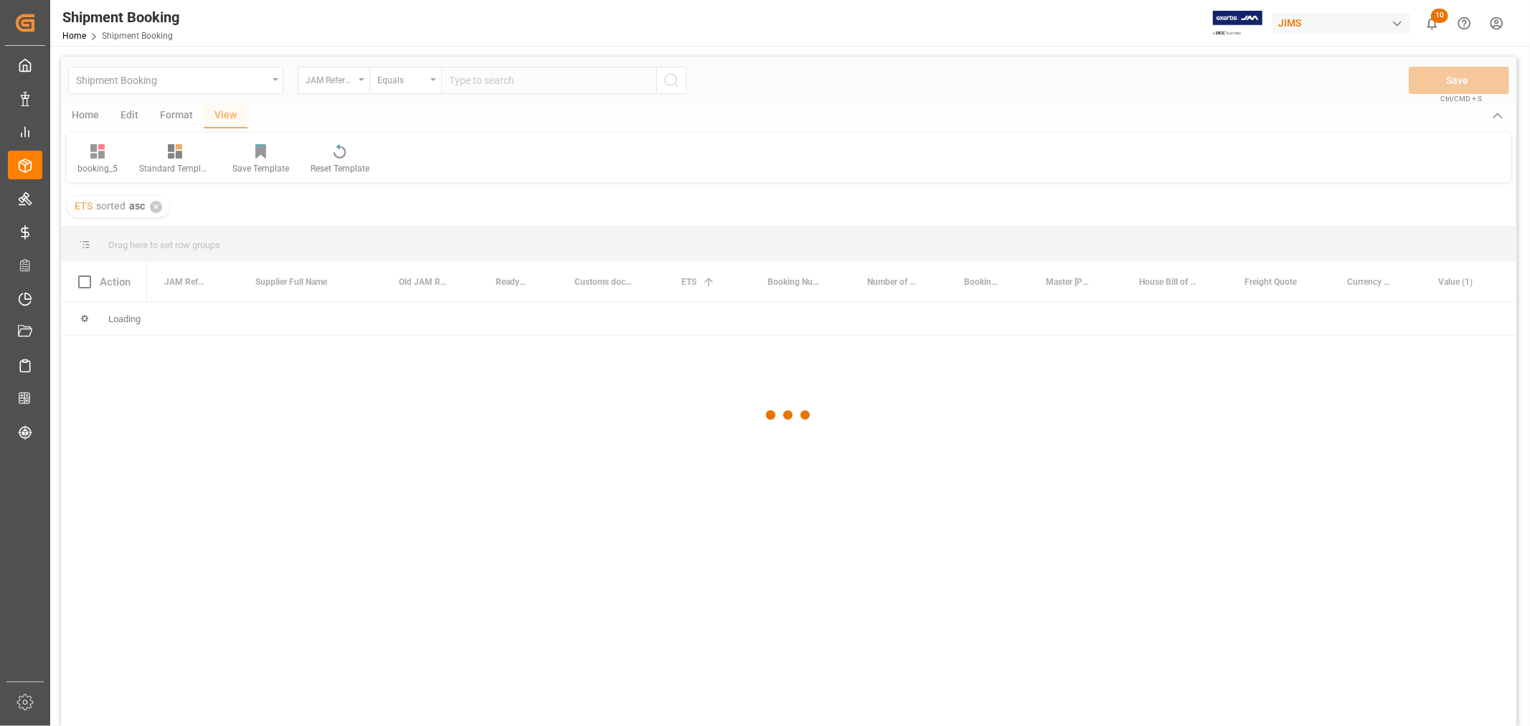
click at [471, 75] on div at bounding box center [789, 416] width 1456 height 718
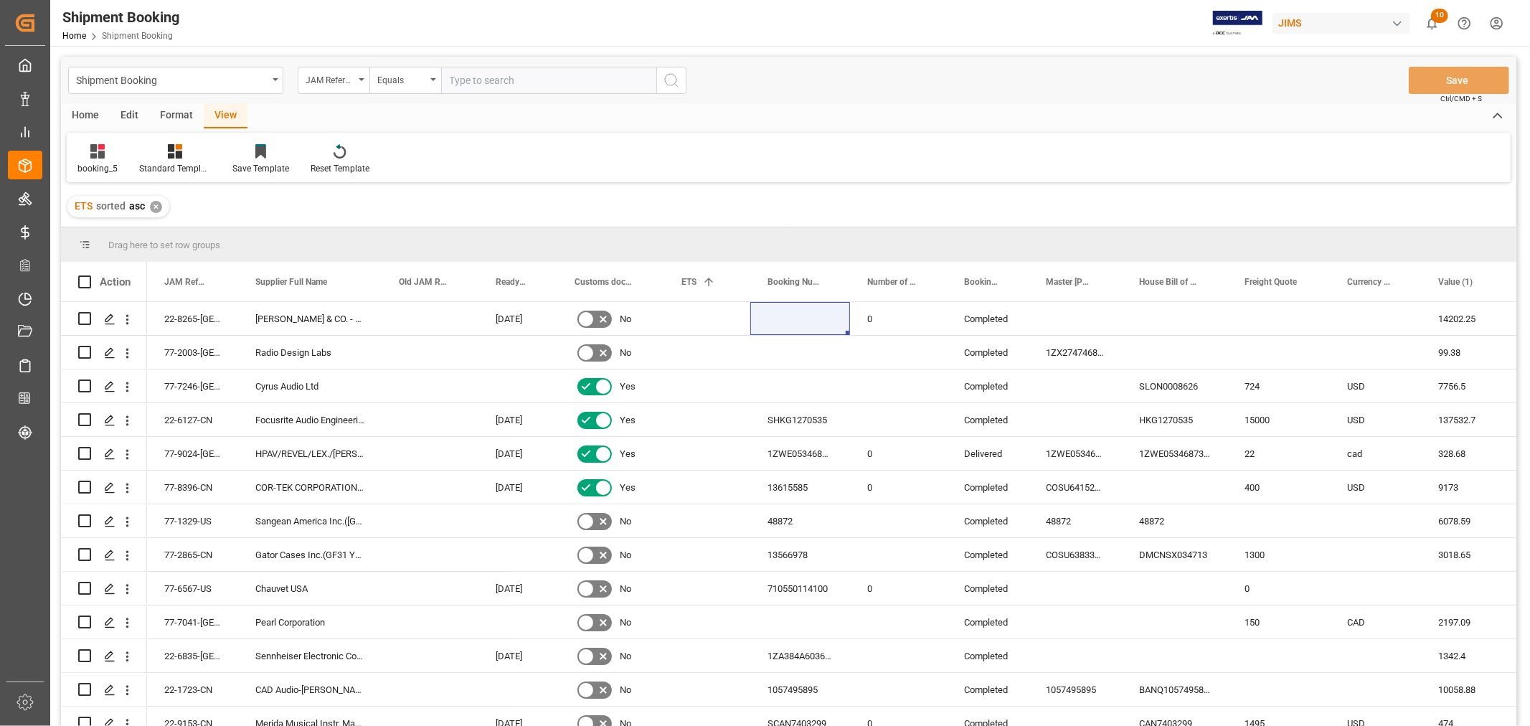
click at [464, 77] on input "text" at bounding box center [548, 80] width 215 height 27
paste input "77-10337-CN"
type input "77-10337-CN"
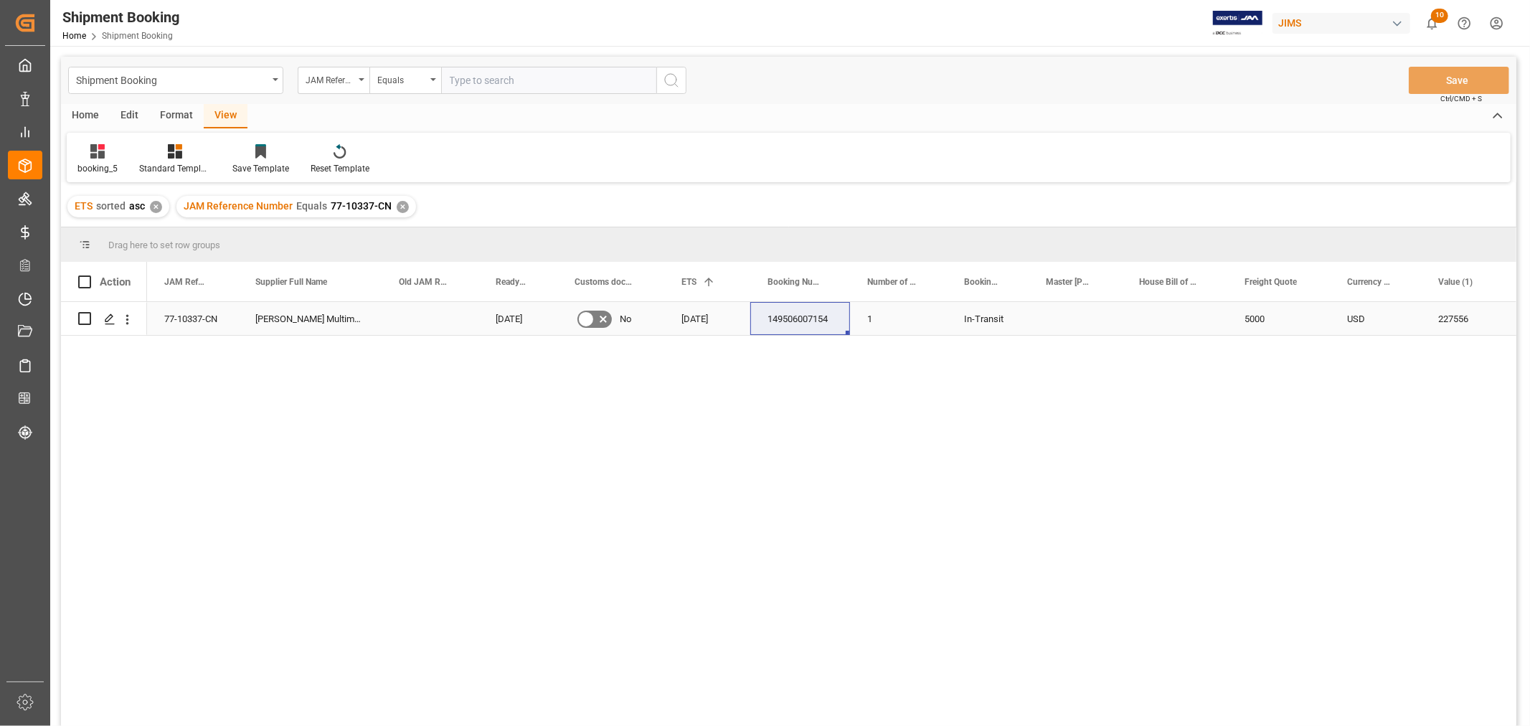
click at [786, 314] on div "149506007154" at bounding box center [801, 318] width 100 height 33
click at [398, 208] on div "✕" at bounding box center [403, 207] width 12 height 12
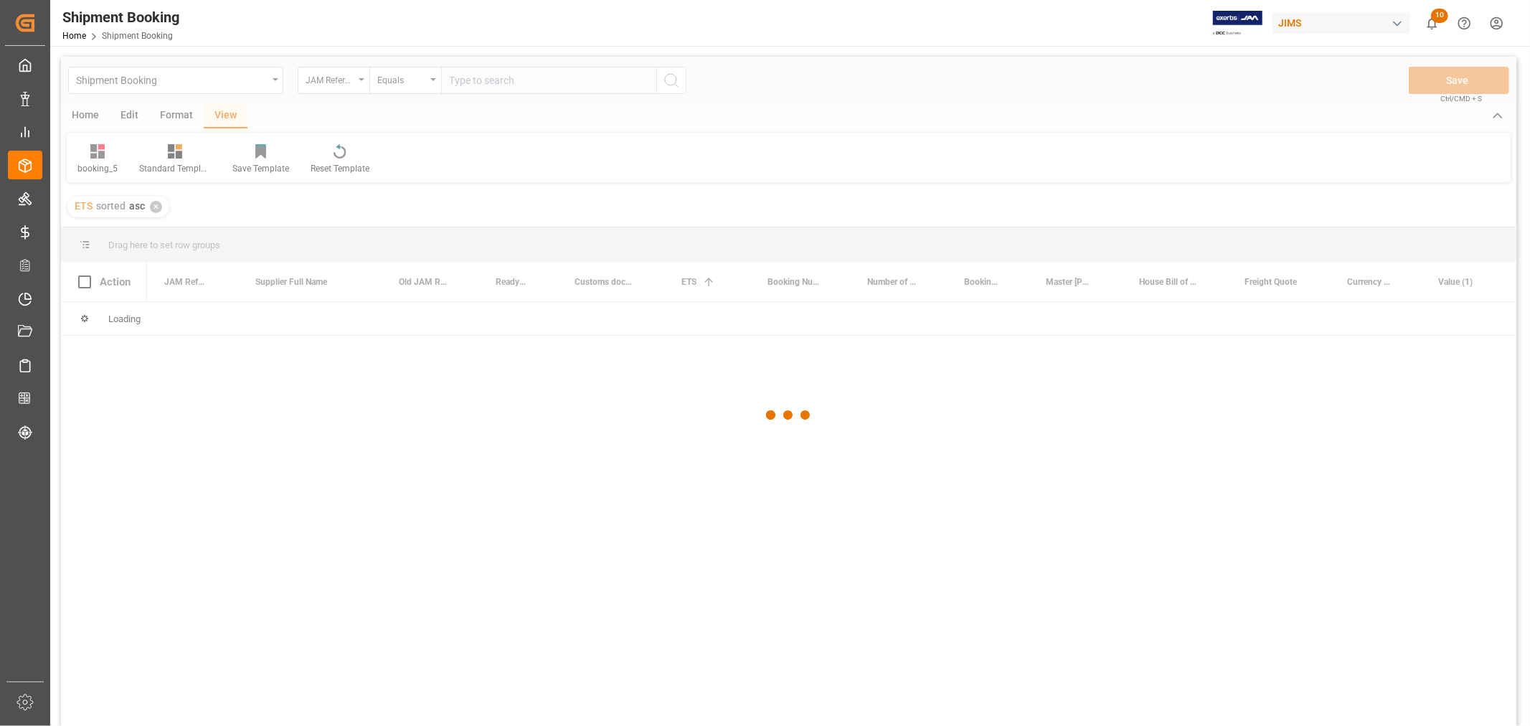
click at [461, 80] on div at bounding box center [789, 416] width 1456 height 718
click at [456, 75] on div at bounding box center [789, 416] width 1456 height 718
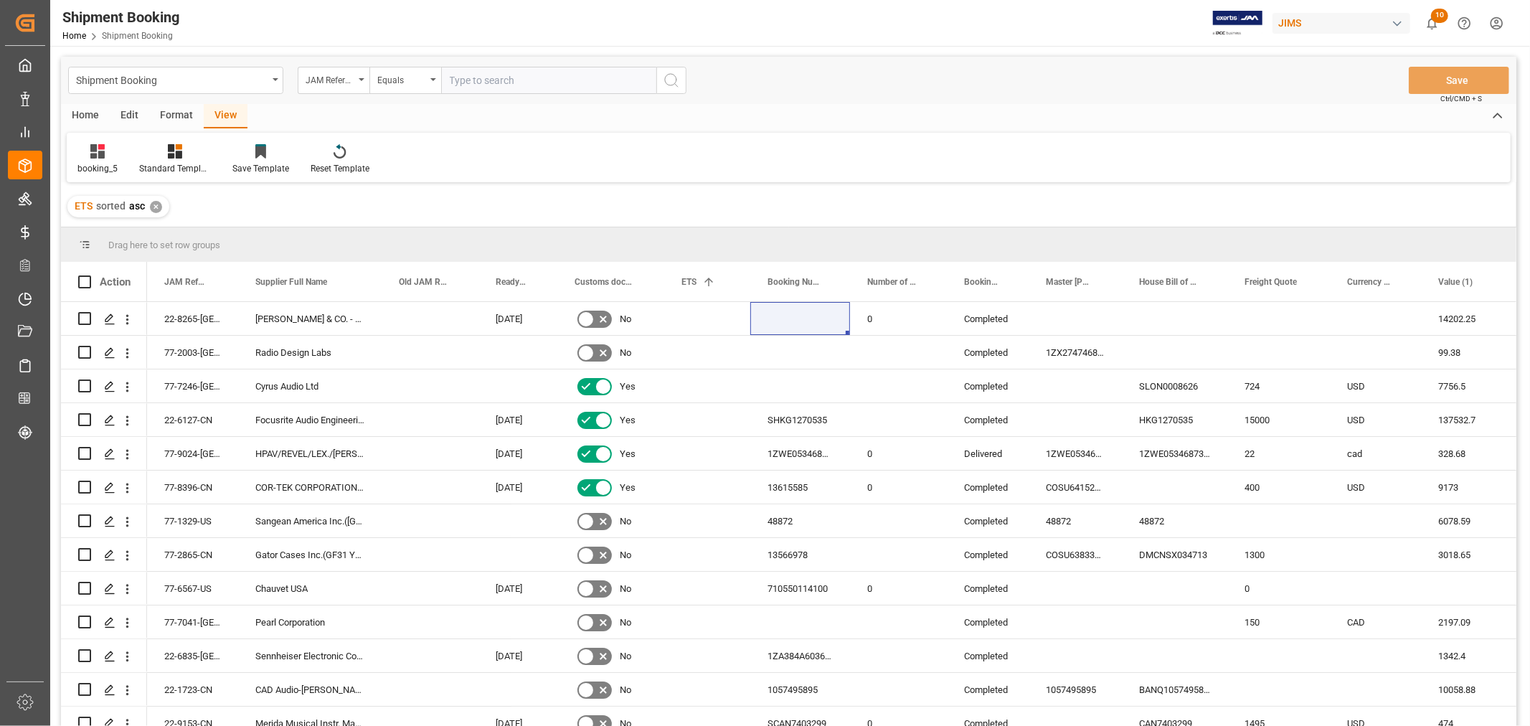
click at [454, 75] on input "text" at bounding box center [548, 80] width 215 height 27
paste input "77-10344-CN"
type input "77-10344-CN"
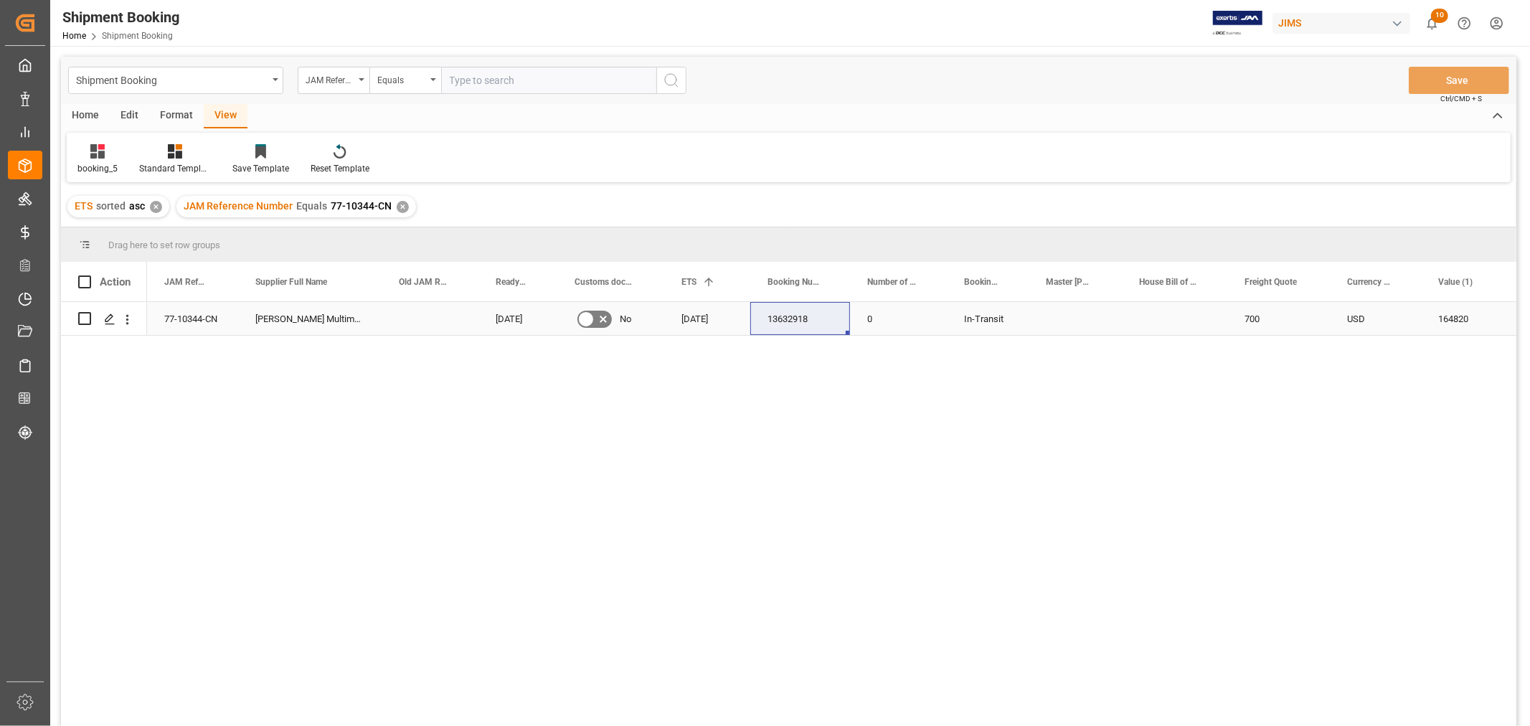
click at [766, 321] on div "13632918" at bounding box center [801, 318] width 100 height 33
click at [397, 209] on div "✕" at bounding box center [403, 207] width 12 height 12
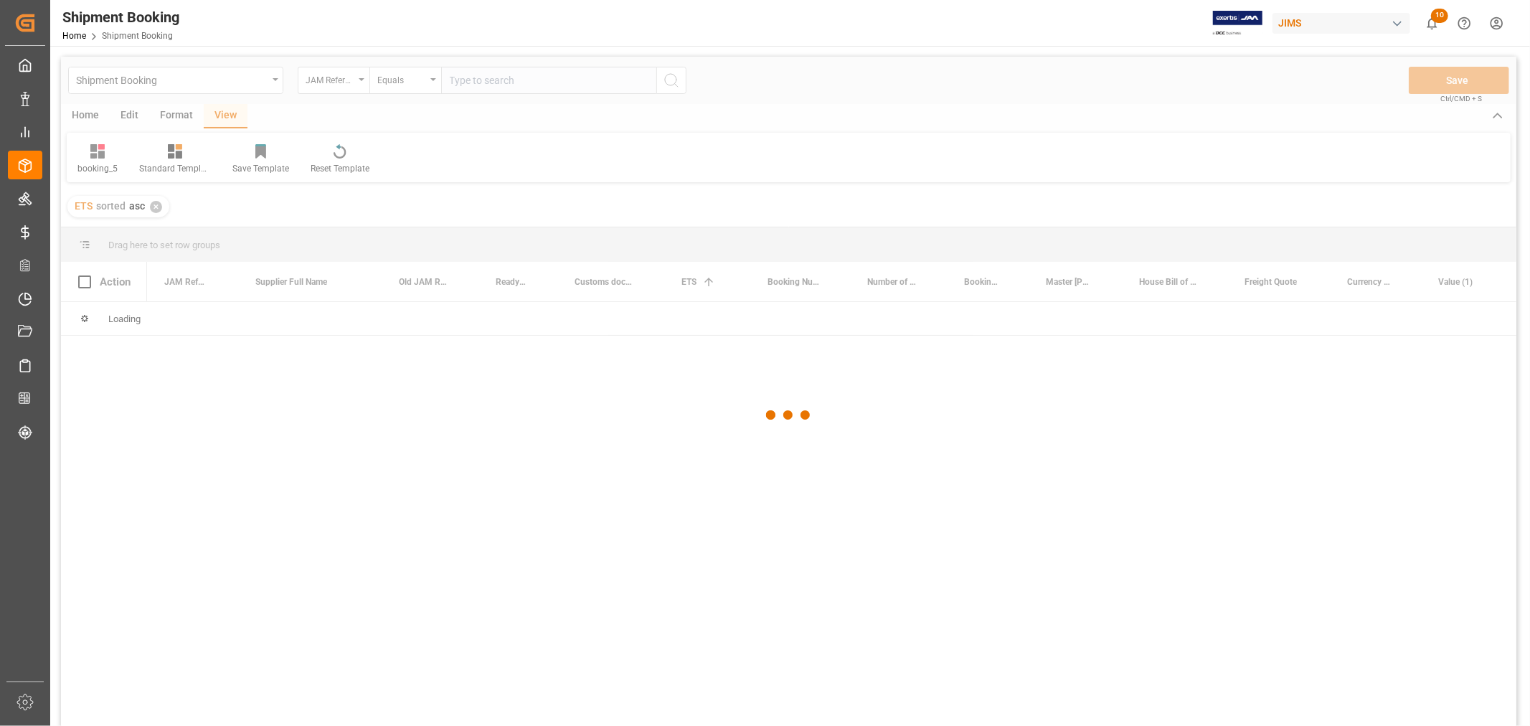
click at [482, 74] on div at bounding box center [789, 416] width 1456 height 718
click at [481, 81] on div at bounding box center [789, 416] width 1456 height 718
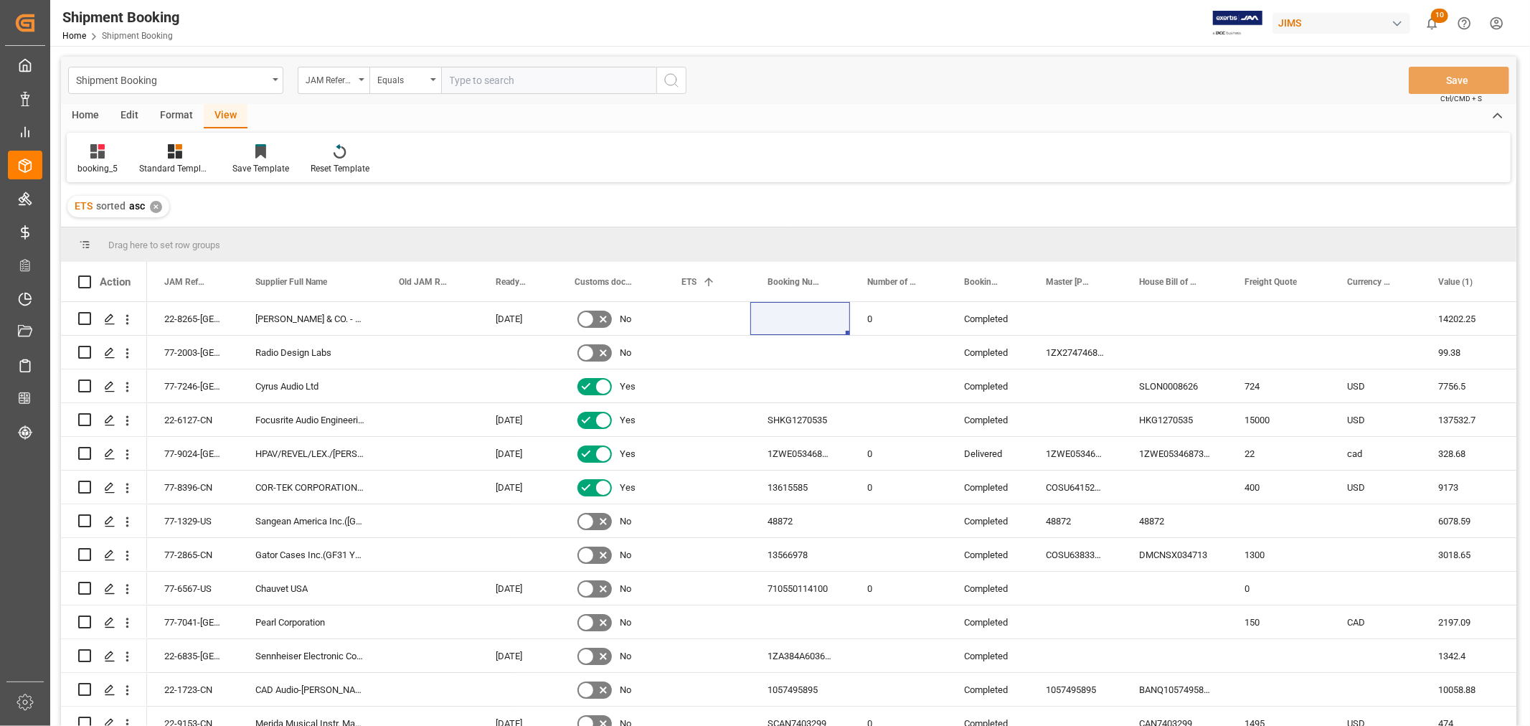
click at [476, 82] on input "text" at bounding box center [548, 80] width 215 height 27
paste input "77-10514-VN"
type input "77-10514-VN"
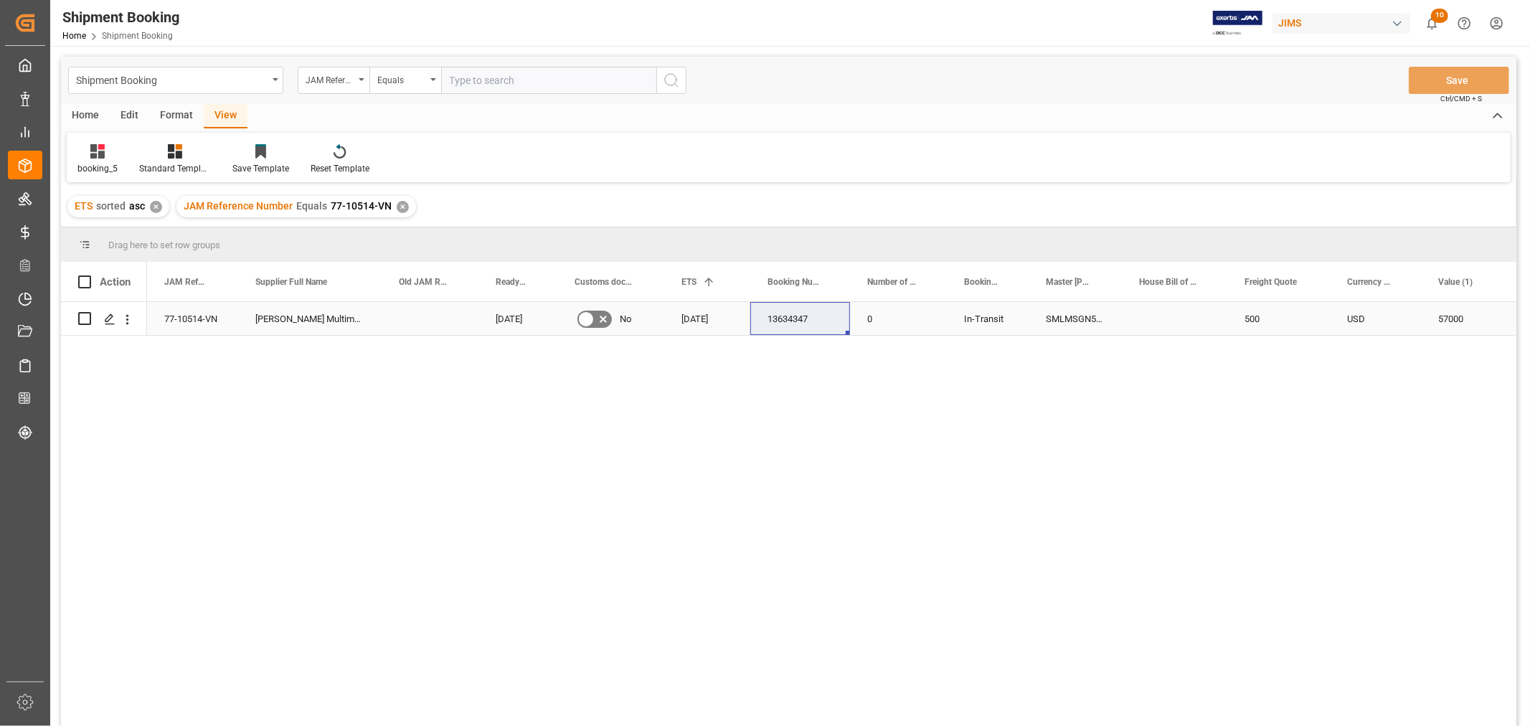
click at [804, 313] on div "13634347" at bounding box center [801, 318] width 100 height 33
click at [402, 204] on div "✕" at bounding box center [403, 207] width 12 height 12
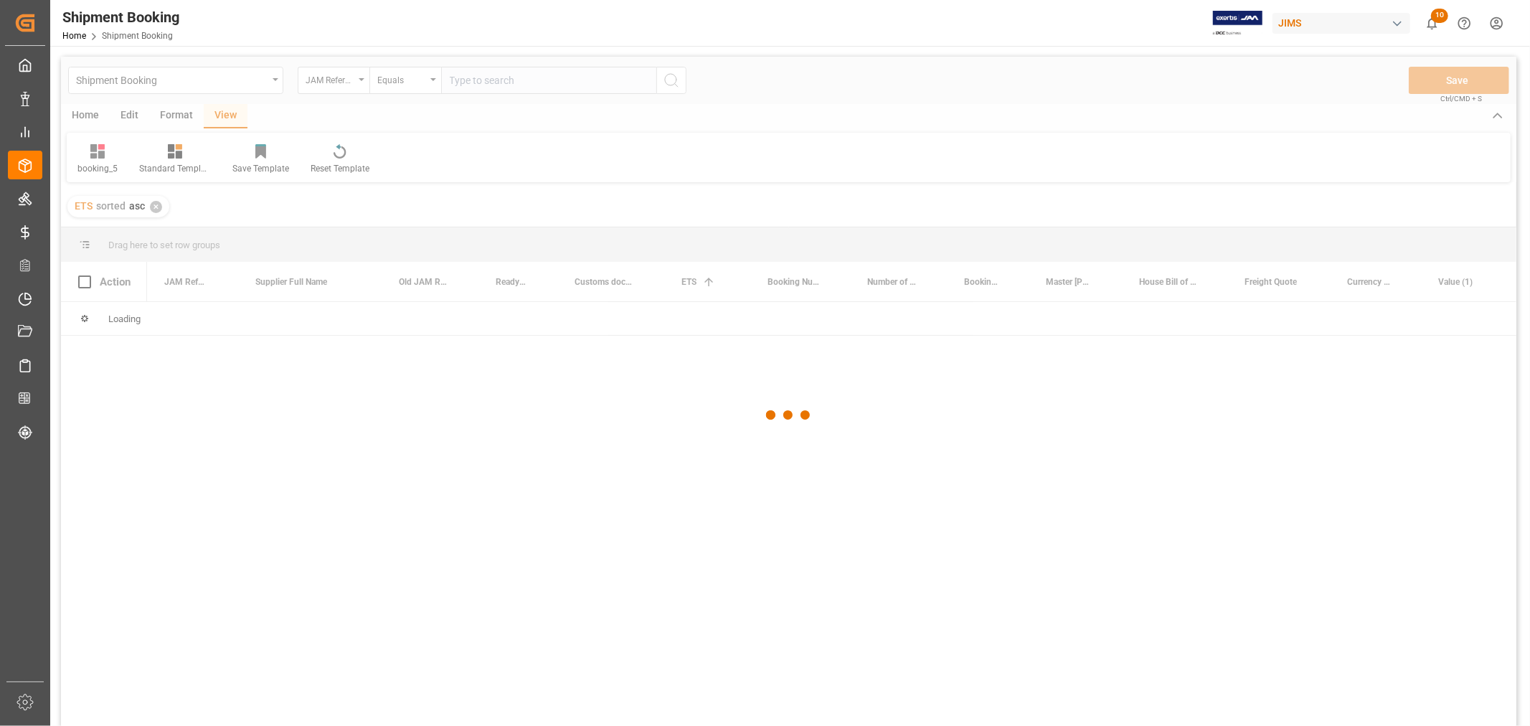
click at [518, 91] on div at bounding box center [789, 416] width 1456 height 718
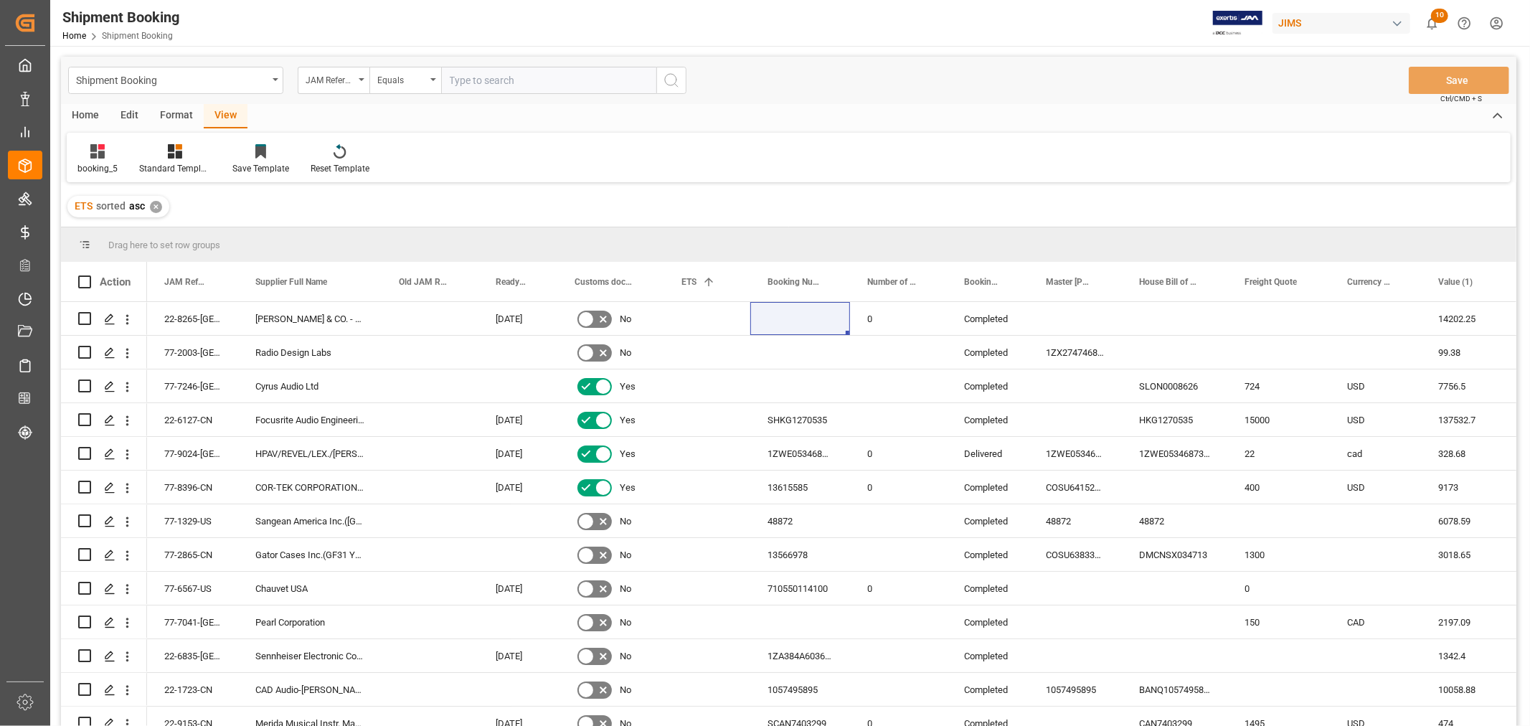
click at [493, 83] on input "text" at bounding box center [548, 80] width 215 height 27
paste input "77-10876-CN"
type input "77-10876-CN"
click at [677, 83] on icon "search button" at bounding box center [671, 80] width 17 height 17
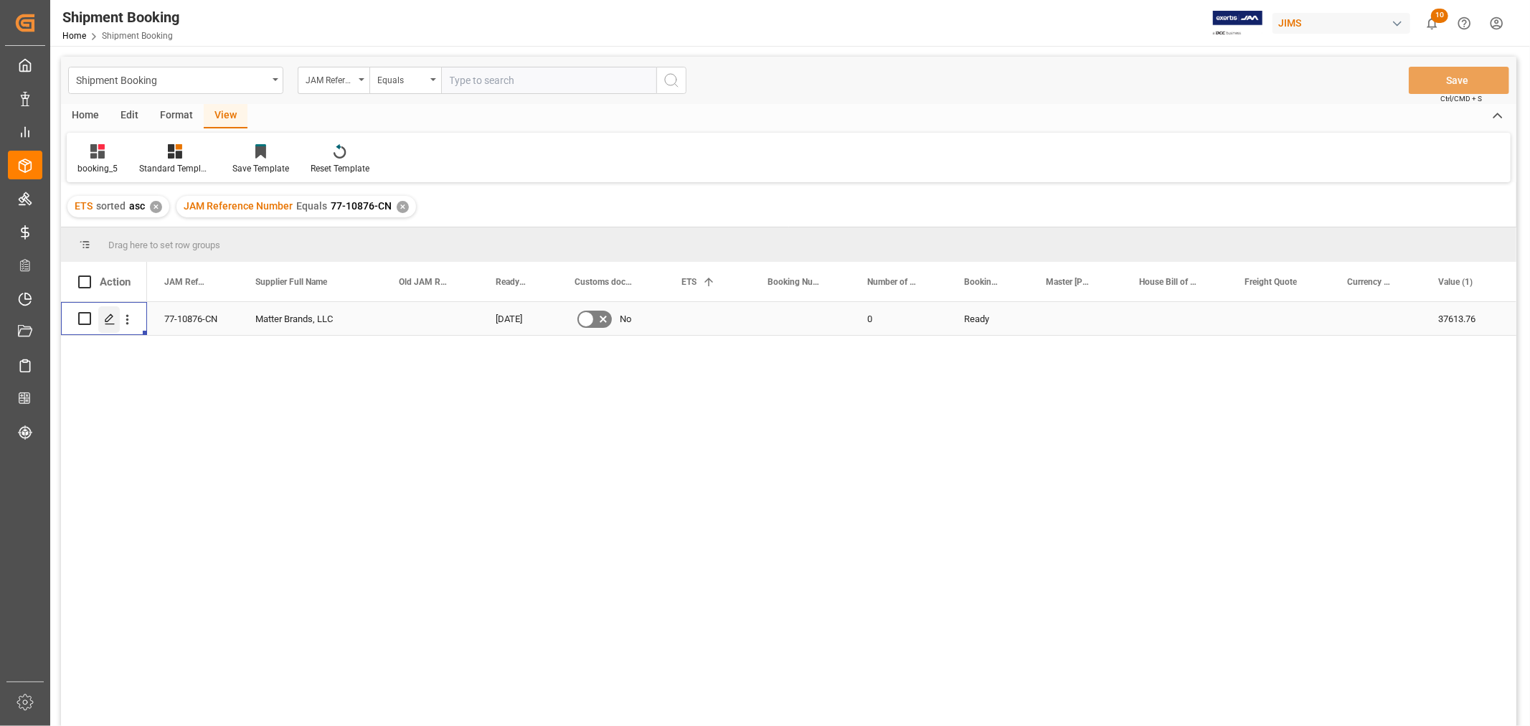
click at [109, 321] on icon "Press SPACE to select this row." at bounding box center [109, 319] width 11 height 11
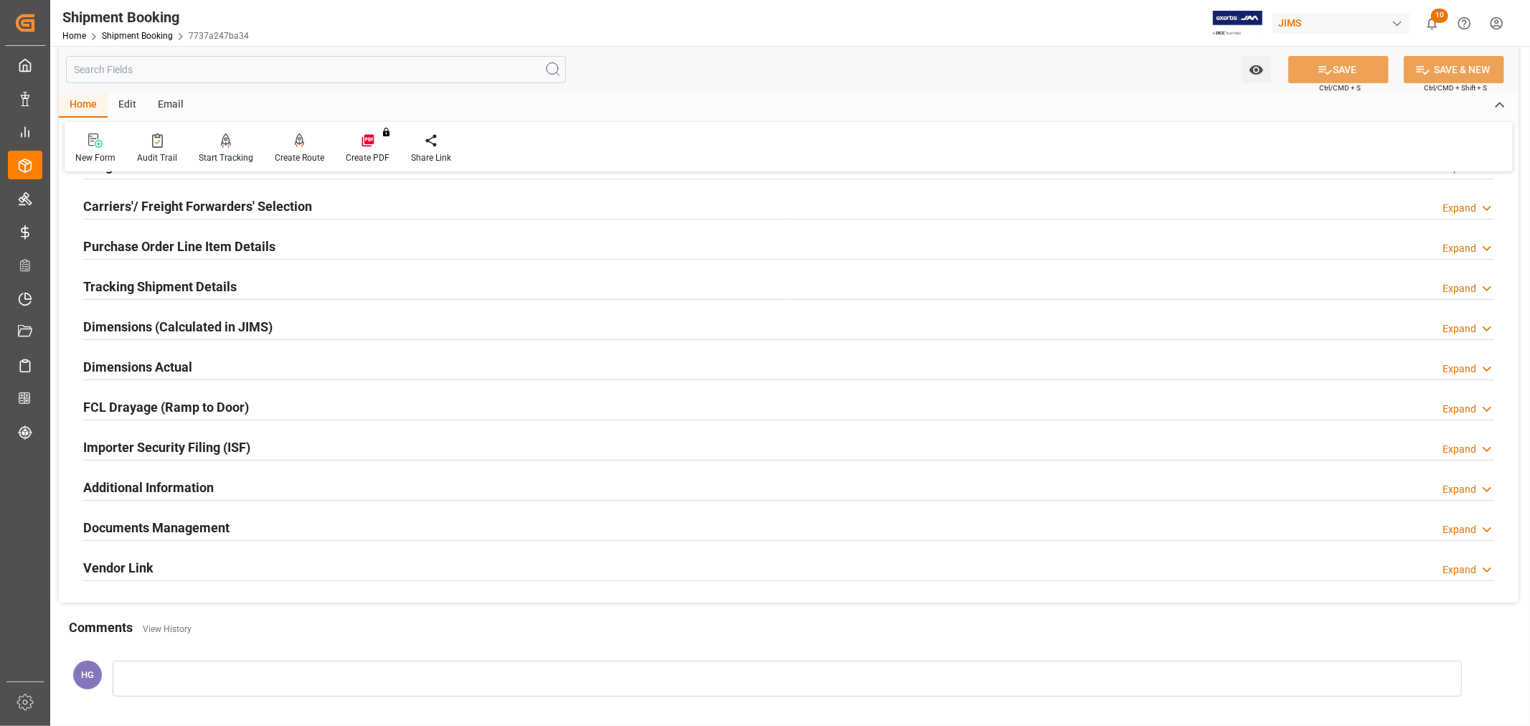
scroll to position [352, 0]
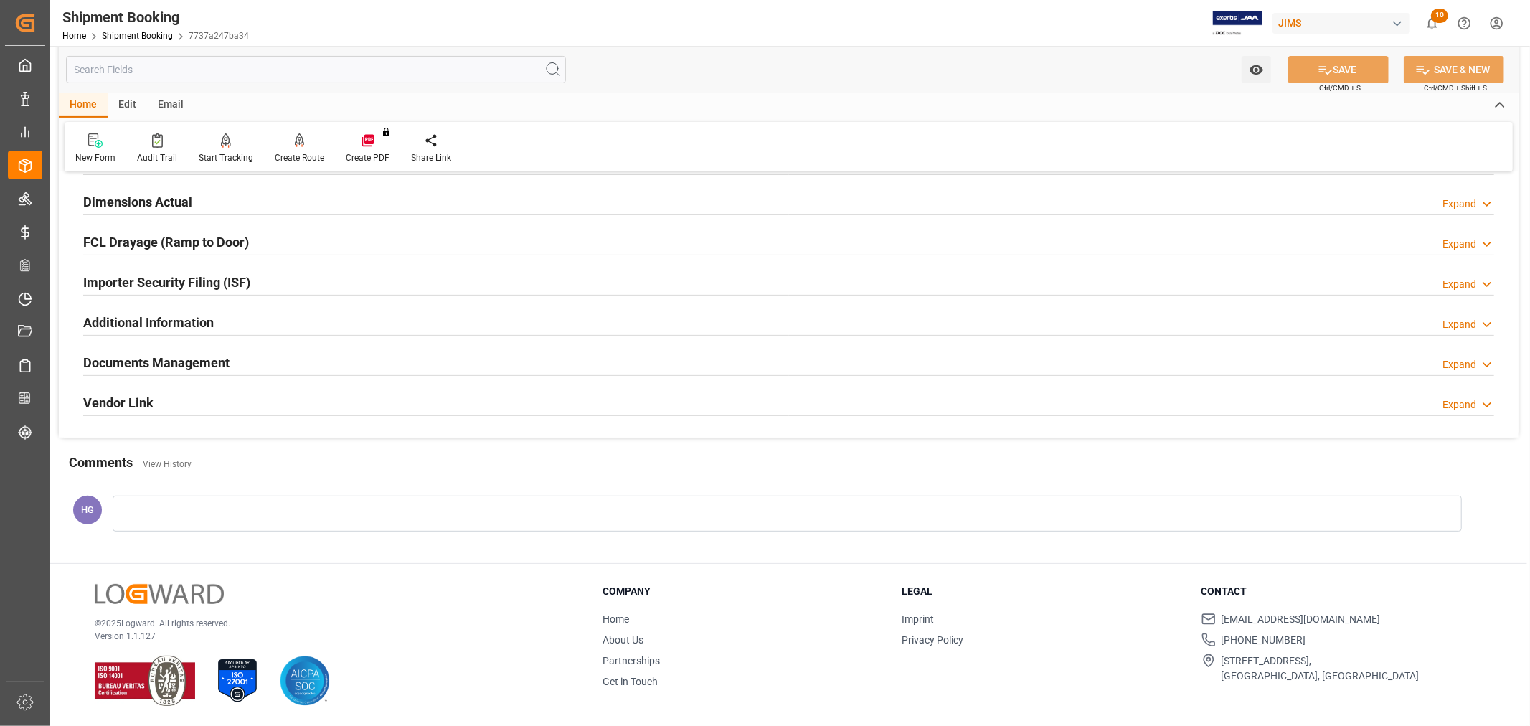
click at [173, 359] on h2 "Documents Management" at bounding box center [156, 362] width 146 height 19
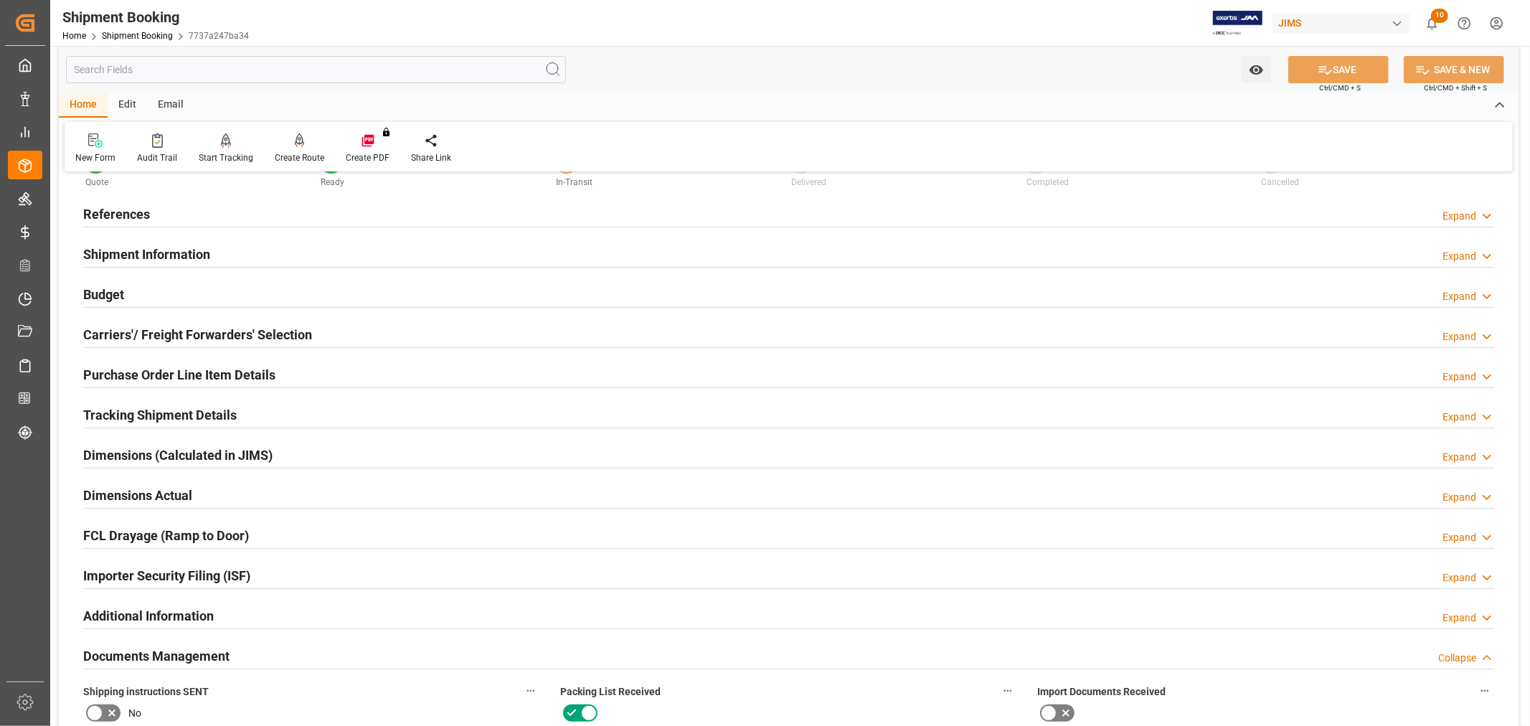
scroll to position [0, 0]
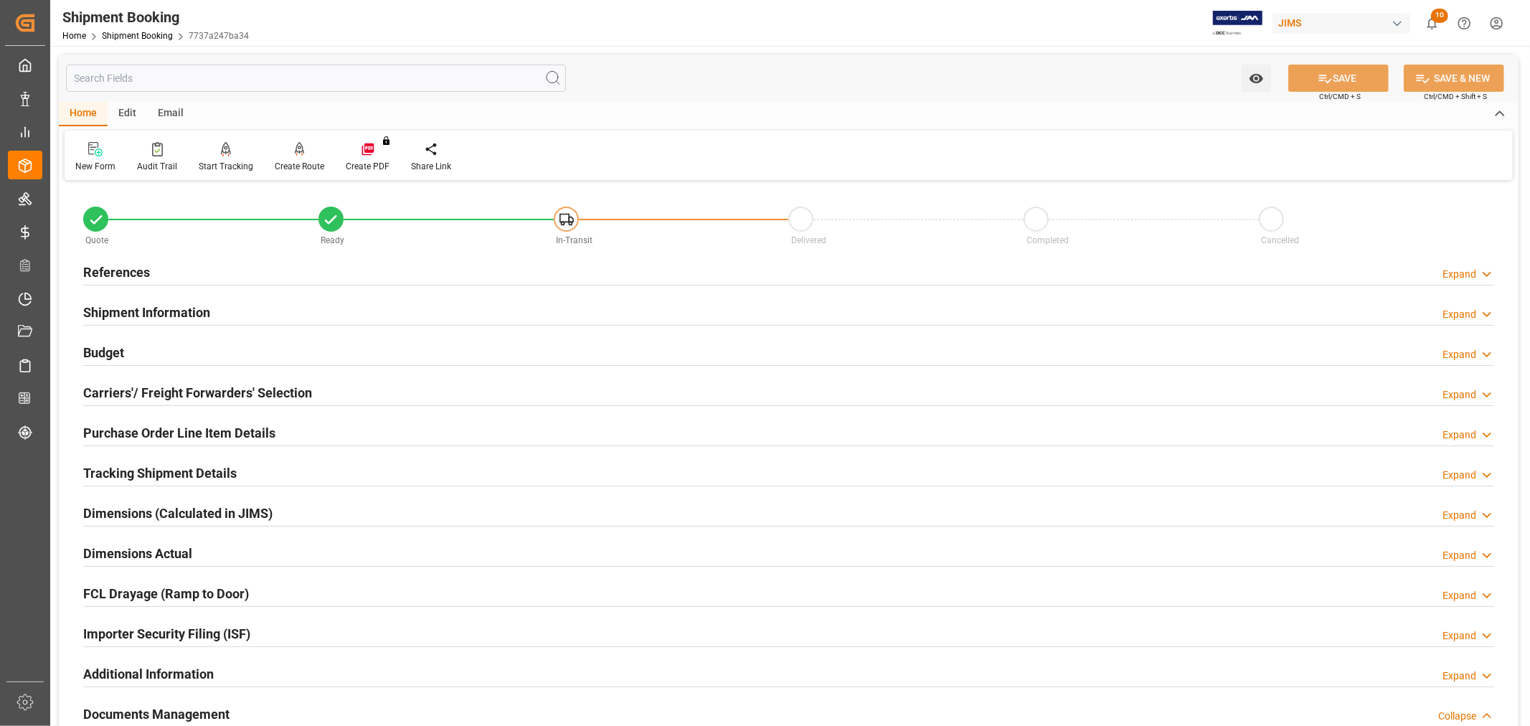
click at [182, 385] on h2 "Carriers'/ Freight Forwarders' Selection" at bounding box center [197, 392] width 229 height 19
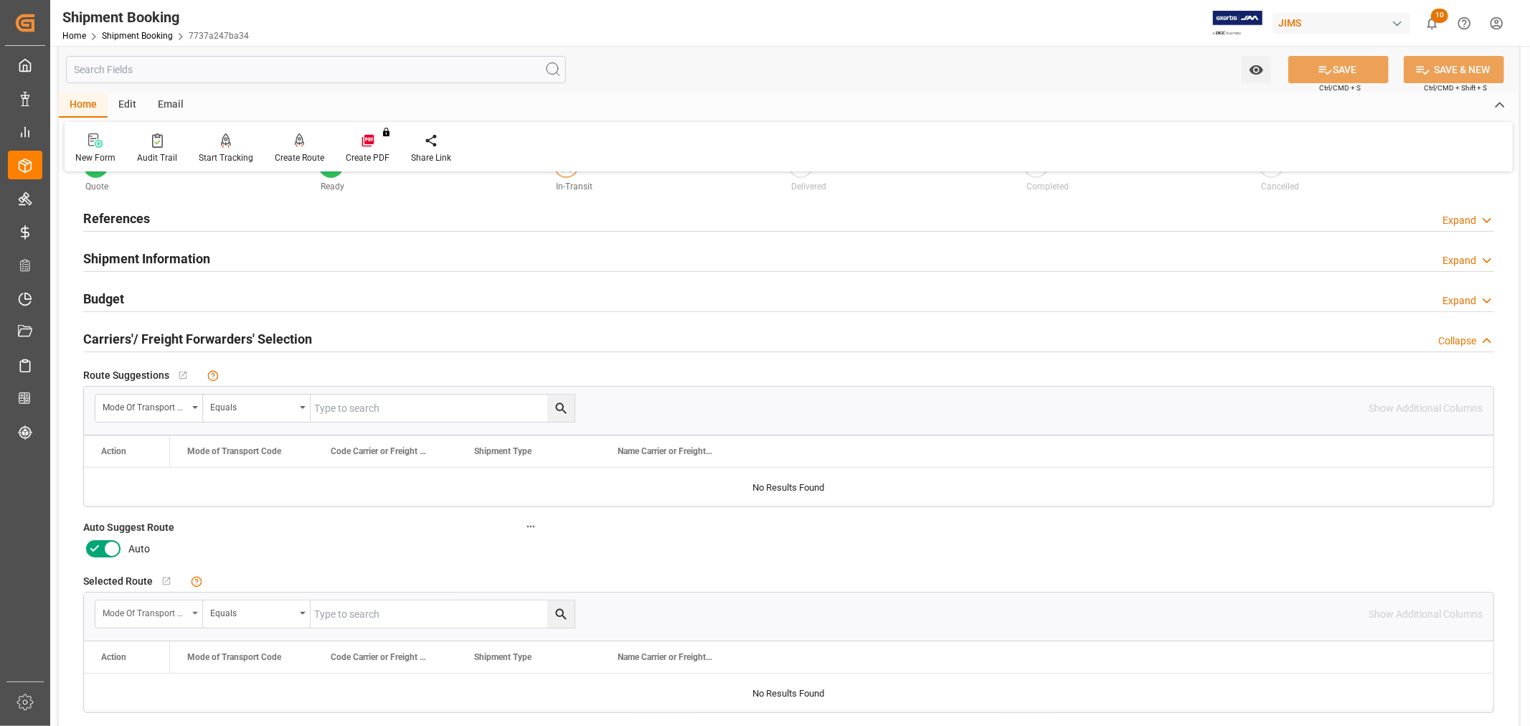
scroll to position [80, 0]
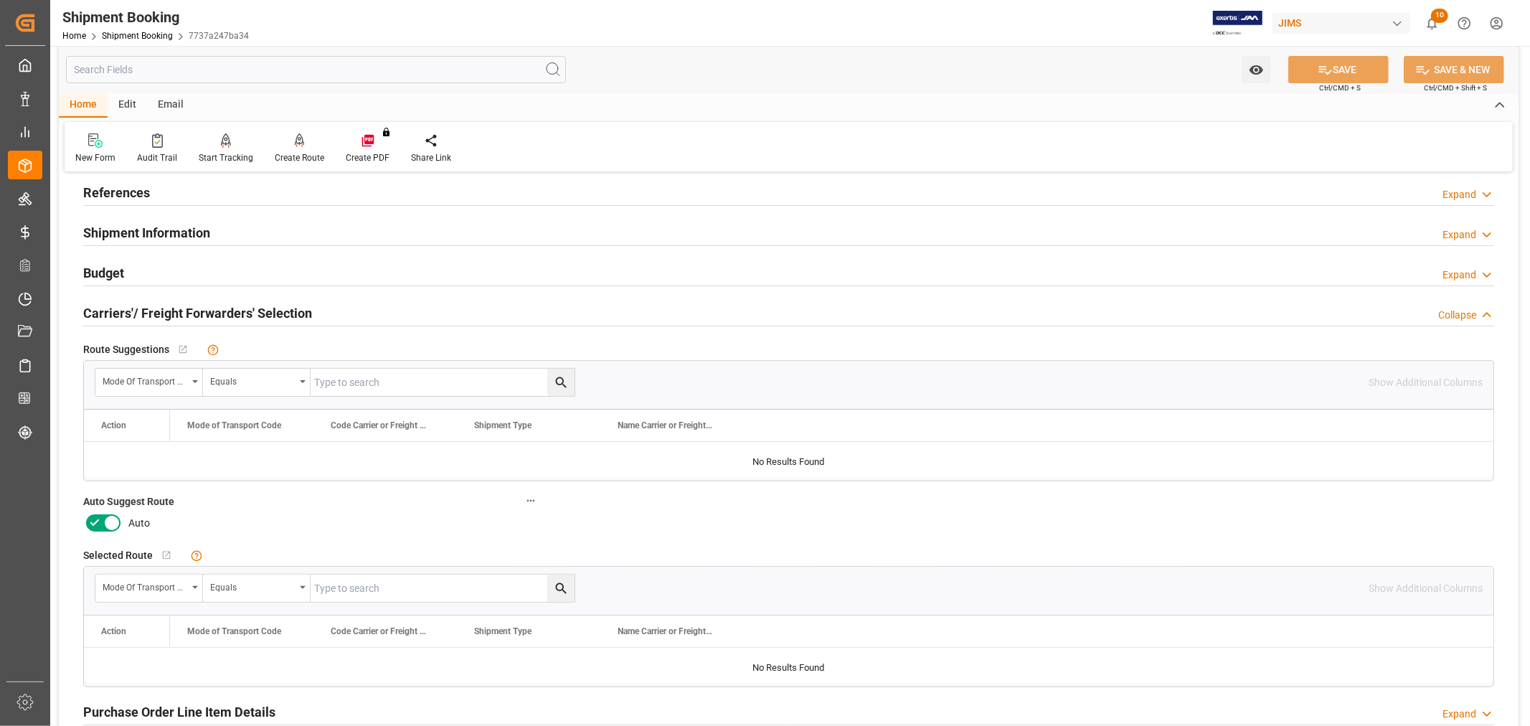
click at [99, 522] on icon at bounding box center [94, 522] width 17 height 17
click at [0, 0] on input "checkbox" at bounding box center [0, 0] width 0 height 0
click at [445, 495] on label "Auto Suggest Route" at bounding box center [311, 501] width 457 height 20
click at [522, 495] on button "Auto Suggest Route" at bounding box center [531, 500] width 19 height 19
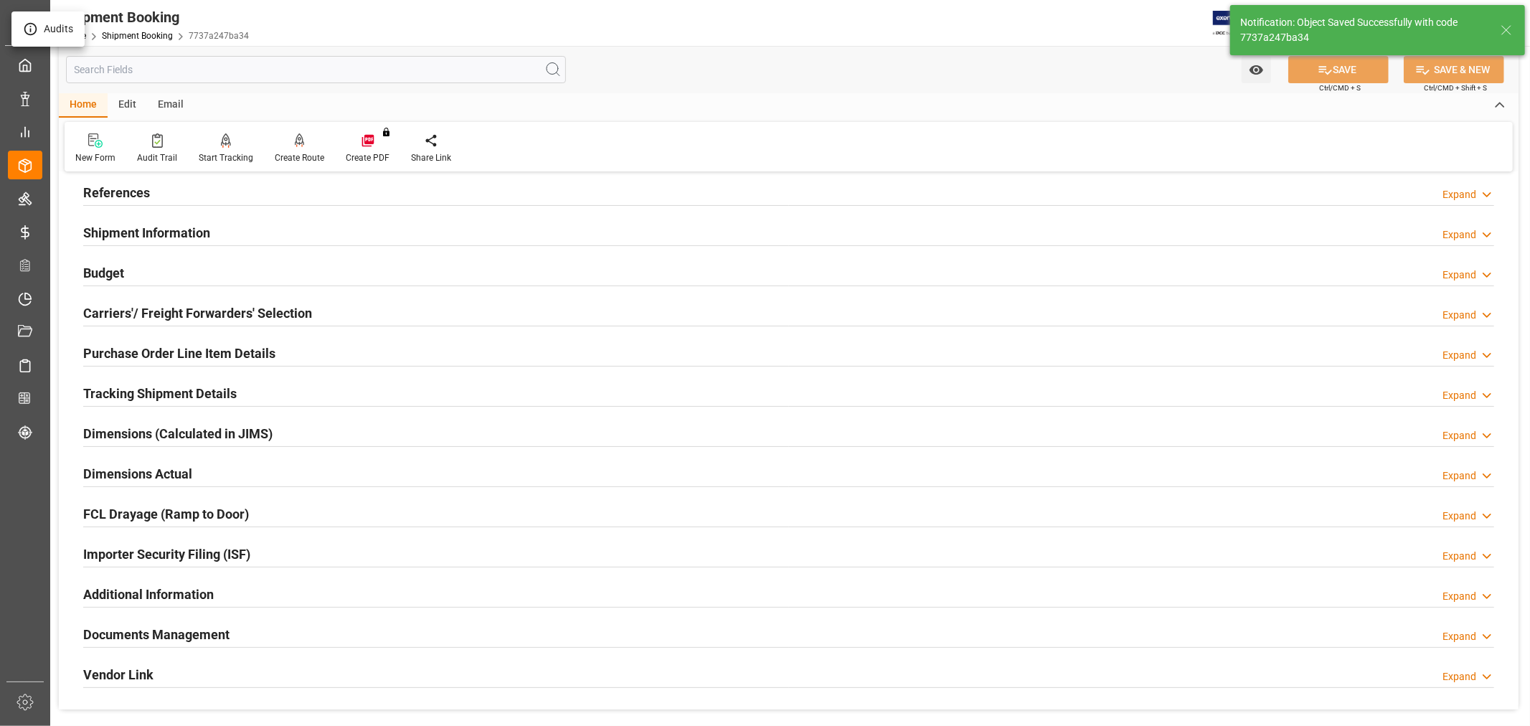
click at [295, 145] on div at bounding box center [765, 363] width 1530 height 726
click at [292, 154] on div "Create Route" at bounding box center [300, 157] width 50 height 13
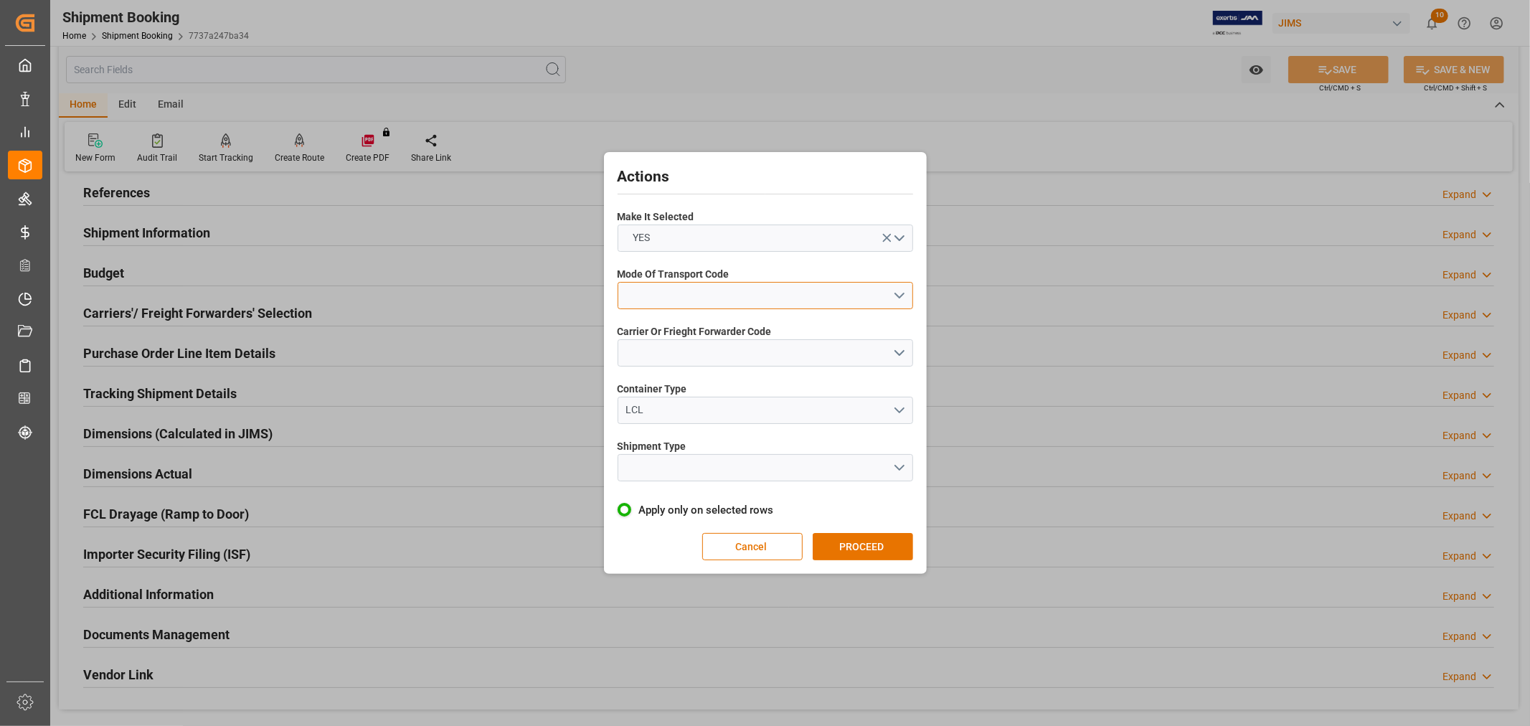
click at [661, 293] on button "open menu" at bounding box center [766, 295] width 296 height 27
click at [646, 299] on div "1- OCEAN" at bounding box center [765, 299] width 294 height 30
click at [647, 349] on button "open menu" at bounding box center [766, 352] width 296 height 27
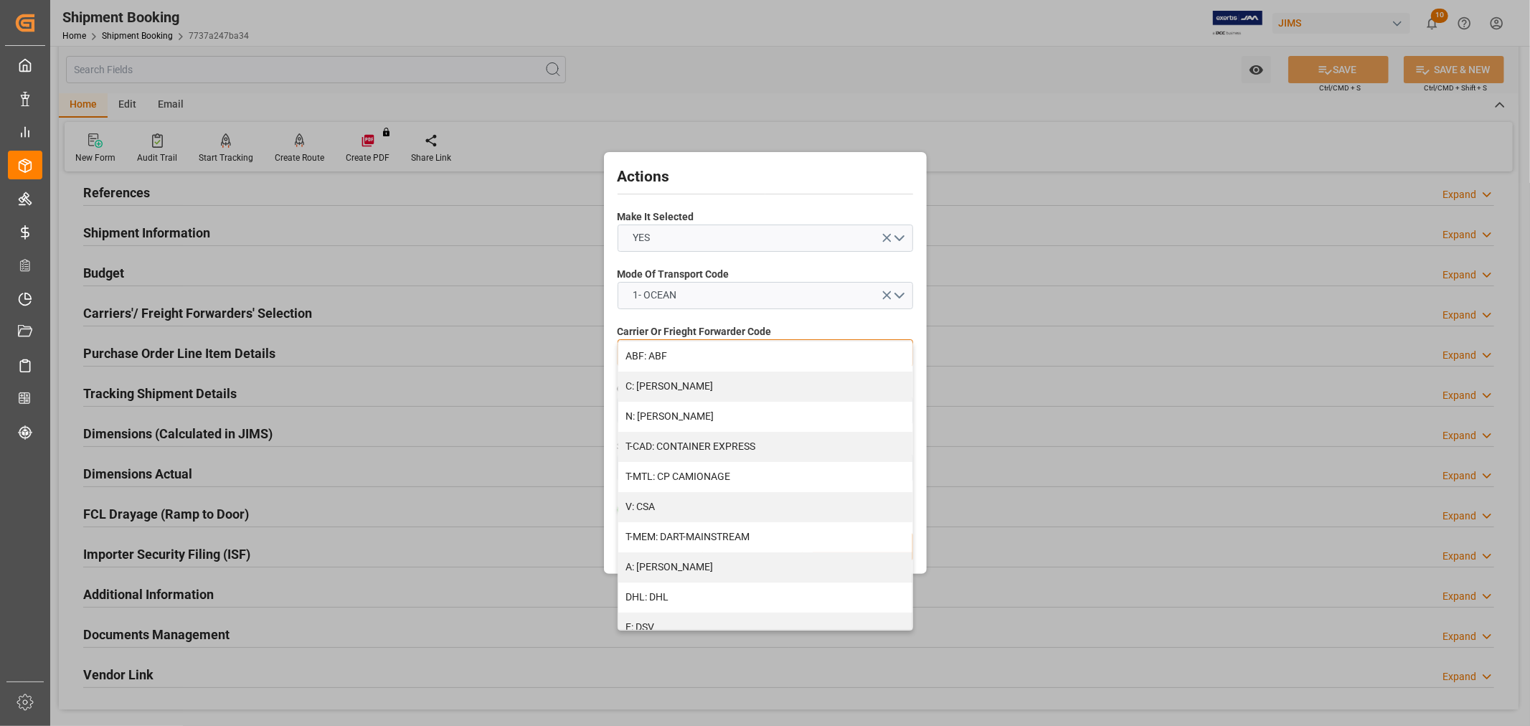
click at [698, 568] on div "A: DELMAR" at bounding box center [765, 567] width 294 height 30
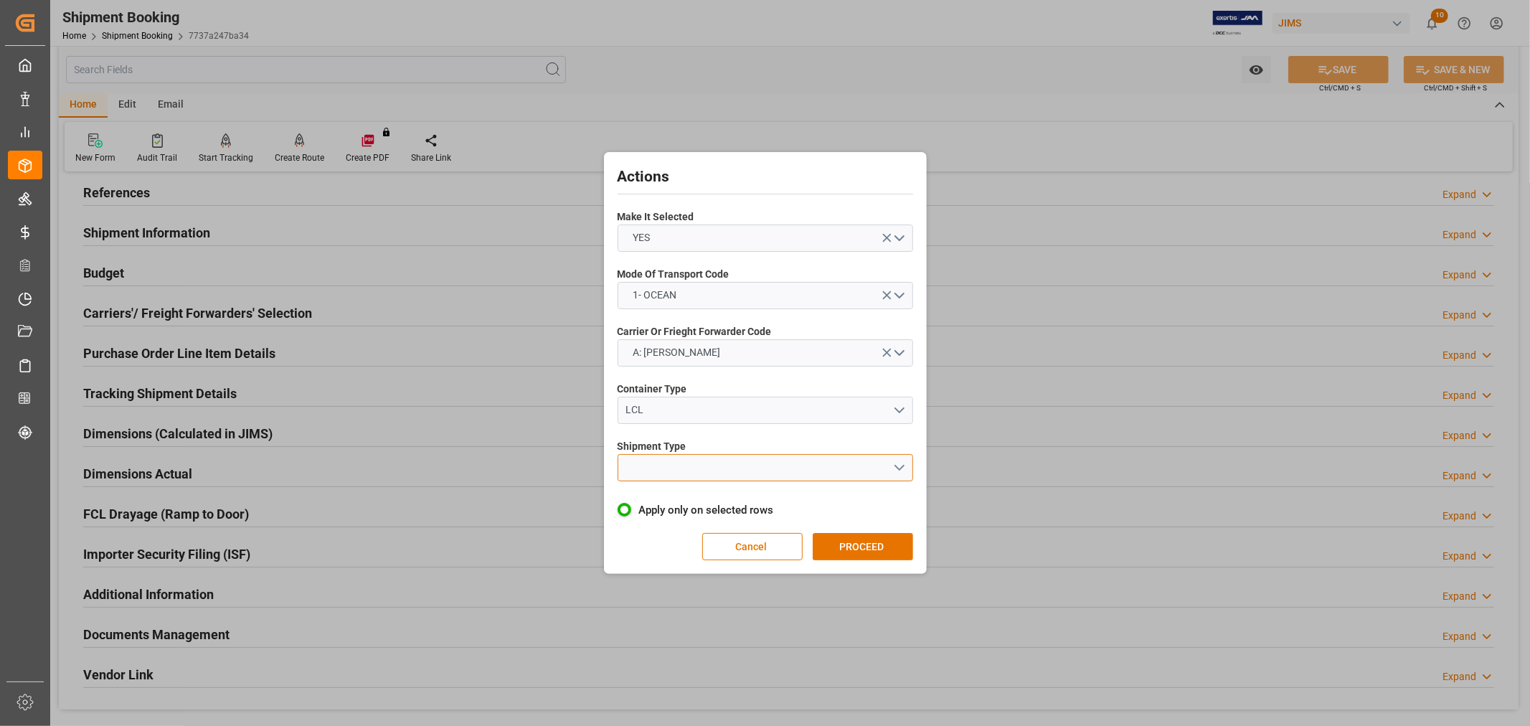
click at [679, 469] on button "open menu" at bounding box center [766, 467] width 296 height 27
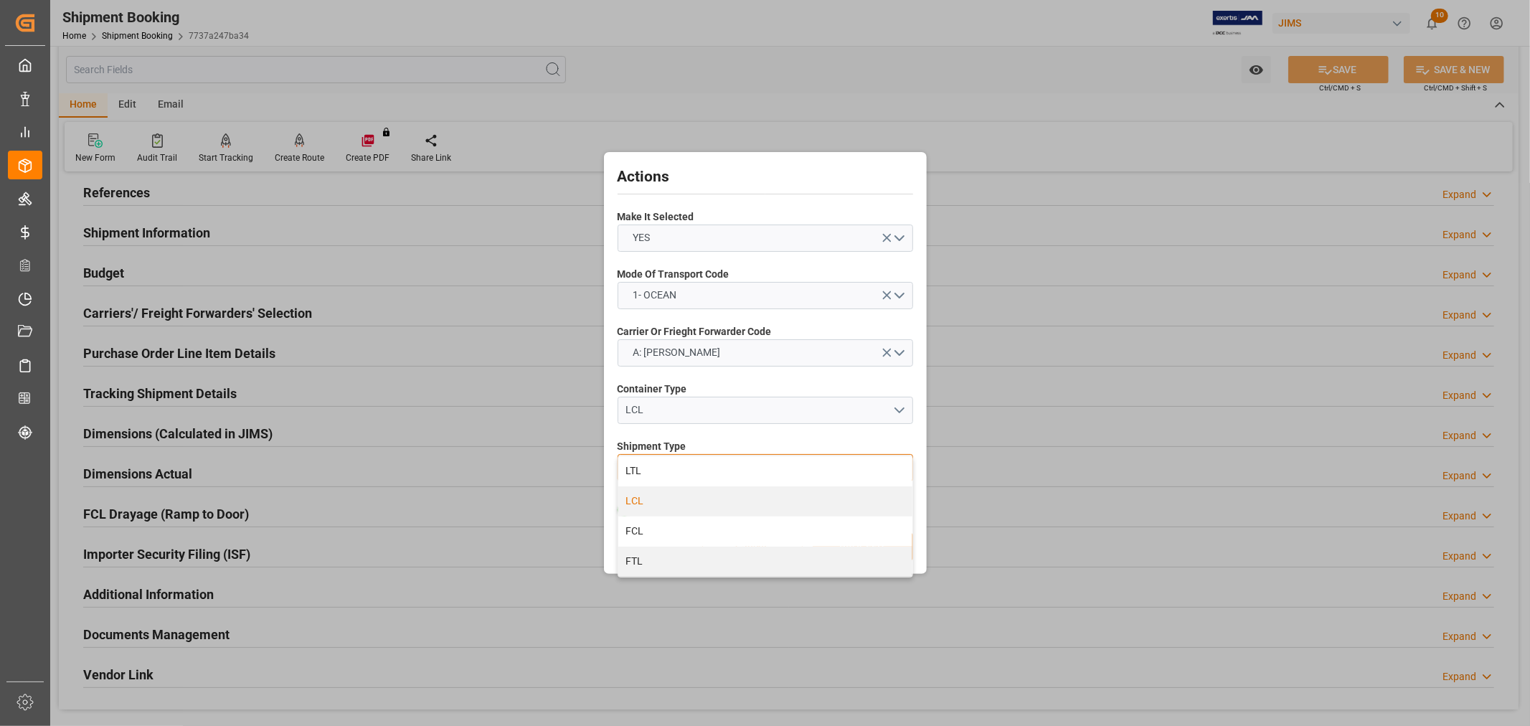
click at [667, 498] on div "LCL" at bounding box center [765, 501] width 294 height 30
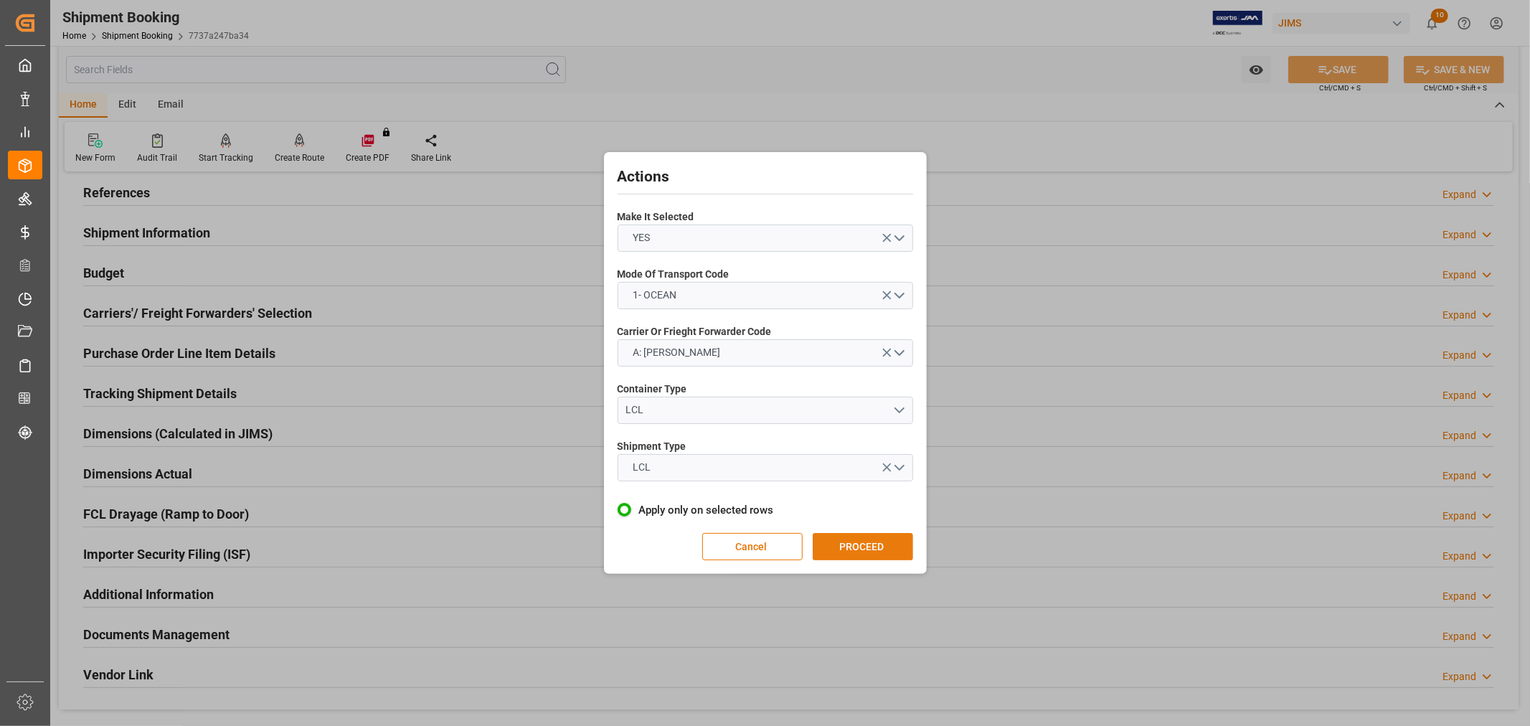
click at [868, 542] on button "PROCEED" at bounding box center [863, 546] width 100 height 27
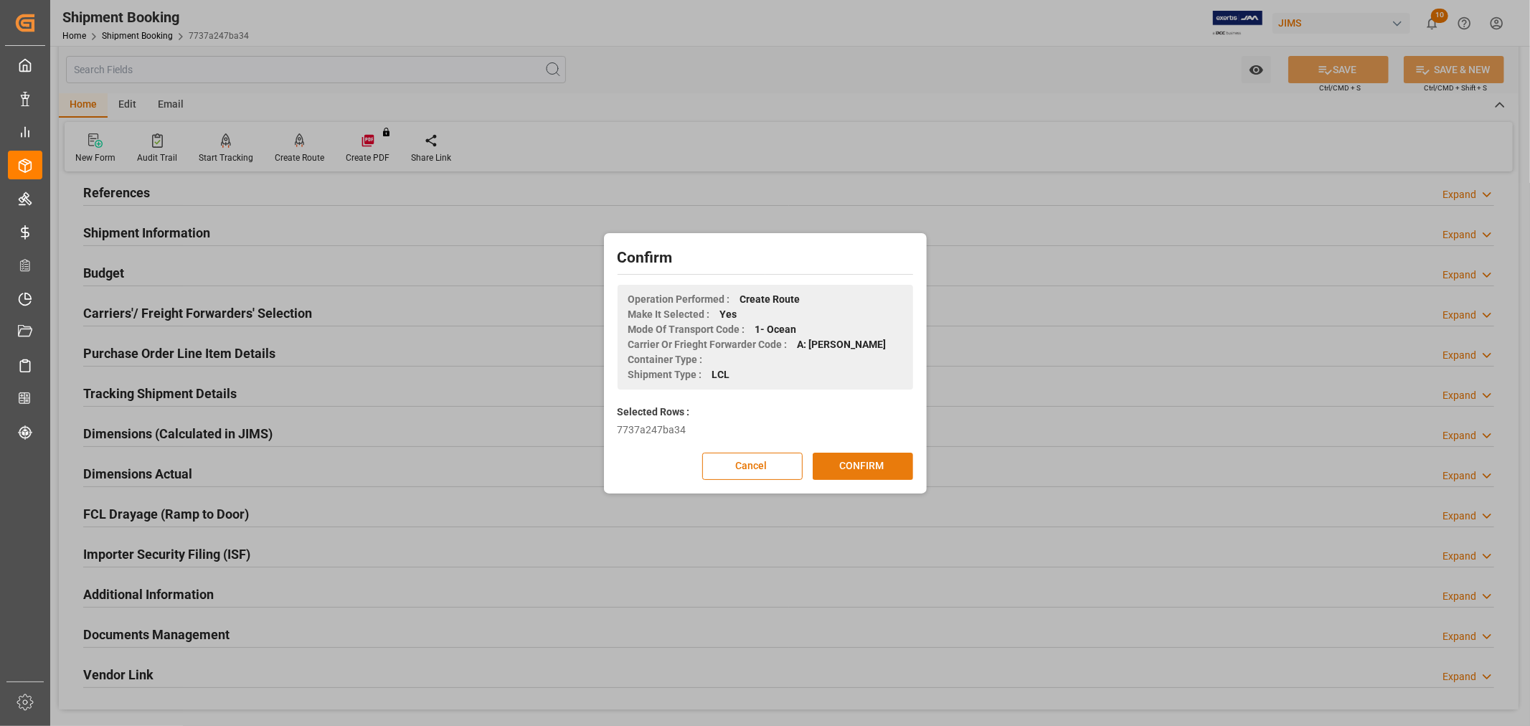
click at [852, 462] on button "CONFIRM" at bounding box center [863, 466] width 100 height 27
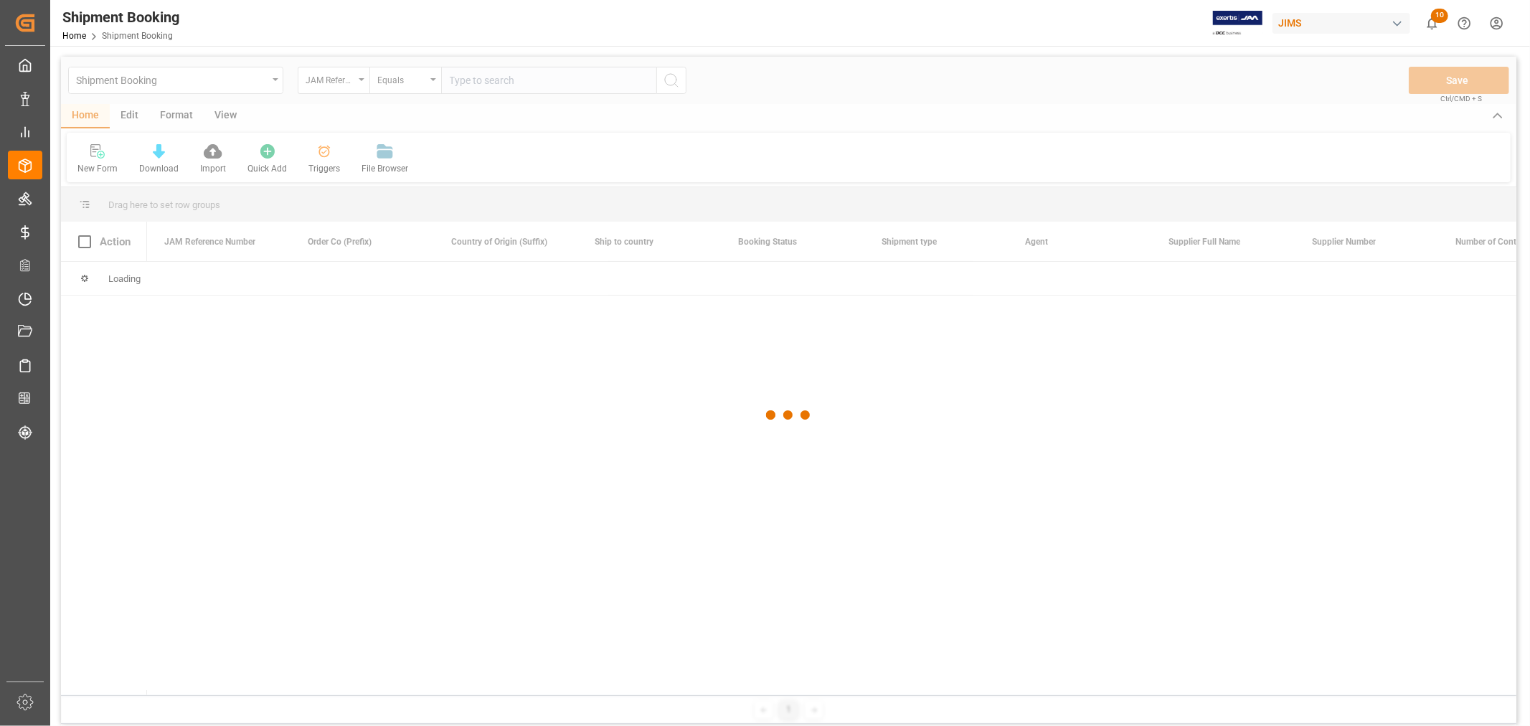
click at [223, 88] on div at bounding box center [789, 416] width 1456 height 718
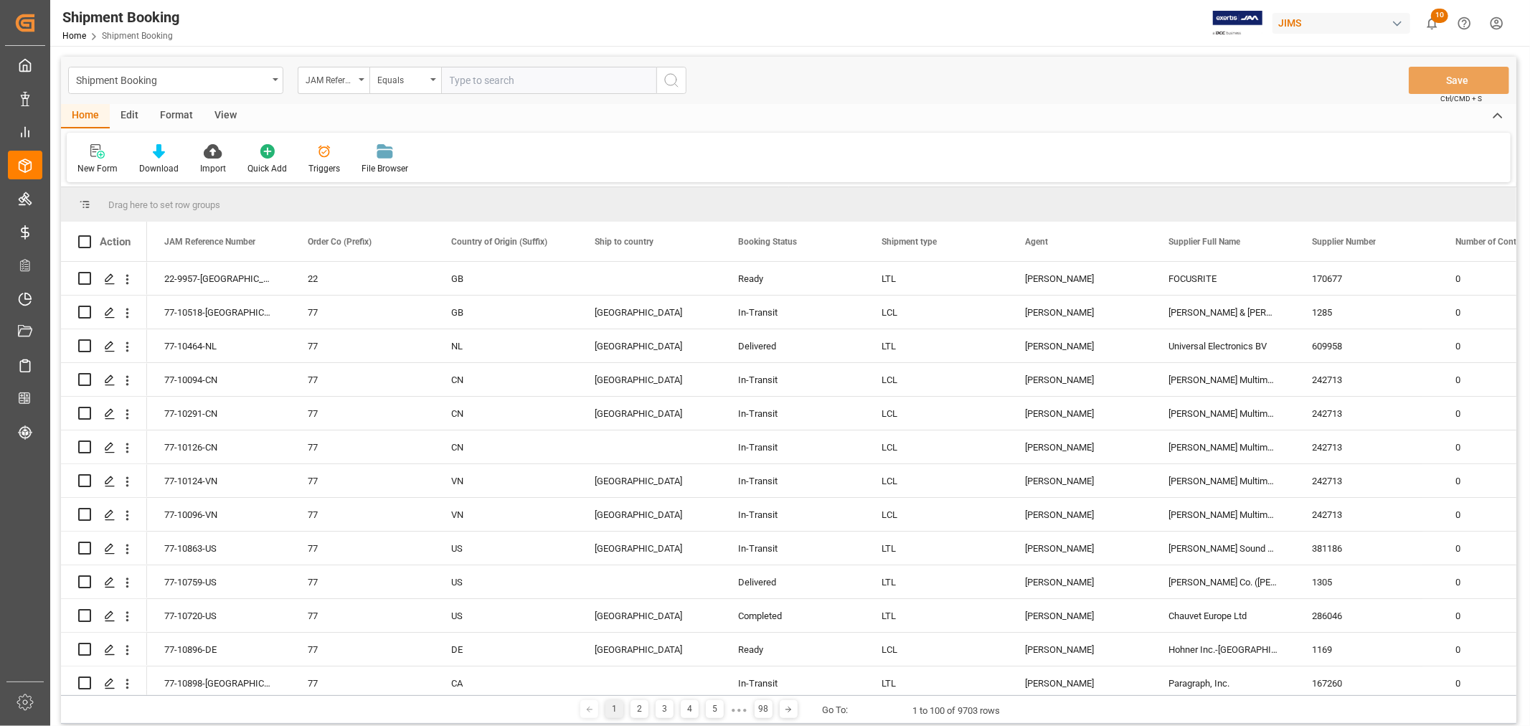
click at [218, 84] on div "Shipment Booking" at bounding box center [172, 79] width 192 height 18
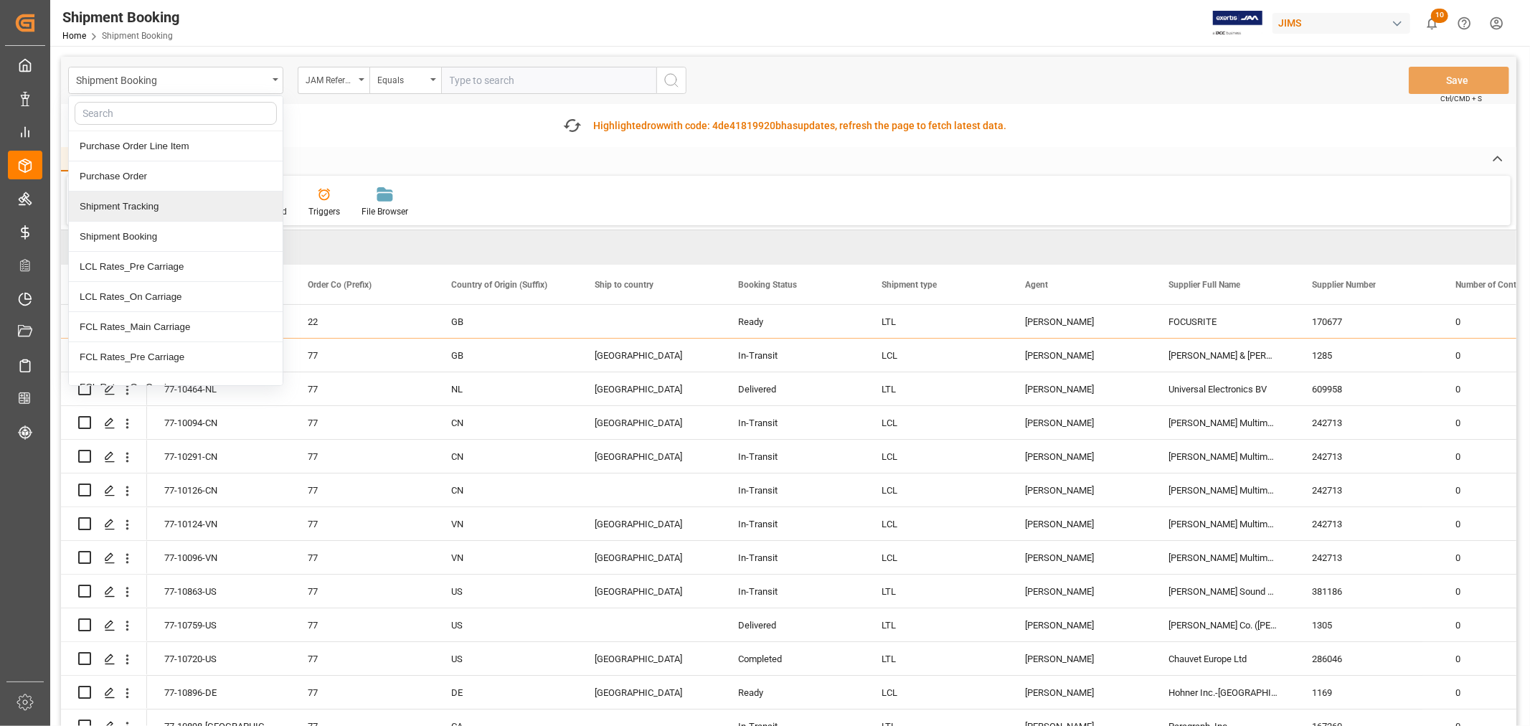
click at [144, 210] on div "Shipment Tracking" at bounding box center [176, 207] width 214 height 30
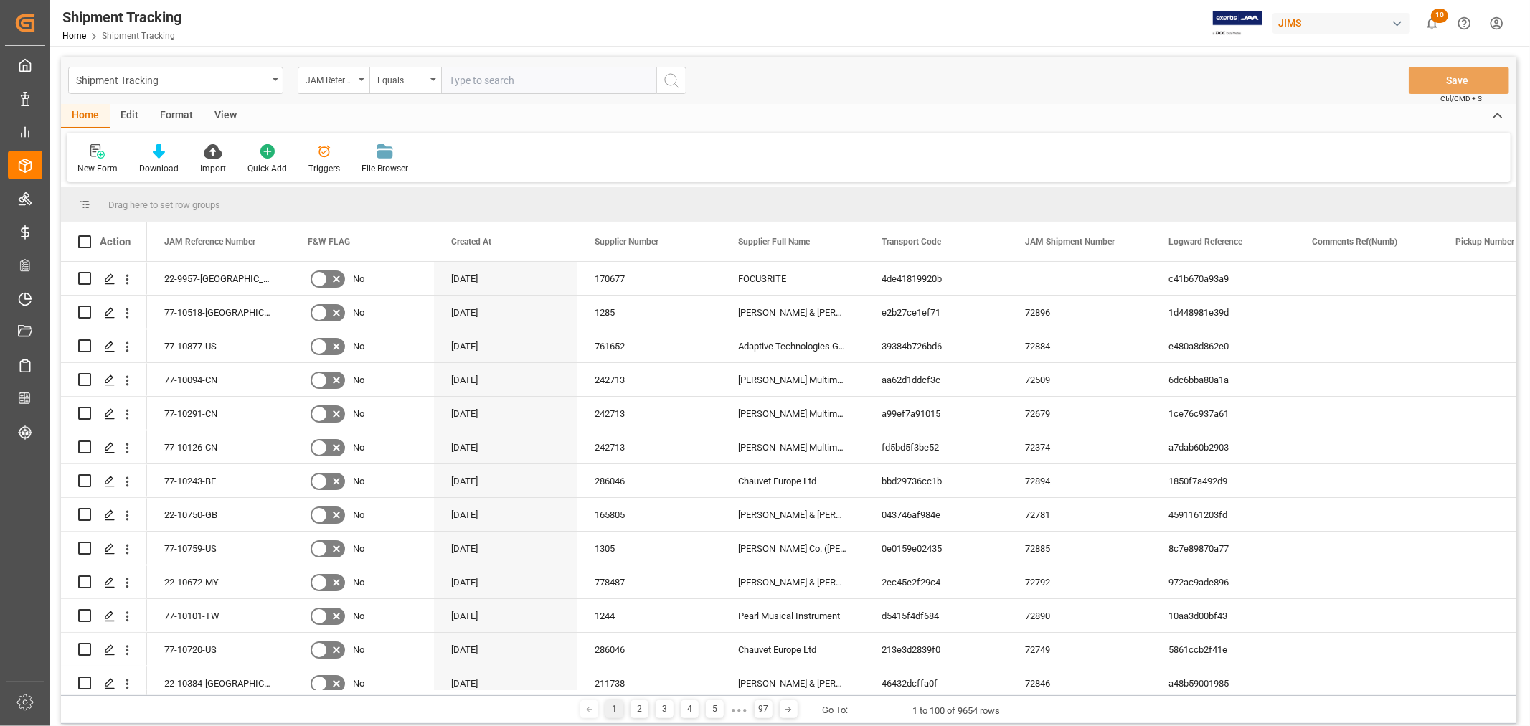
click at [490, 83] on input "text" at bounding box center [548, 80] width 215 height 27
type input "77-10464-nl"
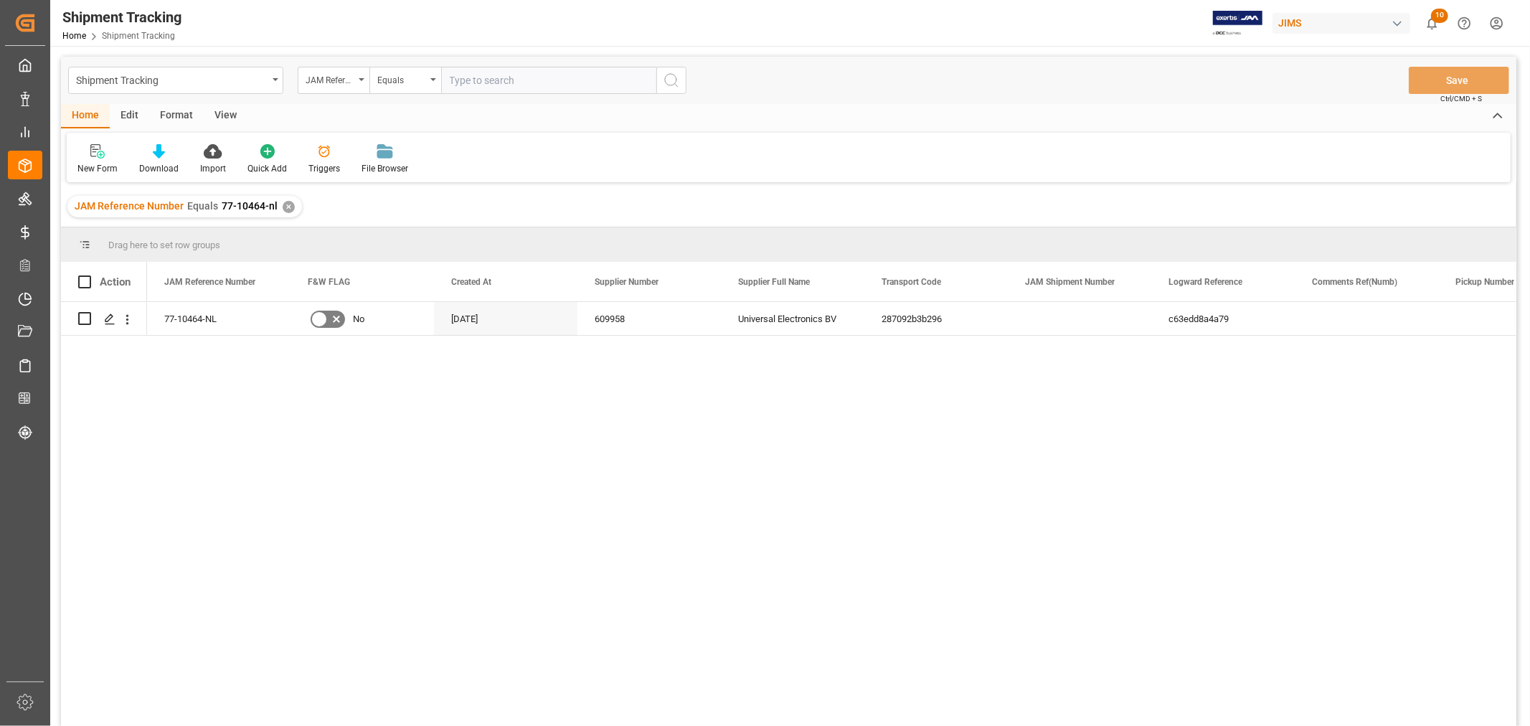
click at [214, 118] on div "View" at bounding box center [226, 116] width 44 height 24
click at [87, 161] on div "Default" at bounding box center [92, 160] width 50 height 32
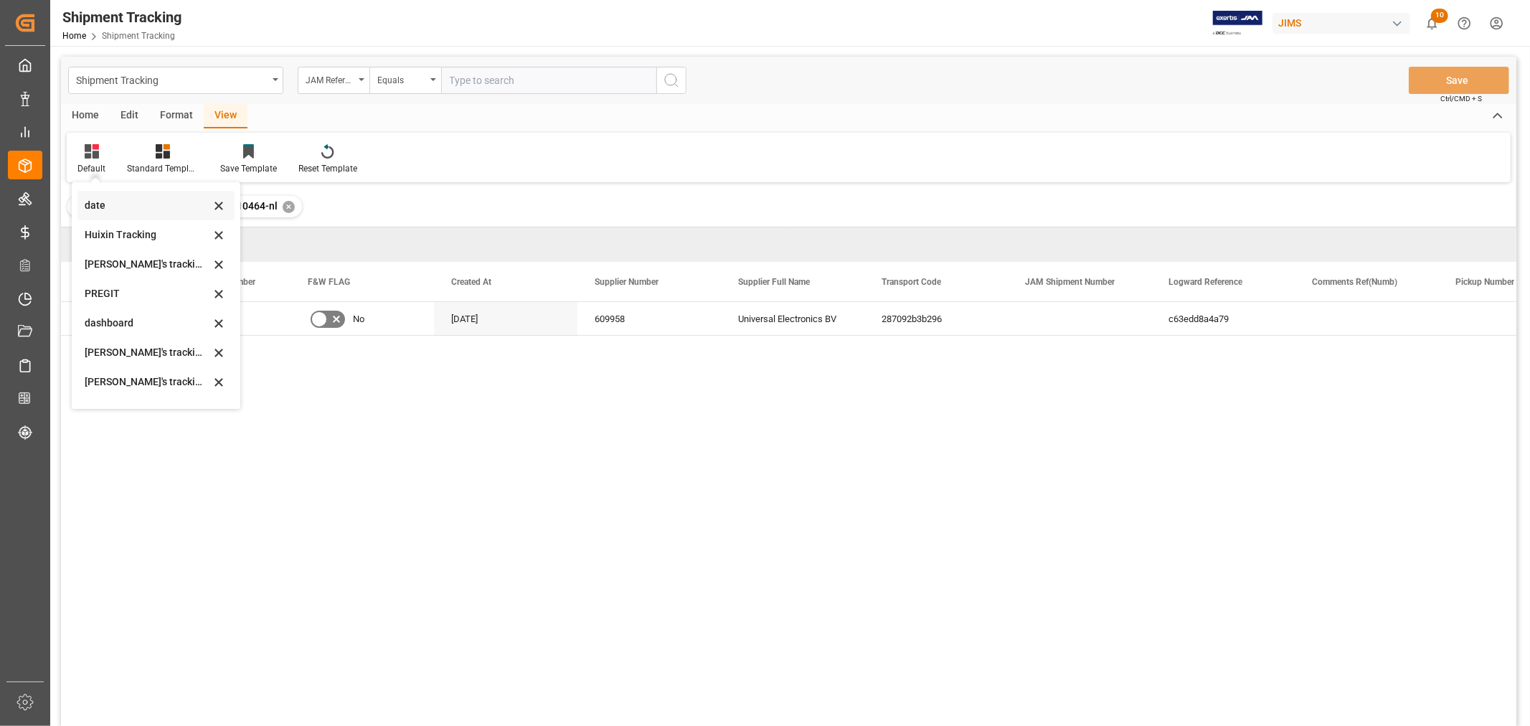
scroll to position [284, 0]
click at [156, 271] on div "[PERSON_NAME]'s tracking all_sample" at bounding box center [148, 271] width 126 height 15
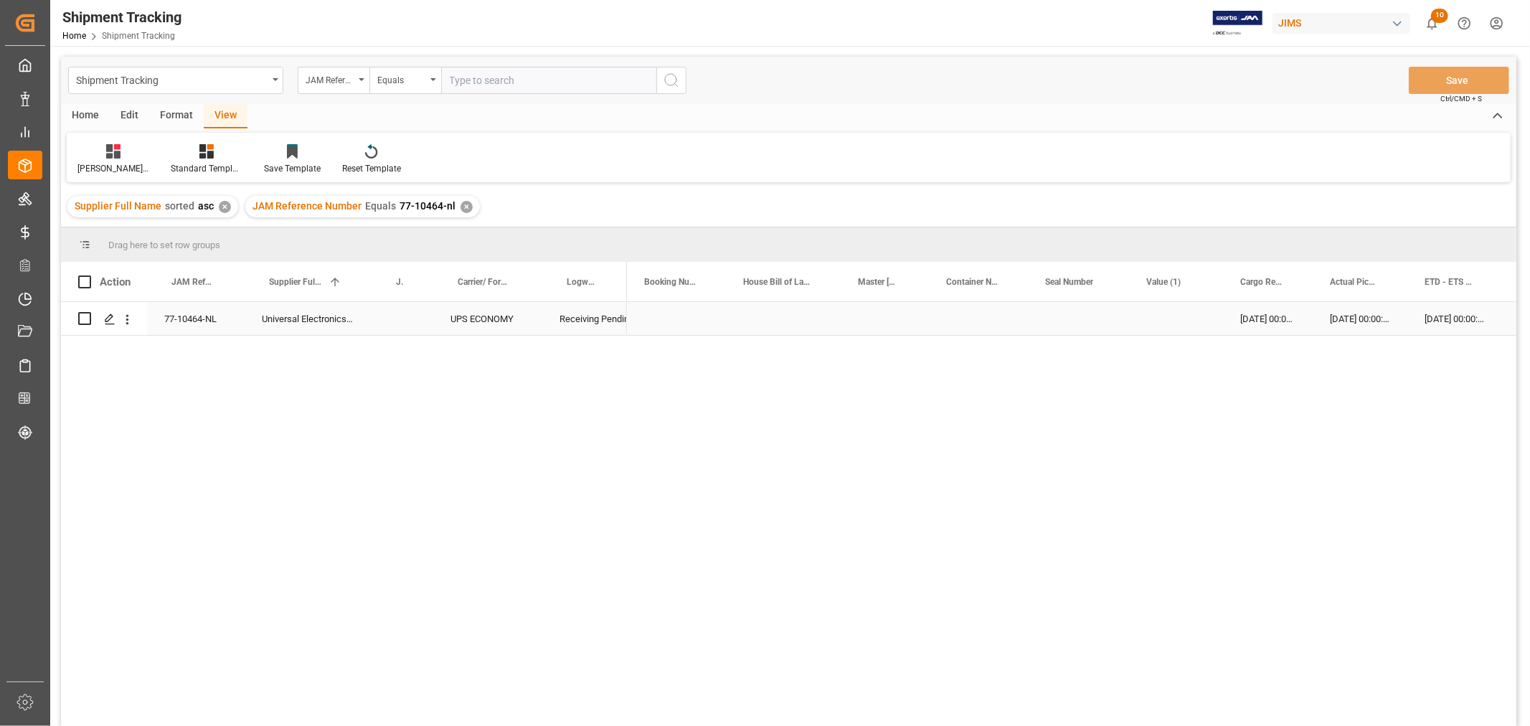
click at [1282, 326] on div "[DATE] 00:00:00" at bounding box center [1268, 318] width 90 height 33
click at [1277, 320] on div "Press SPACE to select this row." at bounding box center [1297, 318] width 144 height 33
click at [1318, 321] on div "Press SPACE to select this row." at bounding box center [1297, 318] width 144 height 33
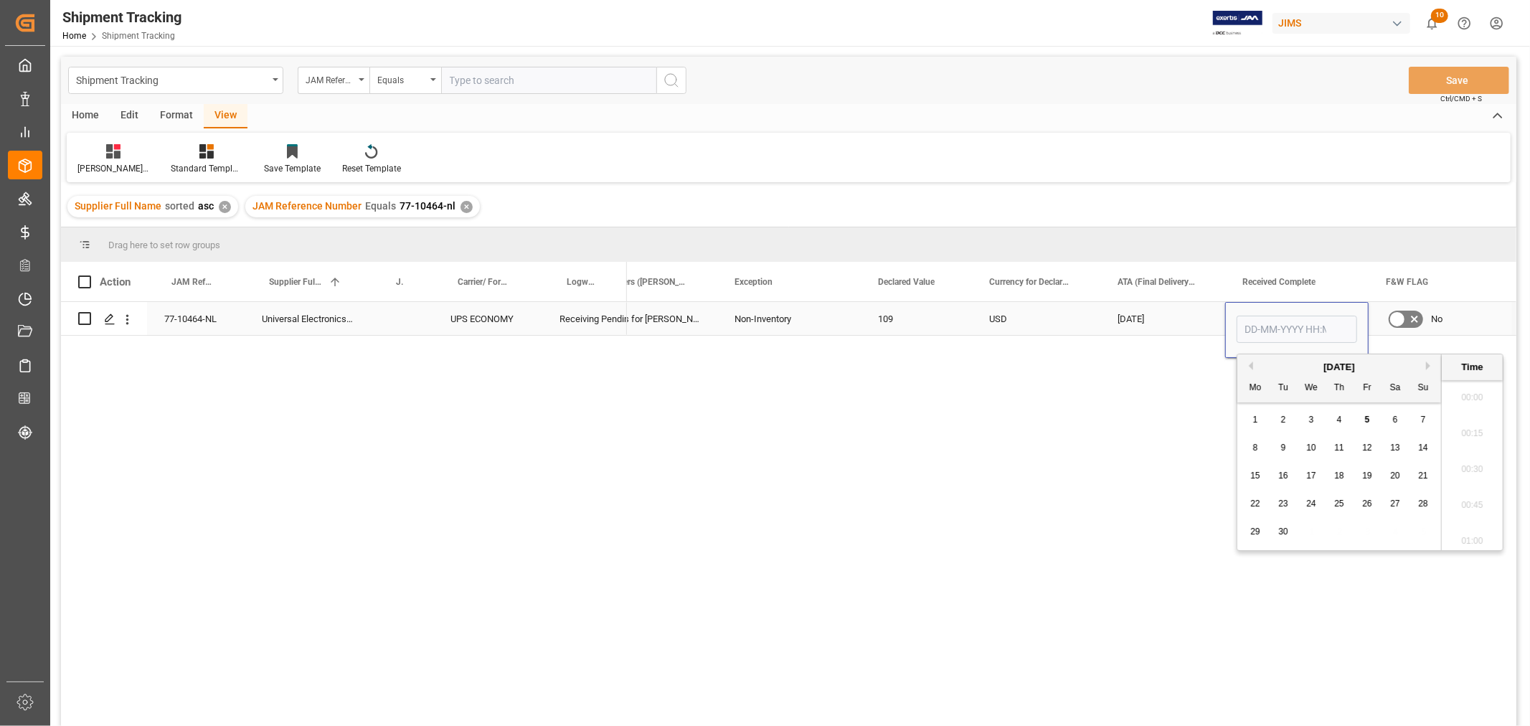
scroll to position [1511, 0]
type input "[DATE] 00:00"
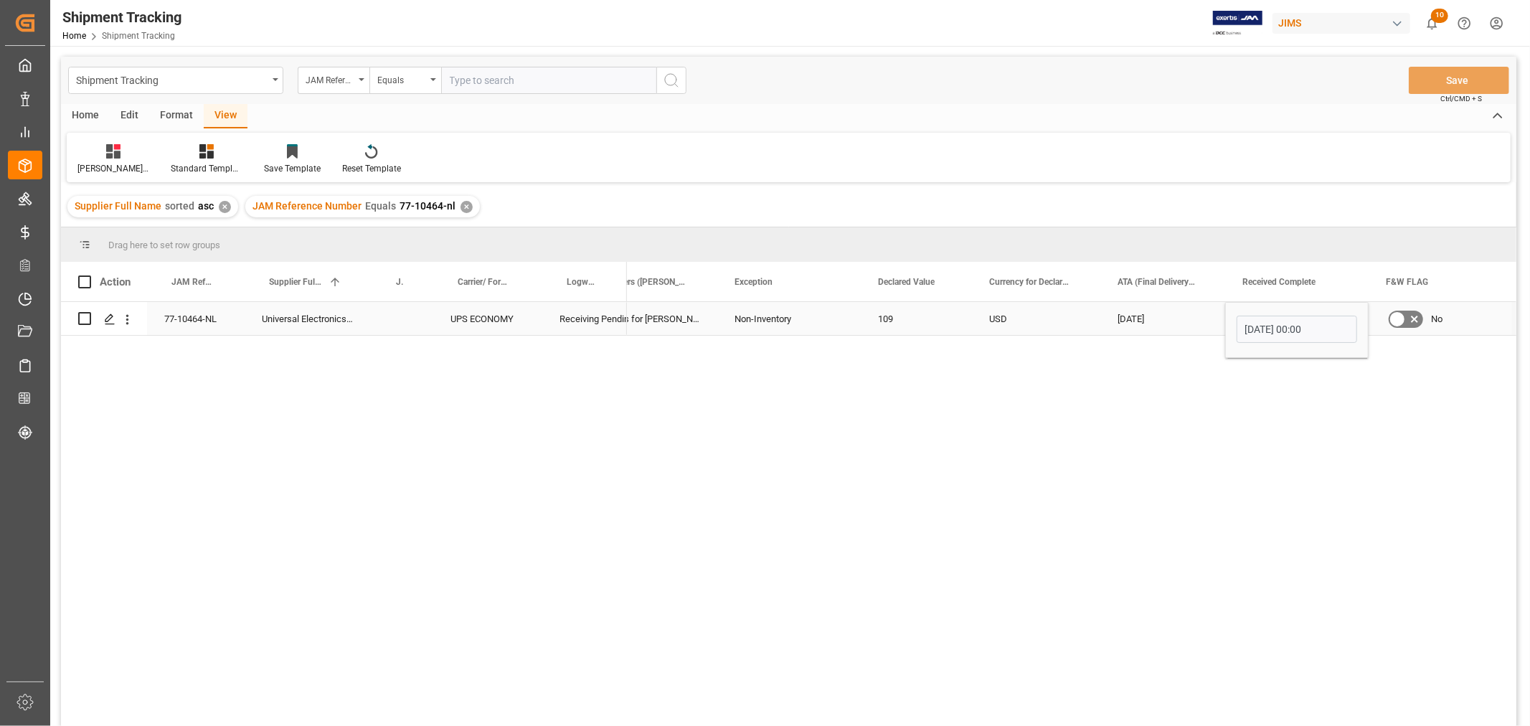
click at [1196, 327] on div "[DATE]" at bounding box center [1163, 318] width 125 height 33
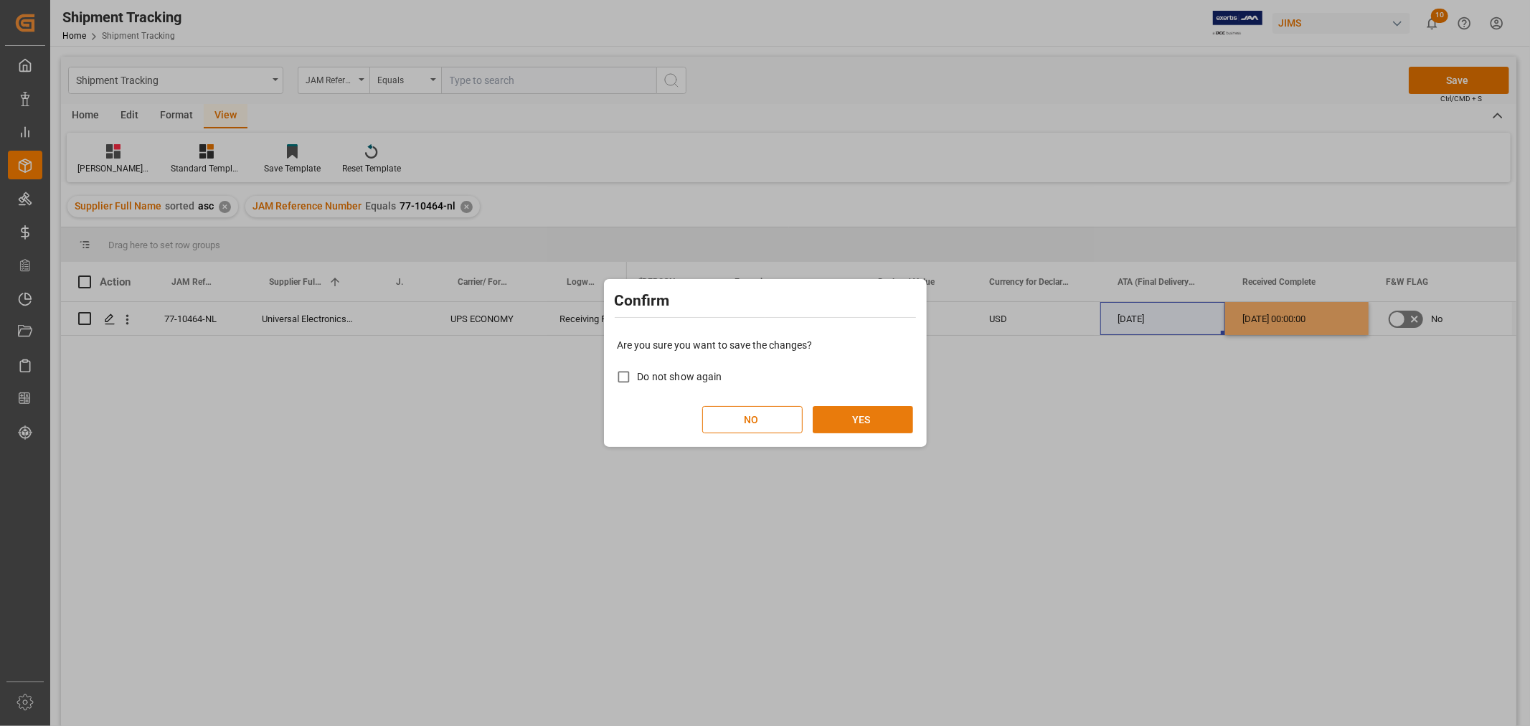
click at [869, 417] on button "YES" at bounding box center [863, 419] width 100 height 27
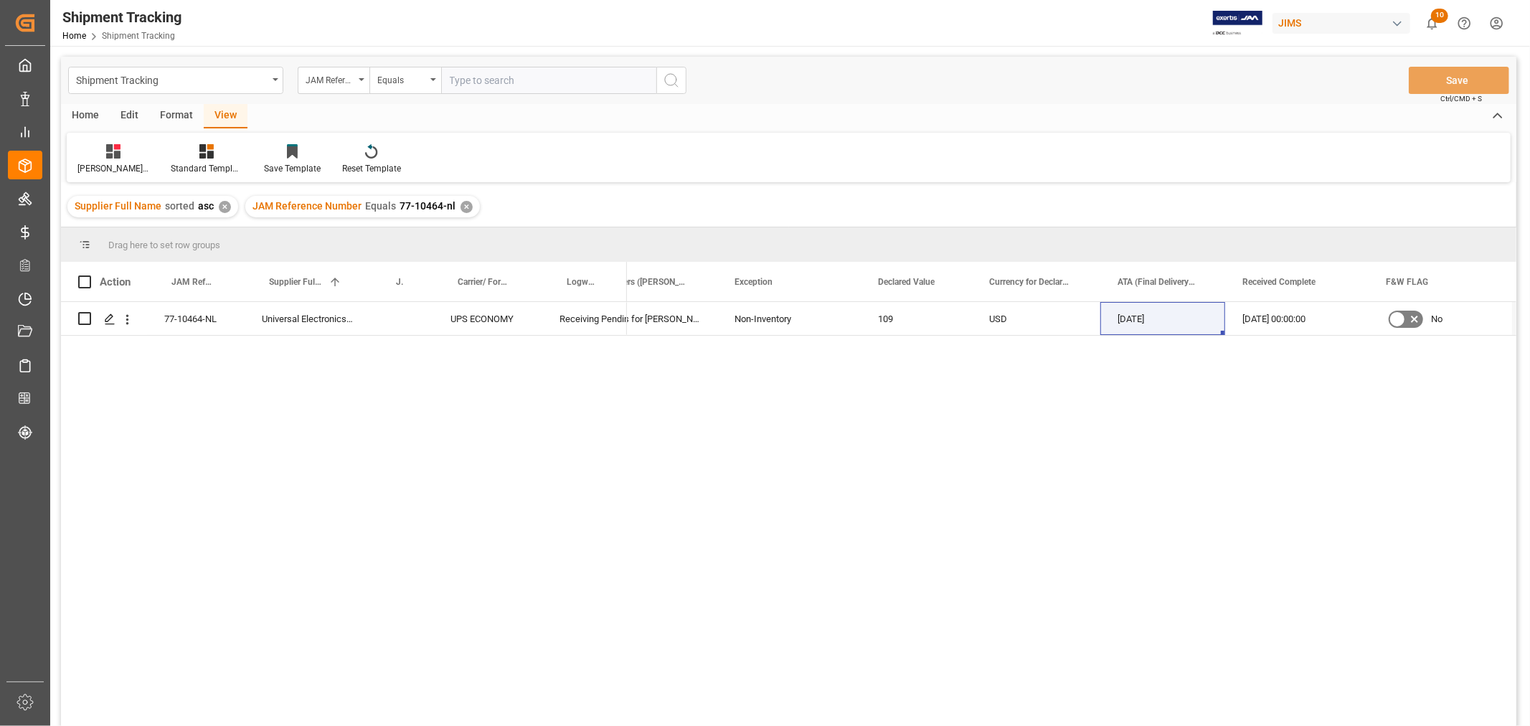
click at [463, 208] on div "✕" at bounding box center [467, 207] width 12 height 12
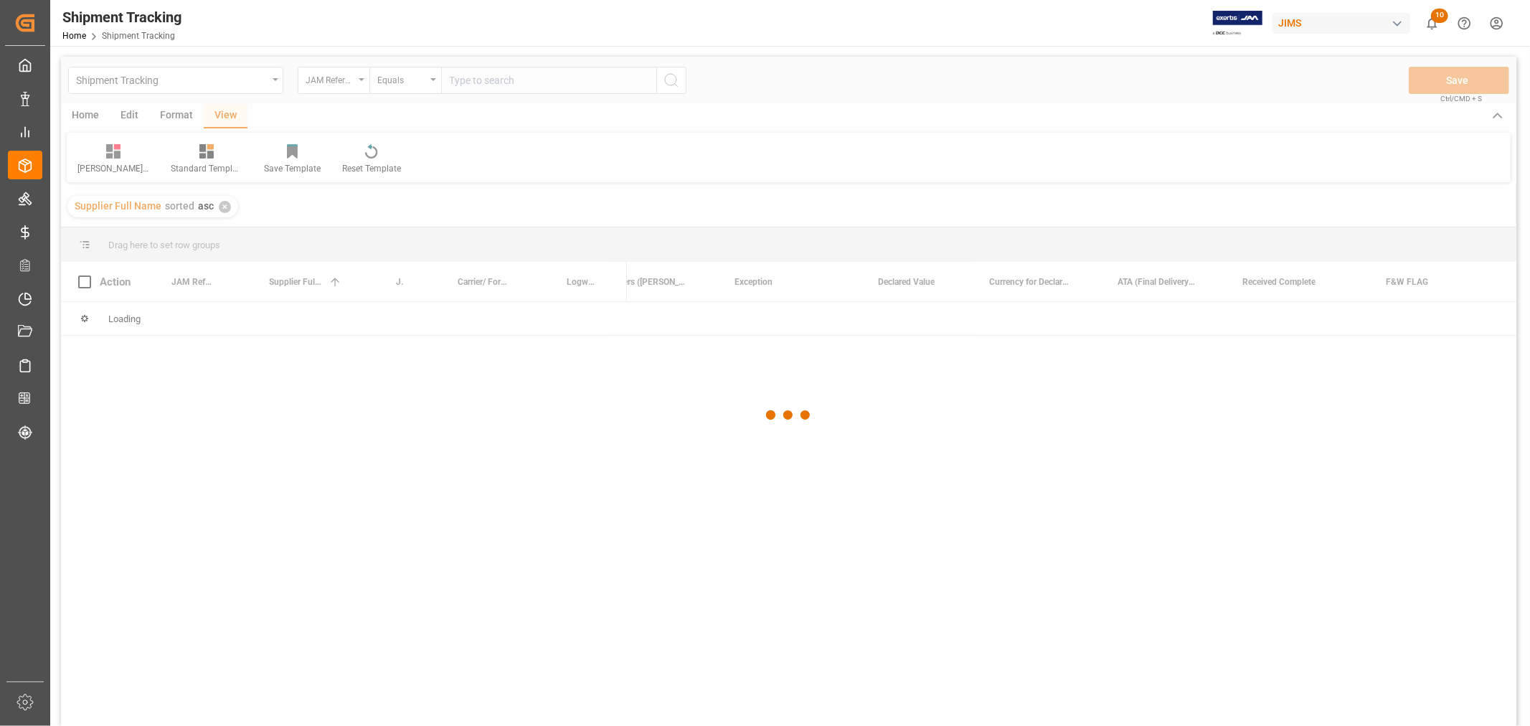
click at [326, 76] on div at bounding box center [789, 416] width 1456 height 718
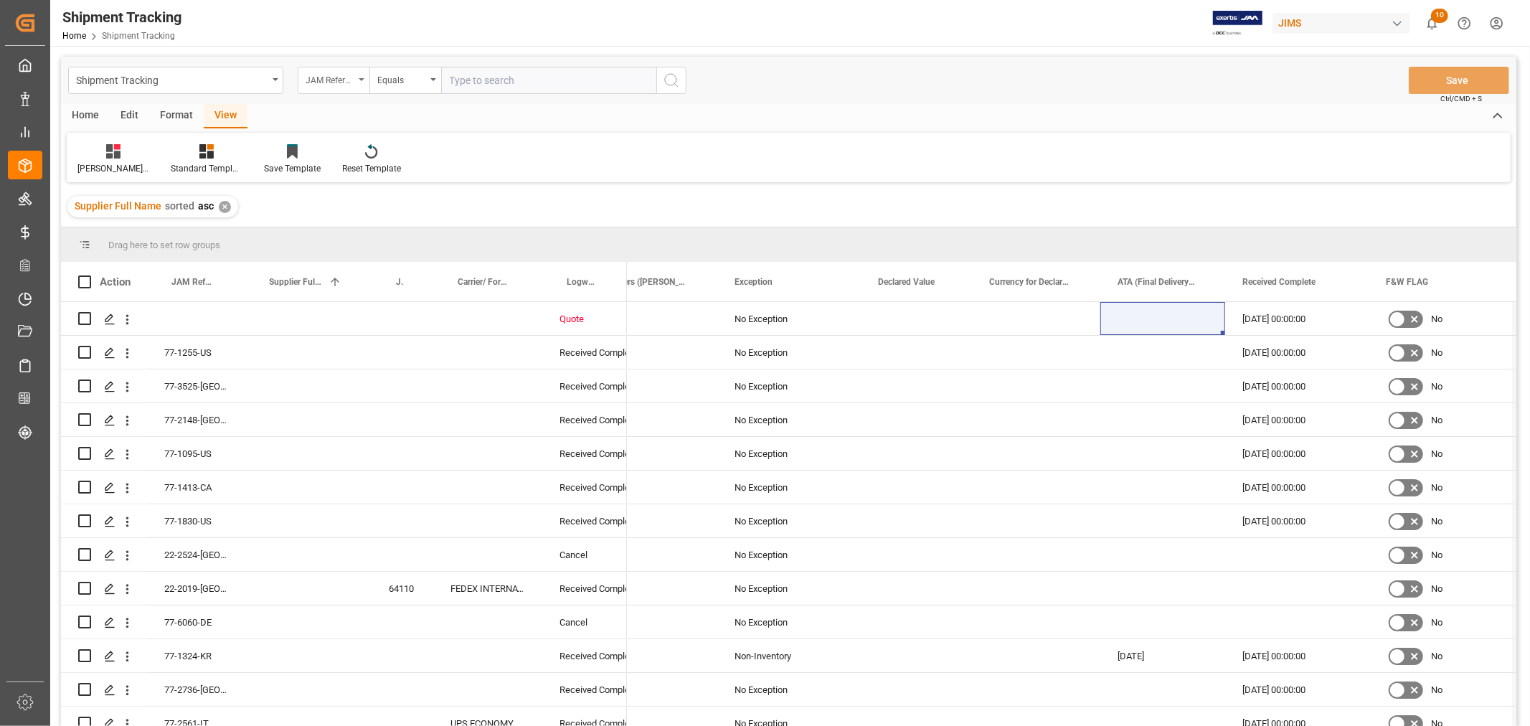
click at [342, 72] on div "JAM Reference Number" at bounding box center [330, 78] width 49 height 17
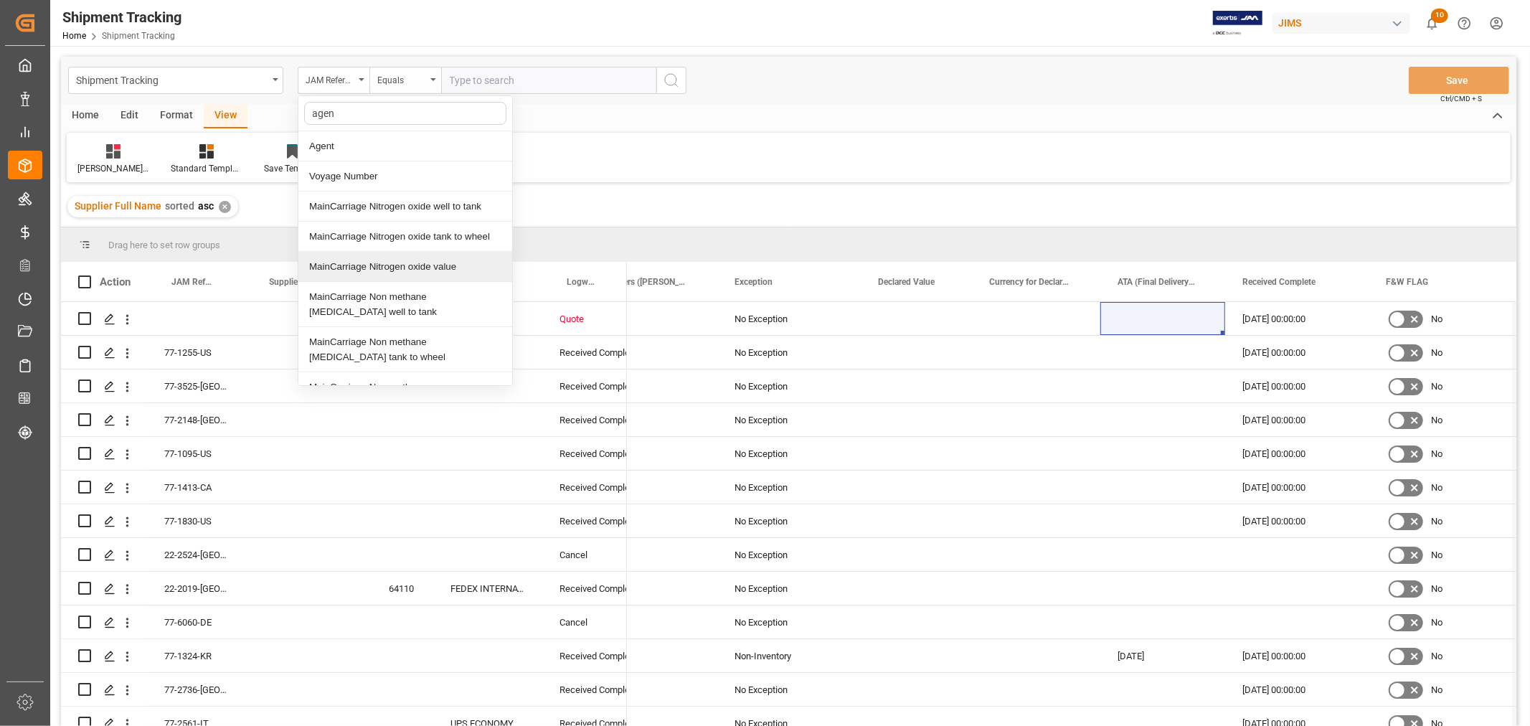
type input "agent"
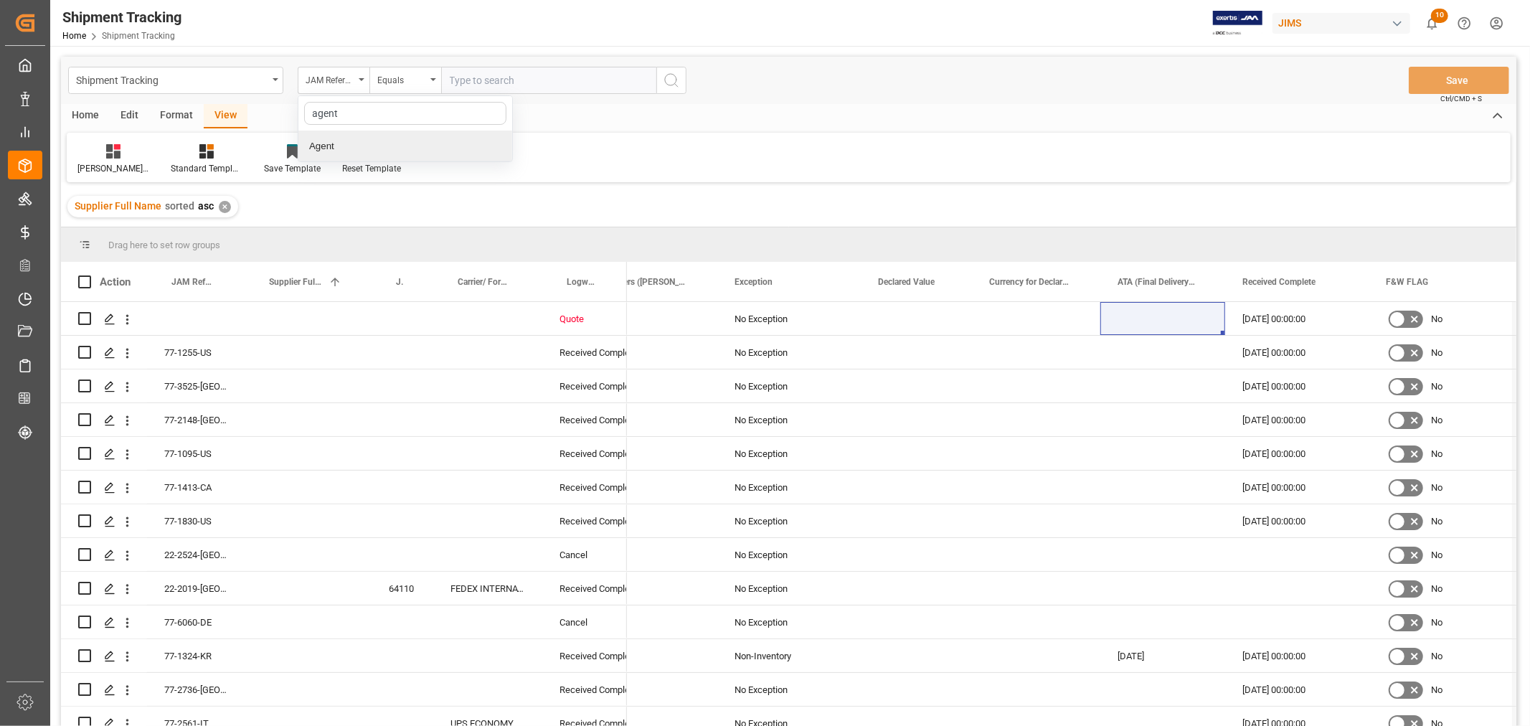
click at [331, 142] on div "Agent" at bounding box center [405, 146] width 214 height 30
click at [462, 79] on span "Select Items" at bounding box center [480, 80] width 61 height 11
type input "hui"
click at [488, 140] on span "[PERSON_NAME]" at bounding box center [509, 145] width 78 height 11
click at [470, 140] on input "[PERSON_NAME]" at bounding box center [456, 146] width 28 height 28
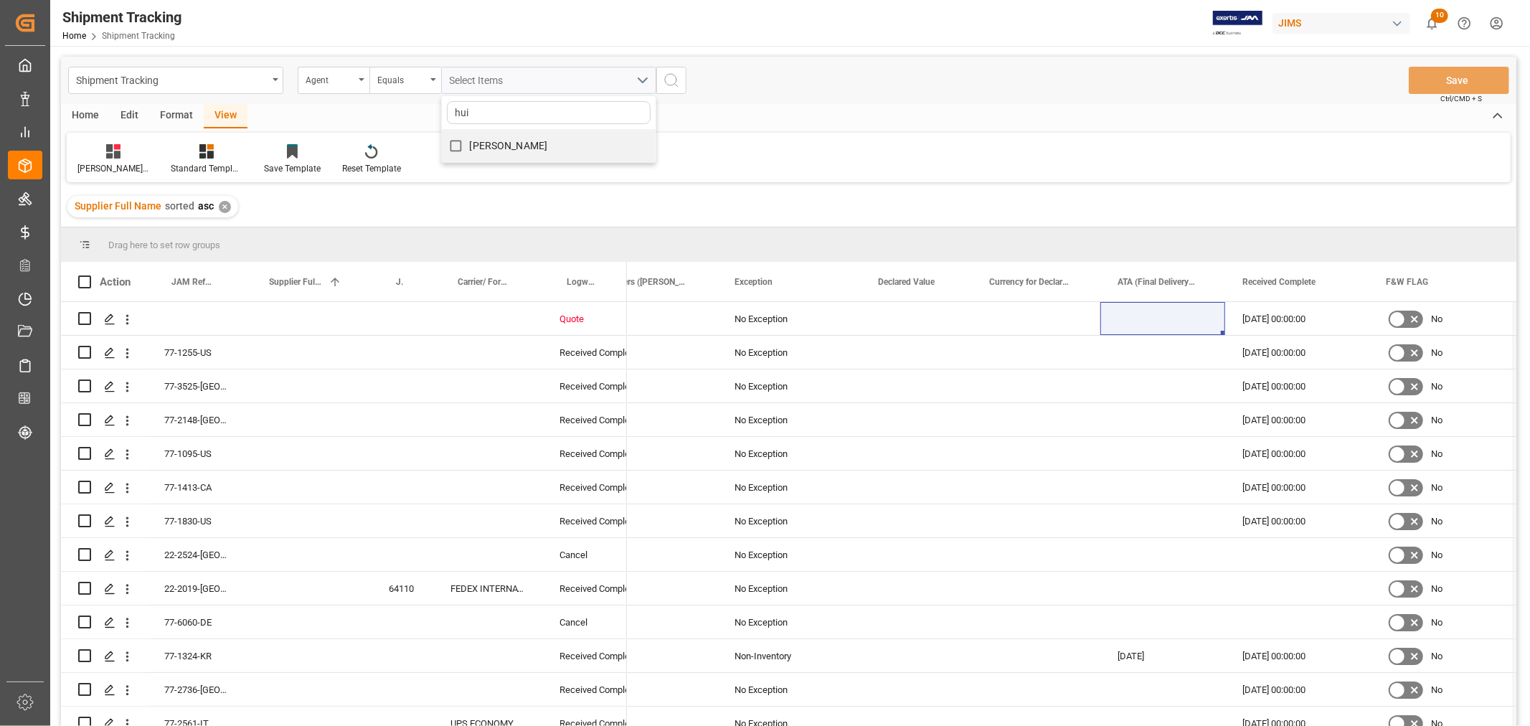
checkbox input "true"
click at [668, 82] on icon "search button" at bounding box center [671, 80] width 17 height 17
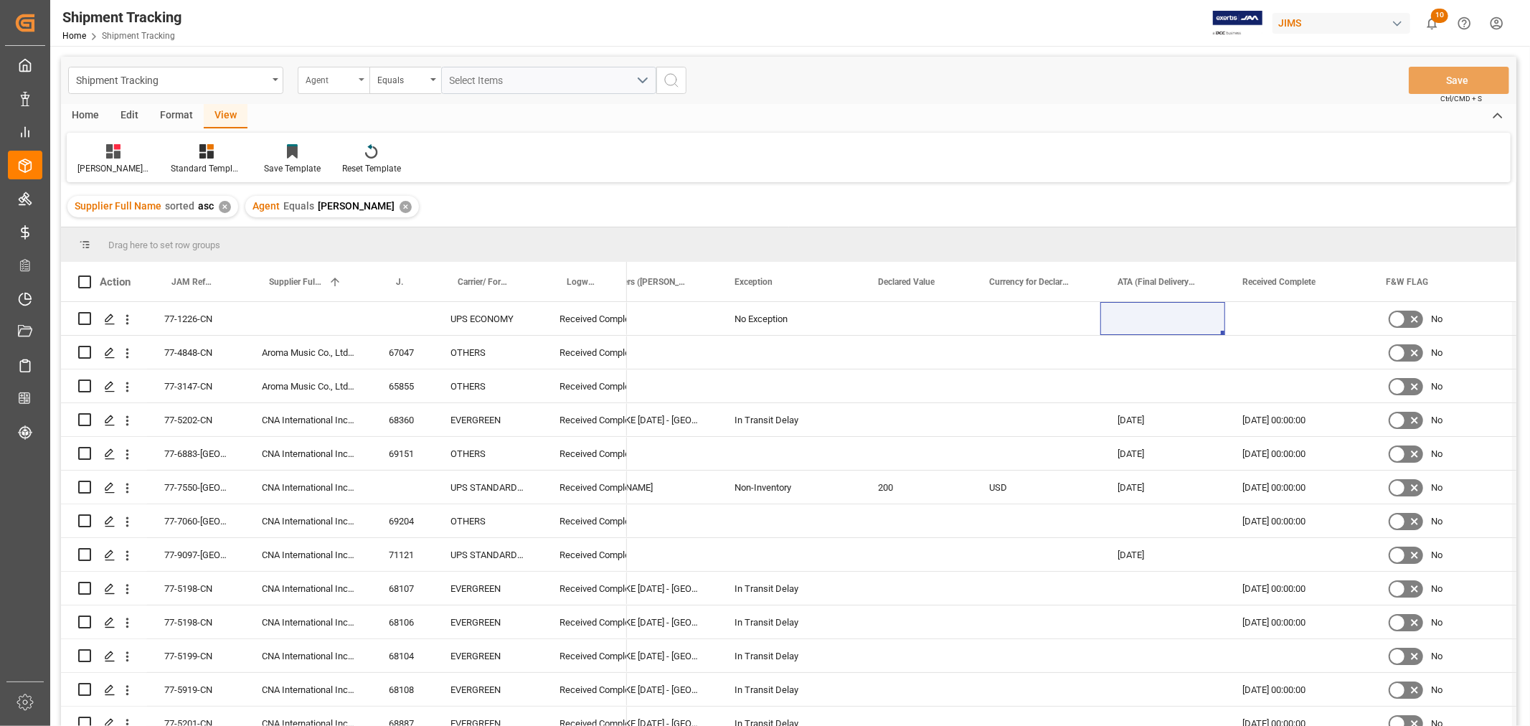
click at [360, 80] on icon "open menu" at bounding box center [362, 79] width 6 height 3
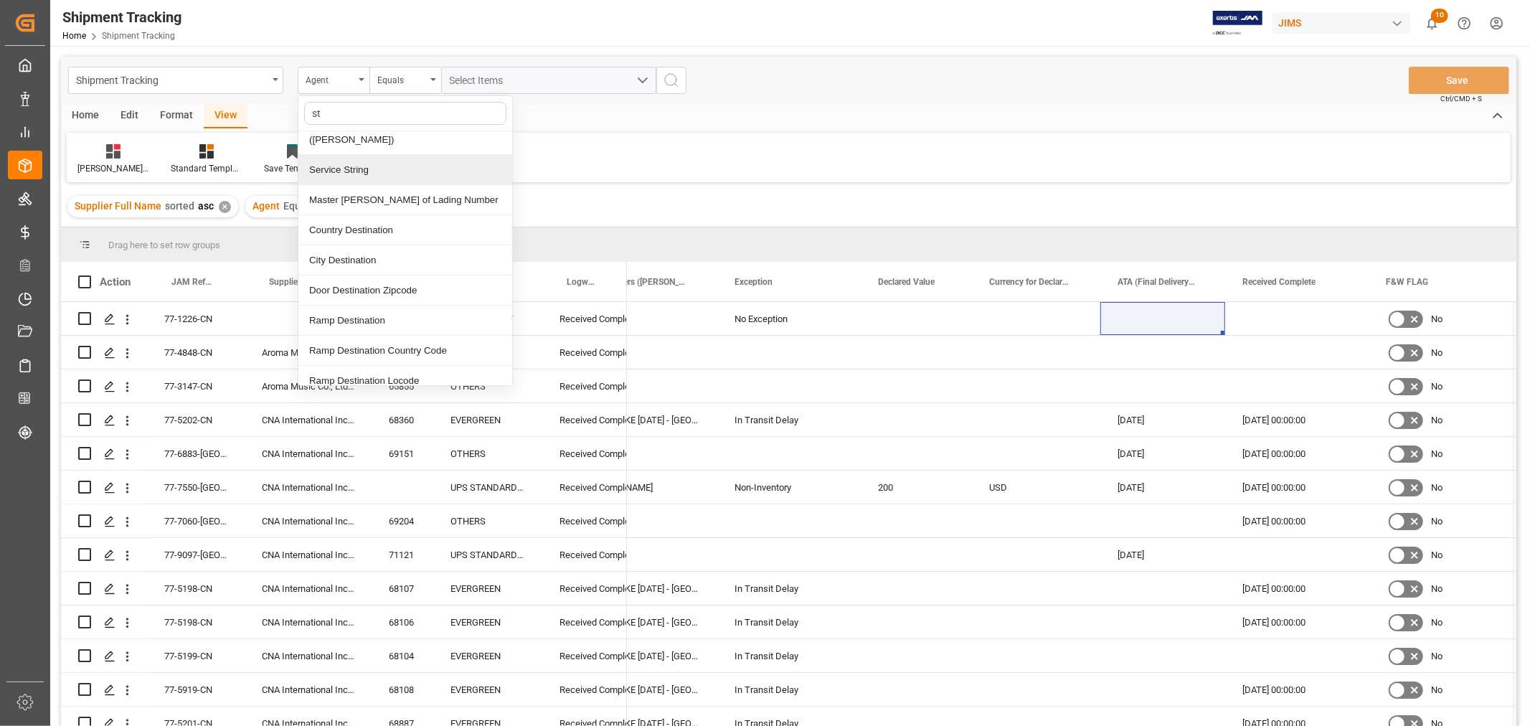
scroll to position [80, 0]
type input "s"
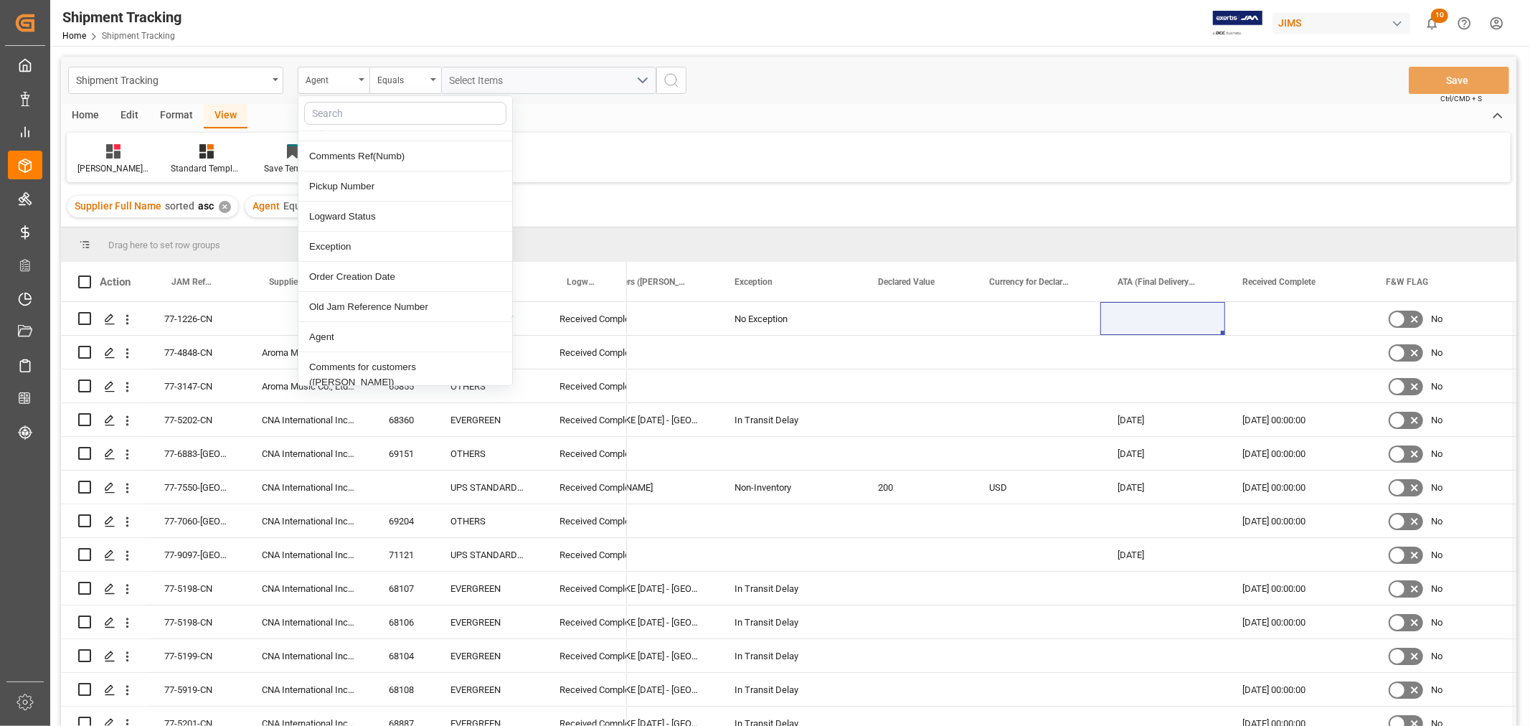
scroll to position [503, 0]
type input "l"
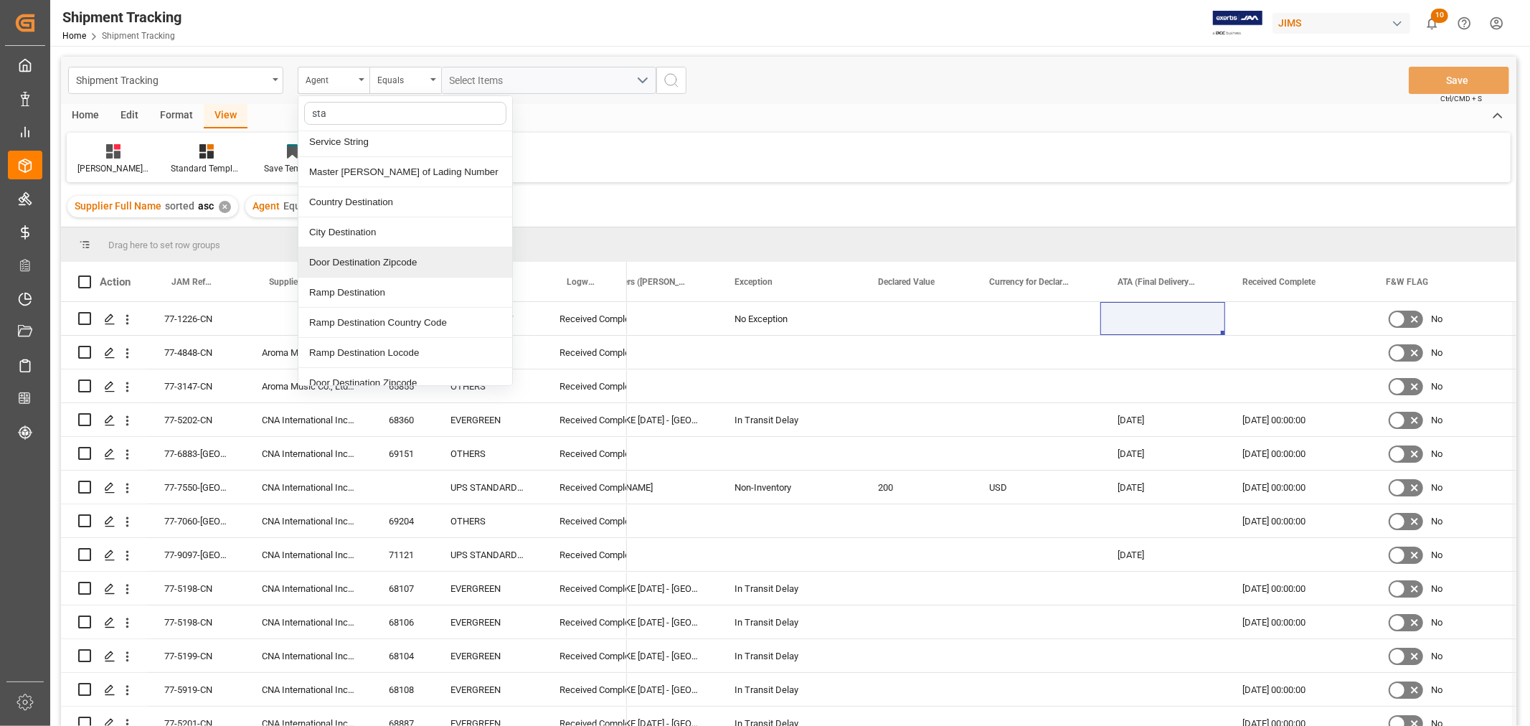
scroll to position [33, 0]
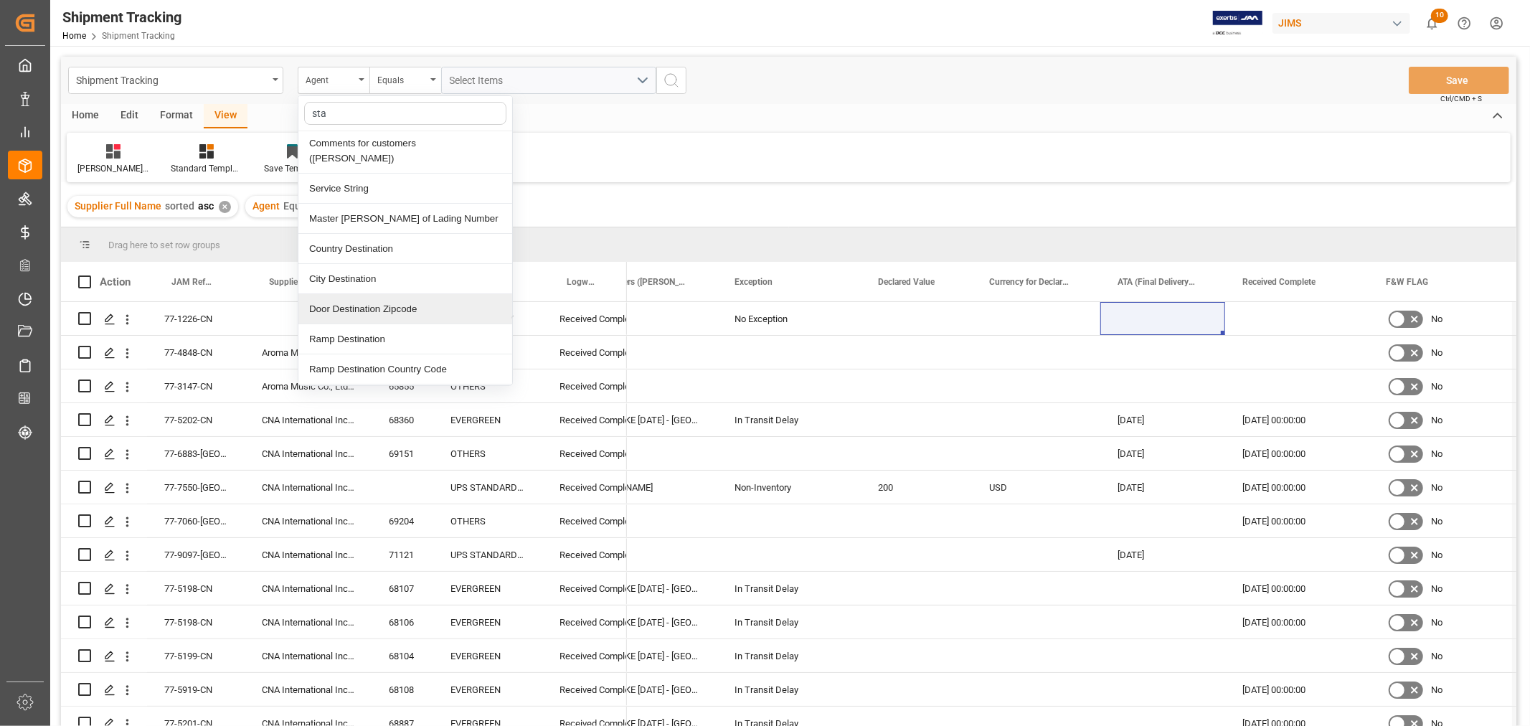
type input "stat"
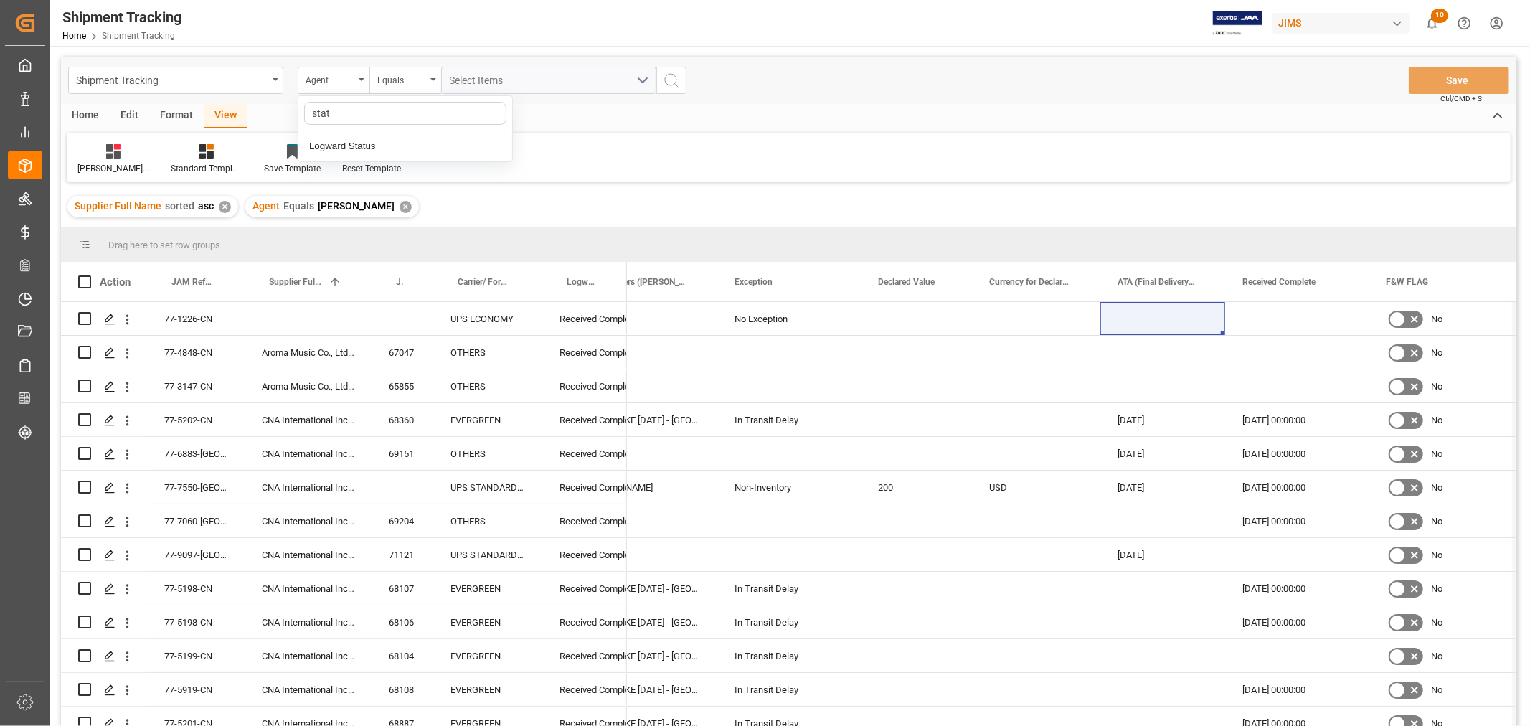
scroll to position [0, 0]
click at [361, 145] on div "Logward Status" at bounding box center [405, 146] width 214 height 30
click at [436, 79] on div "Equals" at bounding box center [406, 80] width 72 height 27
click at [416, 208] on div "Contains" at bounding box center [477, 207] width 214 height 30
click at [578, 83] on div "Select Items" at bounding box center [543, 80] width 187 height 15
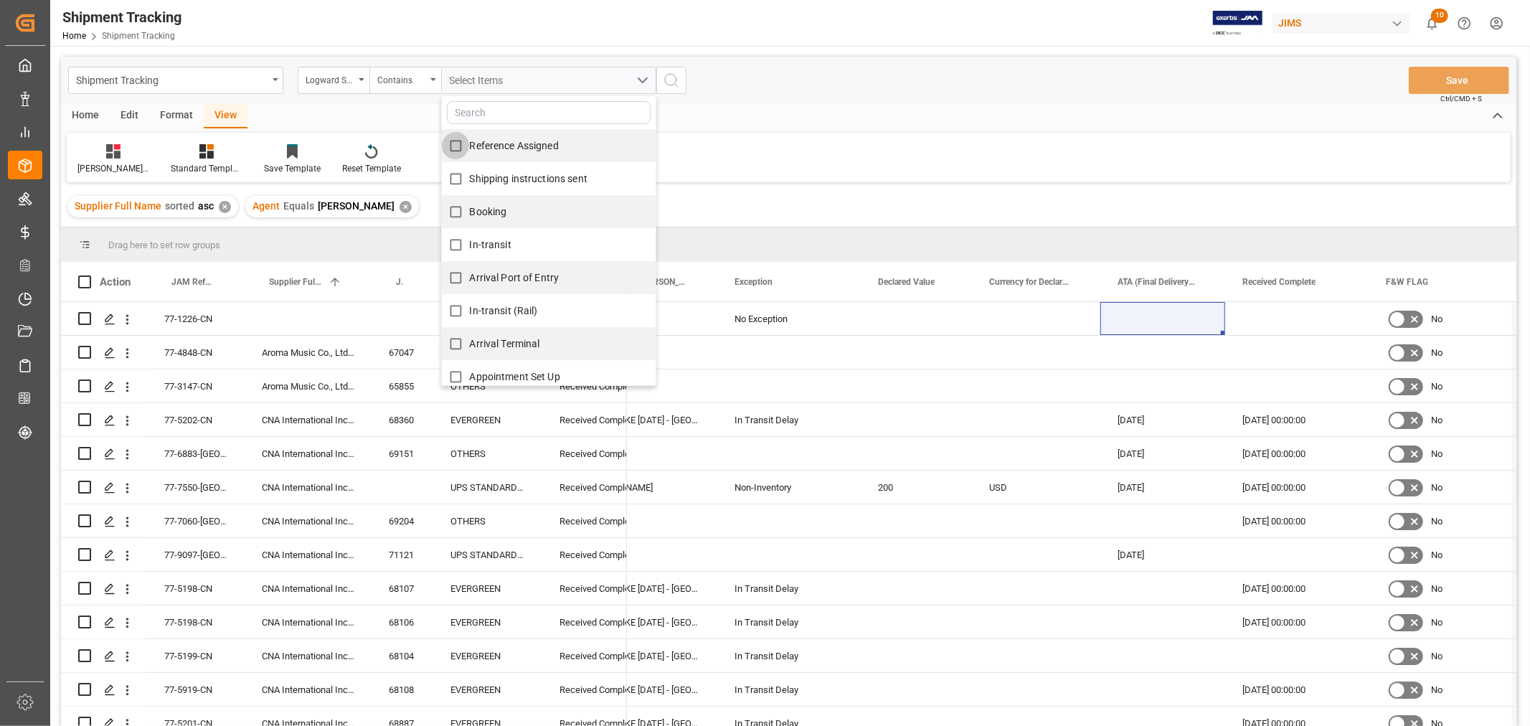
click at [464, 146] on input "Reference Assigned" at bounding box center [456, 146] width 28 height 28
checkbox input "true"
click at [460, 183] on input "Shipping instructions sent" at bounding box center [456, 179] width 28 height 28
checkbox input "true"
click at [460, 217] on input "Booking" at bounding box center [456, 212] width 28 height 28
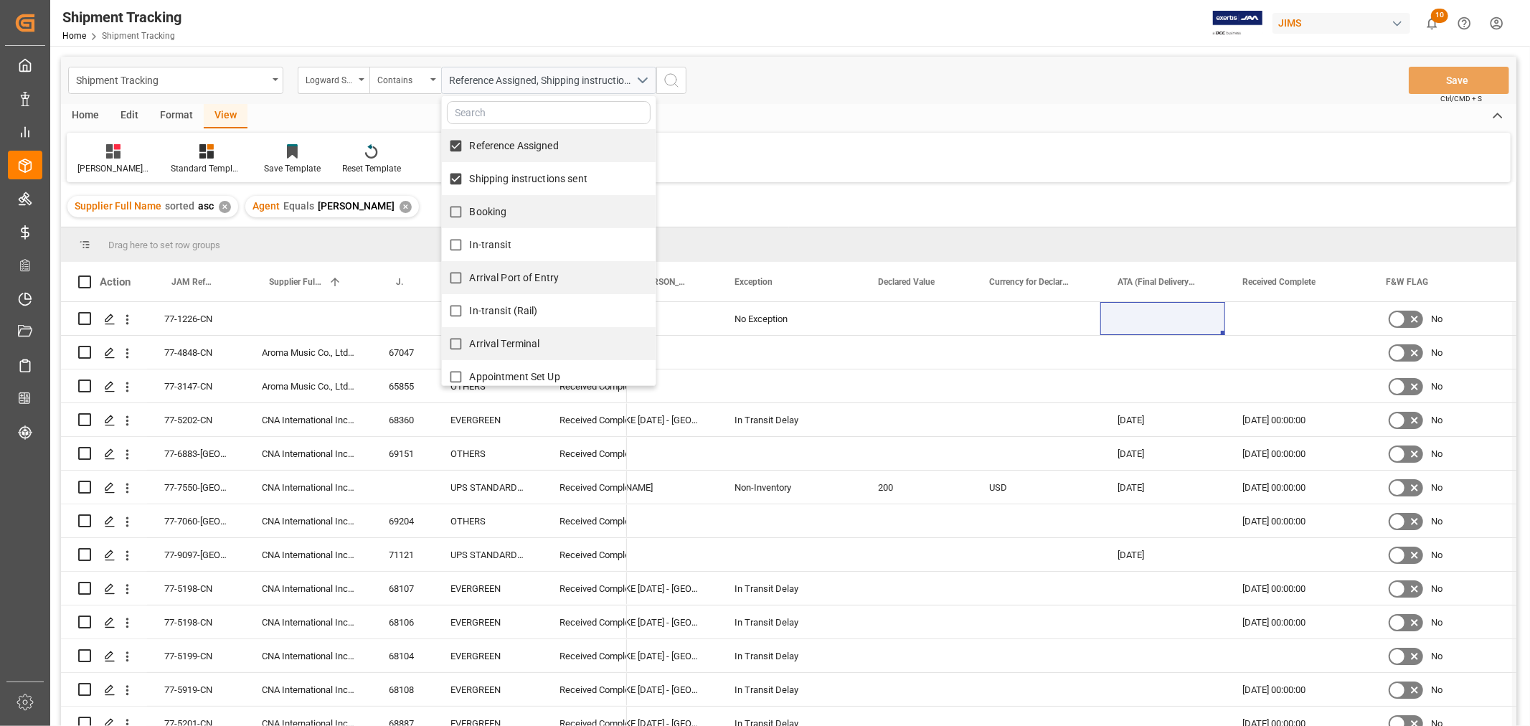
checkbox input "true"
click at [475, 246] on span "In-transit" at bounding box center [491, 244] width 42 height 11
click at [470, 246] on input "In-transit" at bounding box center [456, 245] width 28 height 28
checkbox input "true"
click at [489, 273] on span "Arrival Port of Entry" at bounding box center [515, 277] width 90 height 11
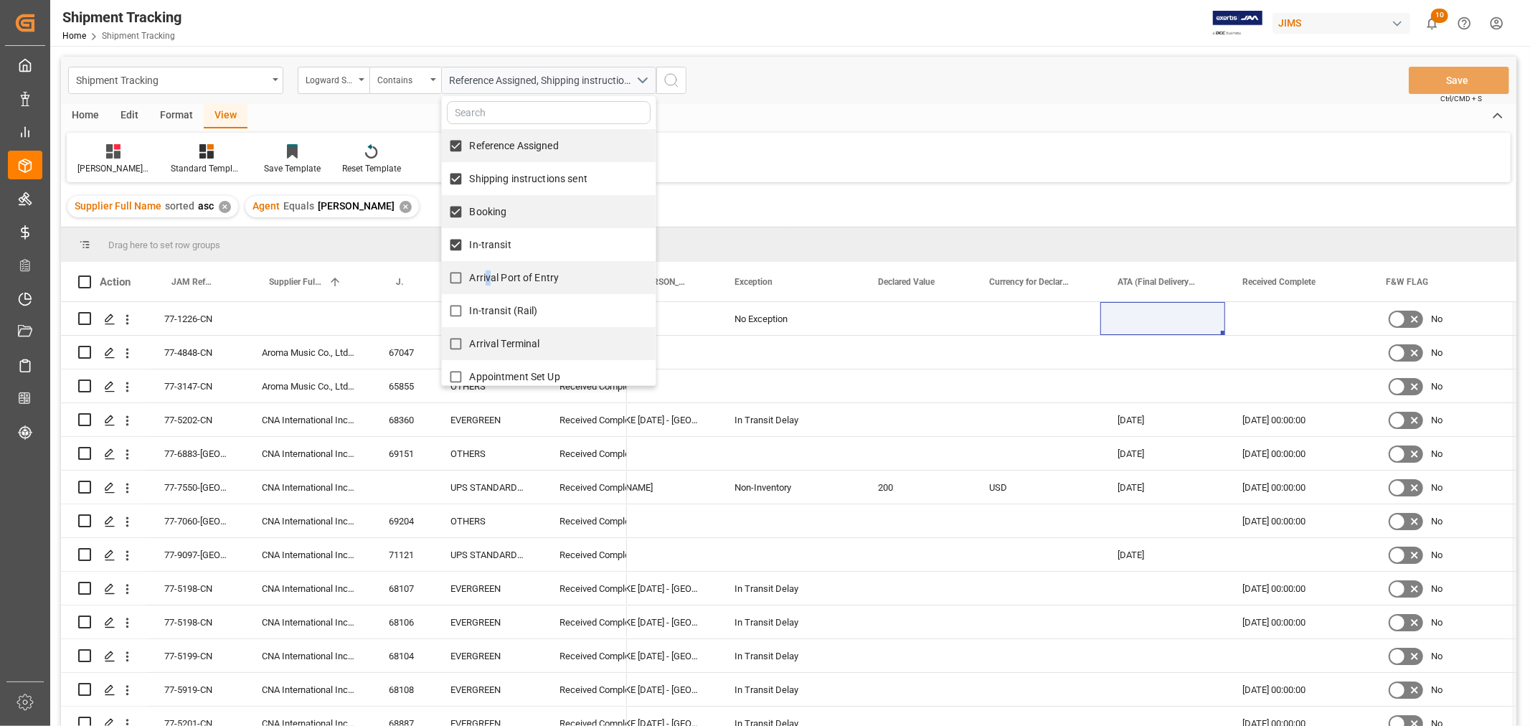
click at [450, 276] on input "Arrival Port of Entry" at bounding box center [456, 278] width 28 height 28
checkbox input "true"
click at [457, 310] on input "In-transit (Rail)" at bounding box center [456, 311] width 28 height 28
checkbox input "true"
click at [460, 349] on input "Arrival Terminal" at bounding box center [456, 344] width 28 height 28
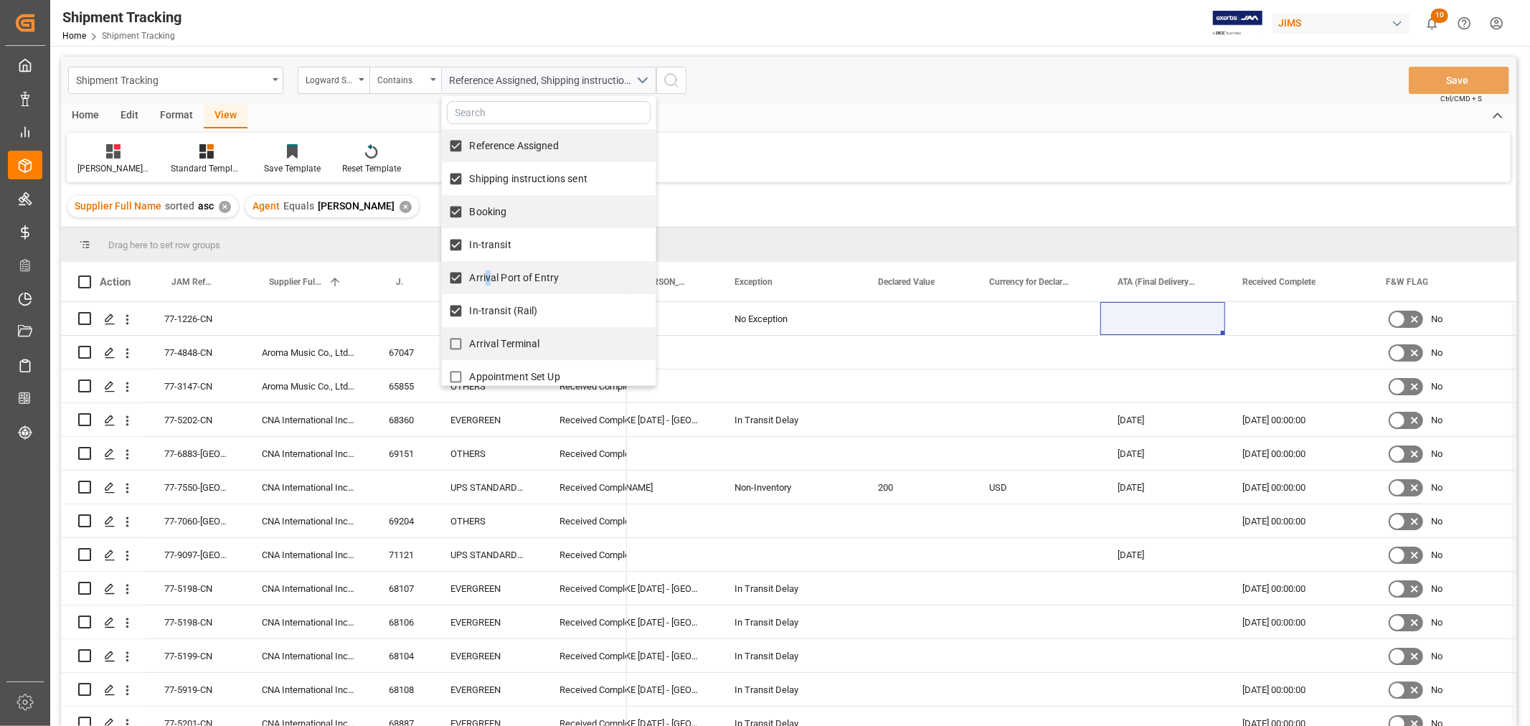
checkbox input "true"
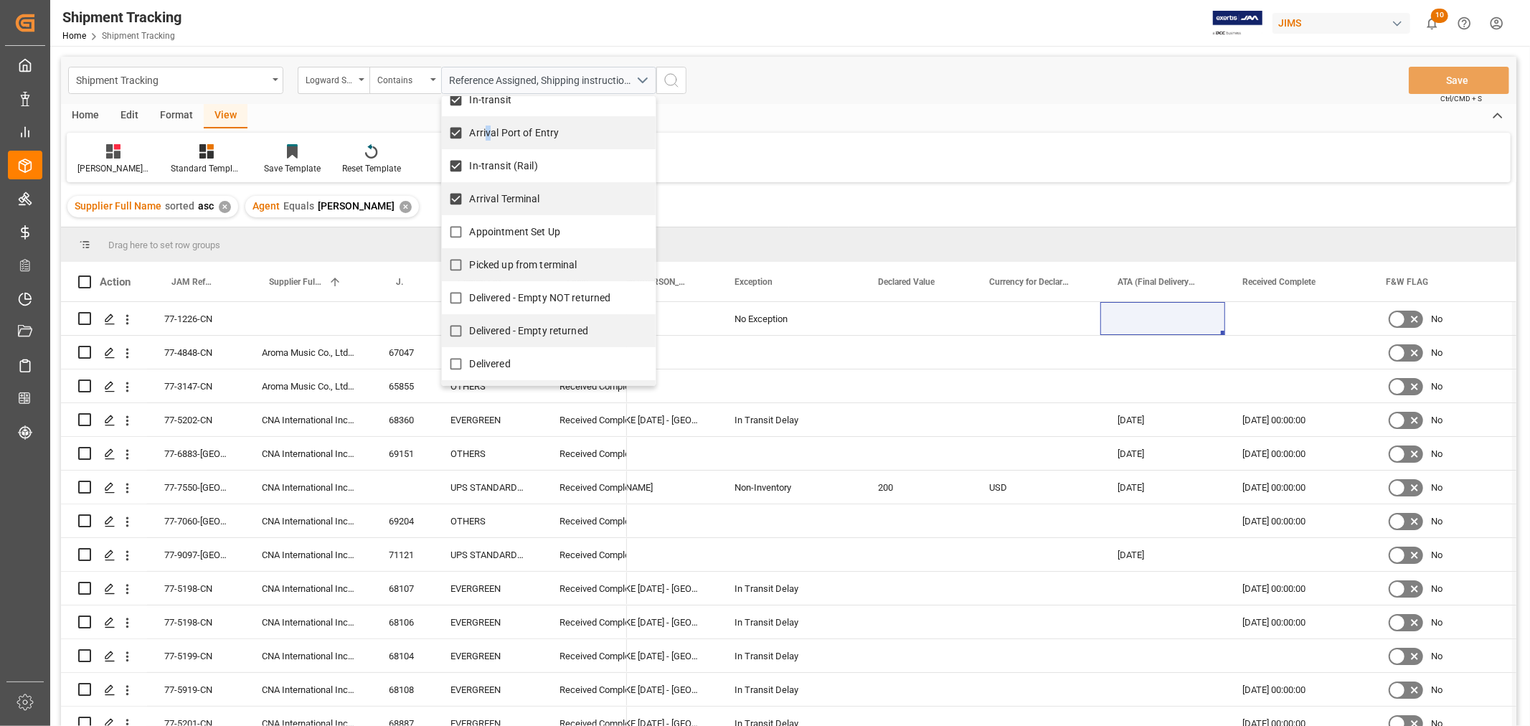
scroll to position [159, 0]
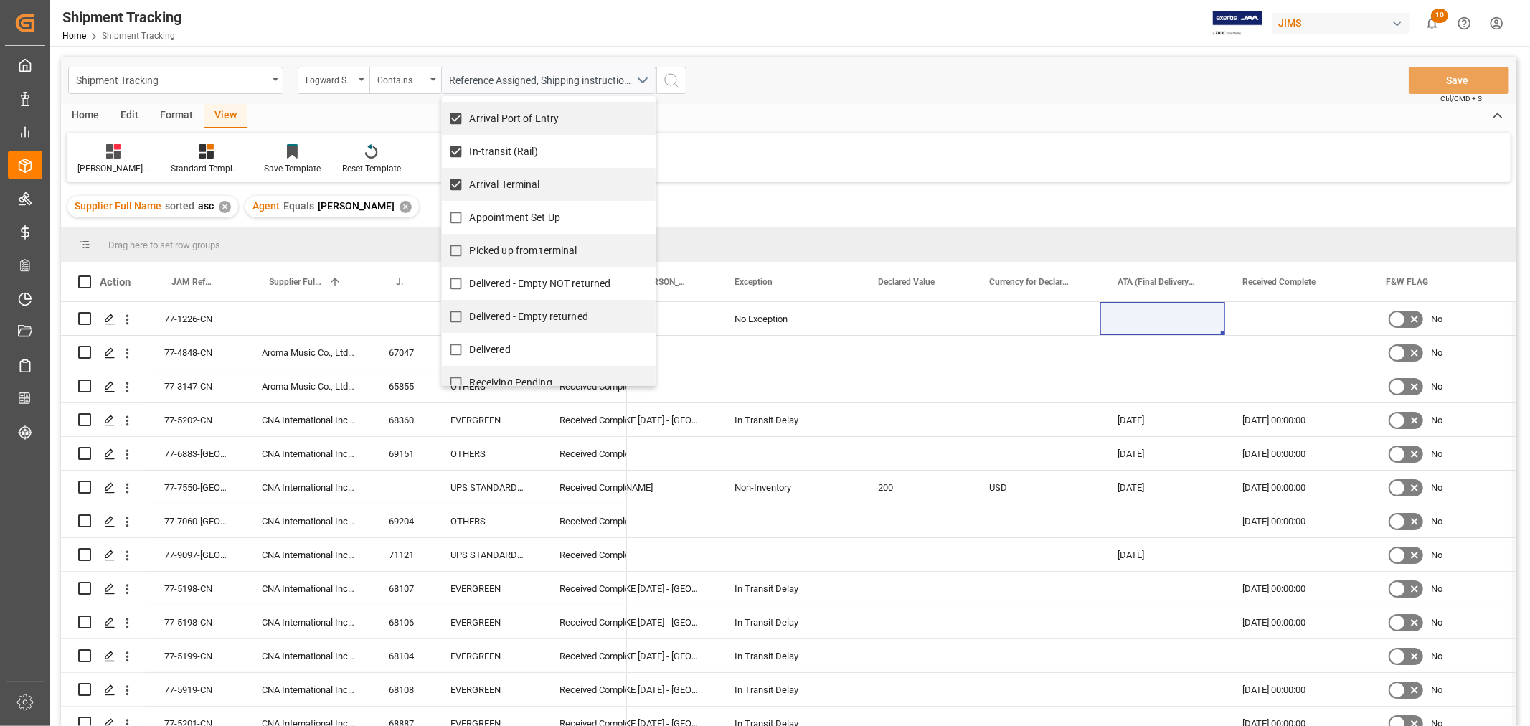
click at [496, 220] on span "Appointment Set Up" at bounding box center [515, 217] width 90 height 11
click at [470, 220] on input "Appointment Set Up" at bounding box center [456, 218] width 28 height 28
checkbox input "true"
click at [500, 252] on span "Picked up from terminal" at bounding box center [524, 250] width 108 height 11
click at [470, 252] on input "Picked up from terminal" at bounding box center [456, 251] width 28 height 28
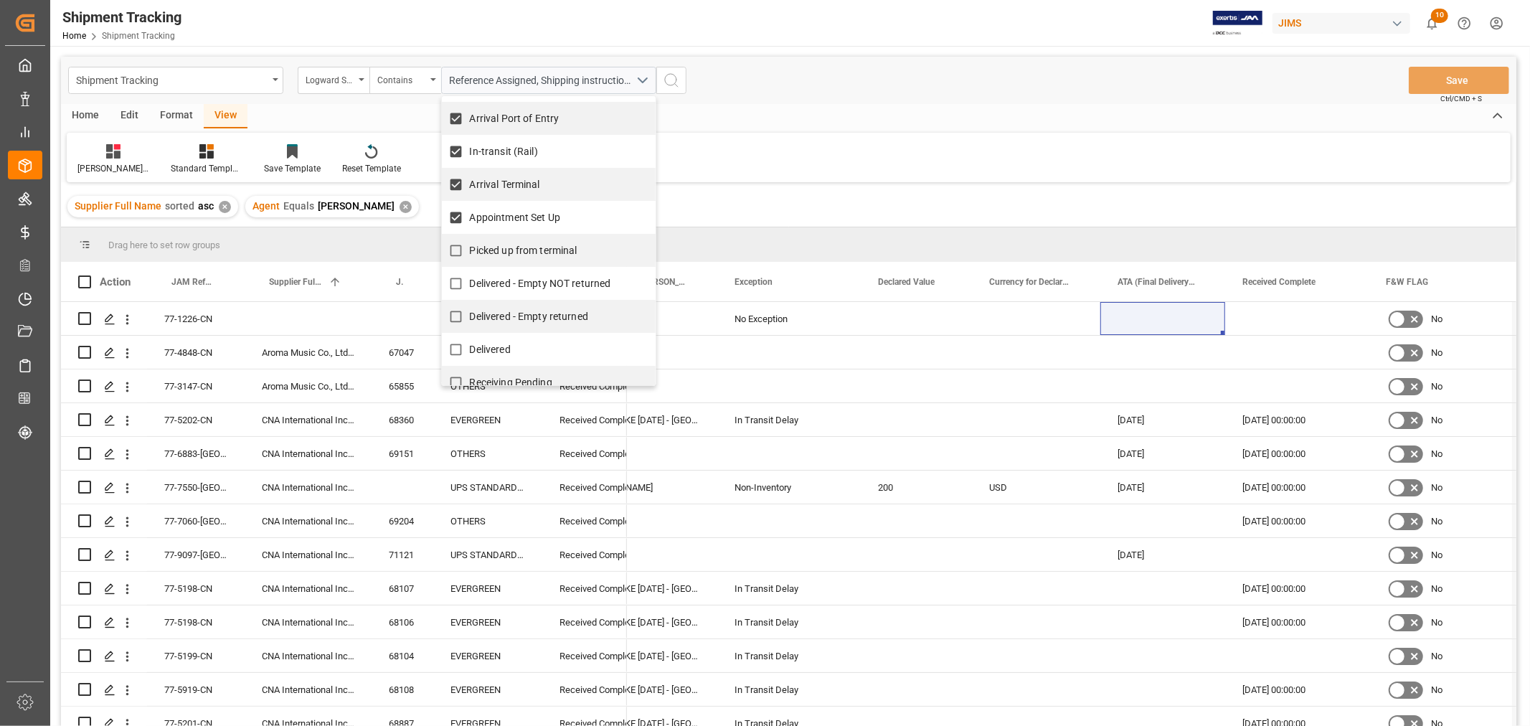
checkbox input "true"
click at [671, 77] on icon "search button" at bounding box center [671, 80] width 17 height 17
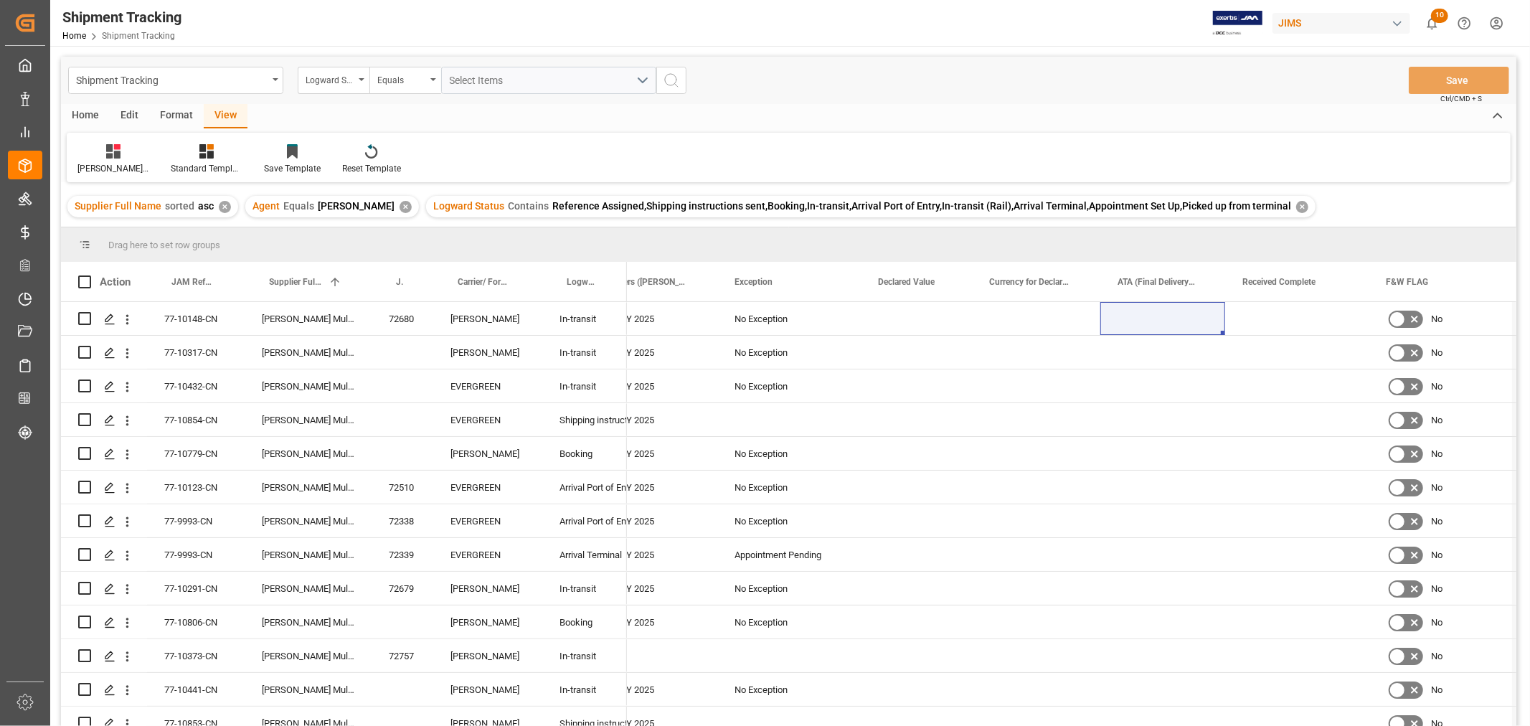
click at [217, 109] on div "View" at bounding box center [226, 116] width 44 height 24
click at [118, 154] on icon at bounding box center [113, 151] width 14 height 14
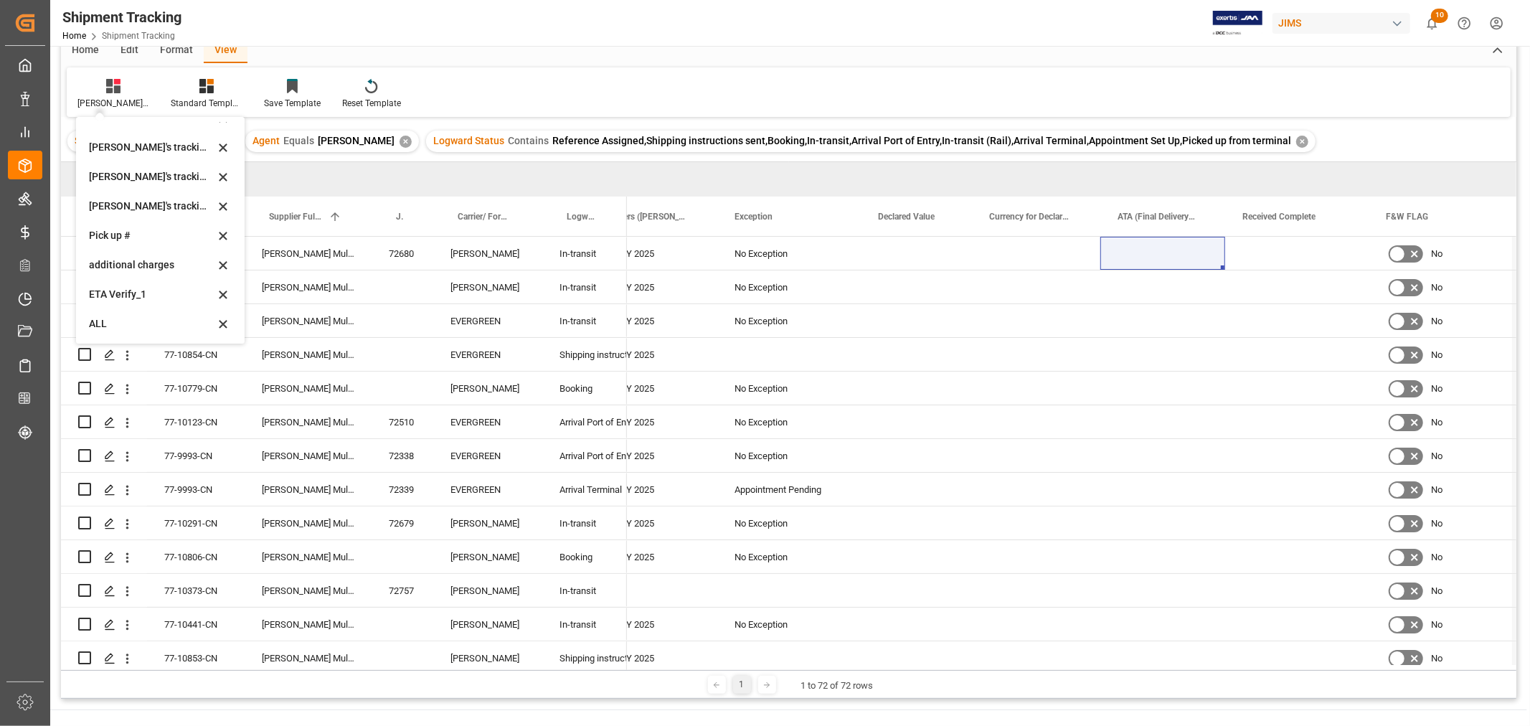
scroll to position [159, 0]
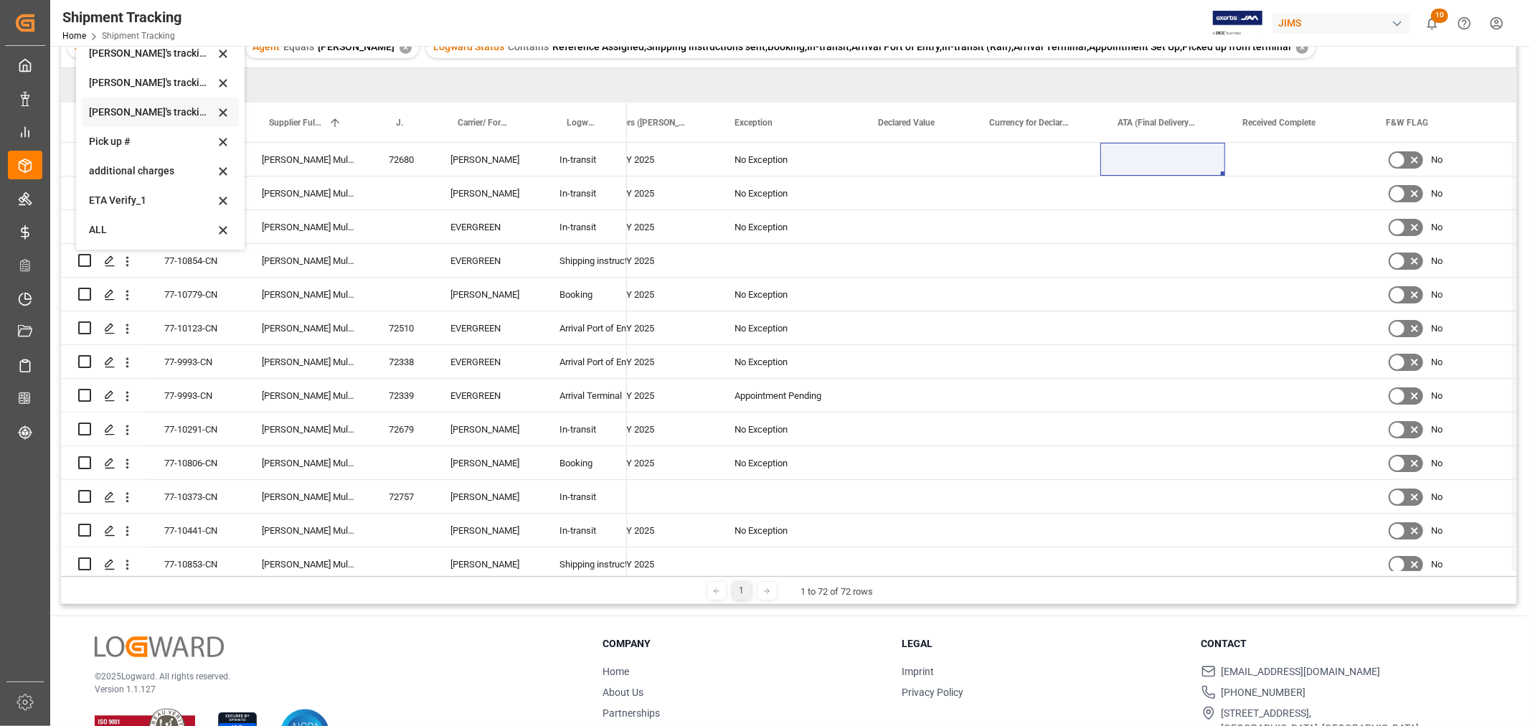
click at [156, 115] on div "[PERSON_NAME]'s tracking all_sample" at bounding box center [152, 112] width 126 height 15
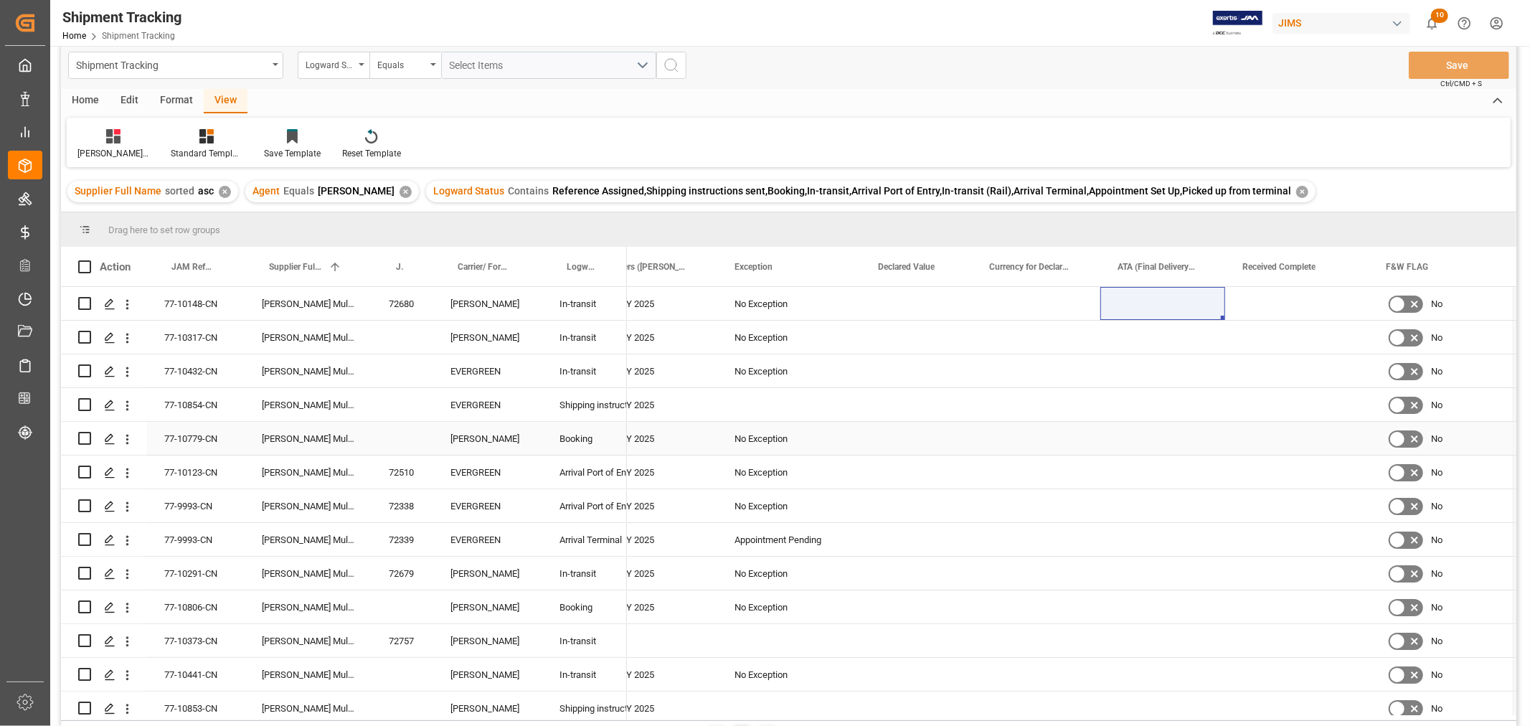
scroll to position [0, 0]
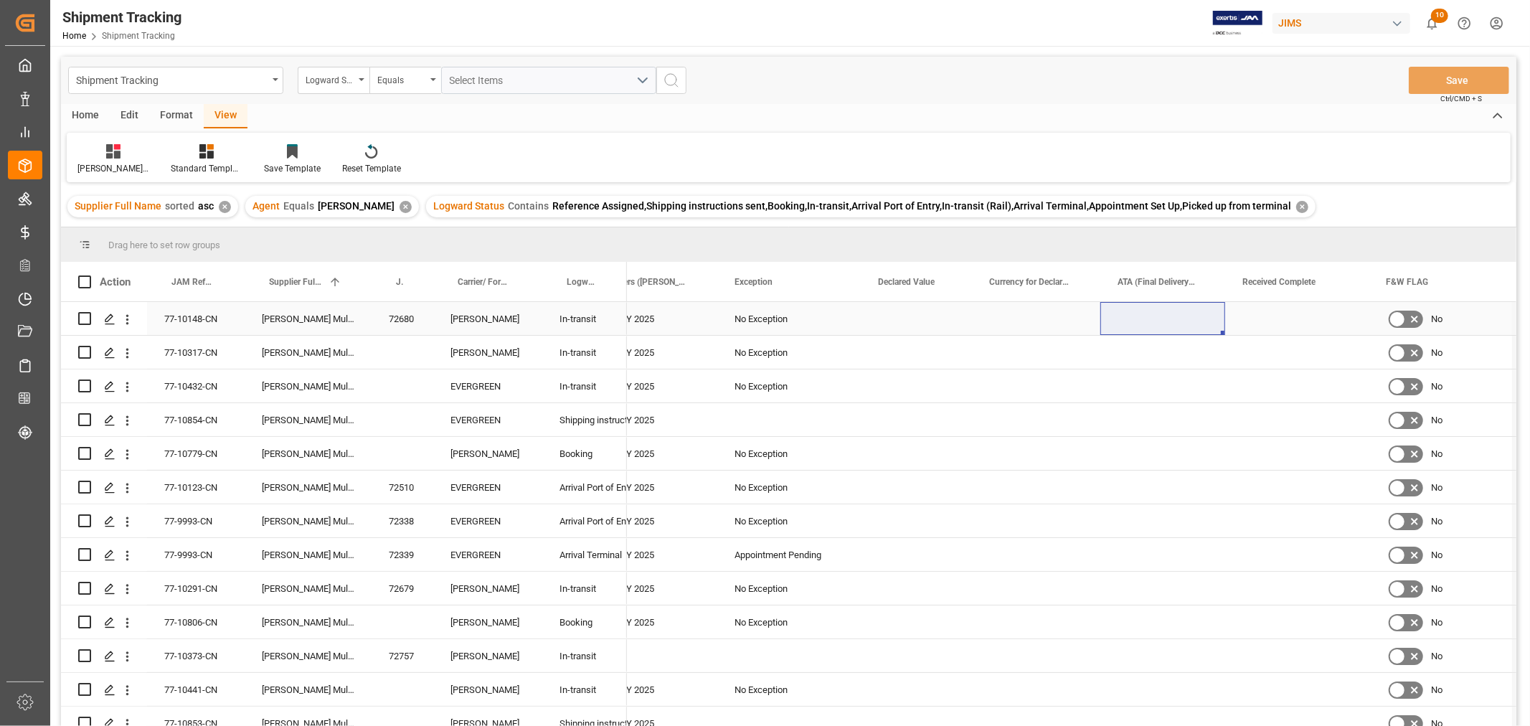
click at [1238, 321] on div "Press SPACE to select this row." at bounding box center [1297, 318] width 144 height 33
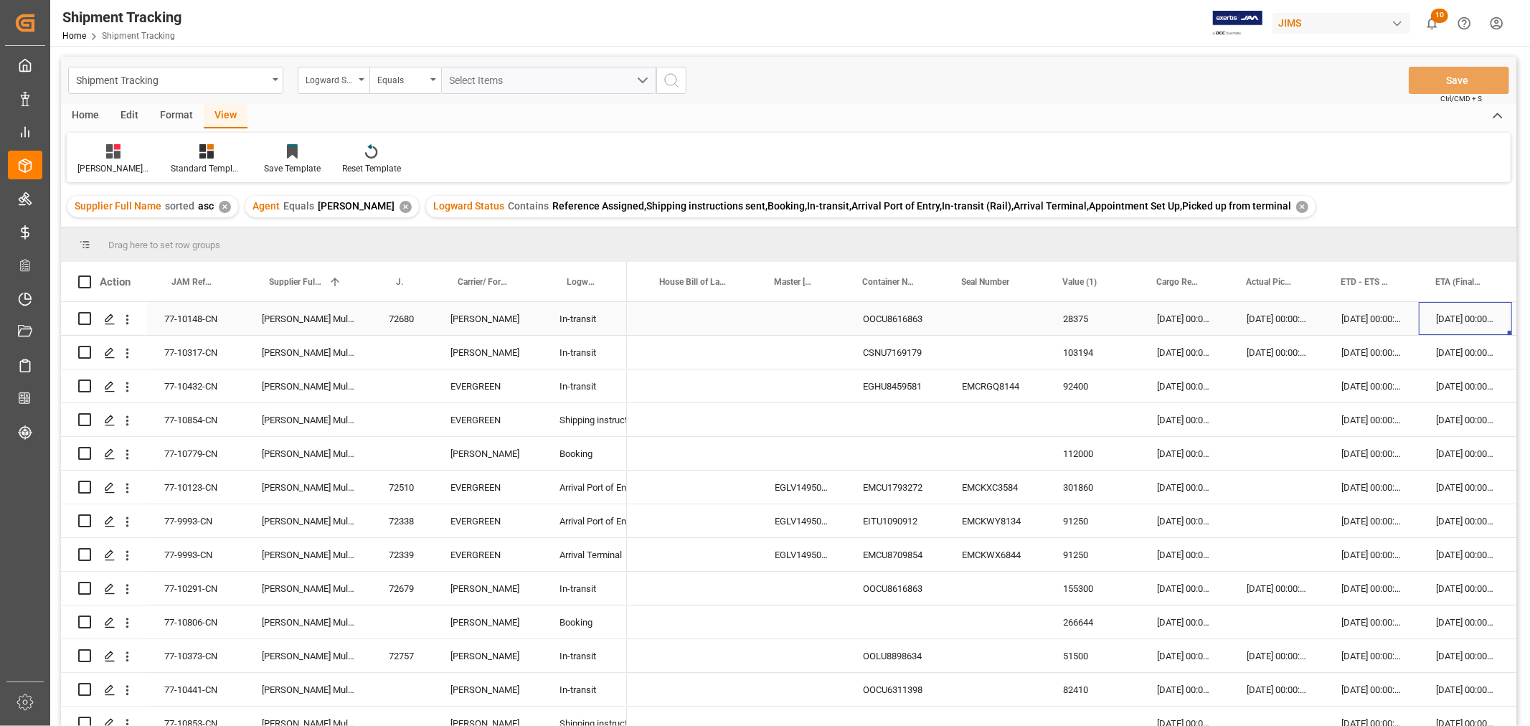
scroll to position [0, 178]
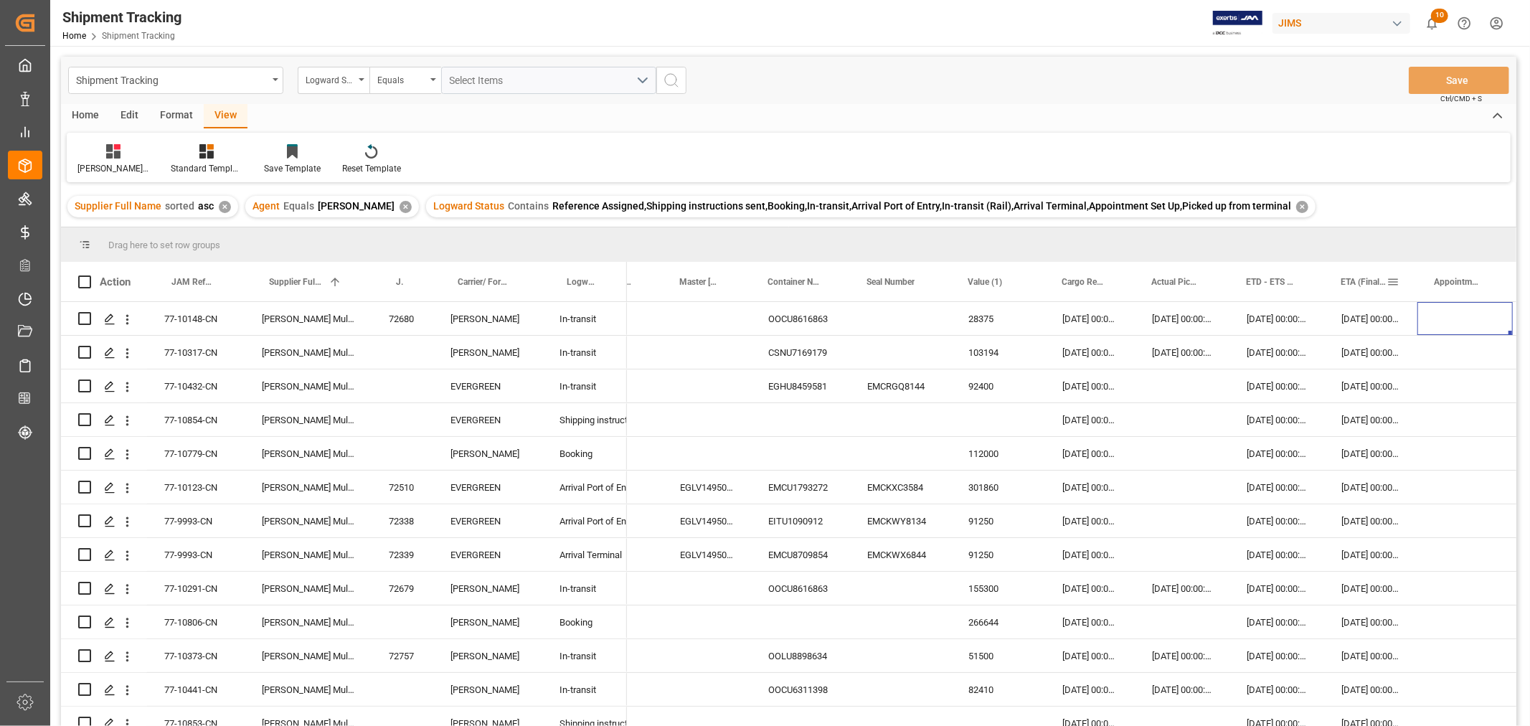
click at [1361, 273] on div "ETA (Final Delivery Location)" at bounding box center [1364, 281] width 46 height 39
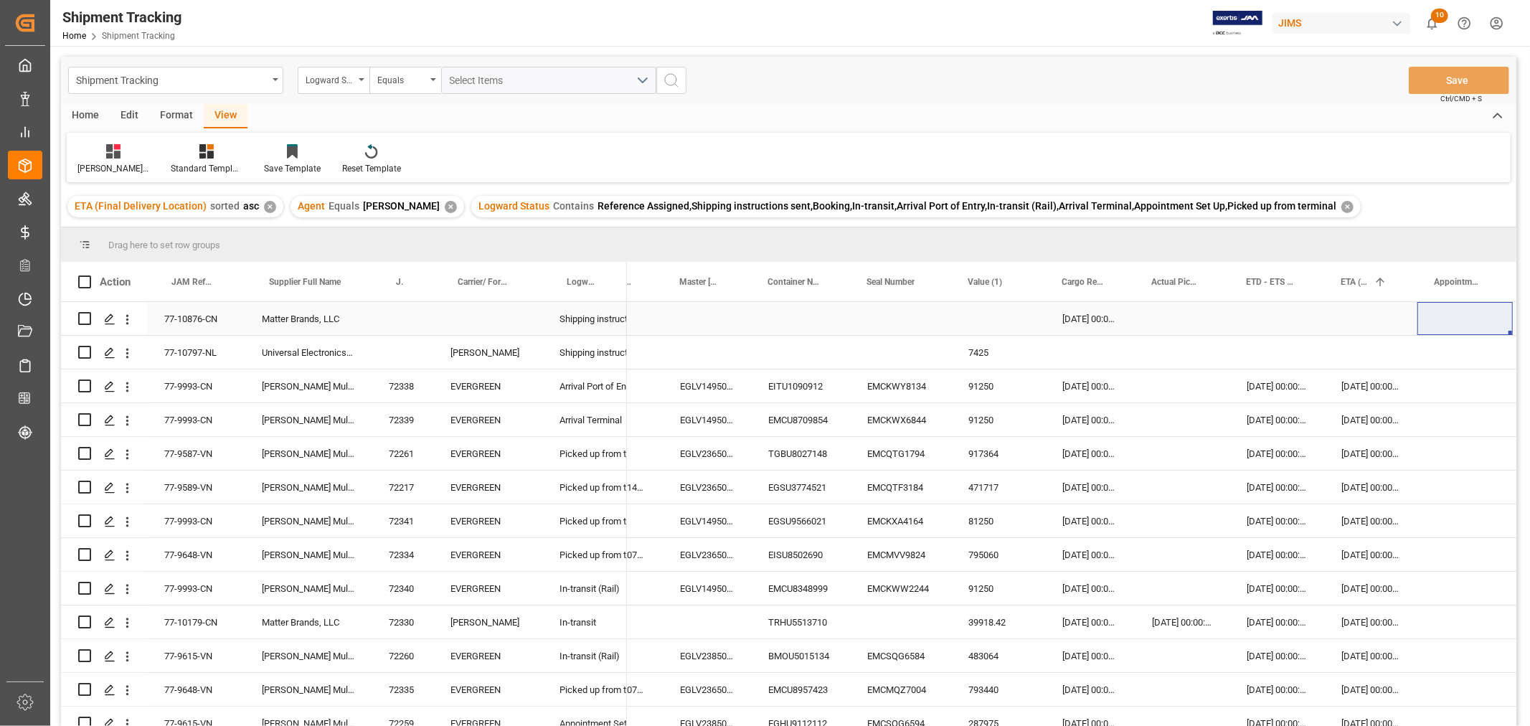
click at [192, 316] on div "77-10876-CN" at bounding box center [196, 318] width 98 height 33
click at [181, 313] on div "77-10876-CN" at bounding box center [196, 318] width 98 height 33
click at [707, 377] on div "EGLV149504915339" at bounding box center [707, 386] width 88 height 33
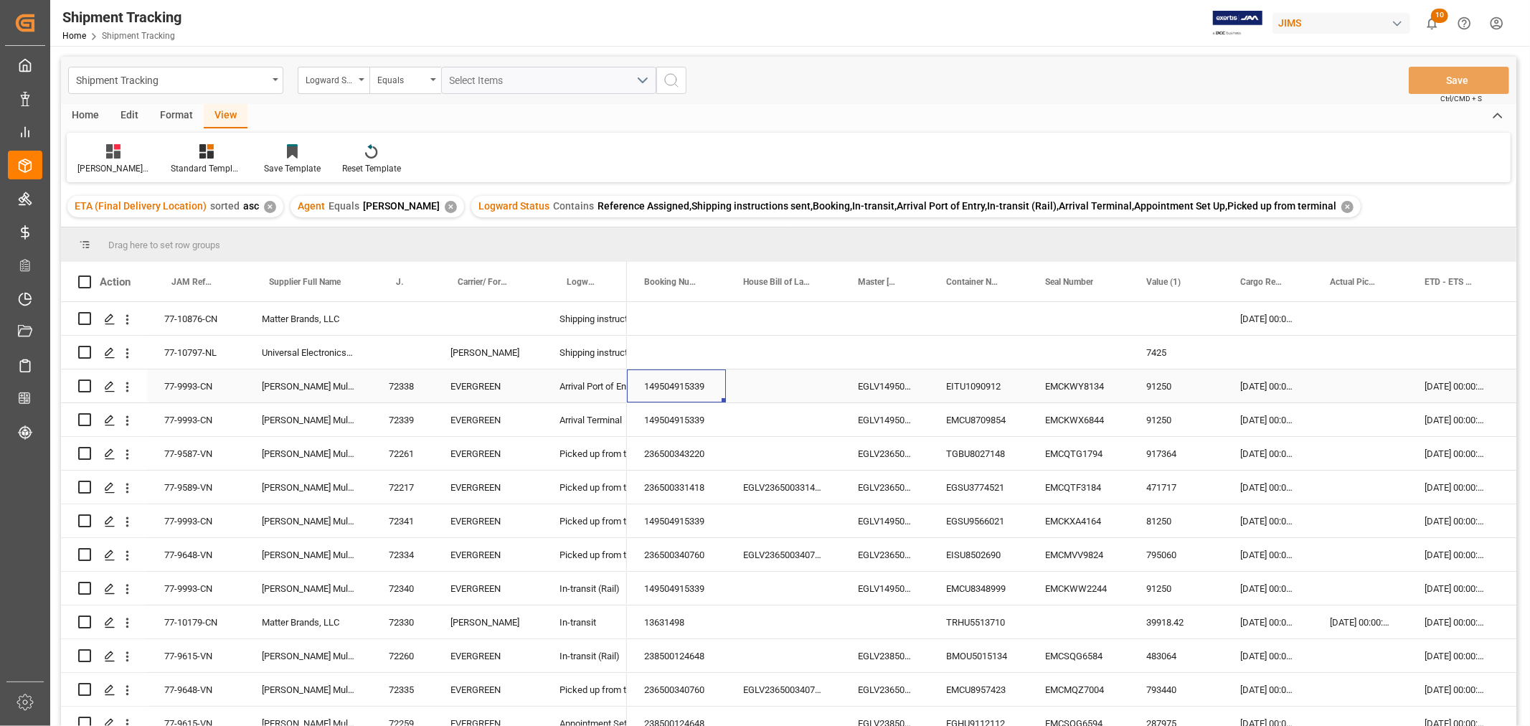
click at [718, 387] on div "149504915339" at bounding box center [676, 386] width 99 height 33
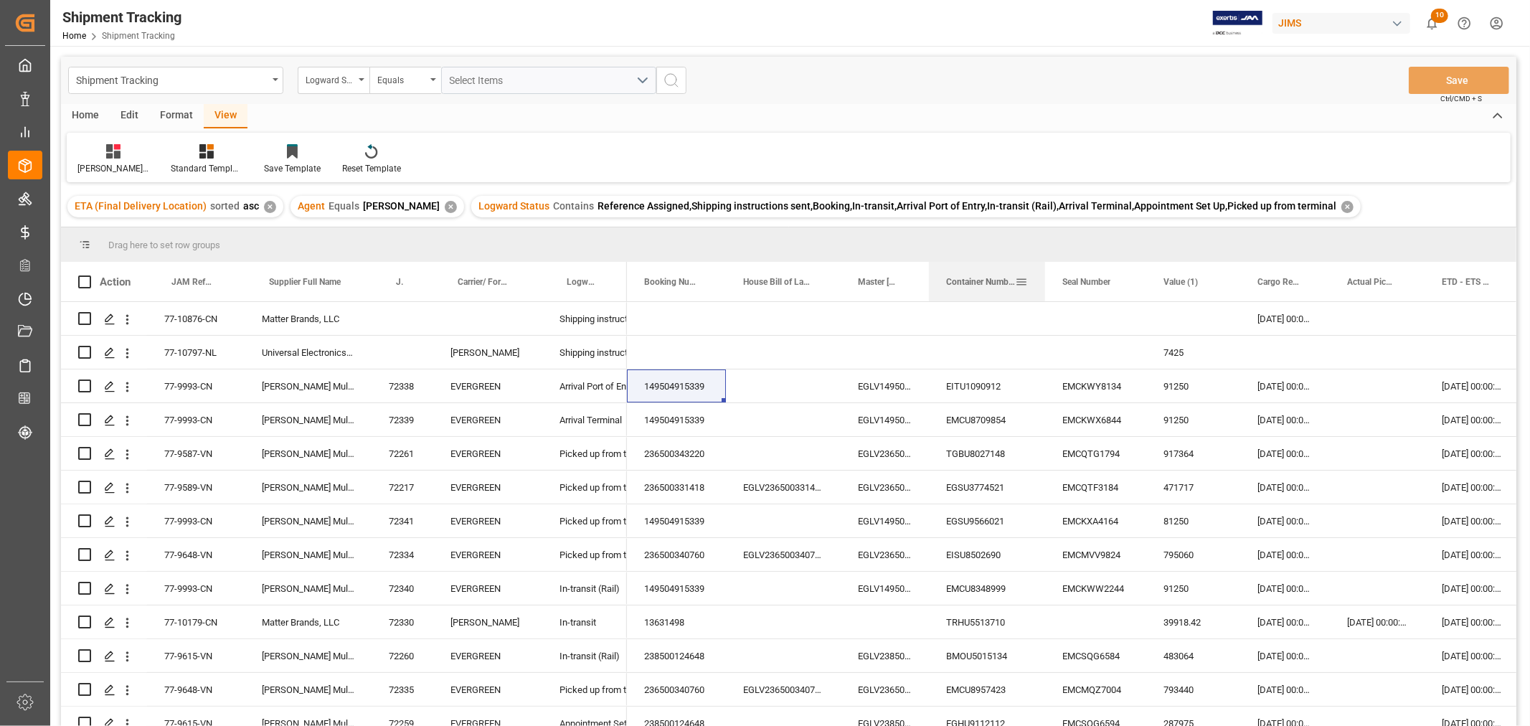
drag, startPoint x: 1027, startPoint y: 278, endPoint x: 1044, endPoint y: 278, distance: 17.2
click at [1044, 278] on div at bounding box center [1046, 281] width 6 height 39
click at [1455, 383] on div "27-07-2025 00:00:00" at bounding box center [1472, 386] width 95 height 33
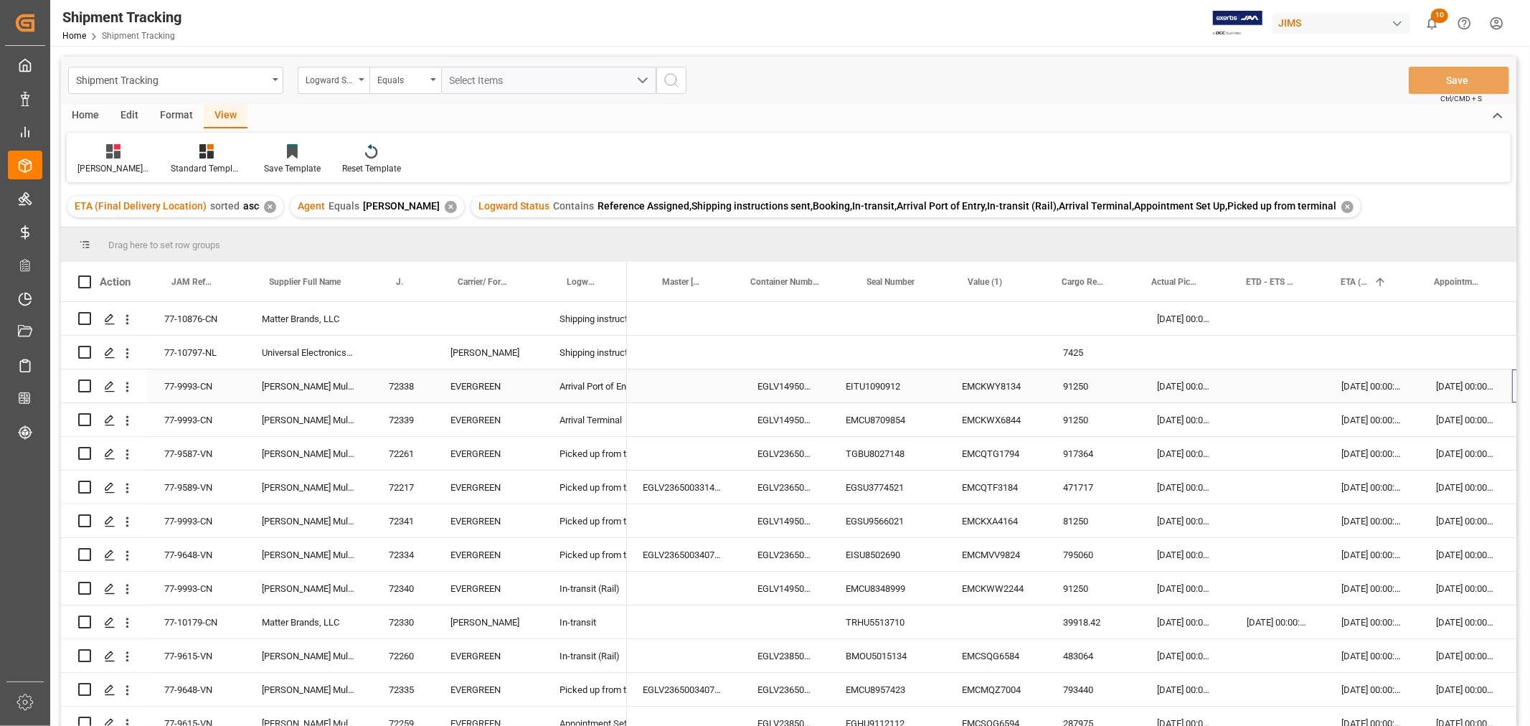
scroll to position [0, 196]
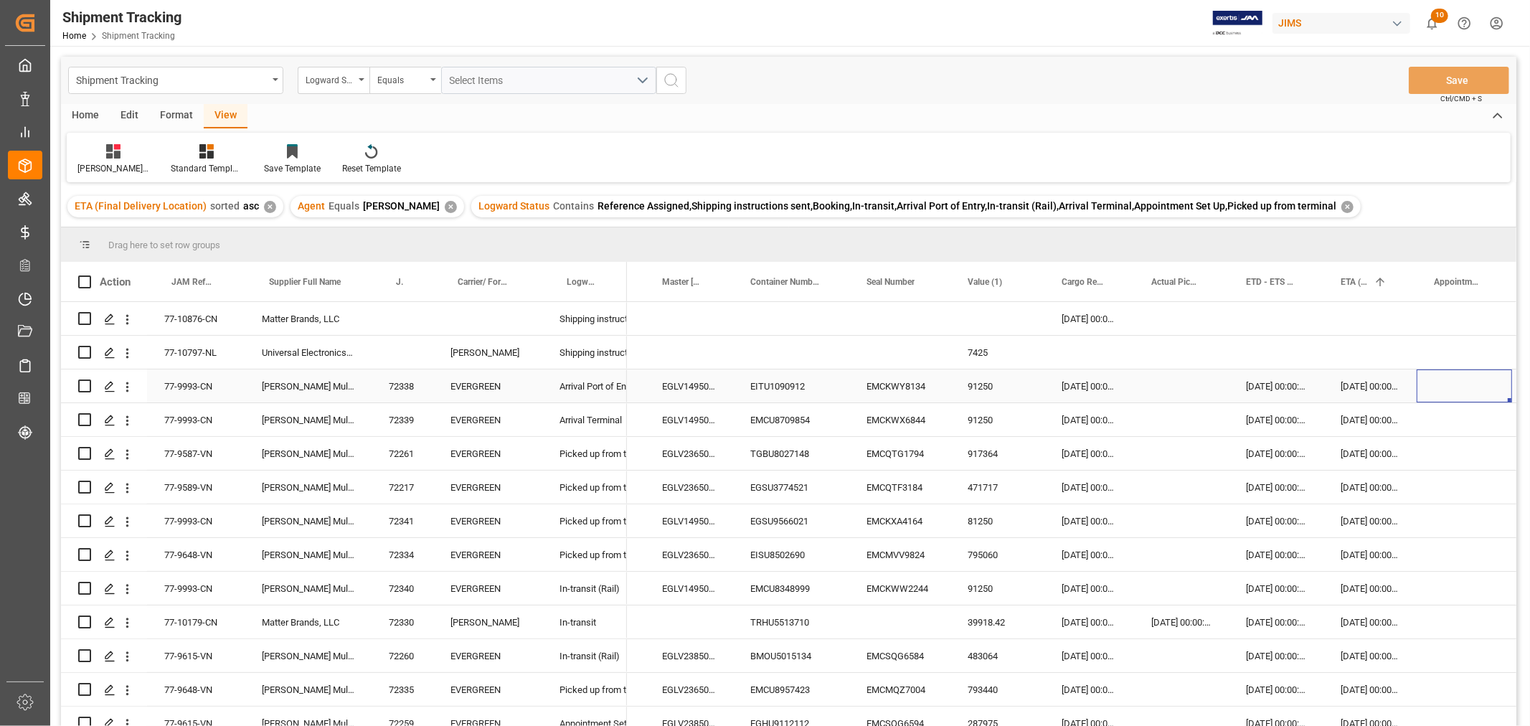
click at [1375, 385] on div "09-09-2025 00:00:00" at bounding box center [1370, 386] width 93 height 33
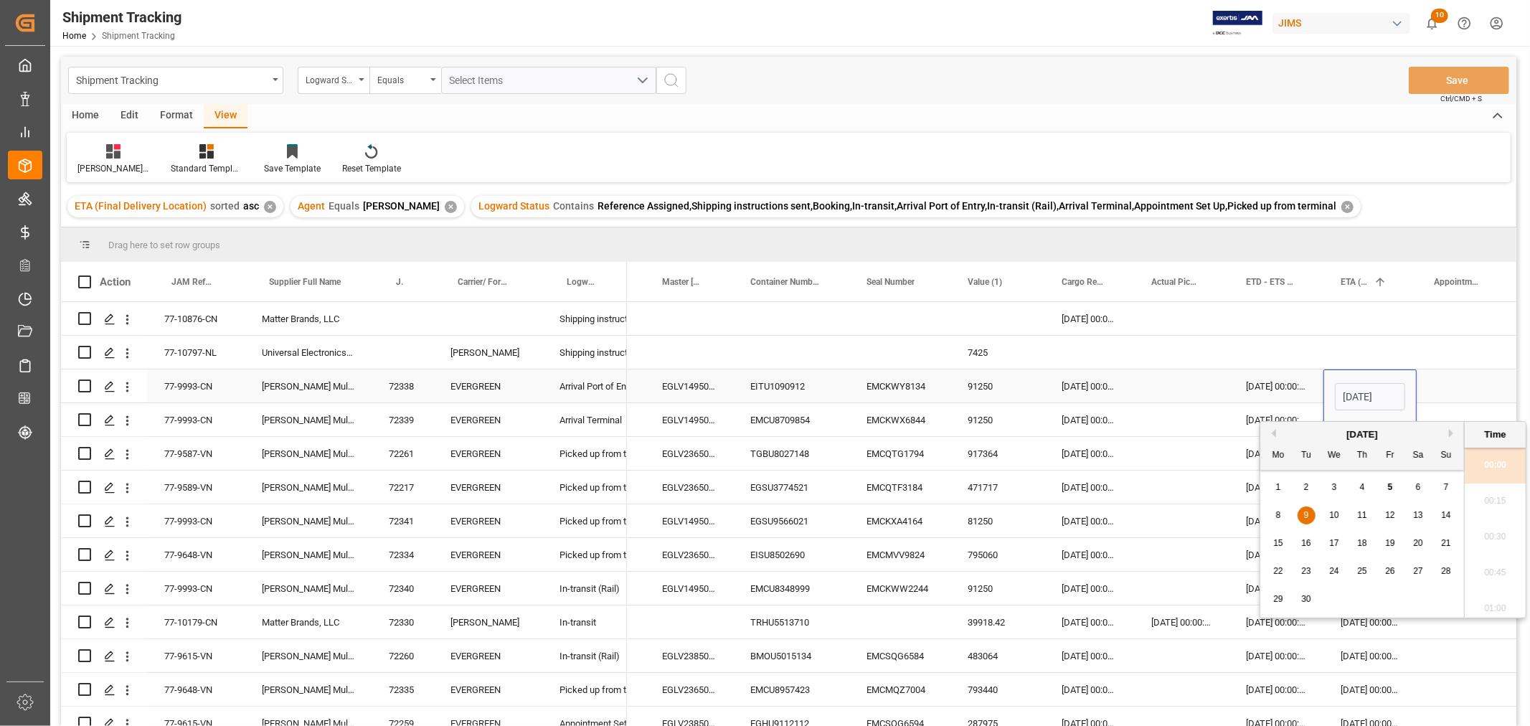
scroll to position [1619, 0]
click at [1329, 512] on div "10" at bounding box center [1335, 515] width 18 height 17
type input "10-09-2025 00:00"
click at [1458, 384] on div "Press SPACE to select this row." at bounding box center [1464, 386] width 95 height 33
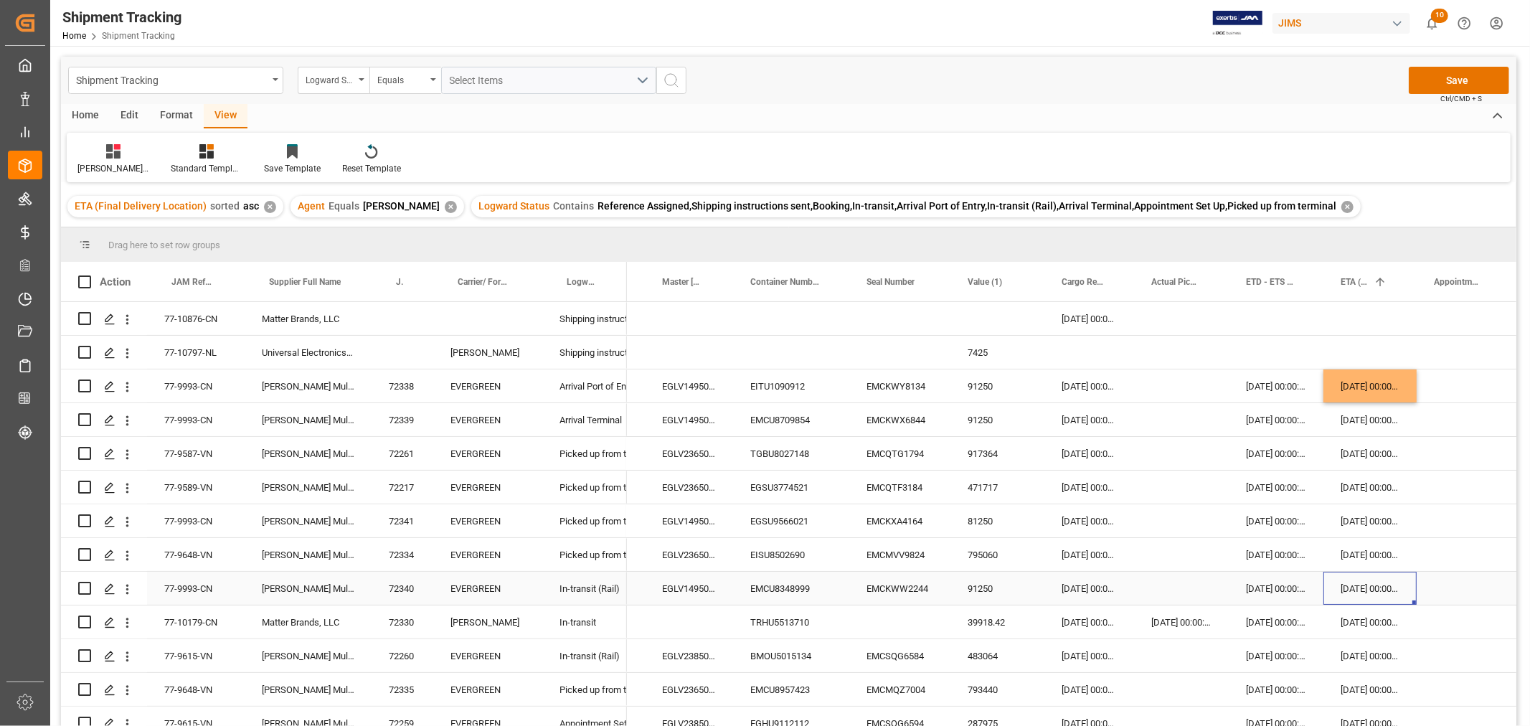
click at [1350, 587] on div "09-09-2025 00:00:00" at bounding box center [1370, 588] width 93 height 33
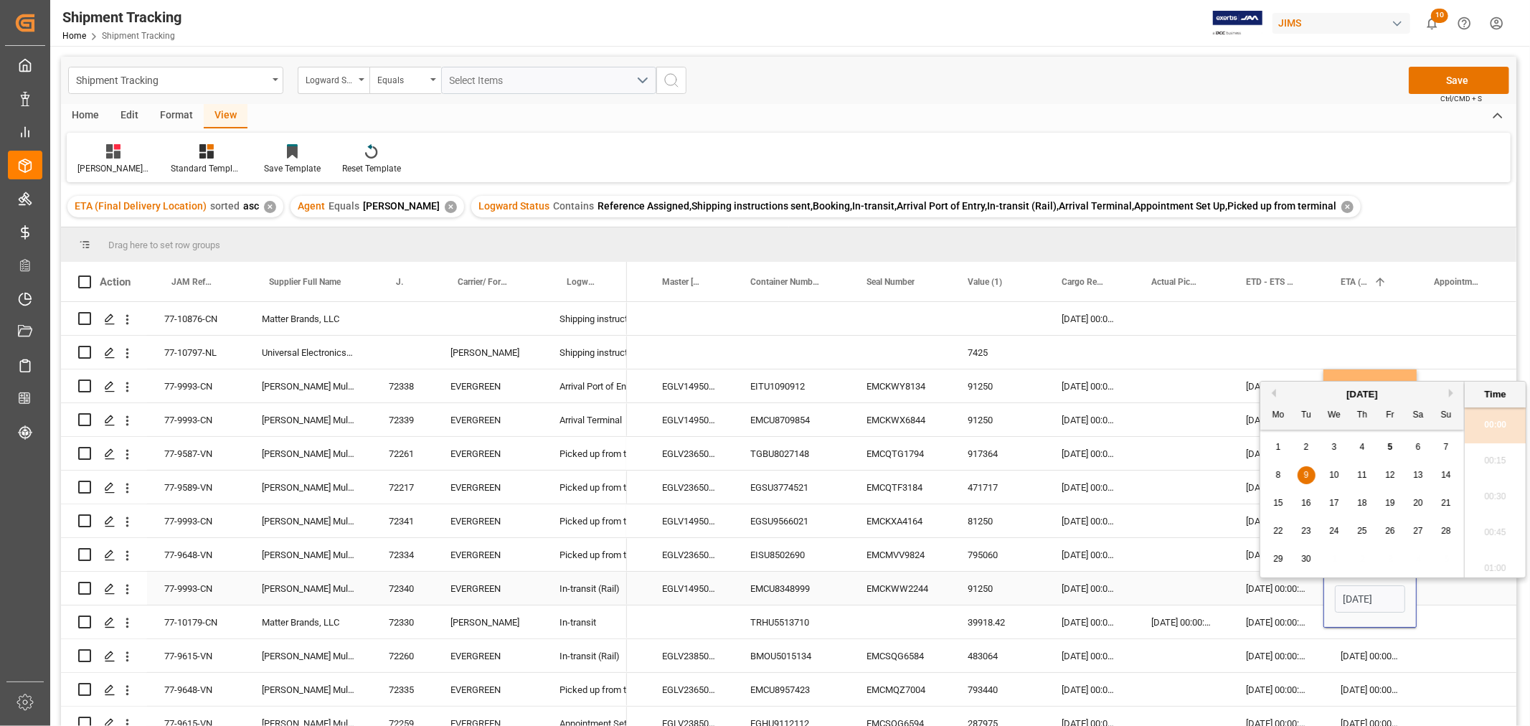
scroll to position [0, 47]
click at [1331, 470] on span "10" at bounding box center [1334, 468] width 9 height 10
type input "10-09-2025 00:00"
click at [1457, 597] on div "Press SPACE to select this row." at bounding box center [1464, 588] width 95 height 33
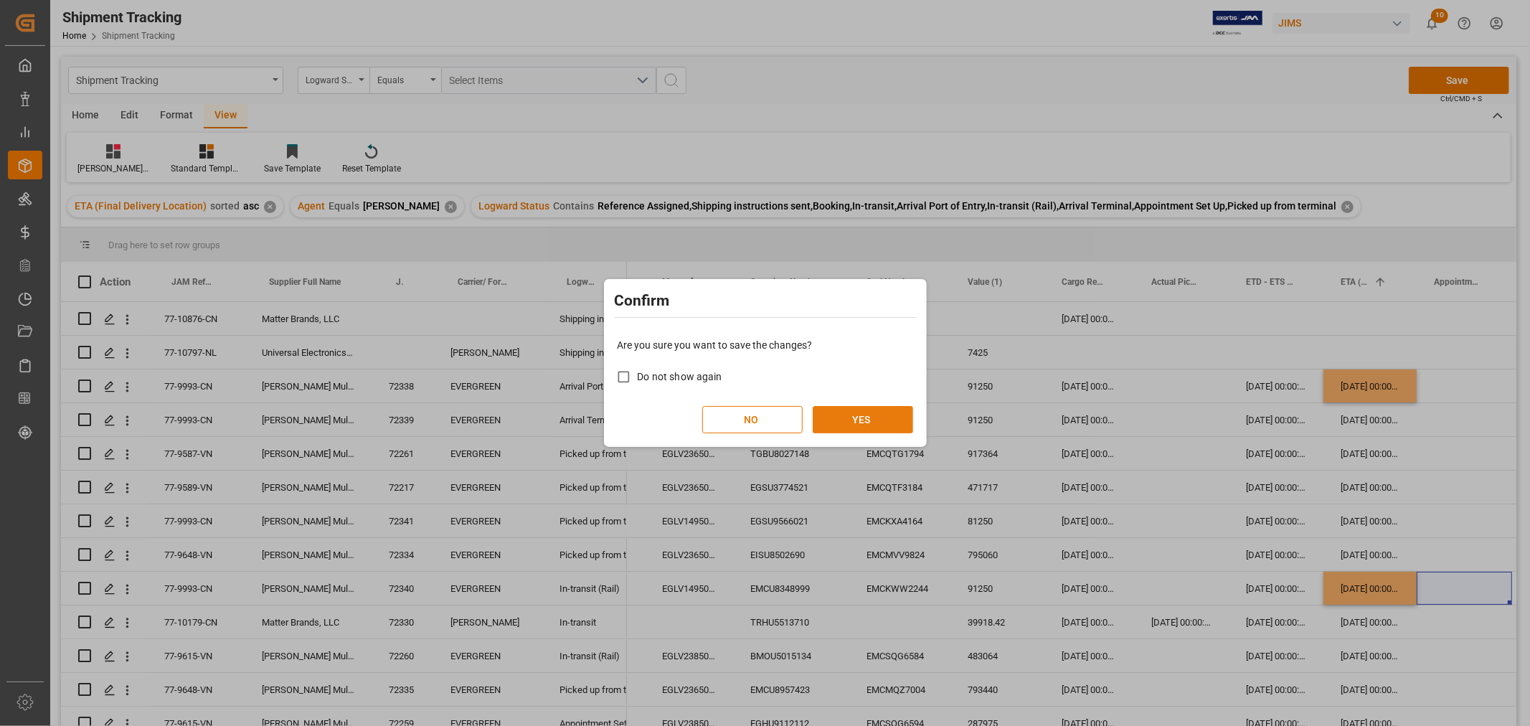
click at [861, 418] on button "YES" at bounding box center [863, 419] width 100 height 27
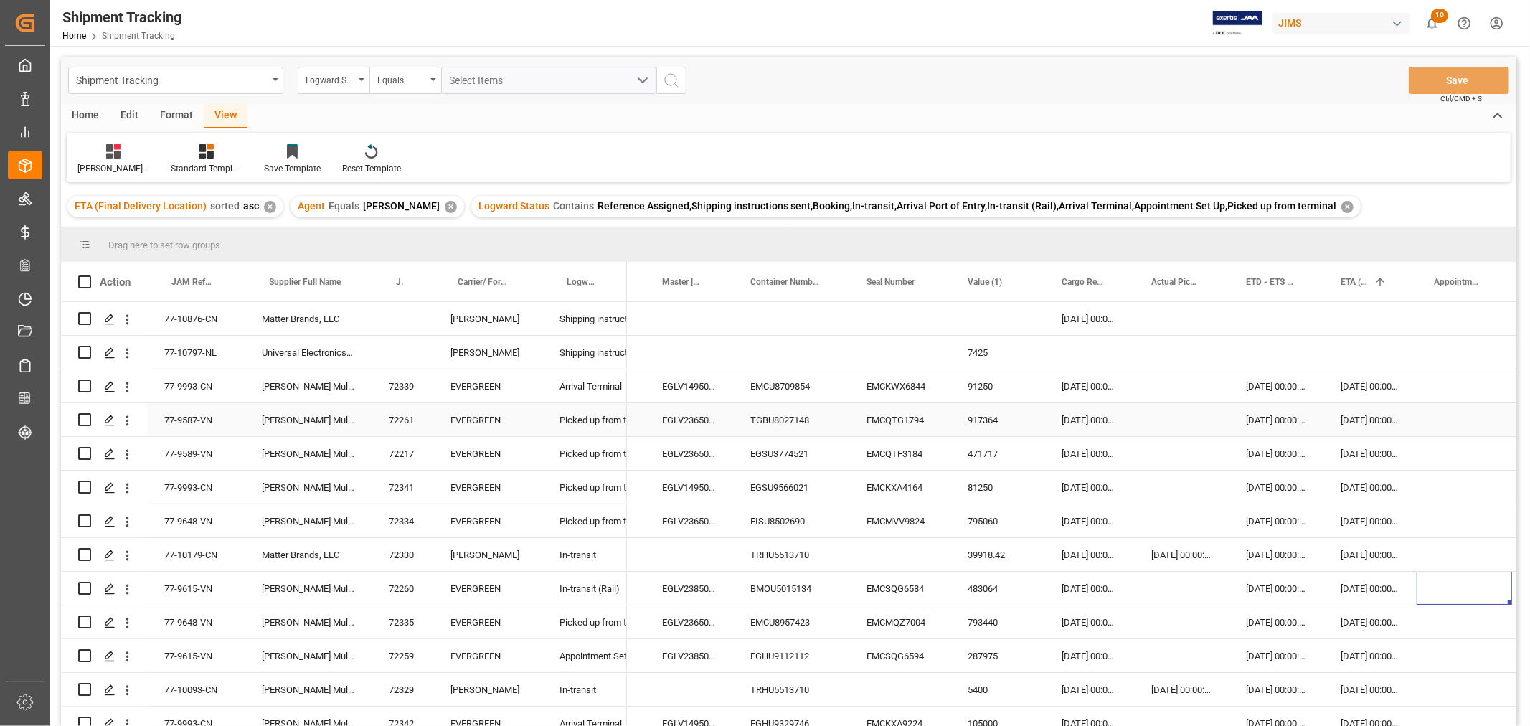
click at [791, 420] on div "TGBU8027148" at bounding box center [791, 419] width 116 height 33
click at [792, 453] on div "EGSU3774521" at bounding box center [791, 453] width 116 height 33
click at [792, 519] on div "EISU8502690" at bounding box center [791, 520] width 116 height 33
click at [679, 554] on div "Press SPACE to select this row." at bounding box center [689, 554] width 88 height 33
click at [776, 557] on div "TRHU5513710" at bounding box center [791, 554] width 116 height 33
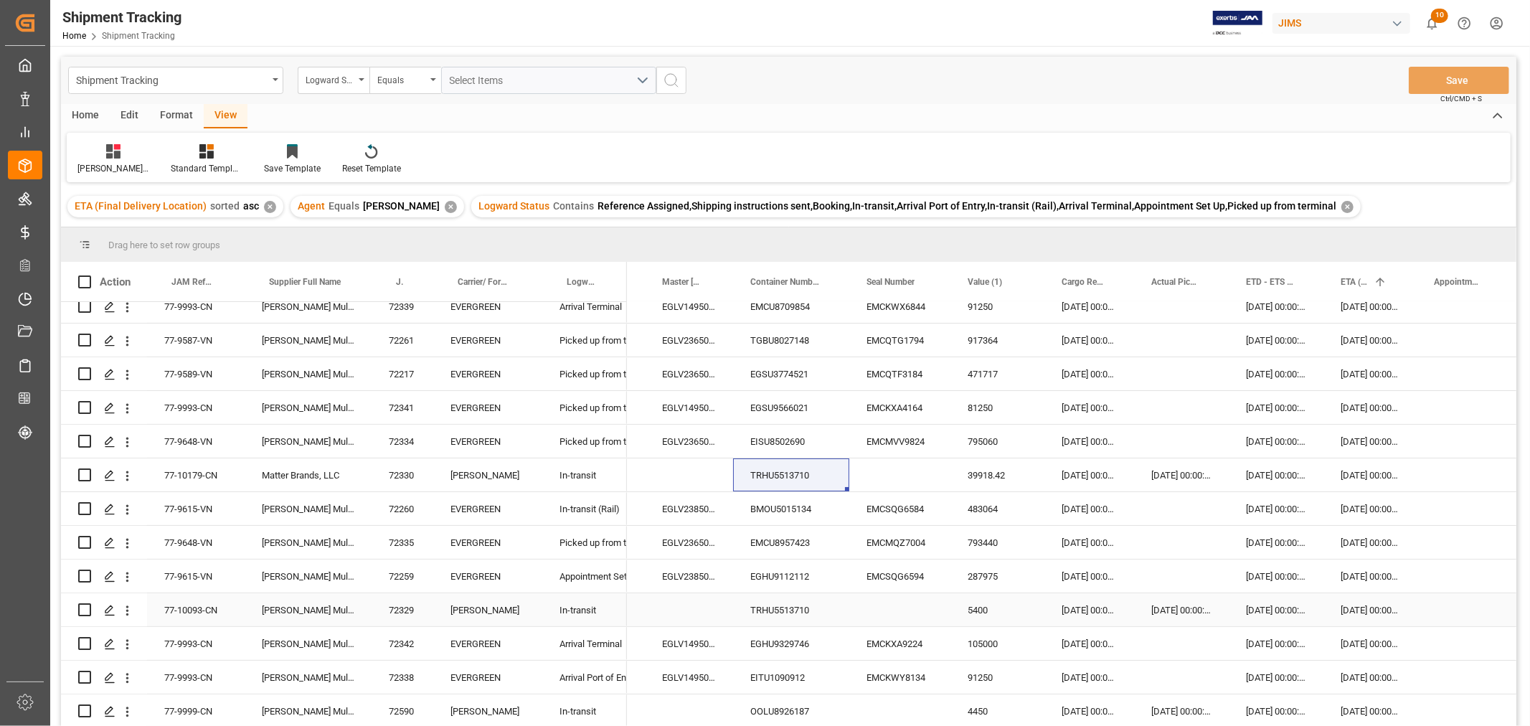
scroll to position [159, 0]
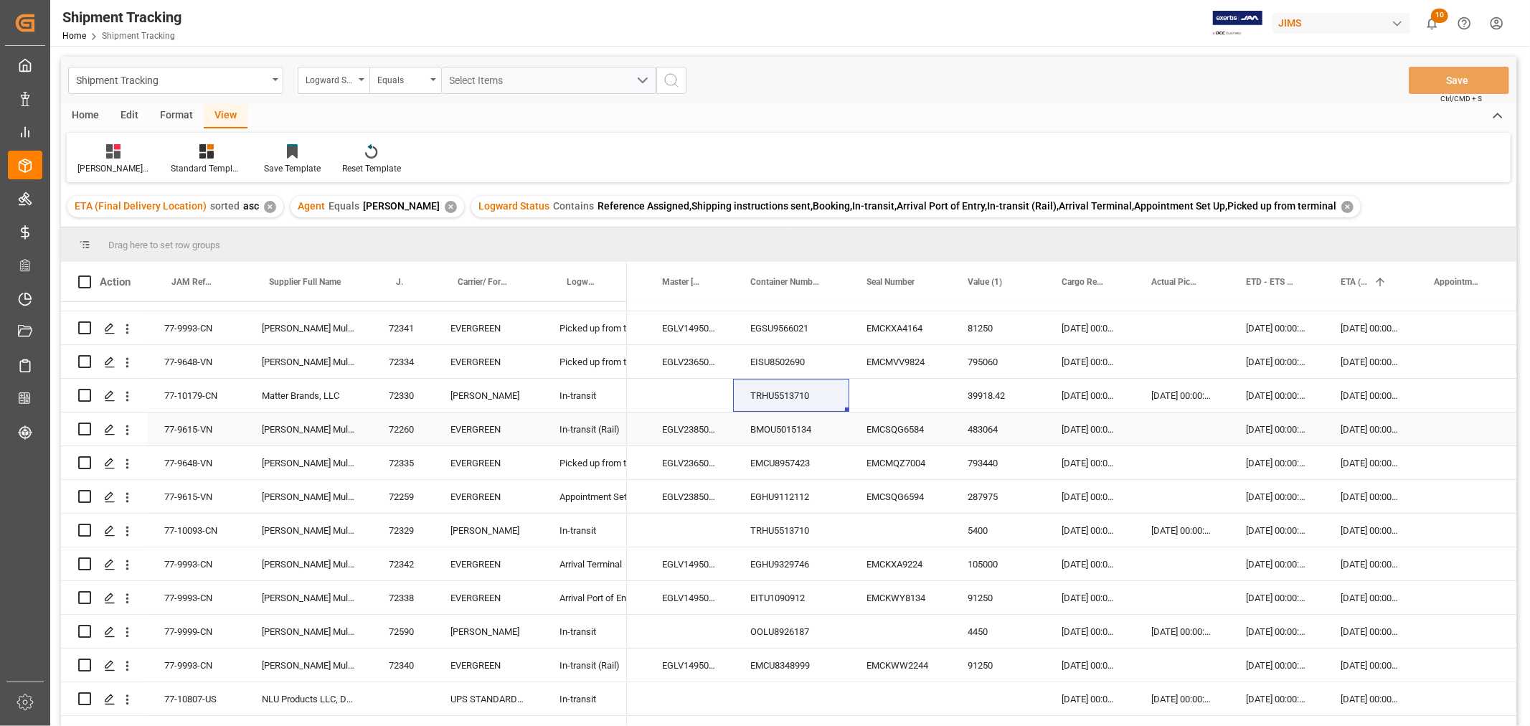
click at [783, 433] on div "BMOU5015134" at bounding box center [791, 429] width 116 height 33
click at [1358, 431] on div "09-09-2025 00:00:00" at bounding box center [1370, 429] width 93 height 33
click at [1357, 431] on div "09-09-2025 00:00:00" at bounding box center [1370, 429] width 93 height 33
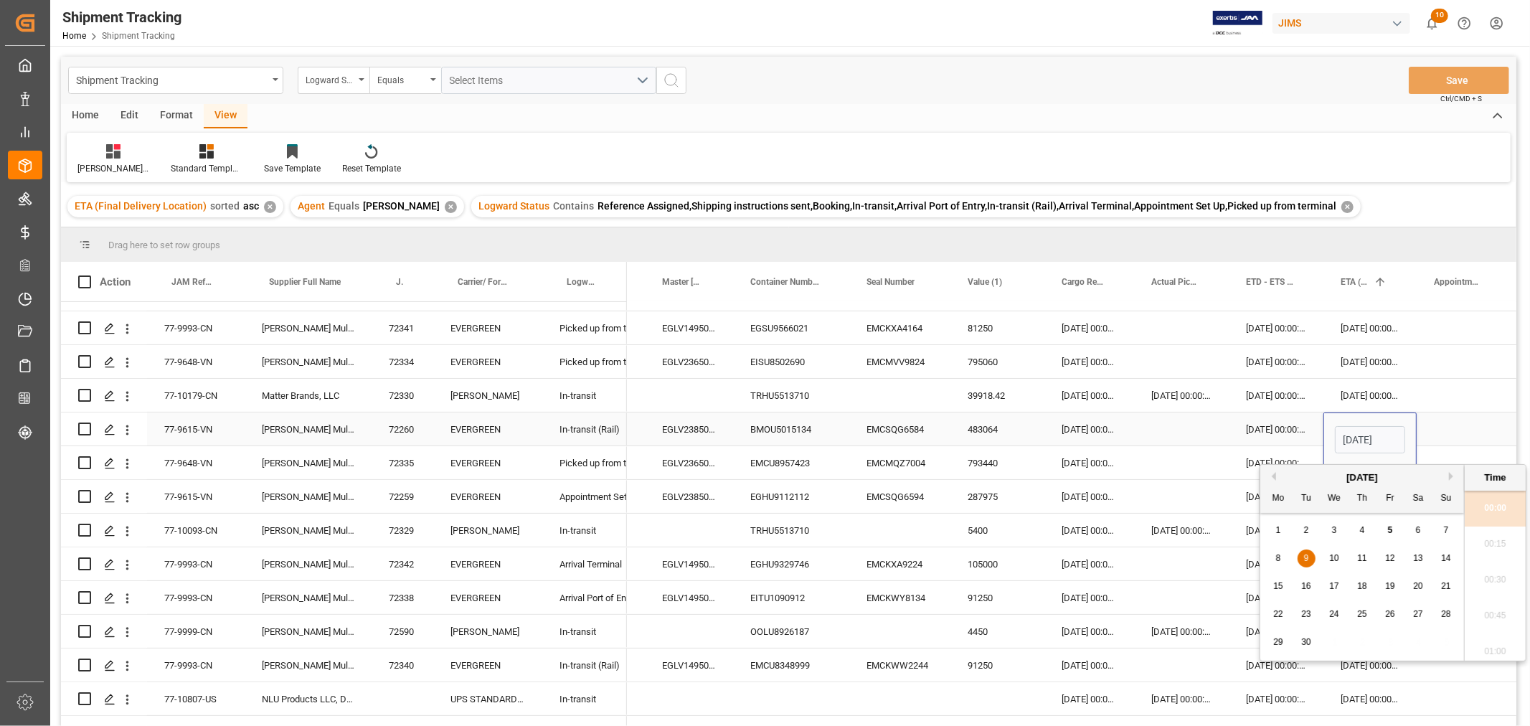
scroll to position [1619, 0]
click at [1393, 567] on div "12" at bounding box center [1391, 558] width 18 height 17
type input "12-09-2025 00:00"
click at [1453, 423] on div "Press SPACE to select this row." at bounding box center [1464, 429] width 95 height 33
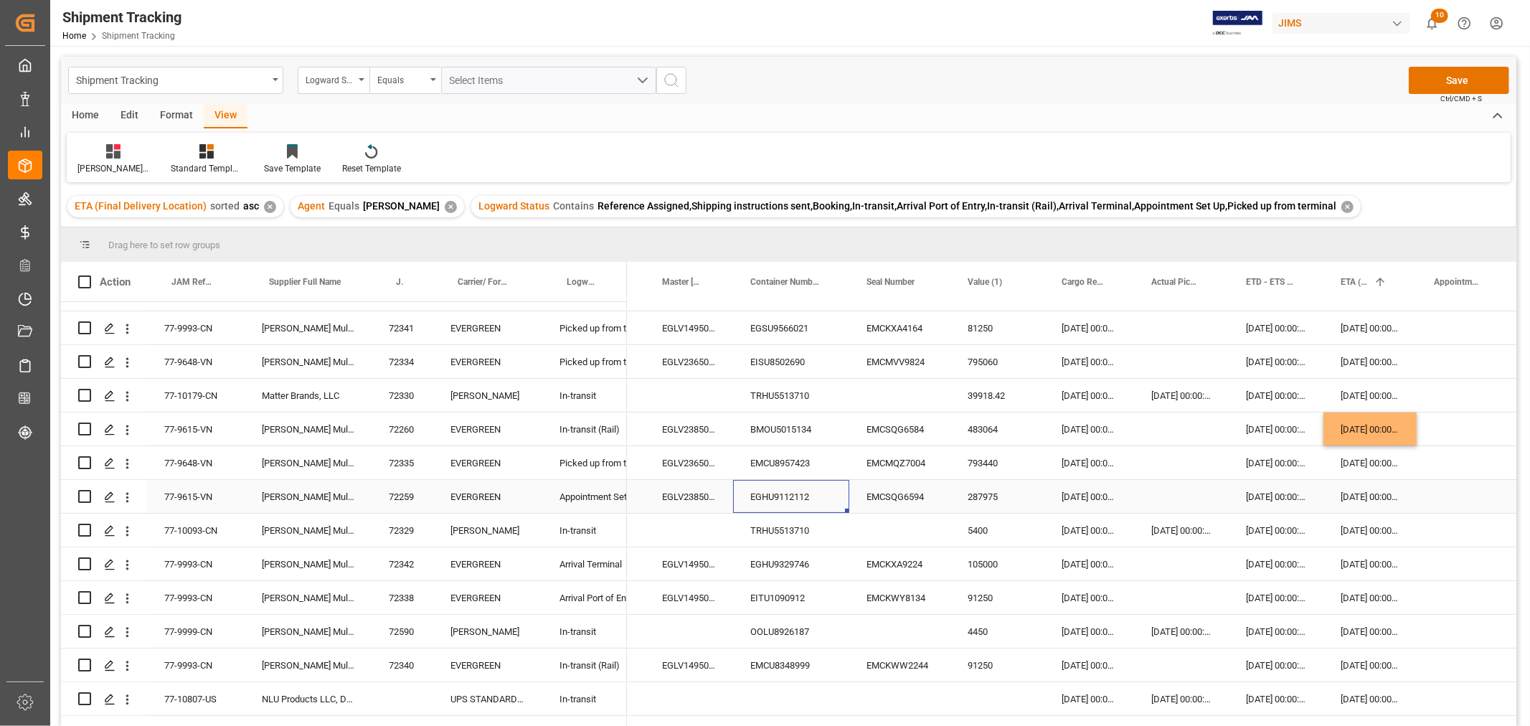
click at [780, 494] on div "EGHU9112112" at bounding box center [791, 496] width 116 height 33
click at [778, 461] on div "EMCU8957423" at bounding box center [791, 462] width 116 height 33
click at [784, 635] on div "OOLU8926187" at bounding box center [791, 631] width 116 height 33
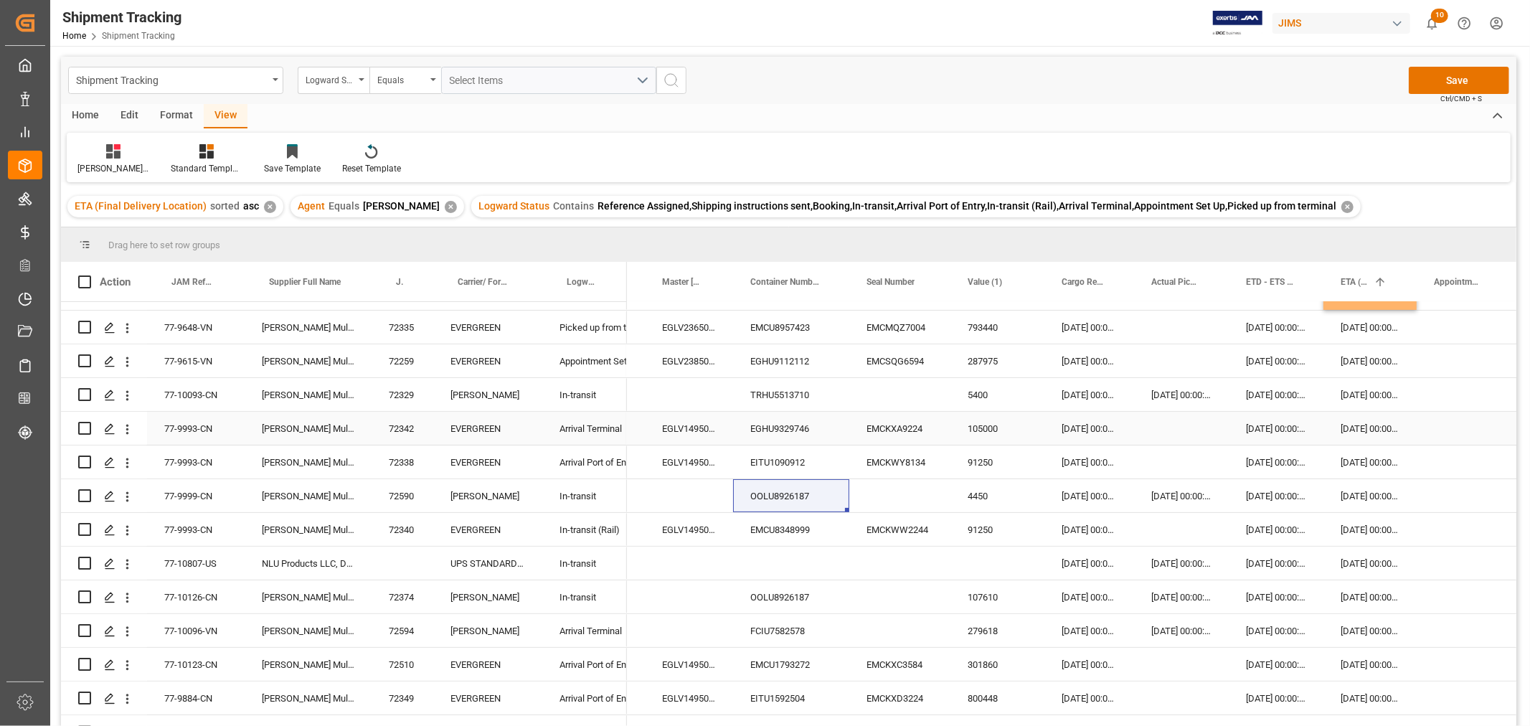
scroll to position [319, 0]
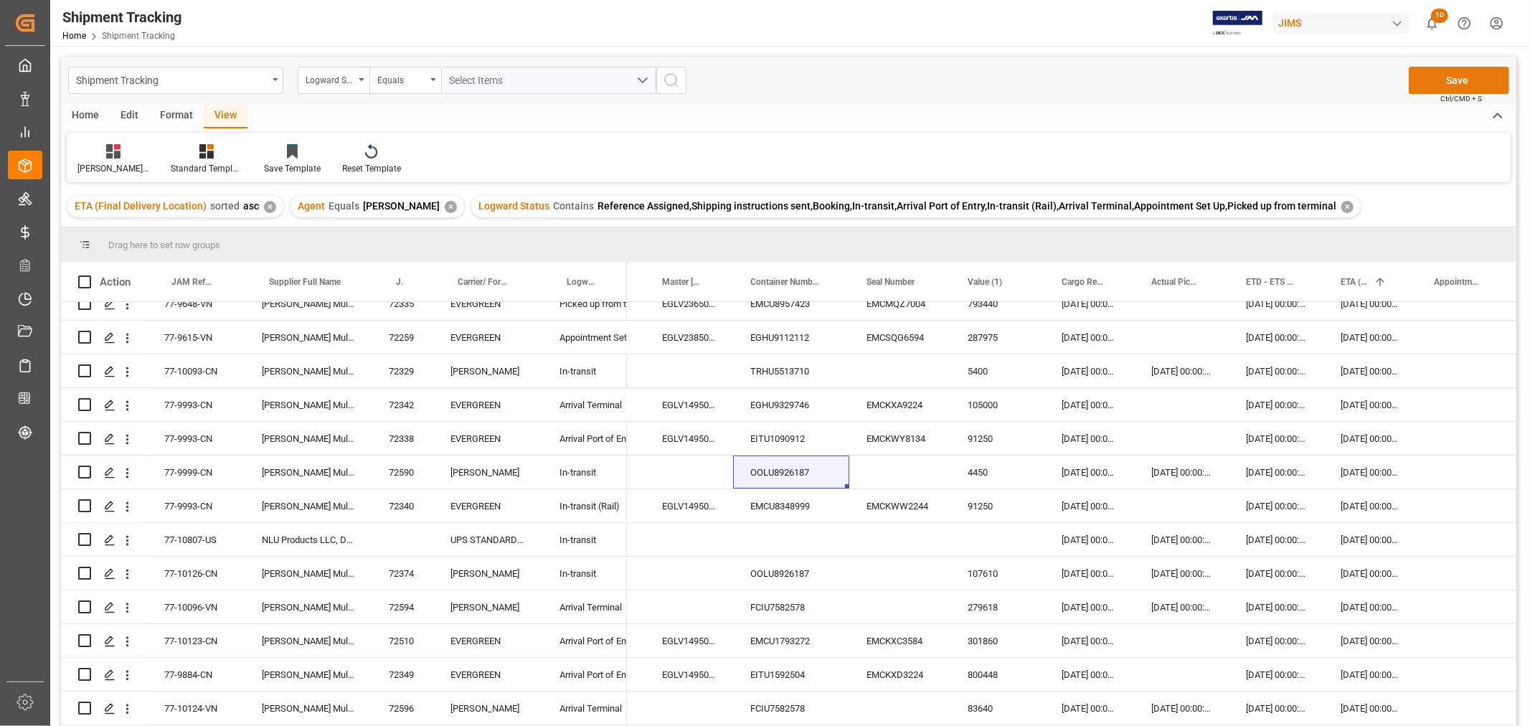
click at [1442, 79] on button "Save" at bounding box center [1459, 80] width 100 height 27
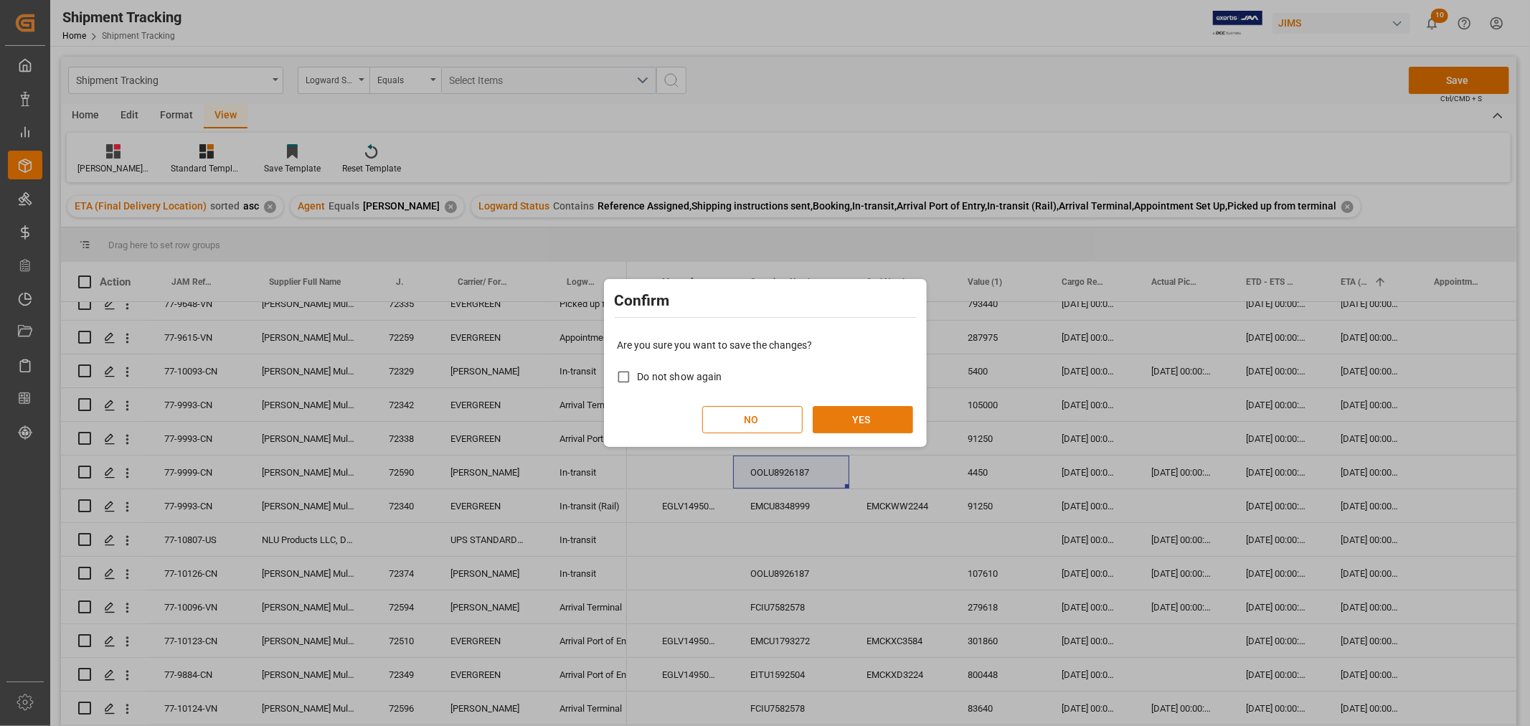
click at [855, 428] on button "YES" at bounding box center [863, 419] width 100 height 27
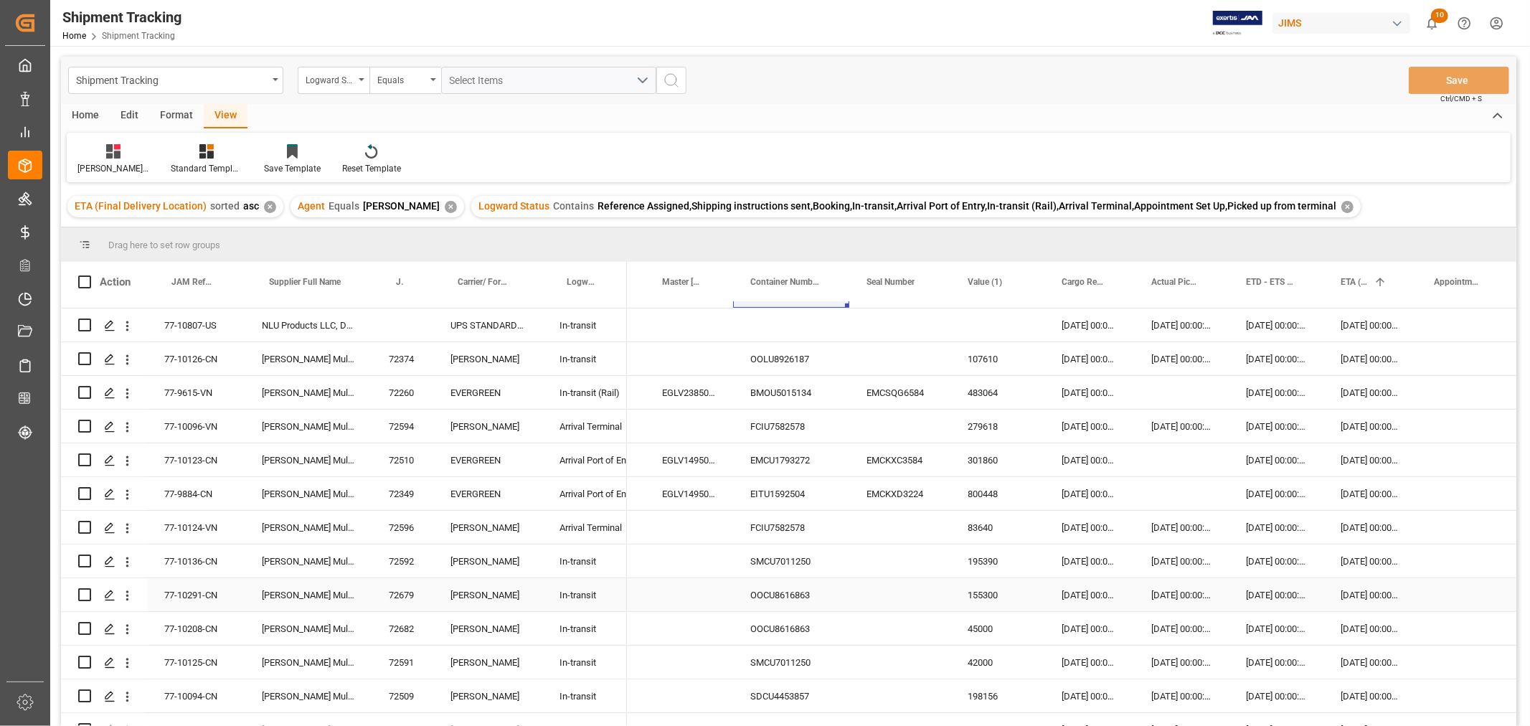
scroll to position [478, 0]
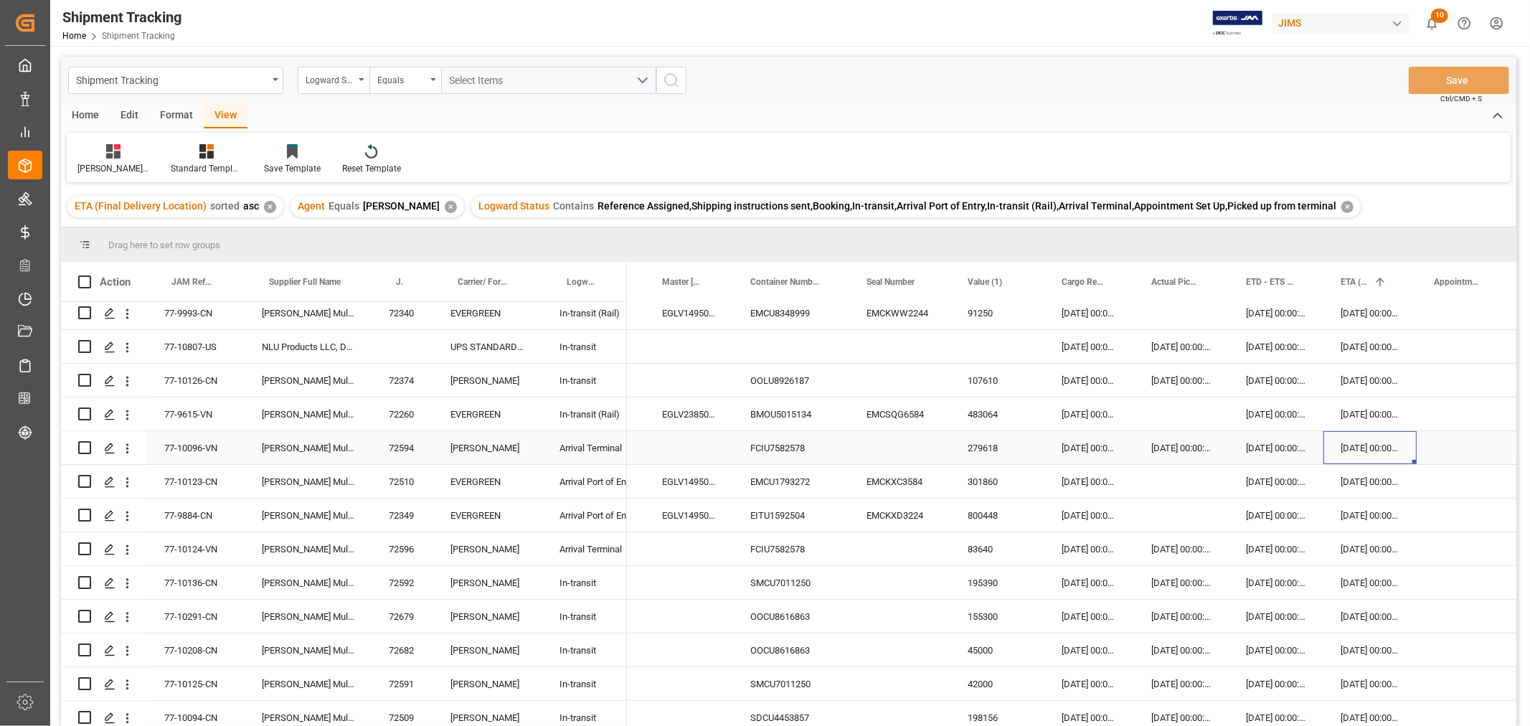
click at [1360, 448] on div "13-09-2025 00:00:00" at bounding box center [1370, 447] width 93 height 33
click at [791, 442] on div "FCIU7582578" at bounding box center [791, 447] width 116 height 33
click at [1353, 446] on div "13-09-2025 00:00:00" at bounding box center [1370, 447] width 93 height 33
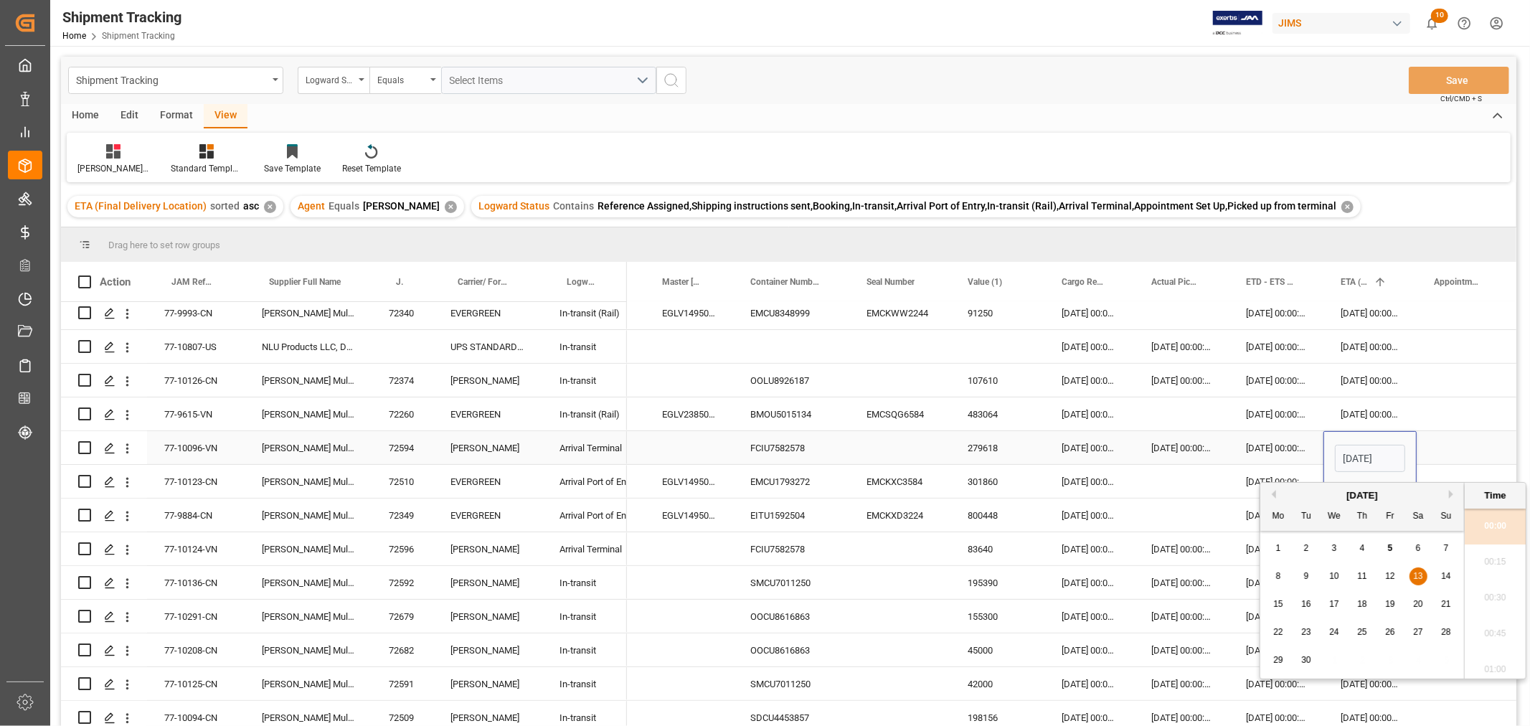
scroll to position [0, 47]
click at [1274, 605] on span "15" at bounding box center [1278, 604] width 9 height 10
type input "15-09-2025 00:00"
click at [792, 476] on div "EMCU1793272" at bounding box center [791, 481] width 116 height 33
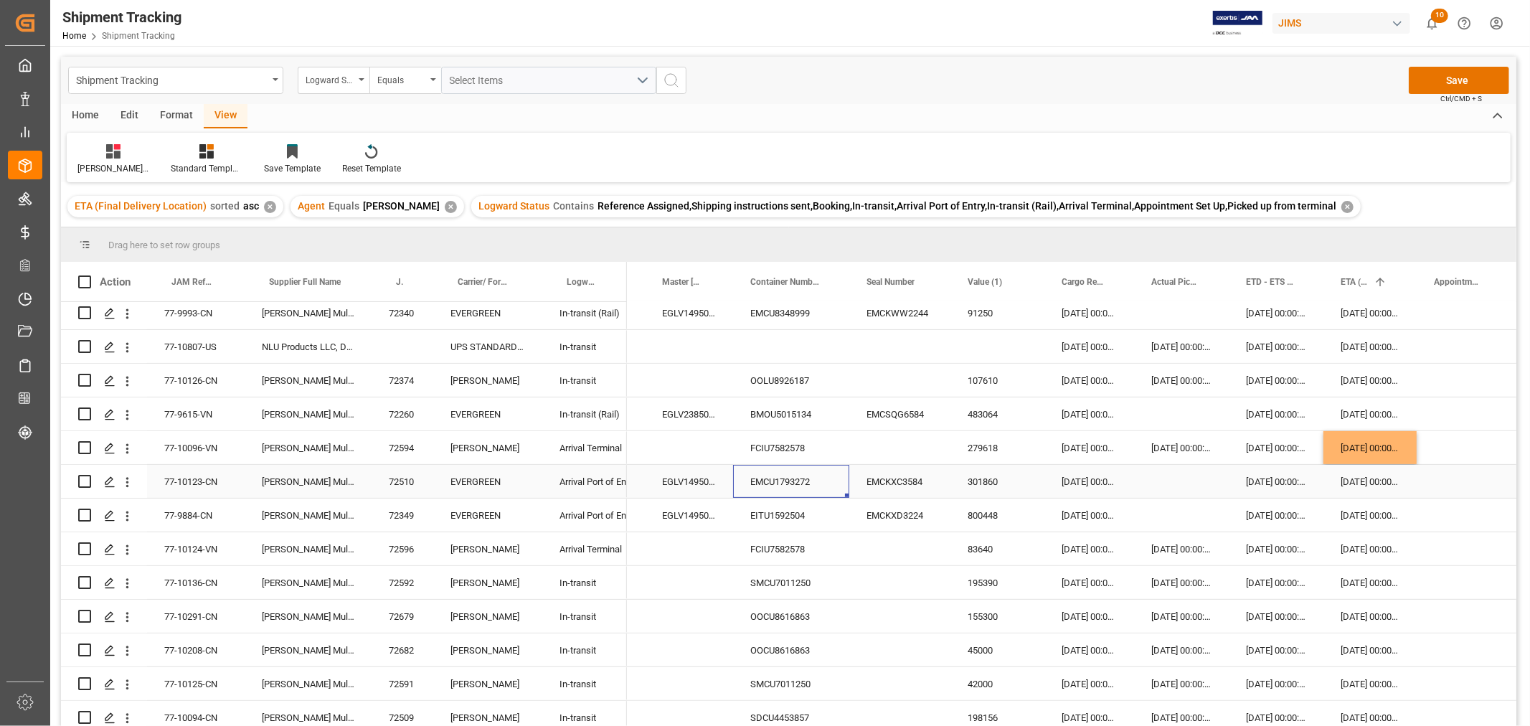
click at [797, 481] on div "EMCU1793272" at bounding box center [791, 481] width 116 height 33
click at [1360, 485] on div "15-09-2025 00:00:00" at bounding box center [1370, 481] width 93 height 33
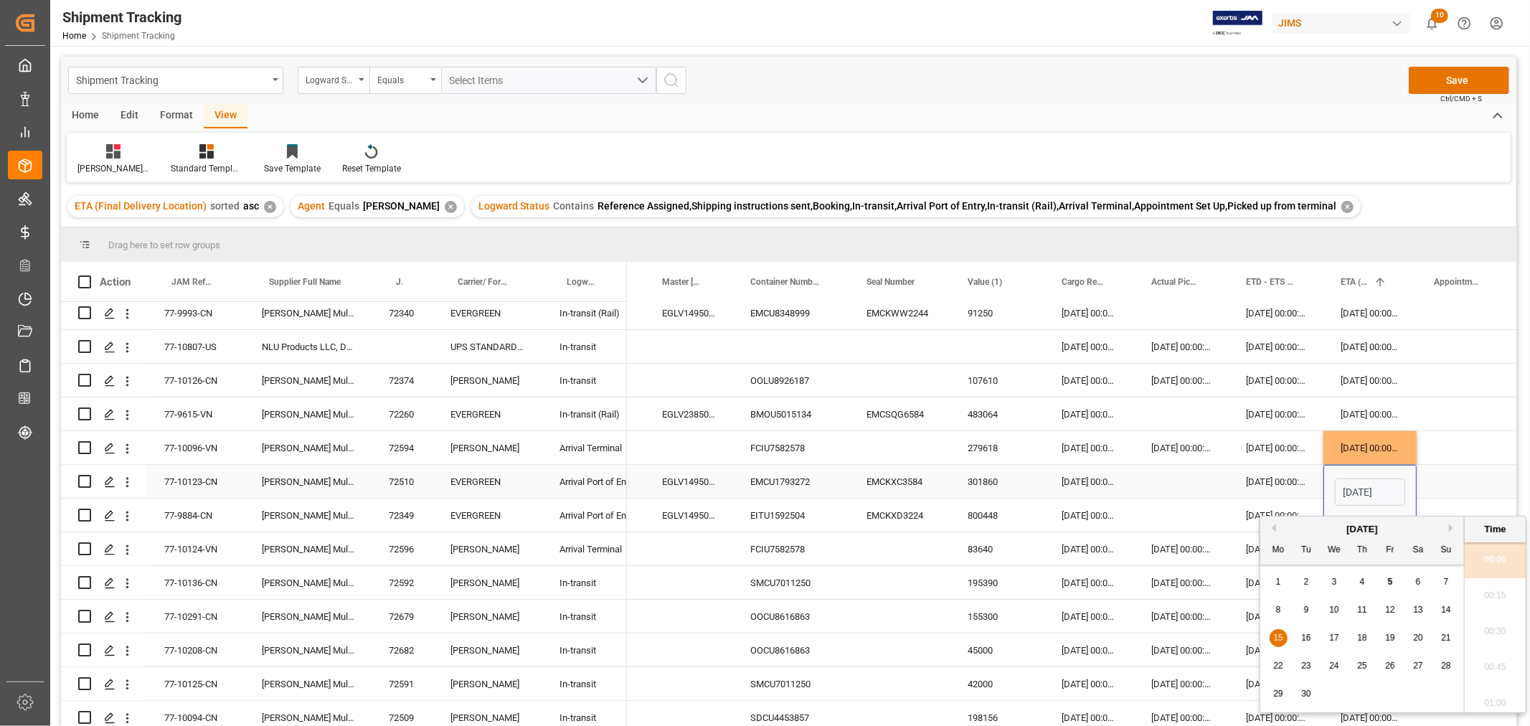
scroll to position [1655, 0]
click at [1360, 637] on span "18" at bounding box center [1362, 638] width 9 height 10
type input "18-09-2025 00:00"
click at [1203, 477] on div "Press SPACE to select this row." at bounding box center [1181, 481] width 95 height 33
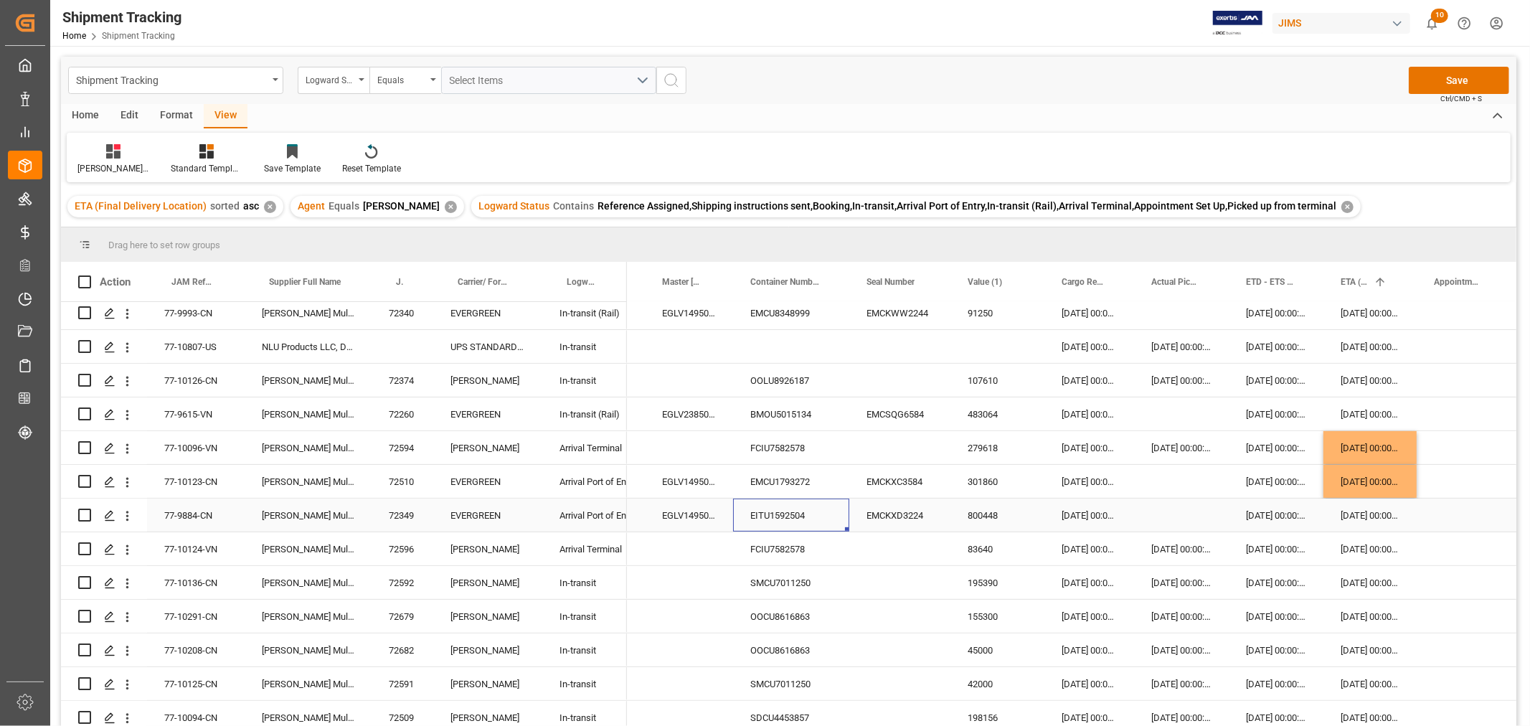
click at [768, 520] on div "EITU1592504" at bounding box center [791, 515] width 116 height 33
click at [1373, 514] on div "15-09-2025 00:00:00" at bounding box center [1370, 515] width 93 height 33
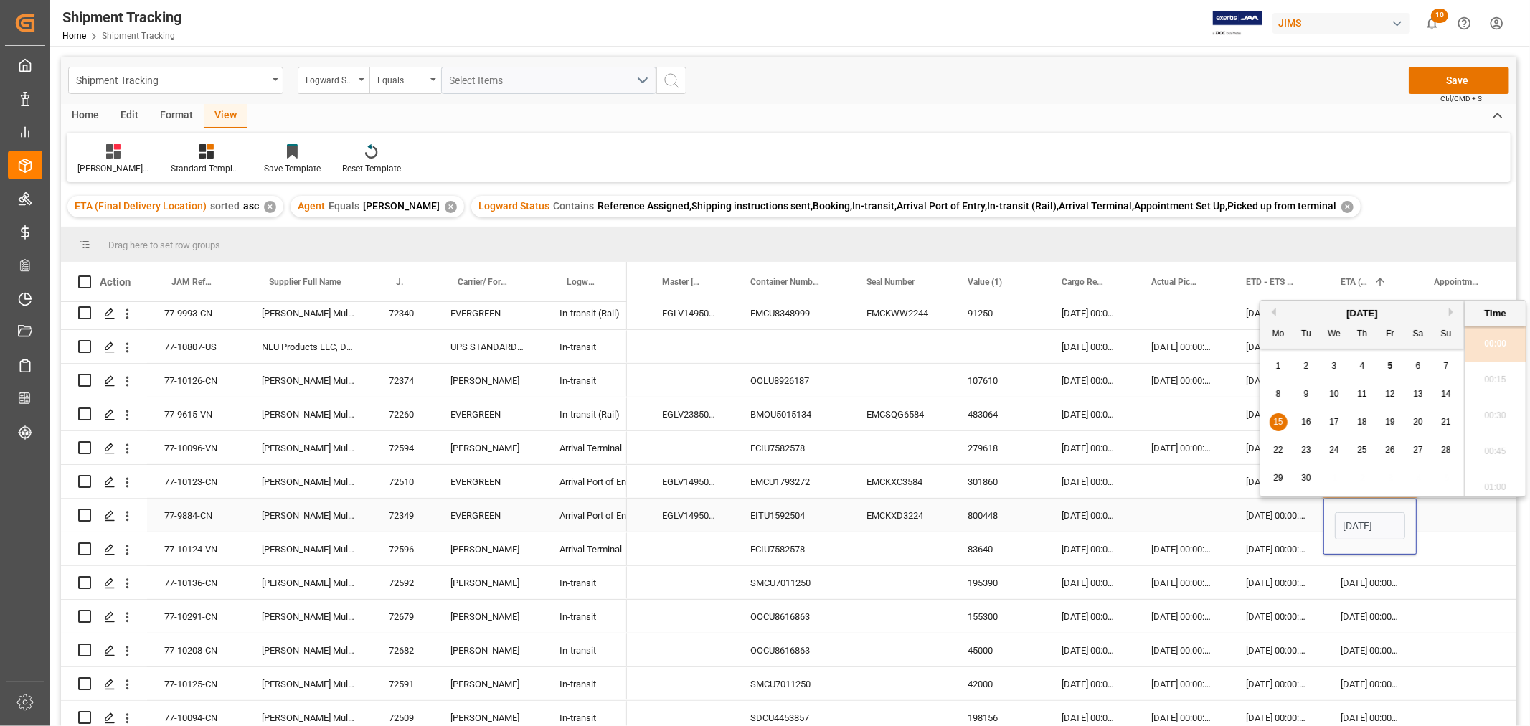
scroll to position [0, 47]
click at [1363, 423] on span "18" at bounding box center [1362, 422] width 9 height 10
type input "18-09-2025 00:00"
click at [1444, 517] on div "Press SPACE to select this row." at bounding box center [1464, 515] width 95 height 33
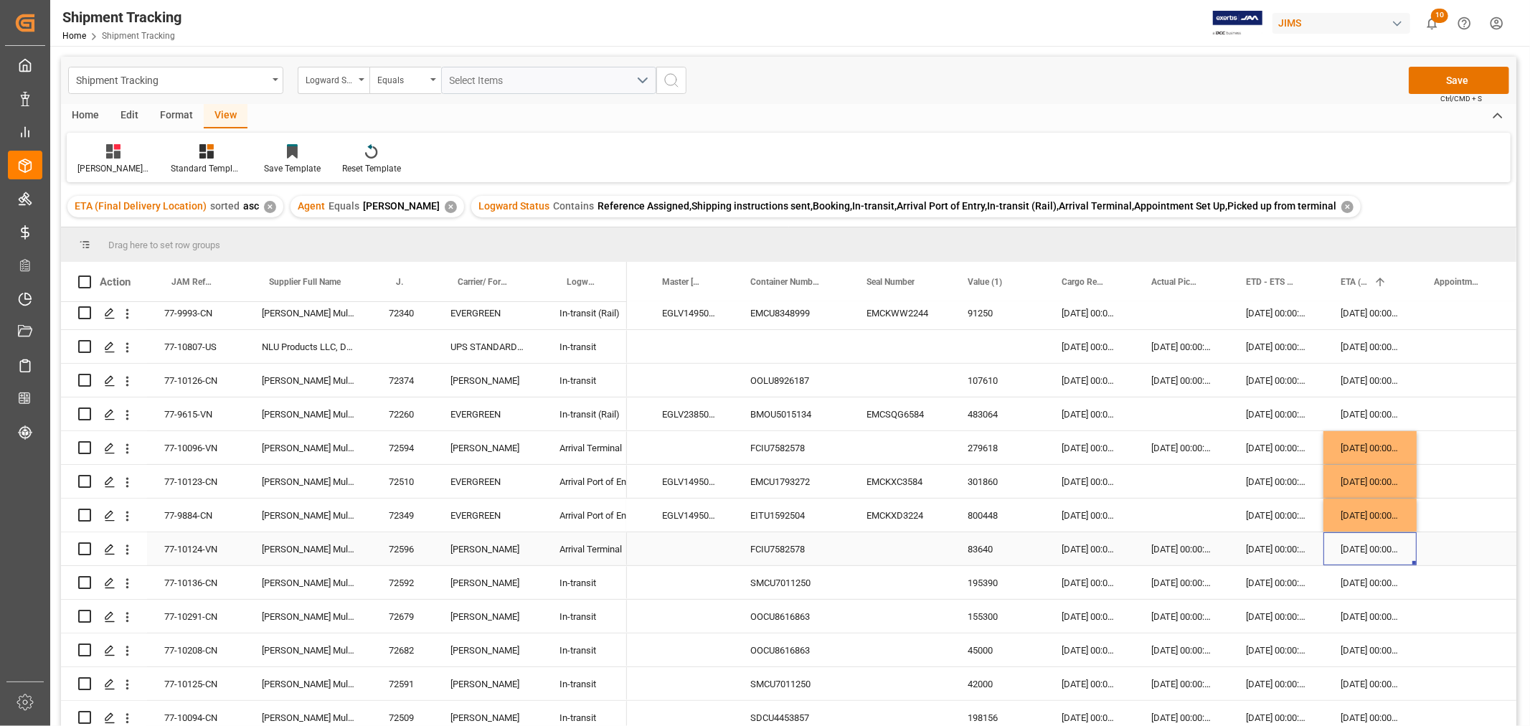
click at [1356, 547] on div "15-09-2025 00:00:00" at bounding box center [1370, 548] width 93 height 33
click at [771, 583] on div "SMCU7011250" at bounding box center [791, 582] width 116 height 33
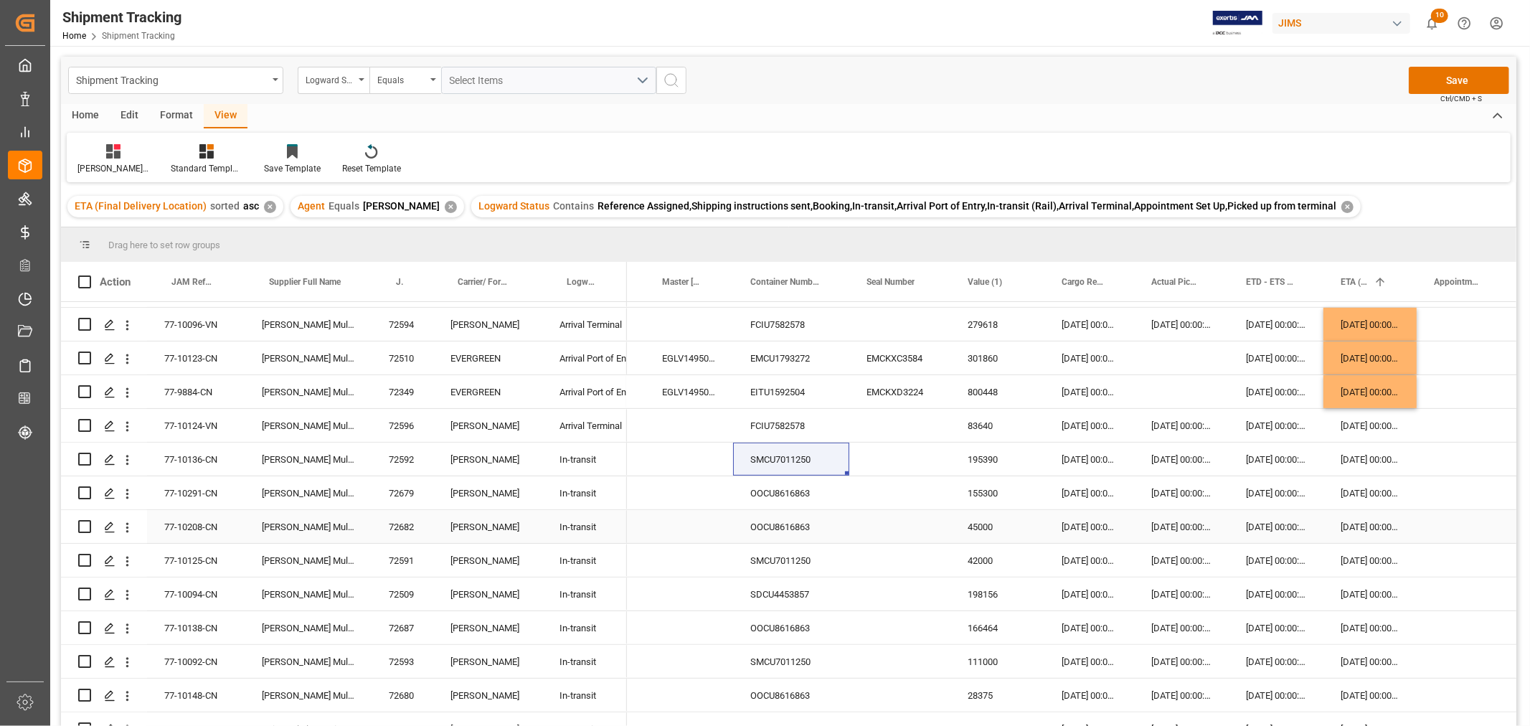
scroll to position [637, 0]
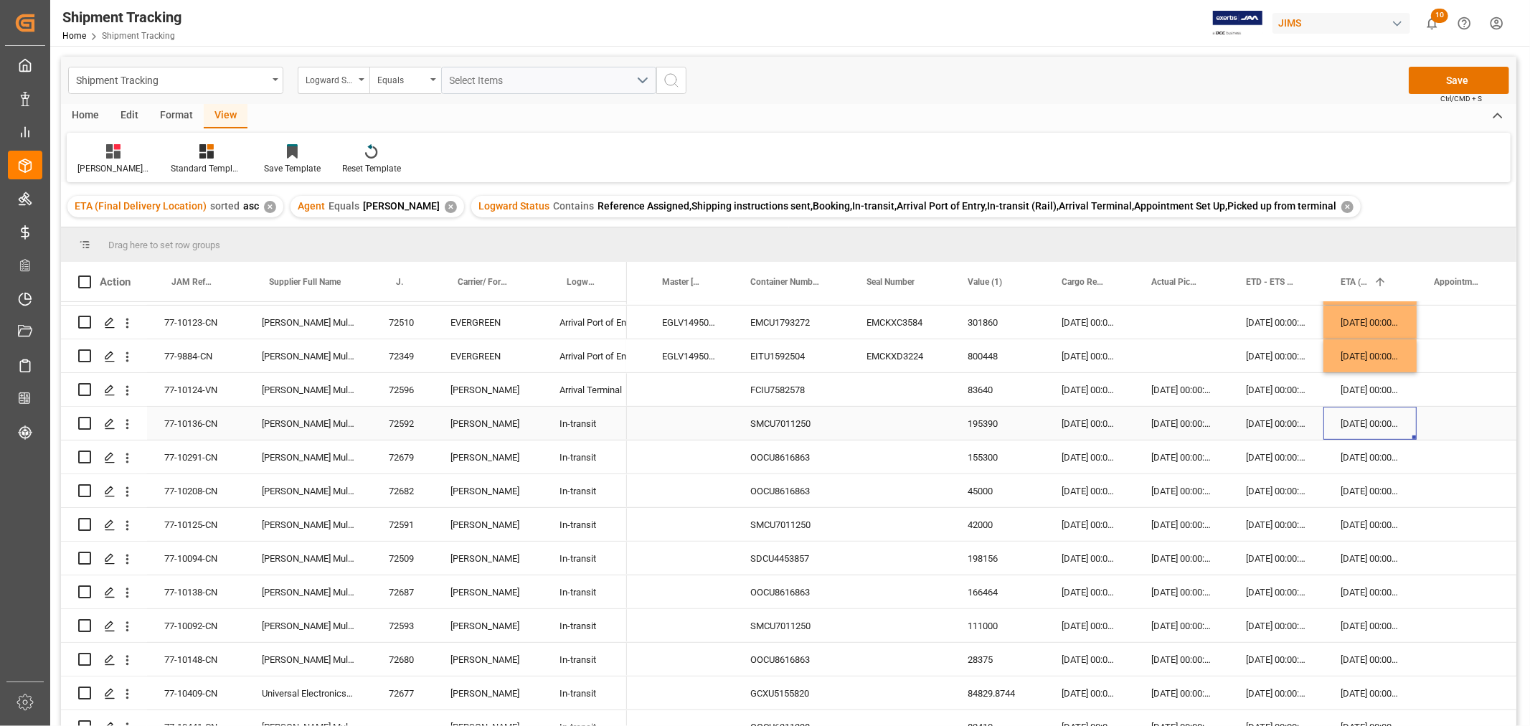
click at [1375, 420] on div "18-09-2025 00:00:00" at bounding box center [1370, 423] width 93 height 33
click at [1361, 420] on div "18-09-2025 00:00:00" at bounding box center [1370, 423] width 93 height 33
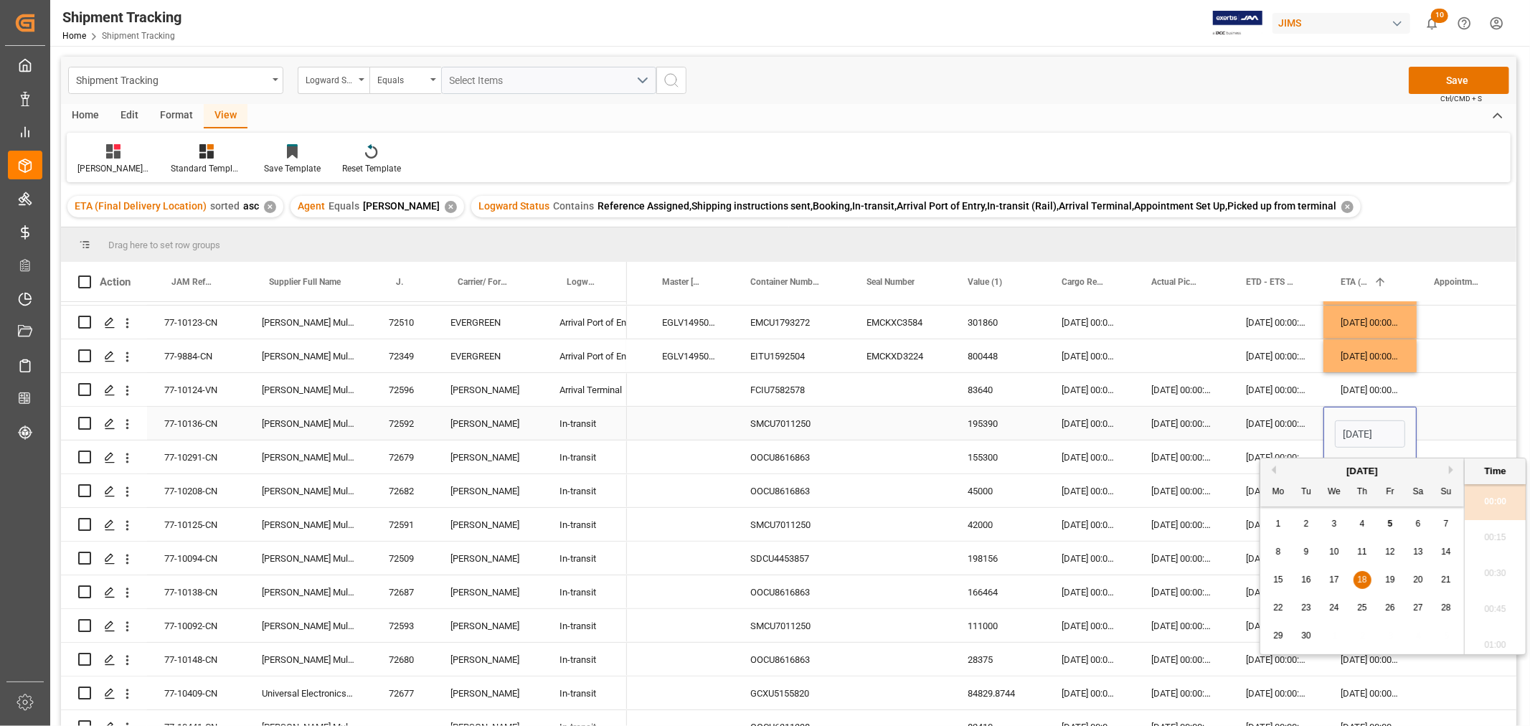
scroll to position [1655, 0]
click at [1304, 606] on span "23" at bounding box center [1306, 608] width 9 height 10
type input "23-09-2025 00:00"
click at [1437, 419] on div "Press SPACE to select this row." at bounding box center [1464, 423] width 95 height 33
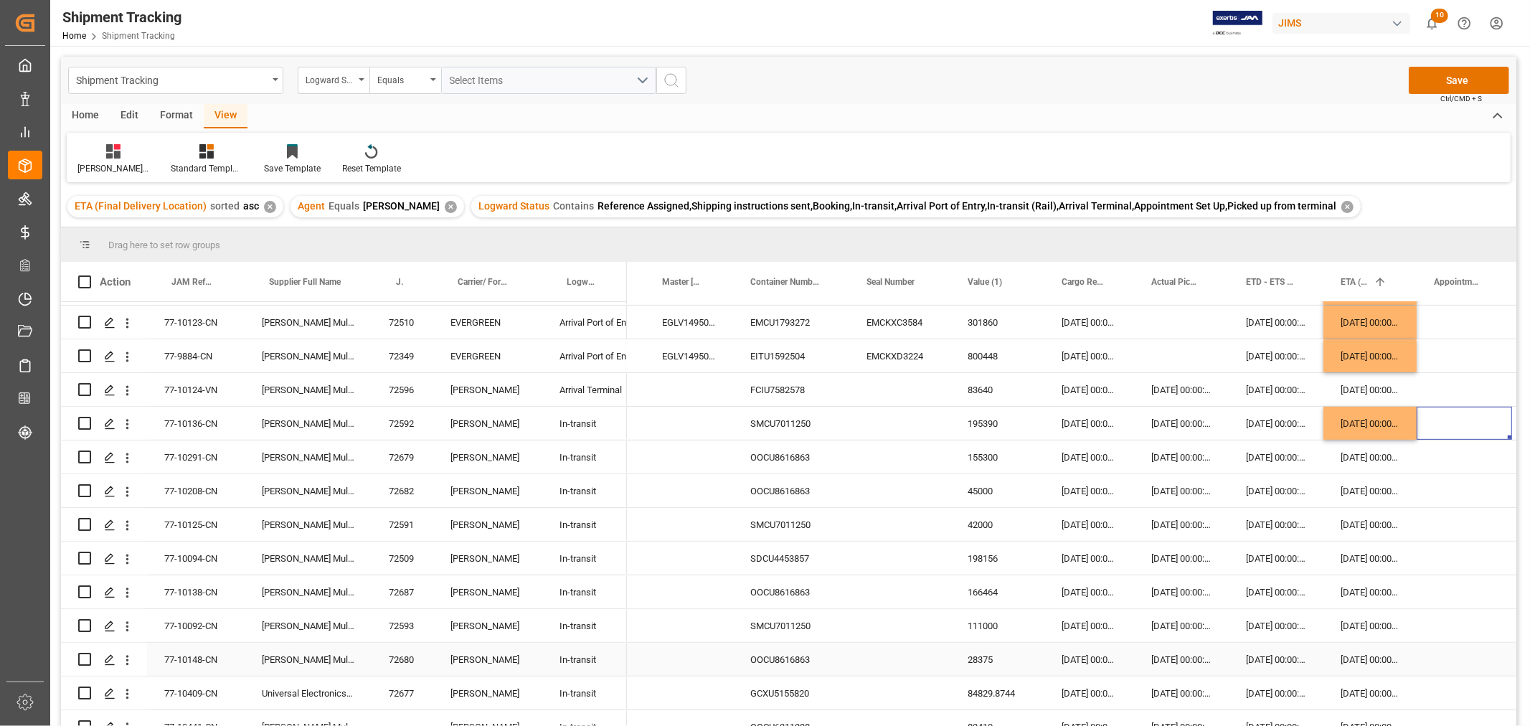
scroll to position [718, 0]
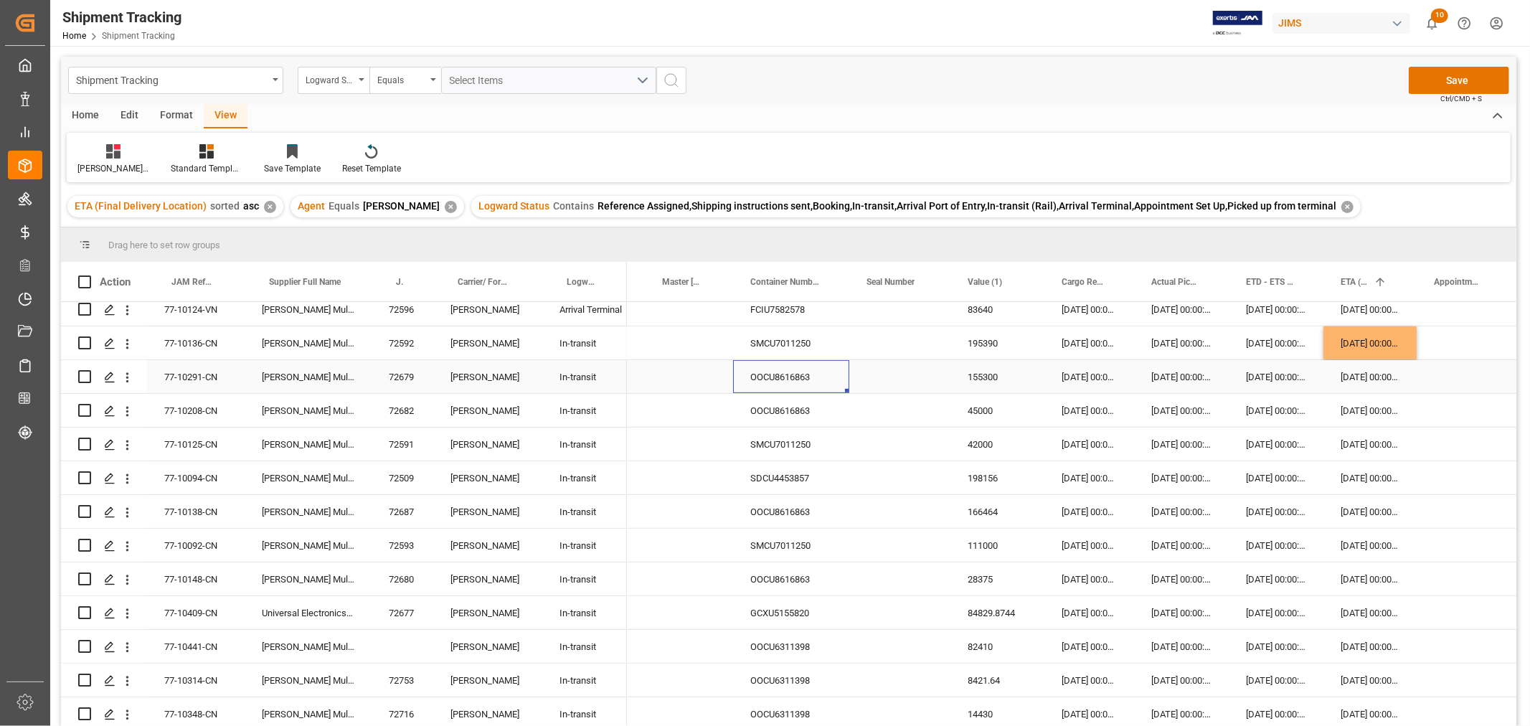
click at [777, 382] on div "OOCU8616863" at bounding box center [791, 376] width 116 height 33
click at [1361, 377] on div "22-09-2025 00:00:00" at bounding box center [1370, 376] width 93 height 33
click at [1346, 507] on div "23-09-2025 00:00:00" at bounding box center [1370, 511] width 93 height 33
click at [1360, 573] on div "24-09-2025 00:00:00" at bounding box center [1370, 579] width 93 height 33
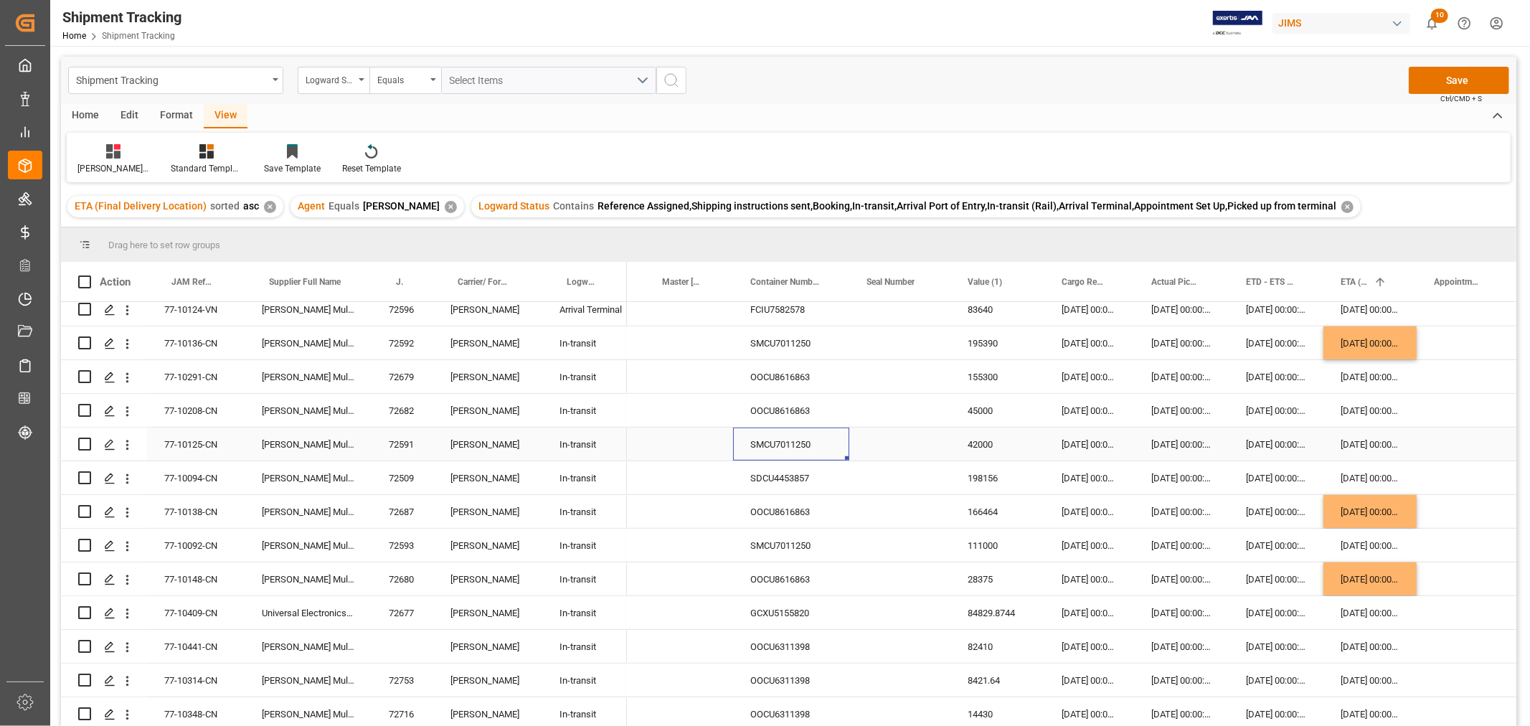
click at [776, 443] on div "SMCU7011250" at bounding box center [791, 444] width 116 height 33
click at [772, 481] on div "SDCU4453857" at bounding box center [791, 477] width 116 height 33
click at [807, 616] on div "GCXU5155820" at bounding box center [791, 612] width 116 height 33
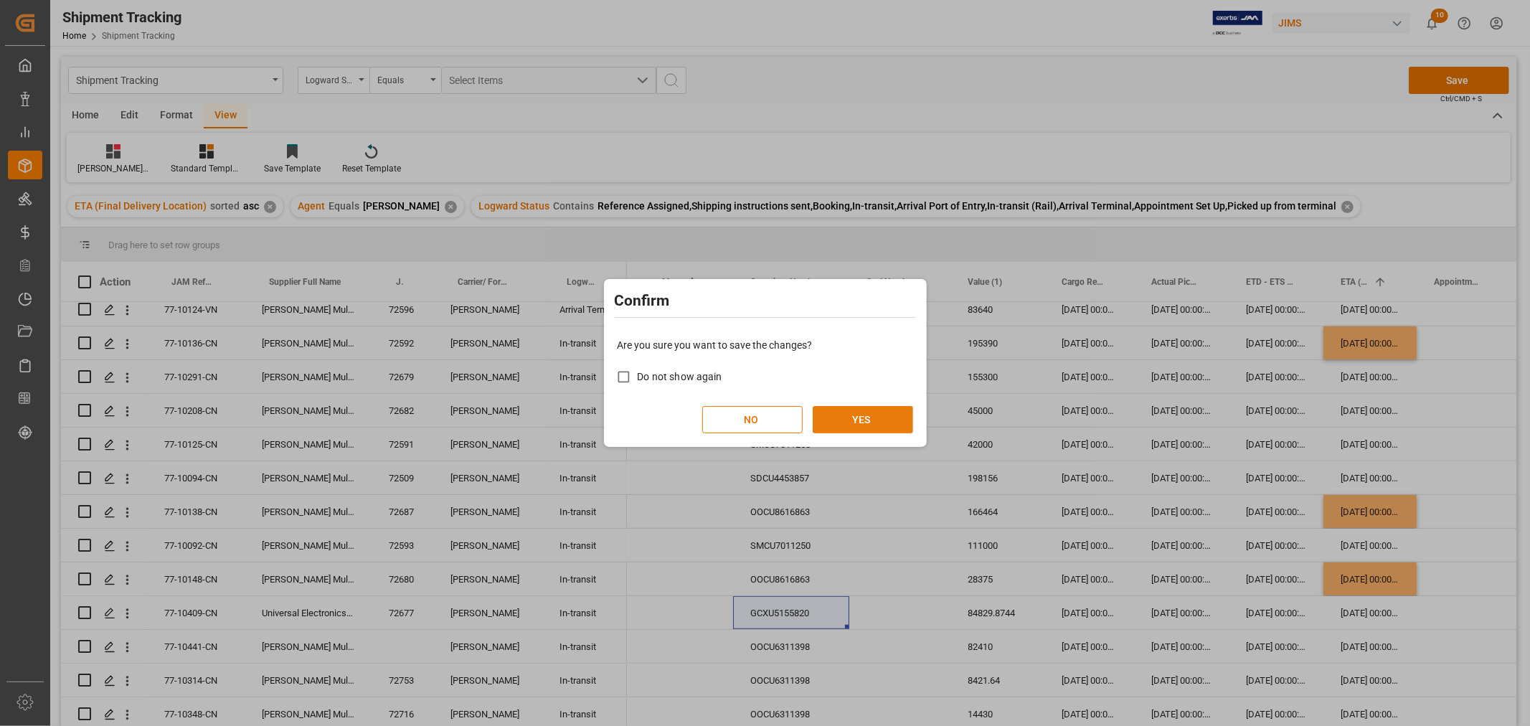
click at [867, 409] on button "YES" at bounding box center [863, 419] width 100 height 27
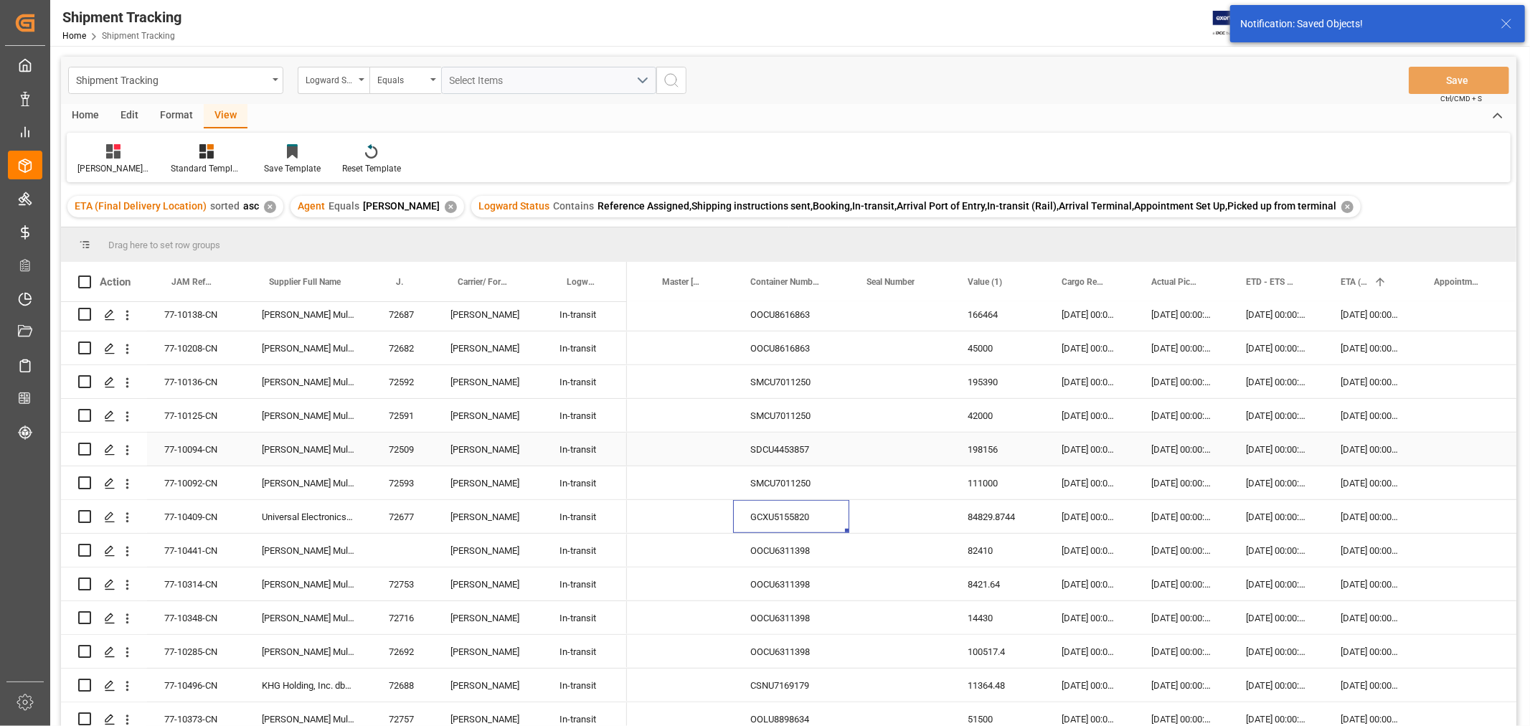
scroll to position [877, 0]
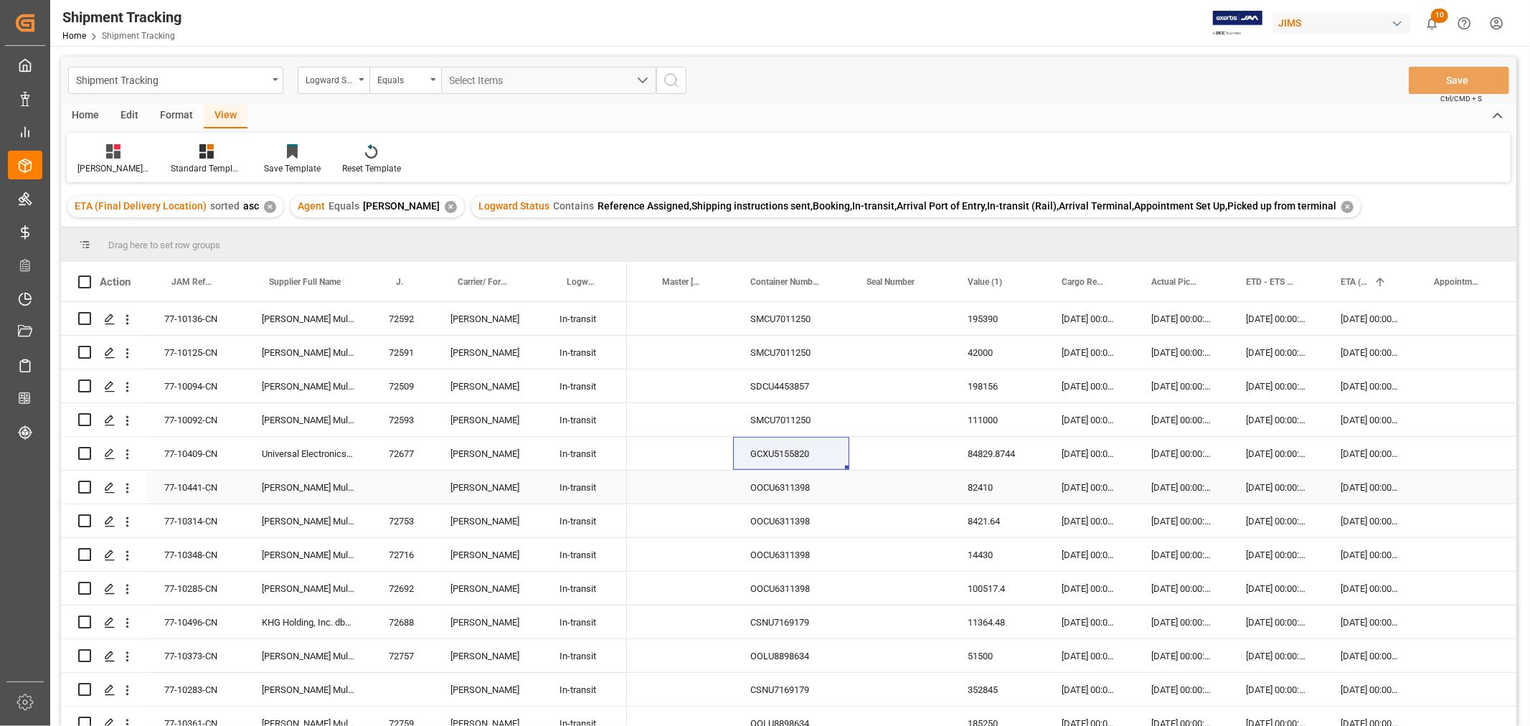
click at [798, 493] on div "OOCU6311398" at bounding box center [791, 487] width 116 height 33
click at [763, 490] on div "OOCU6311398" at bounding box center [791, 487] width 116 height 33
click at [1350, 554] on div "30-09-2025 00:00:00" at bounding box center [1370, 554] width 93 height 33
click at [1353, 588] on div "01-10-2025 00:00:00" at bounding box center [1370, 588] width 93 height 33
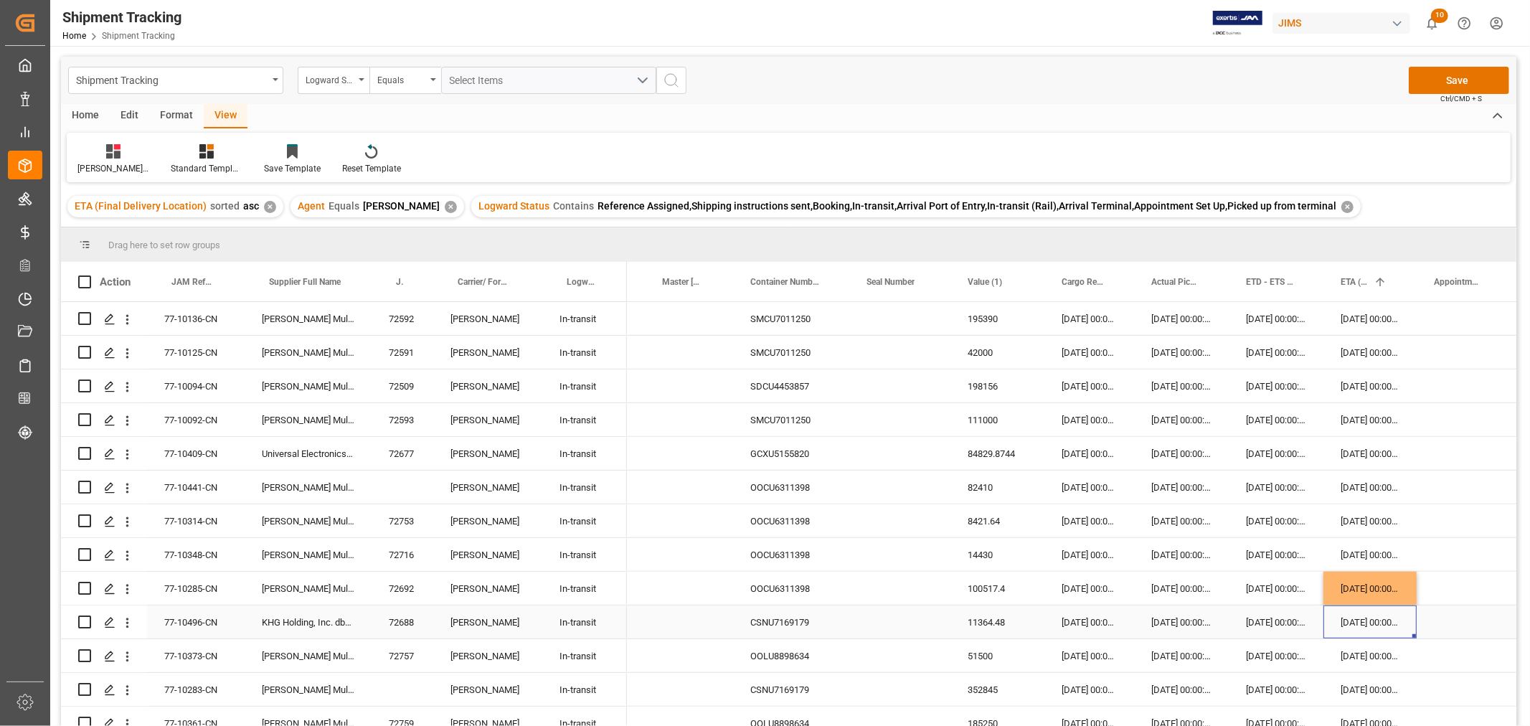
click at [1340, 619] on div "06-10-2025 00:00:00" at bounding box center [1370, 622] width 93 height 33
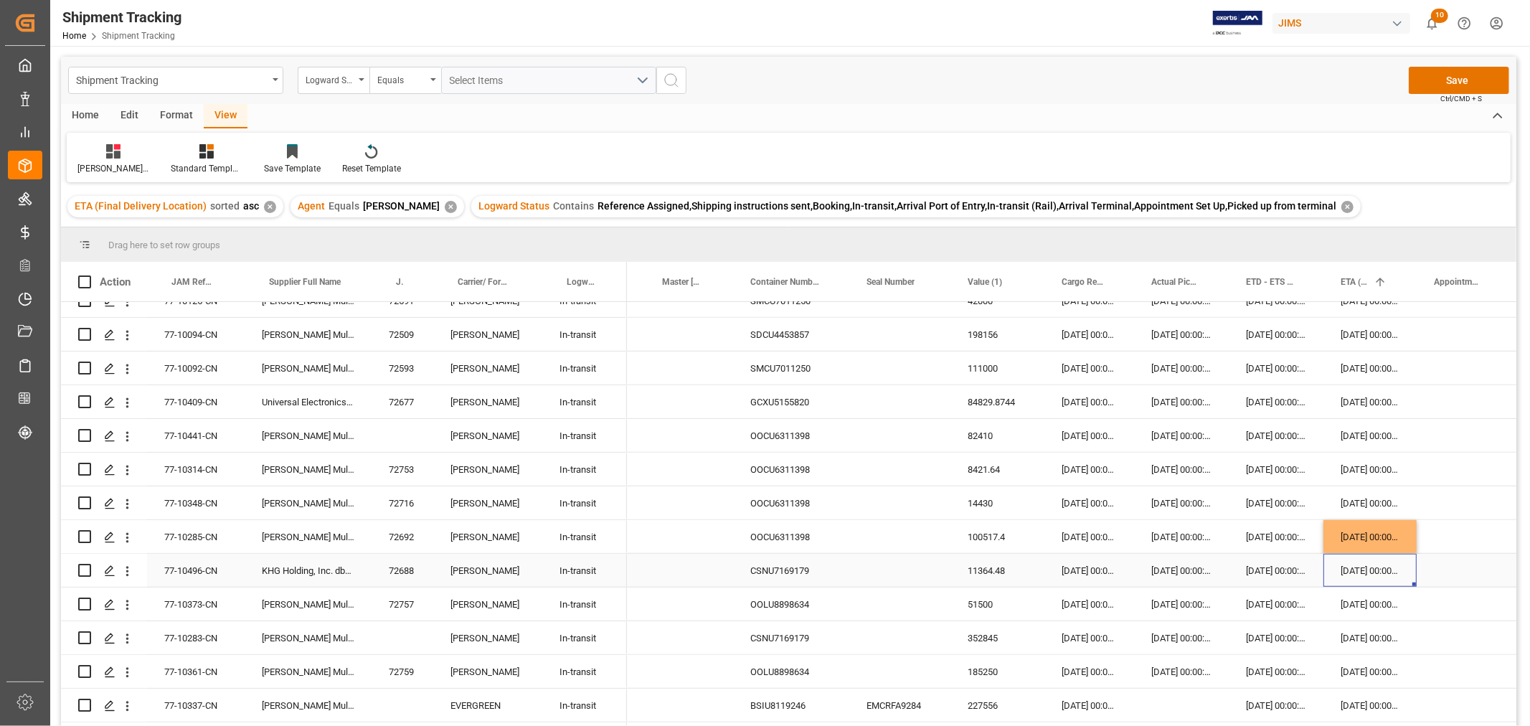
scroll to position [956, 0]
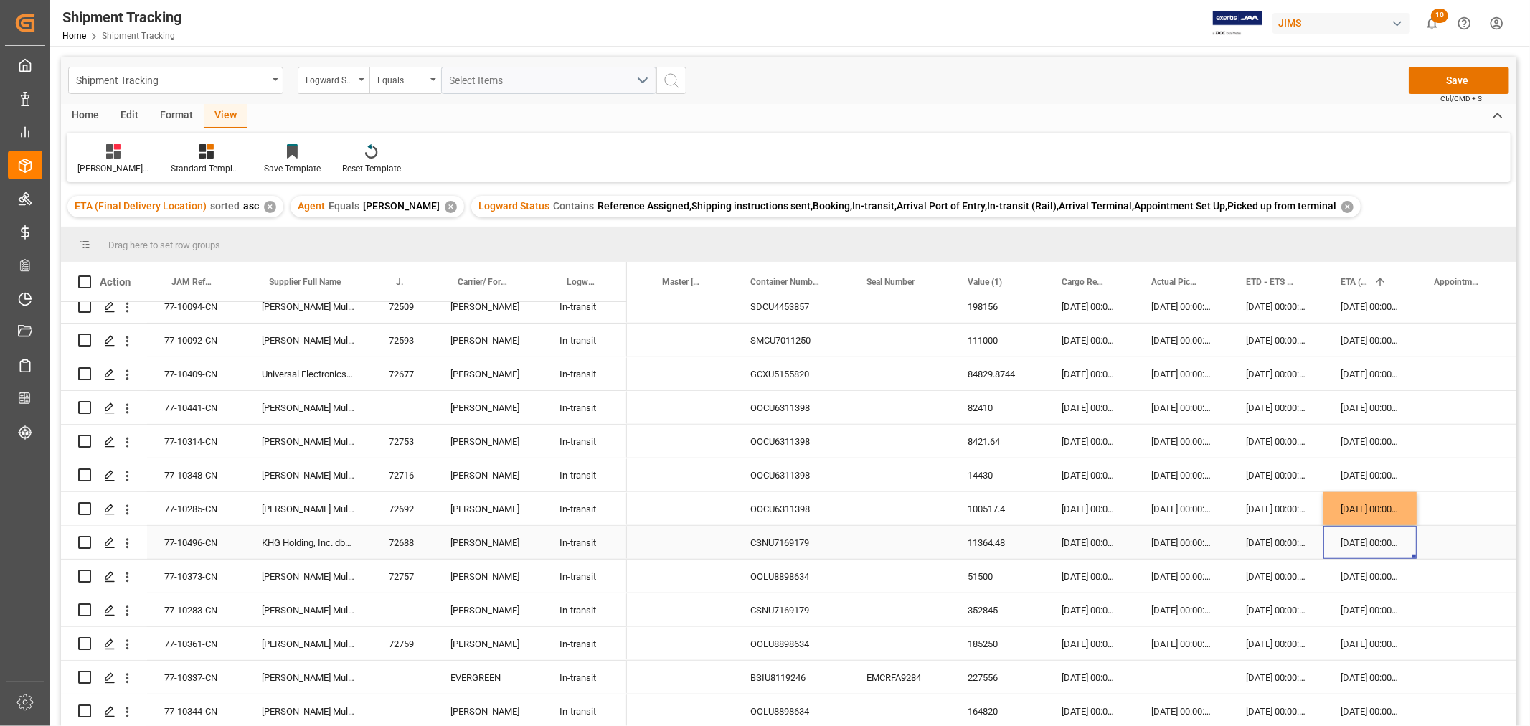
click at [1367, 541] on div "06-10-2025 00:00:00" at bounding box center [1370, 542] width 93 height 33
click at [1371, 606] on div "07-10-2025 00:00:00" at bounding box center [1370, 609] width 93 height 33
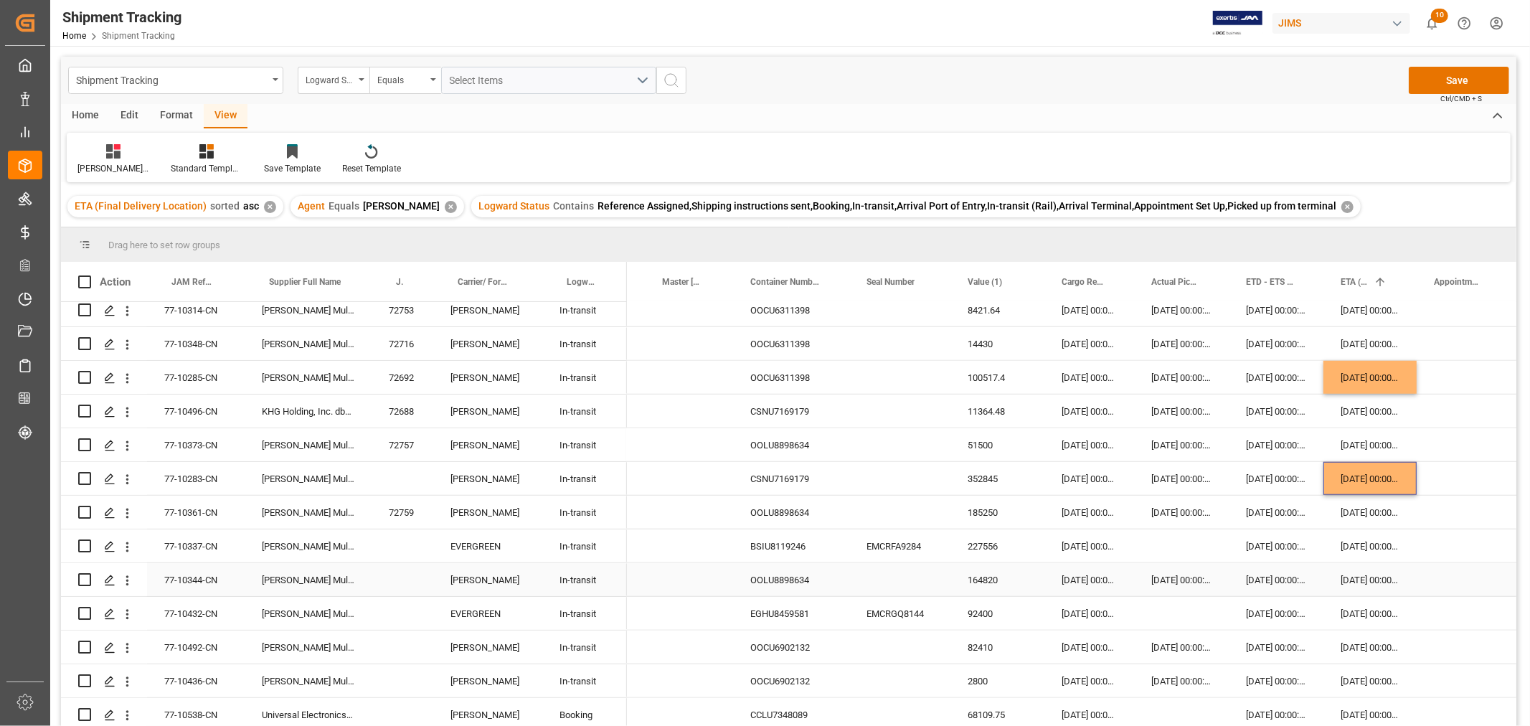
scroll to position [1116, 0]
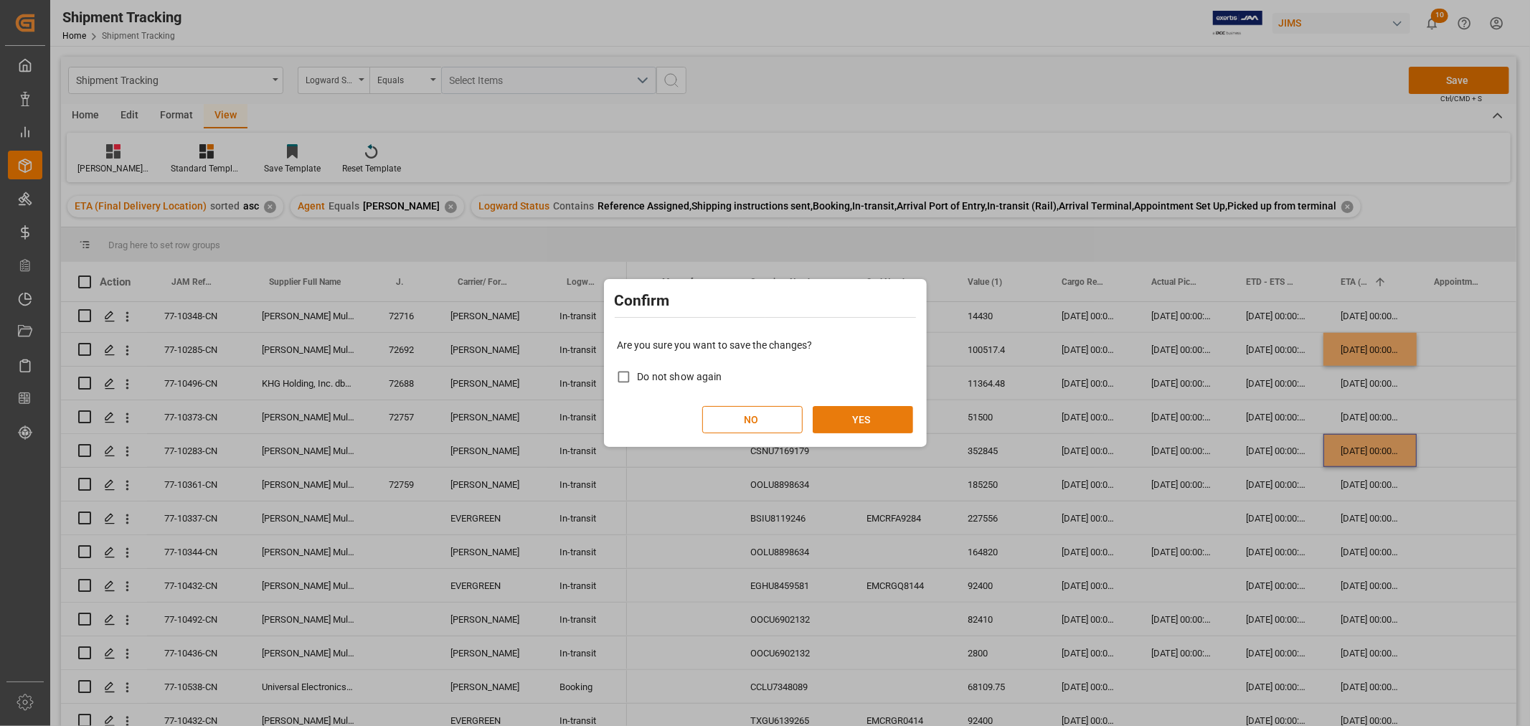
click at [870, 419] on button "YES" at bounding box center [863, 419] width 100 height 27
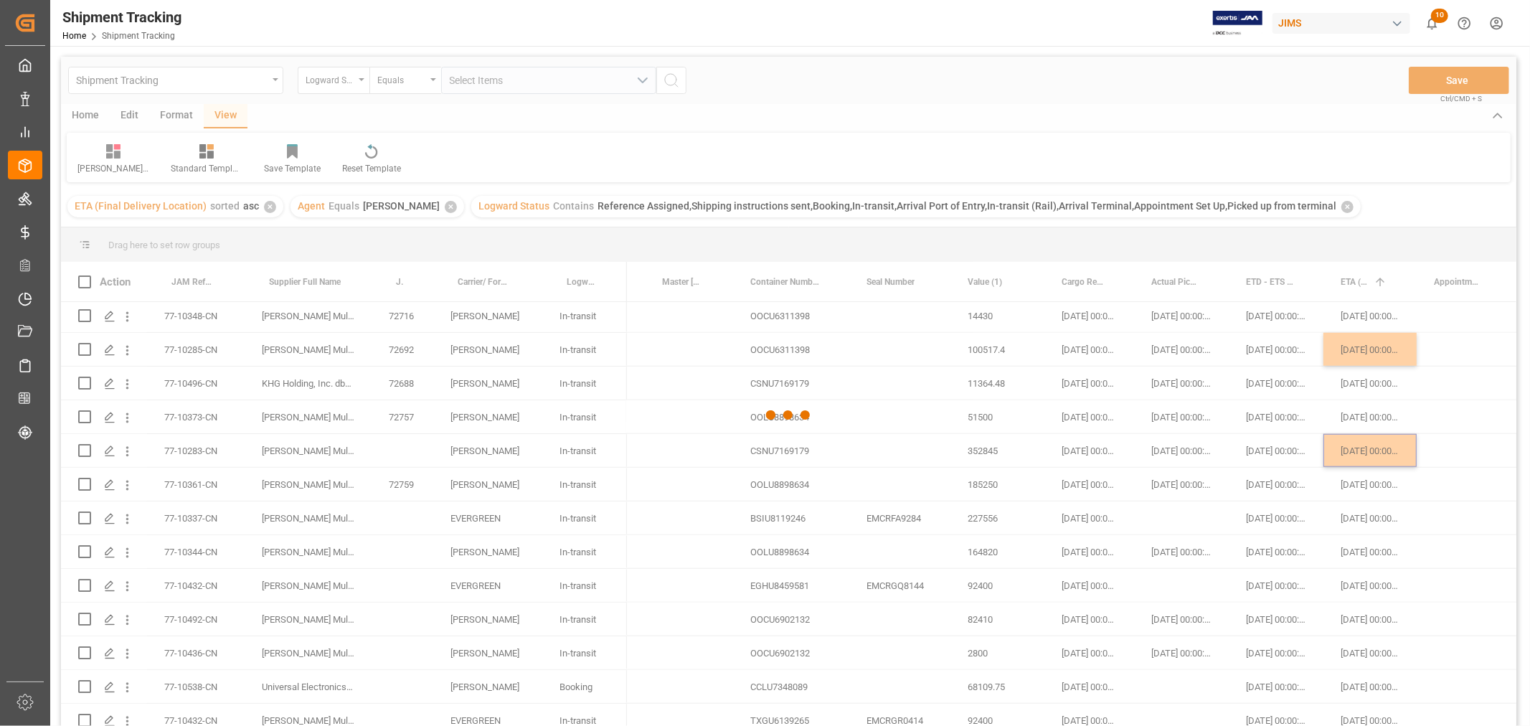
scroll to position [212, 0]
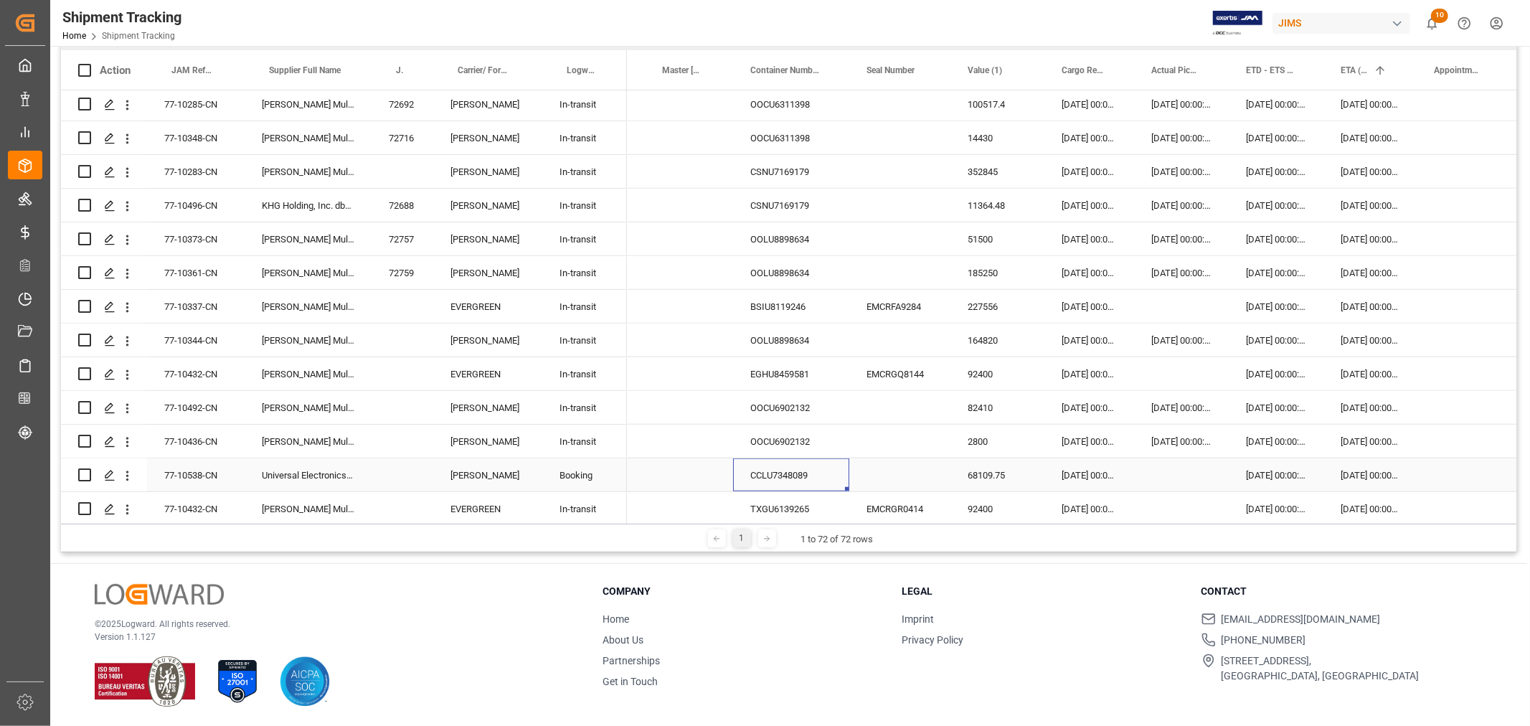
click at [757, 474] on div "CCLU7348089" at bounding box center [791, 474] width 116 height 33
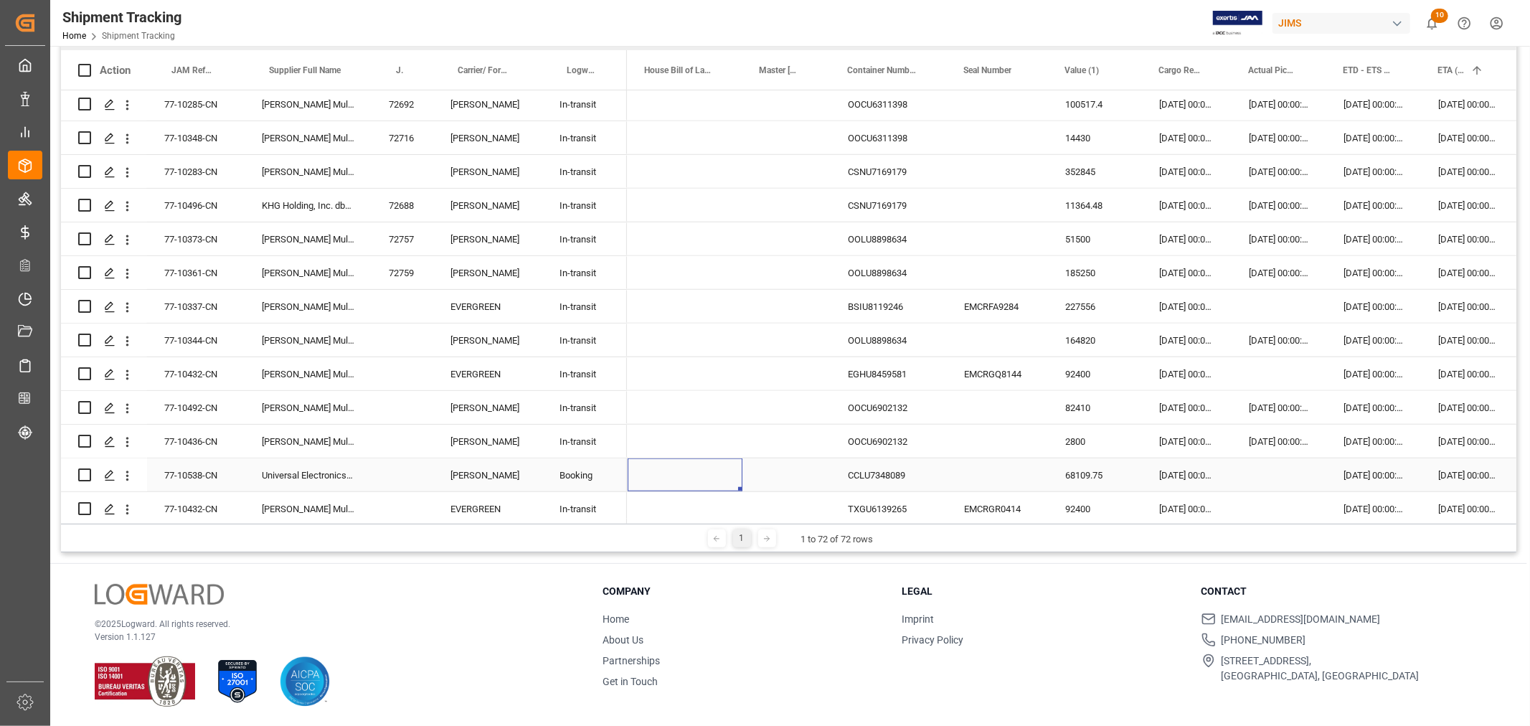
scroll to position [0, 0]
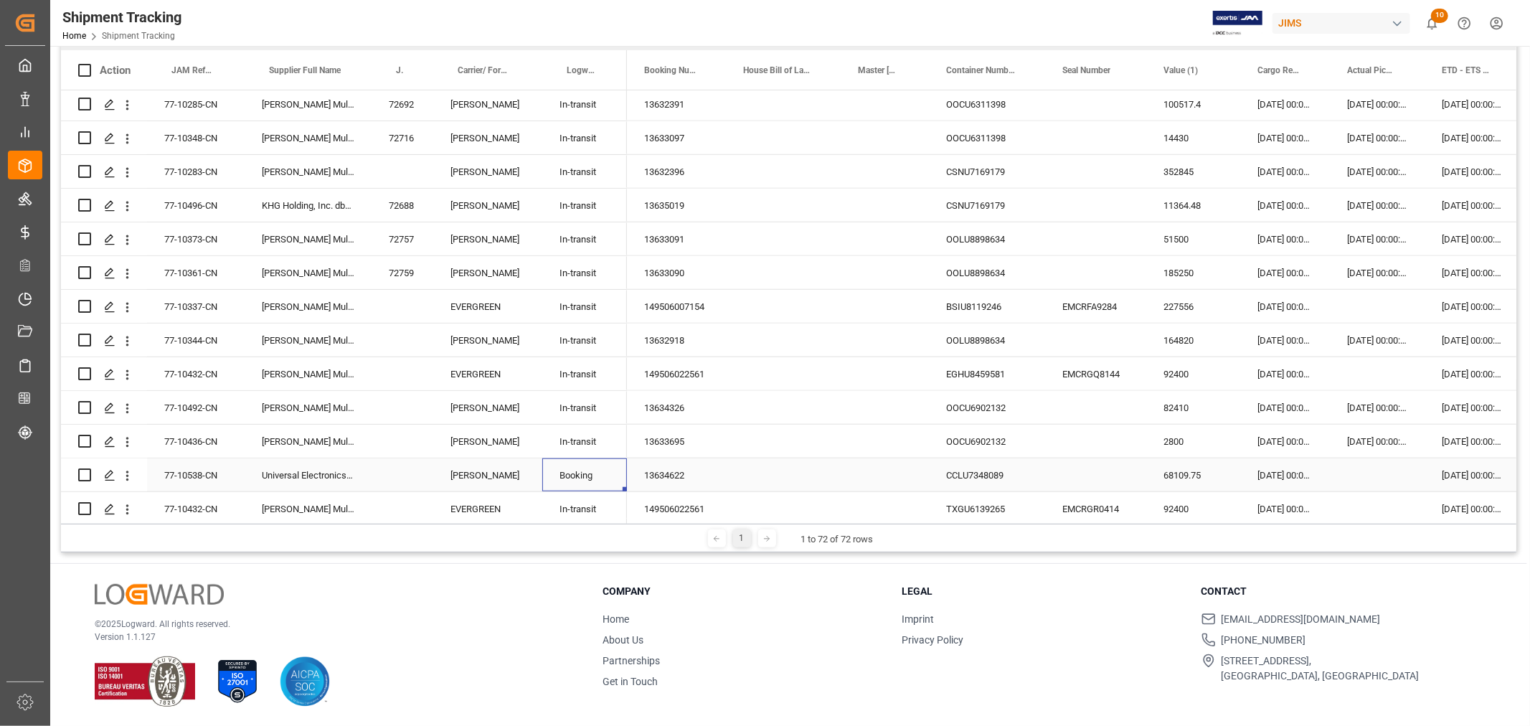
click at [693, 476] on div "13634622" at bounding box center [676, 474] width 99 height 33
click at [771, 469] on div "Press SPACE to select this row." at bounding box center [783, 474] width 115 height 33
click at [1373, 479] on div "Press SPACE to select this row." at bounding box center [1377, 474] width 95 height 33
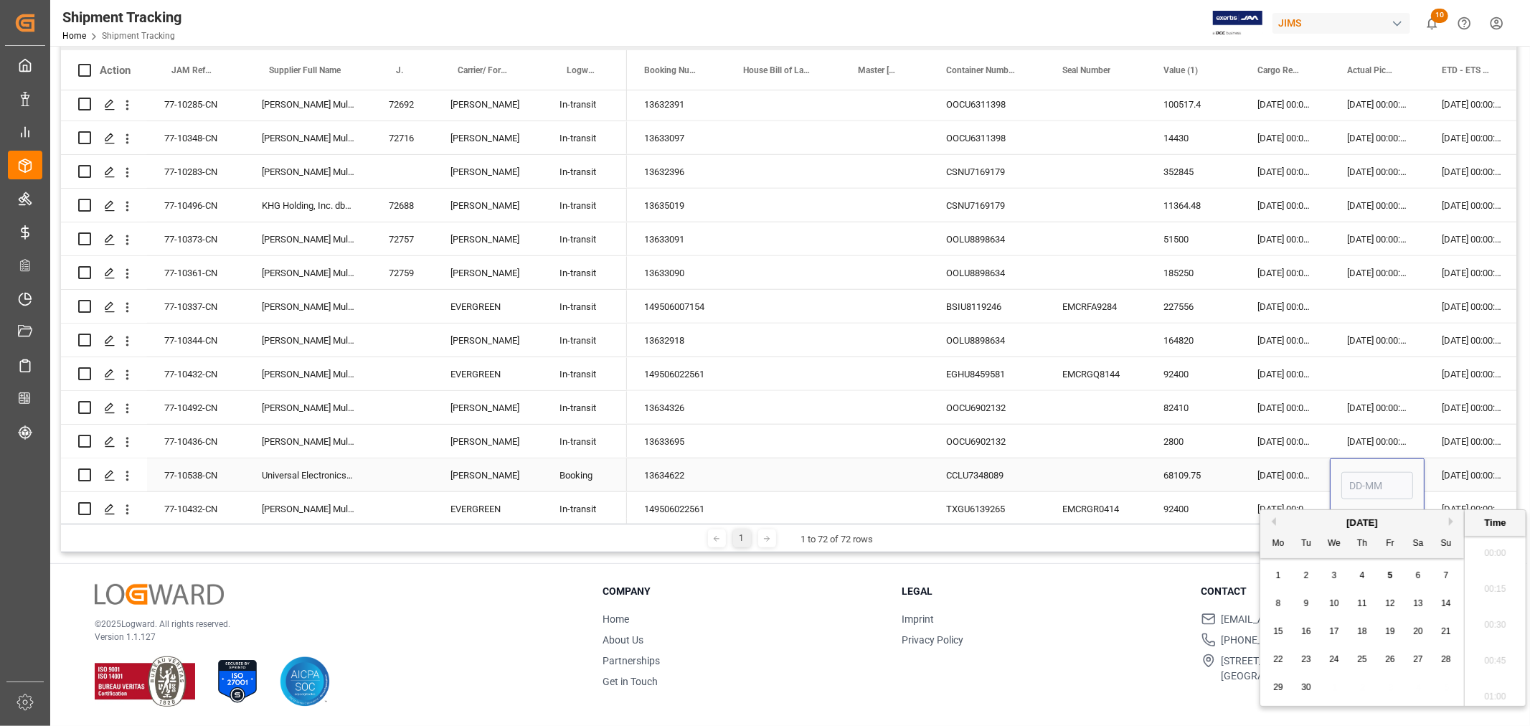
scroll to position [1655, 0]
click at [1332, 574] on span "3" at bounding box center [1334, 575] width 5 height 10
type input "03-09-2025 00:00"
click at [1445, 469] on div "03-09-2025 00:00:00" at bounding box center [1472, 474] width 95 height 33
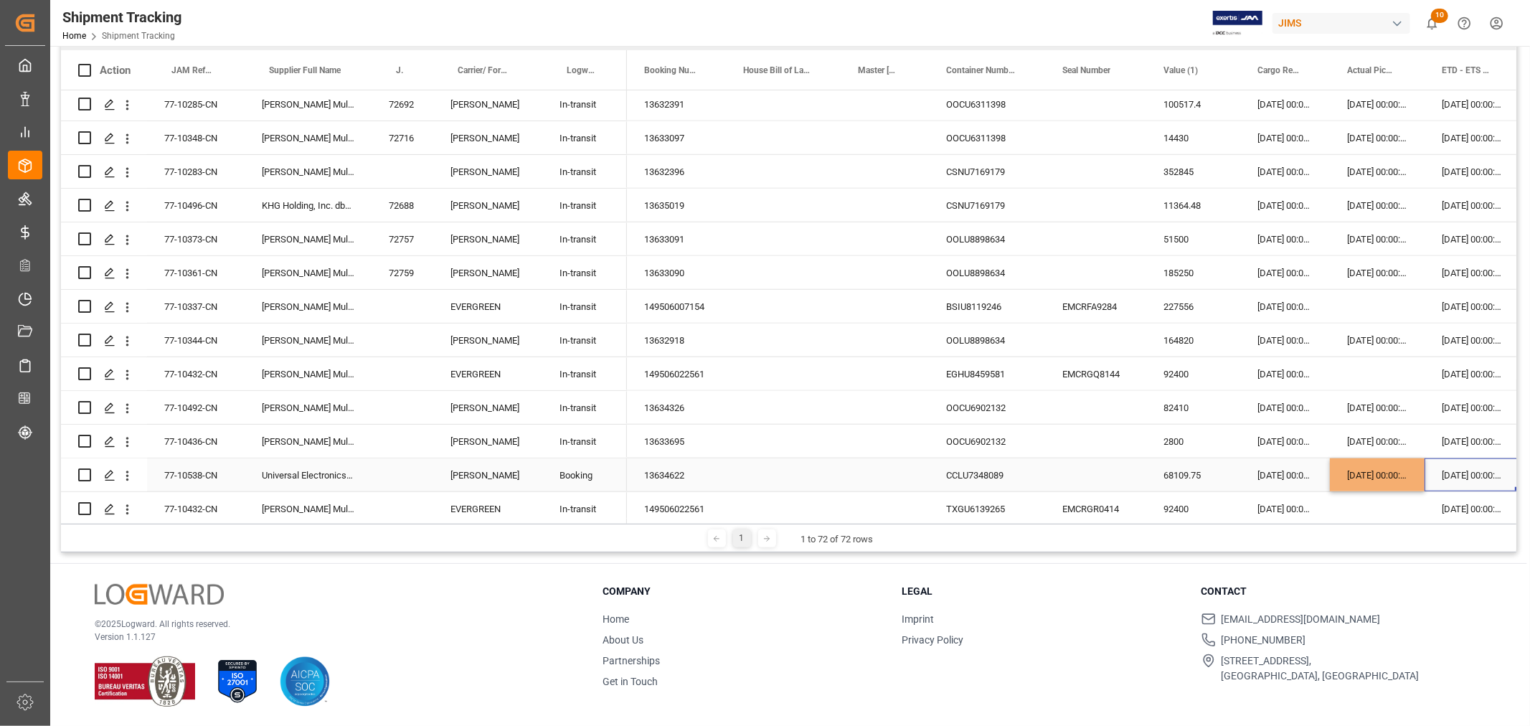
click at [1445, 469] on div "03-09-2025 00:00:00" at bounding box center [1472, 474] width 95 height 33
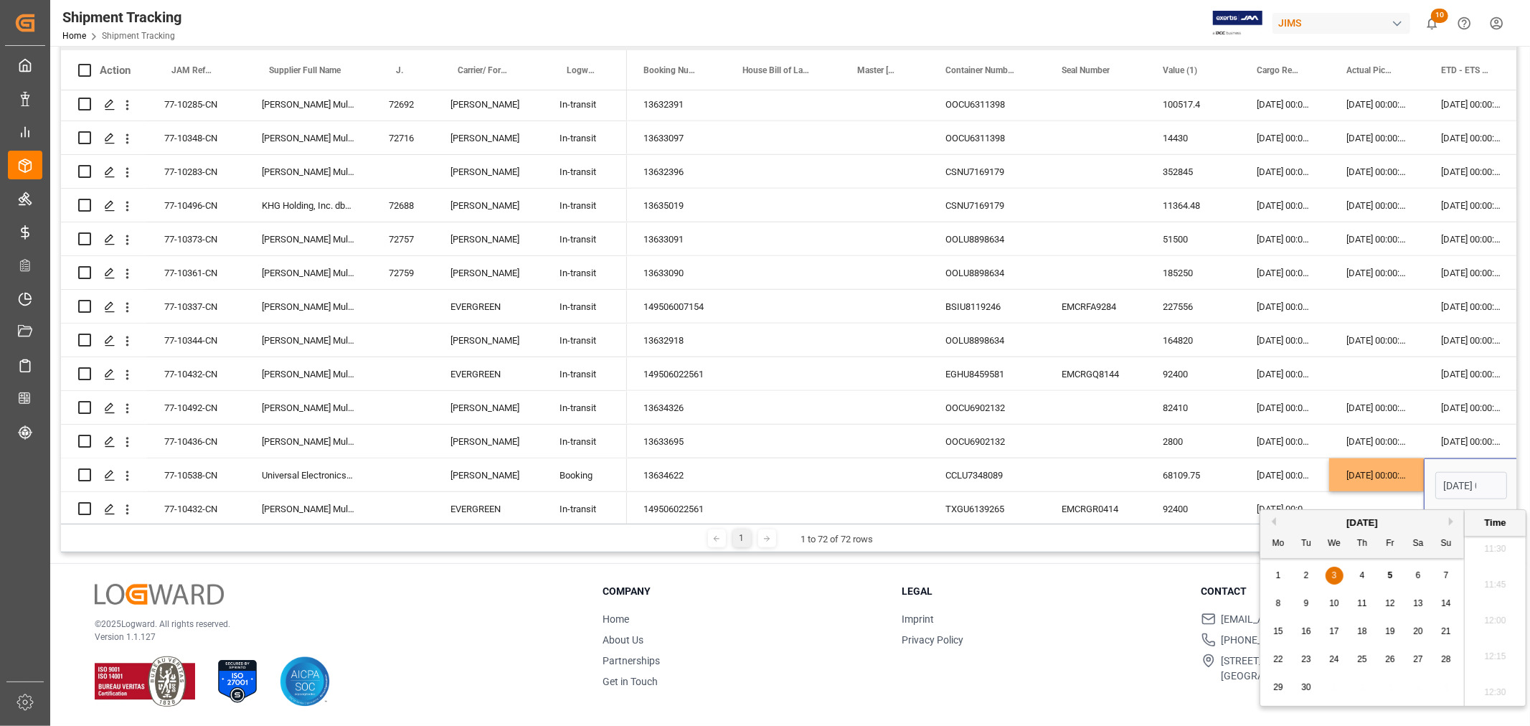
click at [1352, 572] on div "1 2 3 4 5 6 7" at bounding box center [1363, 576] width 196 height 28
click at [1363, 576] on span "4" at bounding box center [1362, 575] width 5 height 10
type input "04-09-2025 00:00"
click at [1281, 476] on div "26-08-2025 00:00:00" at bounding box center [1285, 474] width 90 height 33
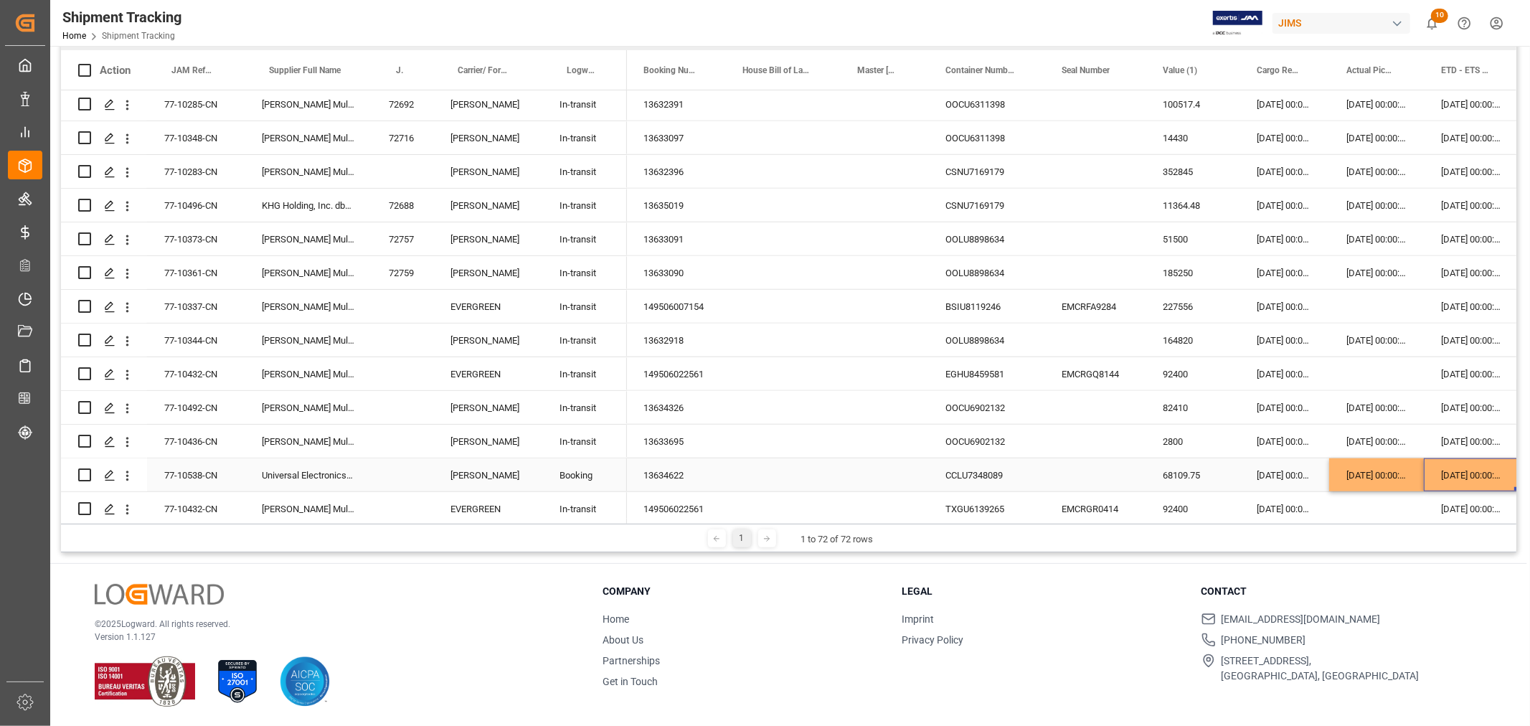
click at [1471, 469] on div "04-09-2025 00:00:00" at bounding box center [1471, 474] width 95 height 33
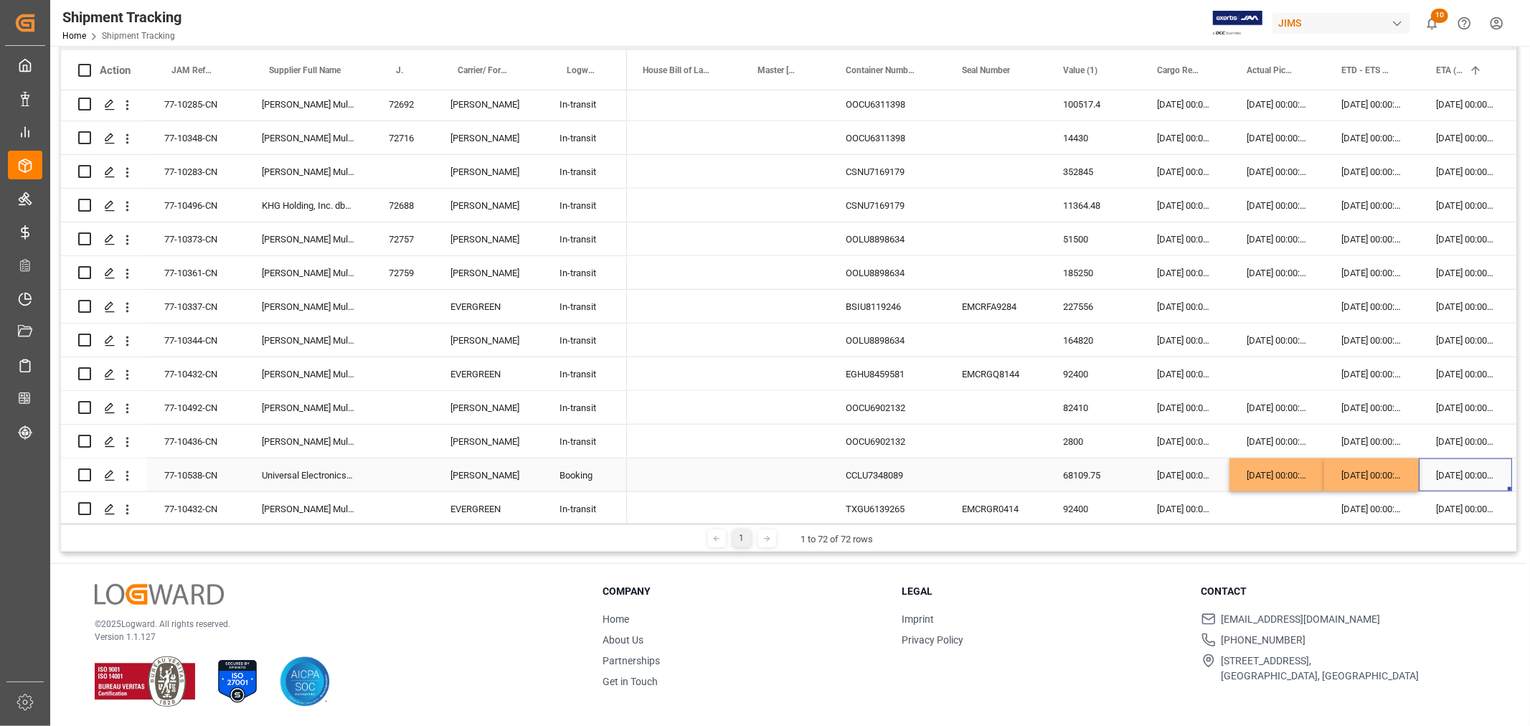
click at [1455, 470] on div "10-10-2025 00:00:00" at bounding box center [1465, 474] width 93 height 33
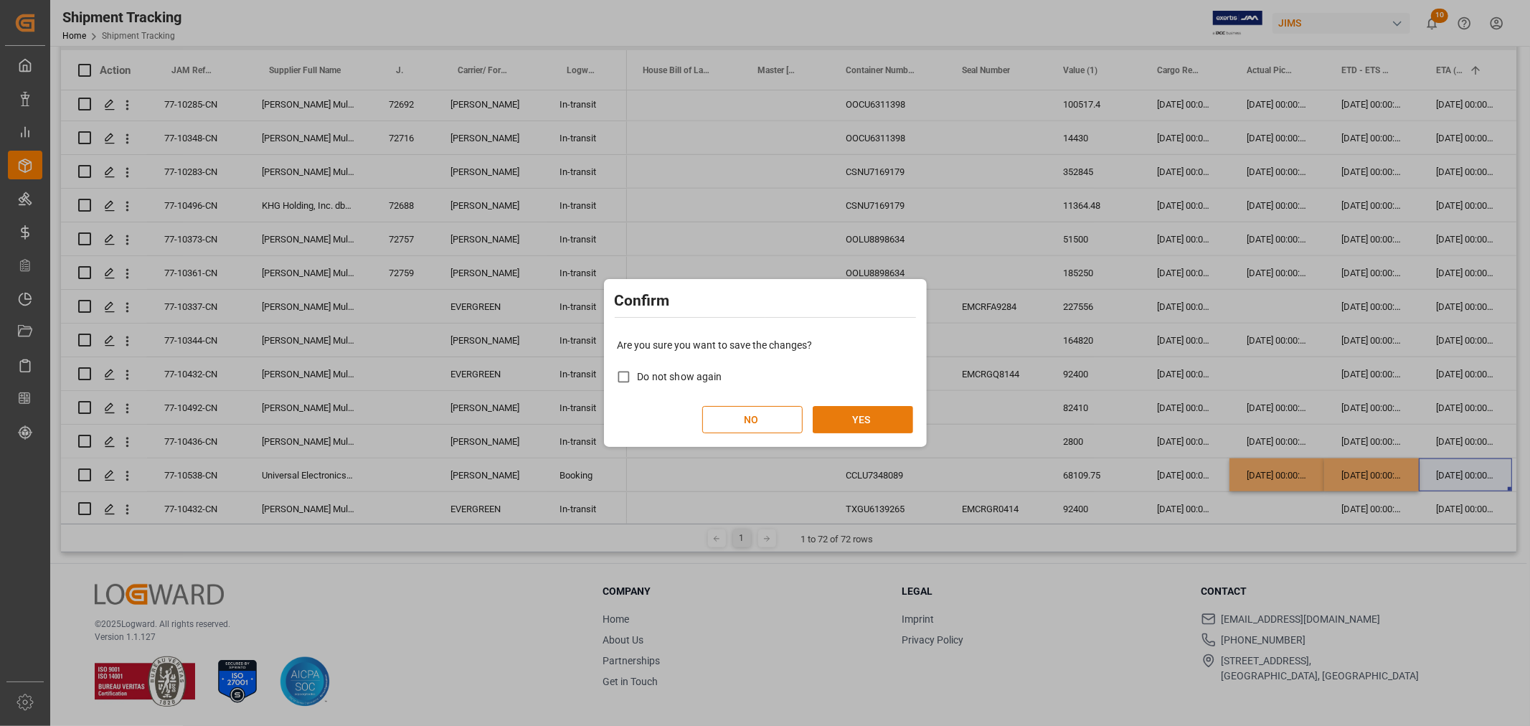
click at [871, 426] on button "YES" at bounding box center [863, 419] width 100 height 27
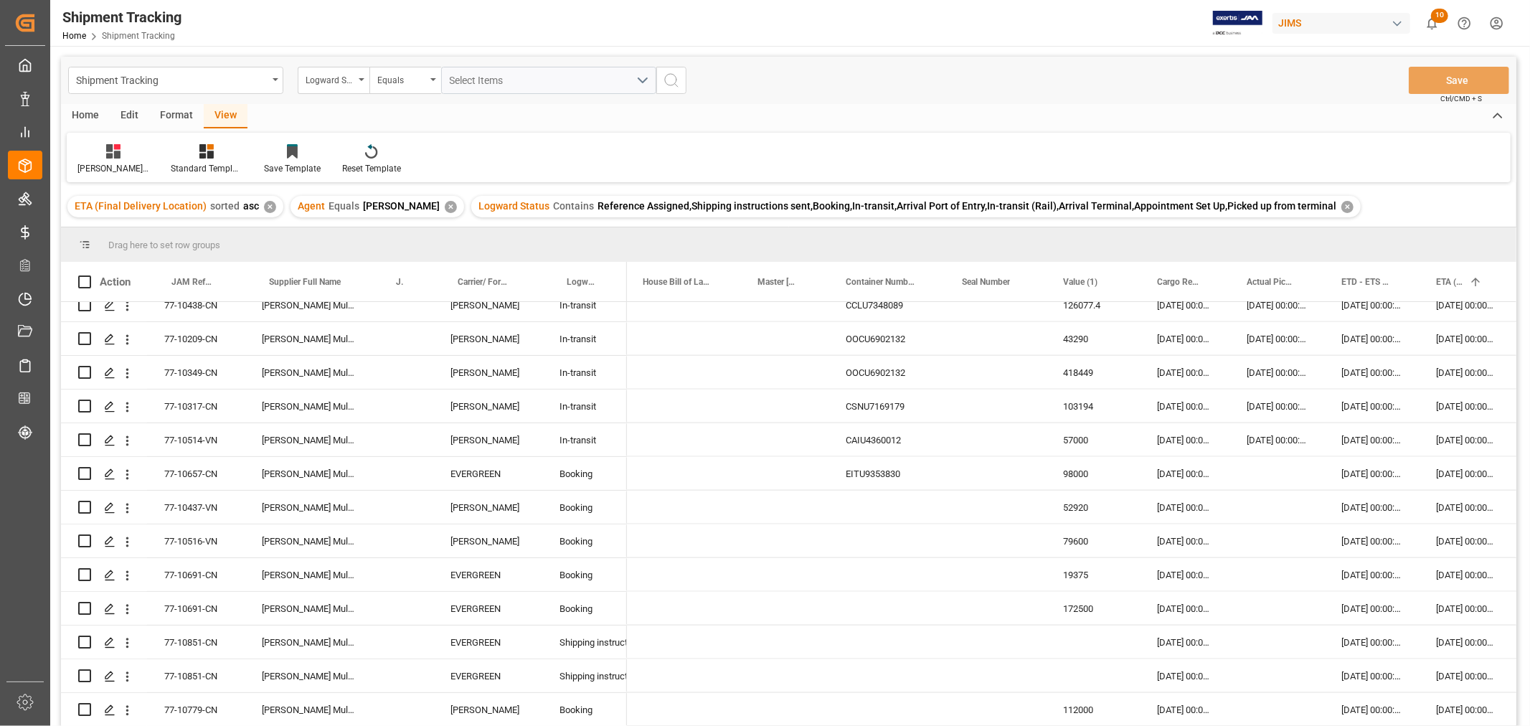
scroll to position [1674, 0]
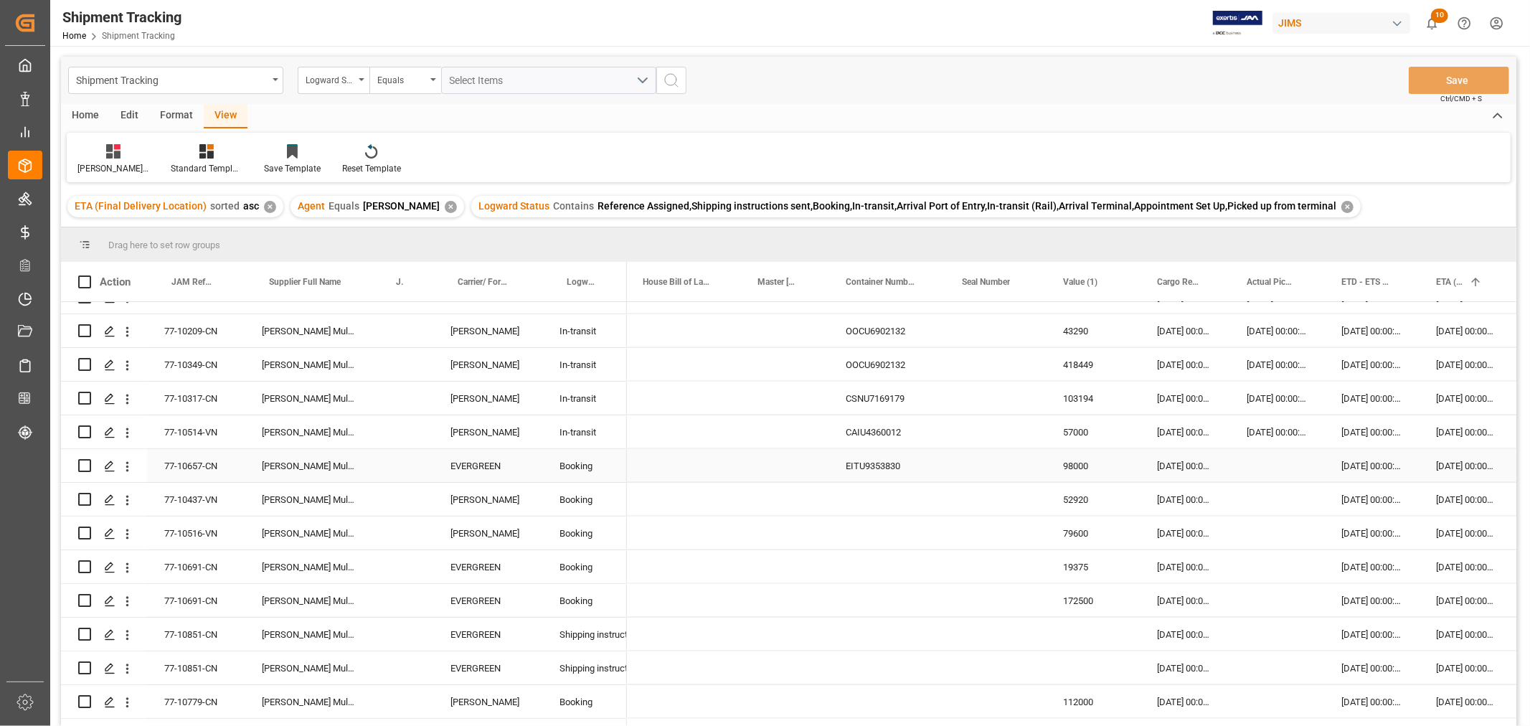
scroll to position [0, 100]
click at [890, 466] on div "EITU9353830" at bounding box center [887, 465] width 116 height 33
click at [730, 472] on div "Press SPACE to select this row." at bounding box center [683, 465] width 115 height 33
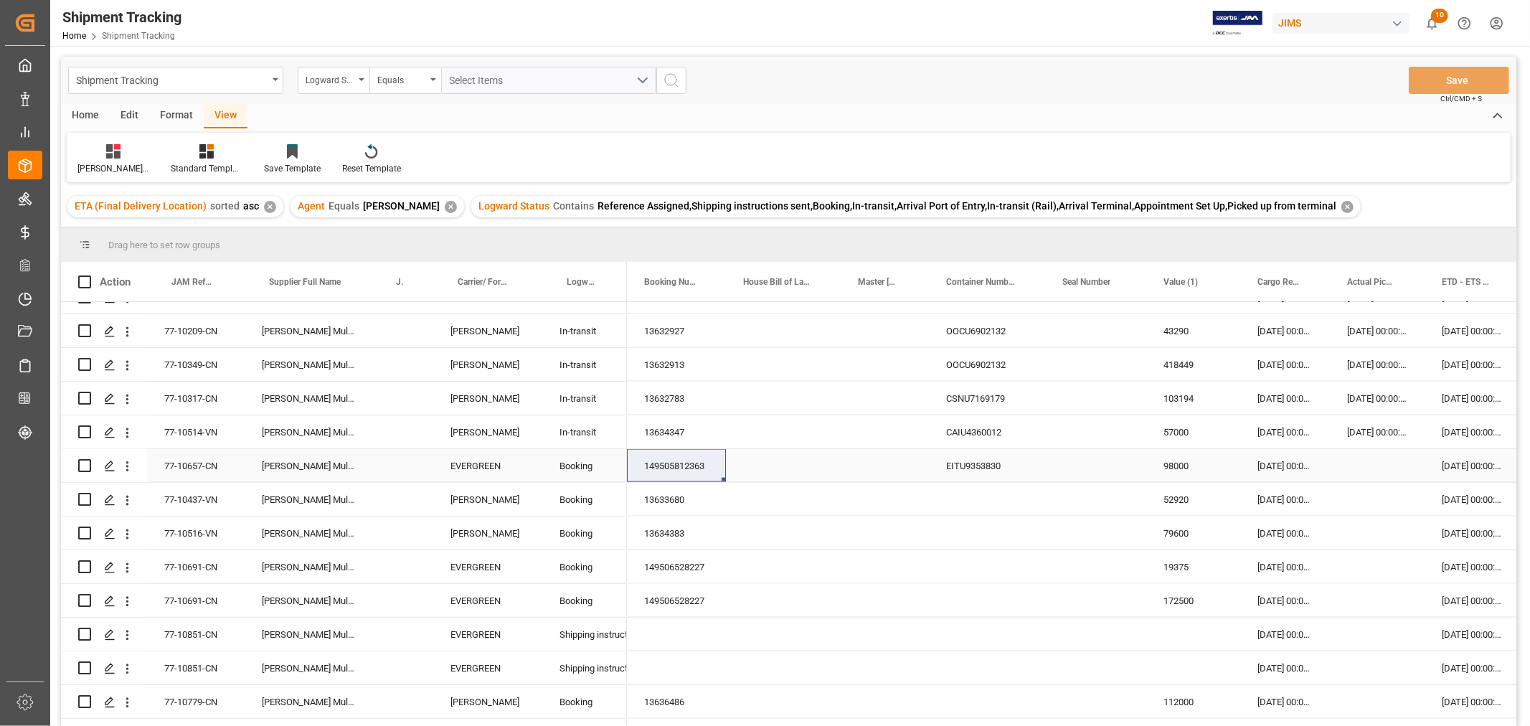
click at [1373, 464] on div "Press SPACE to select this row." at bounding box center [1377, 465] width 95 height 33
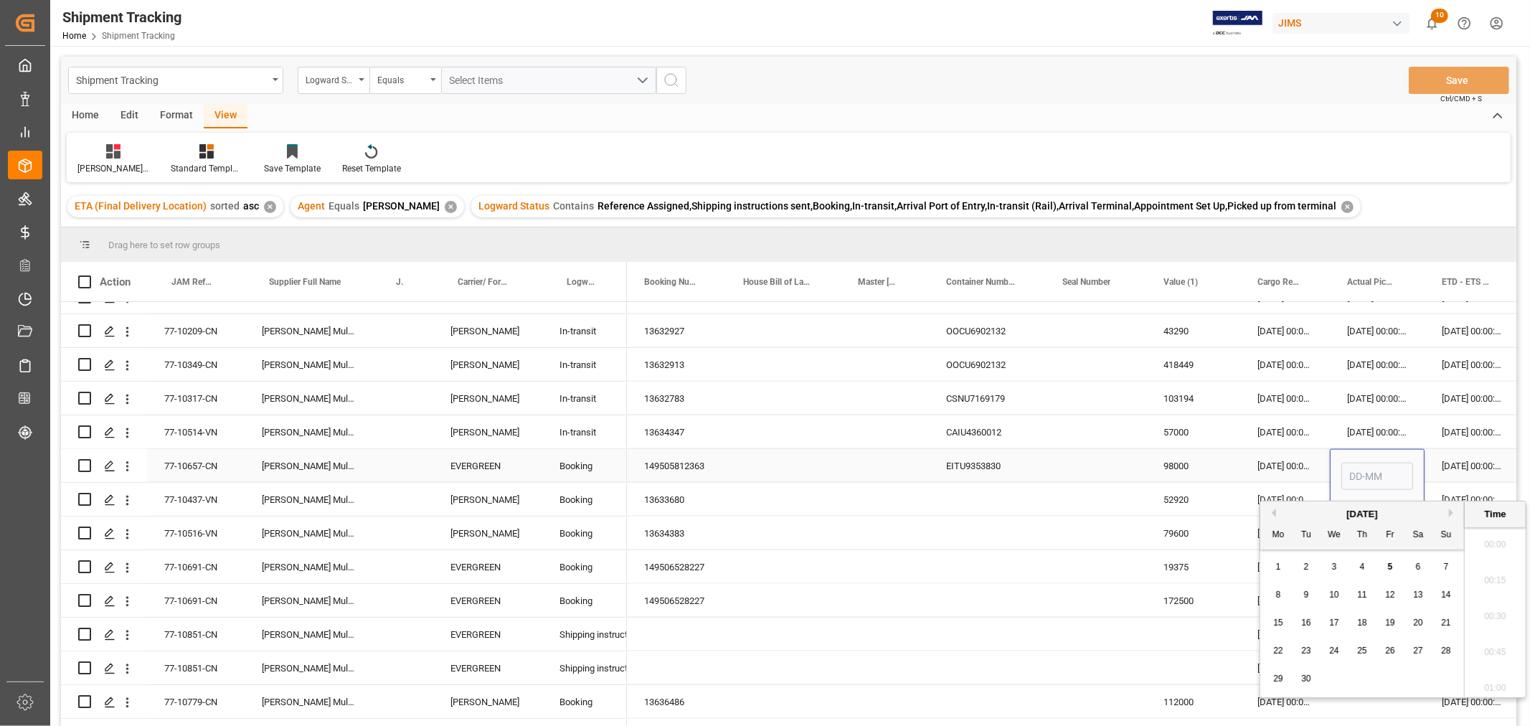
scroll to position [1655, 0]
click at [1307, 569] on span "2" at bounding box center [1306, 567] width 5 height 10
type input "02-09-2025 00:00"
click at [1309, 468] on div "01-09-2025 00:00:00" at bounding box center [1286, 465] width 90 height 33
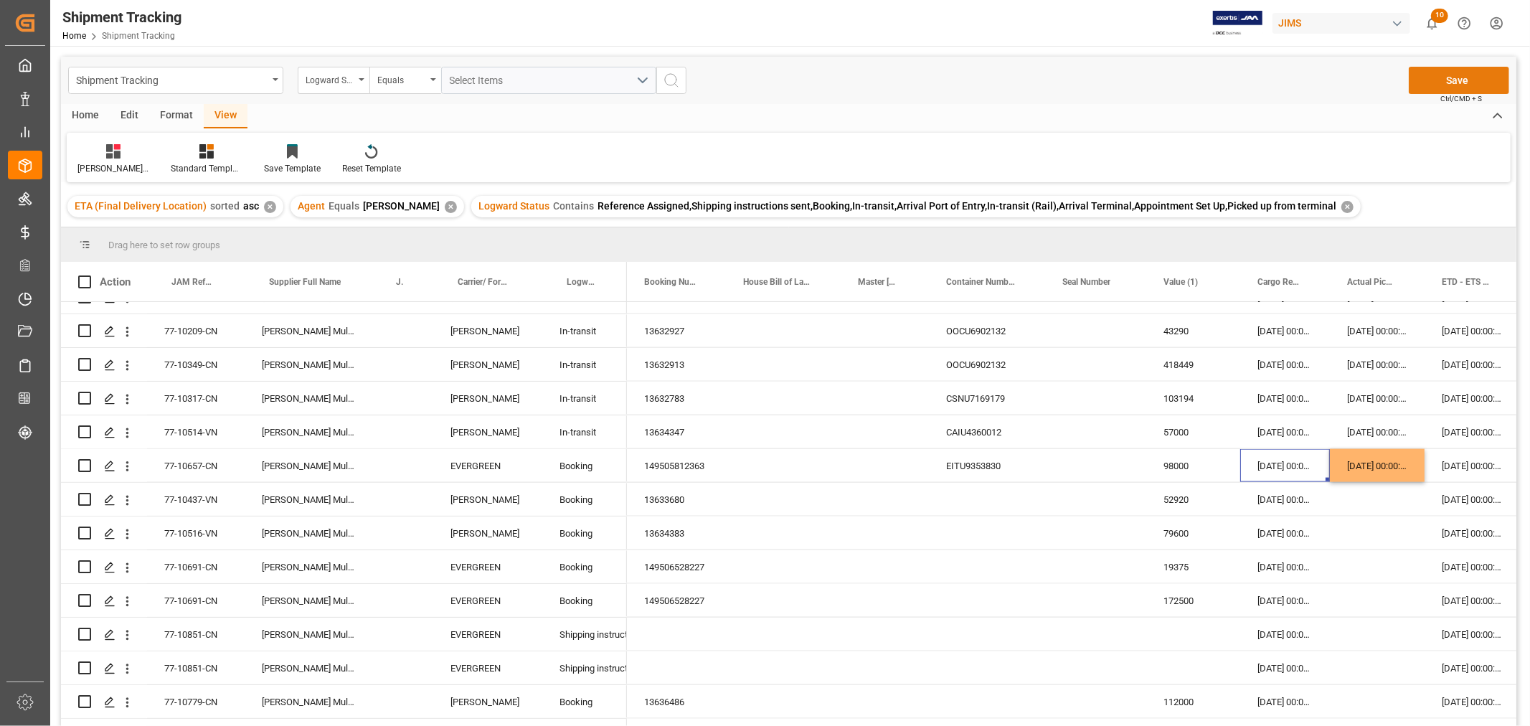
click at [1446, 81] on button "Save" at bounding box center [1459, 80] width 100 height 27
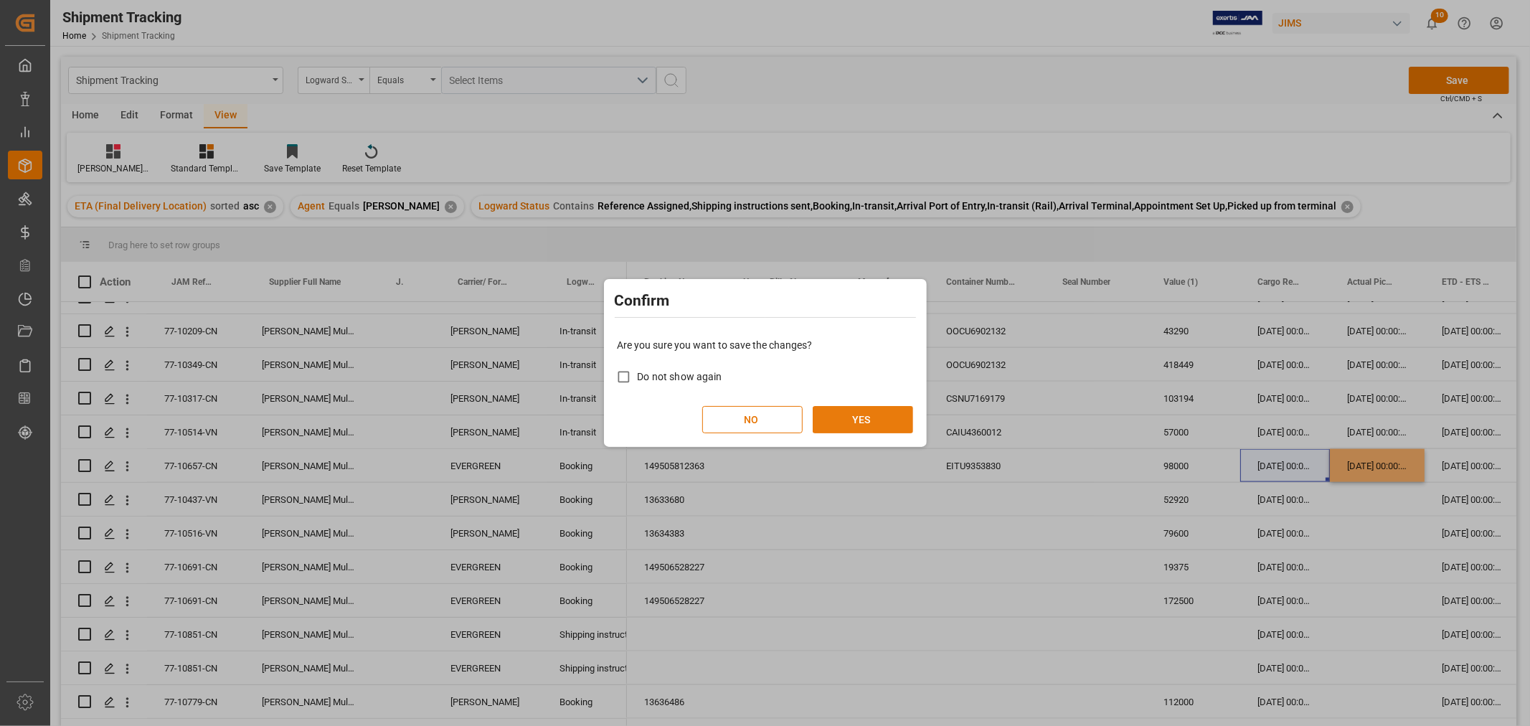
click at [867, 415] on button "YES" at bounding box center [863, 419] width 100 height 27
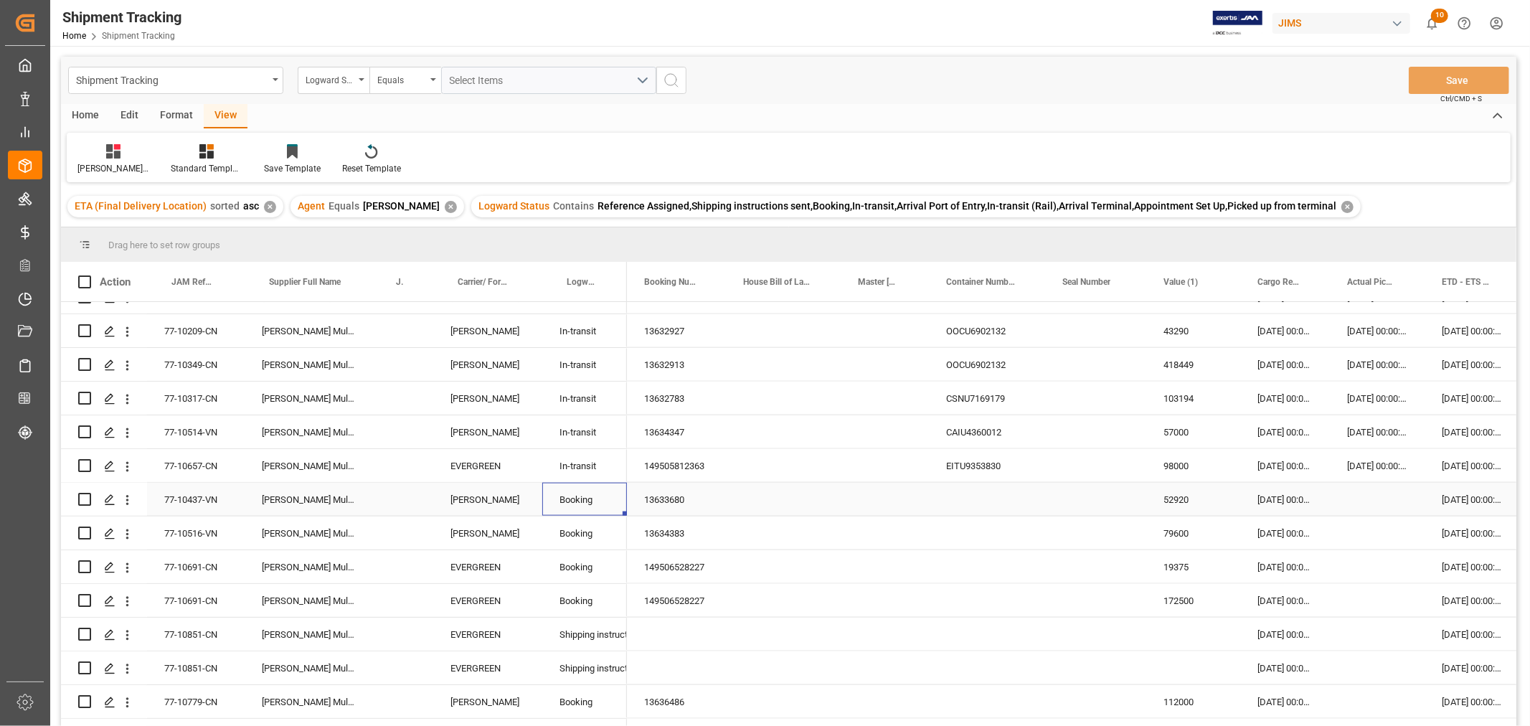
click at [601, 508] on div "Booking" at bounding box center [585, 500] width 50 height 33
click at [661, 539] on div "13634383" at bounding box center [676, 533] width 99 height 33
click at [663, 572] on div "149506528227" at bounding box center [676, 566] width 99 height 33
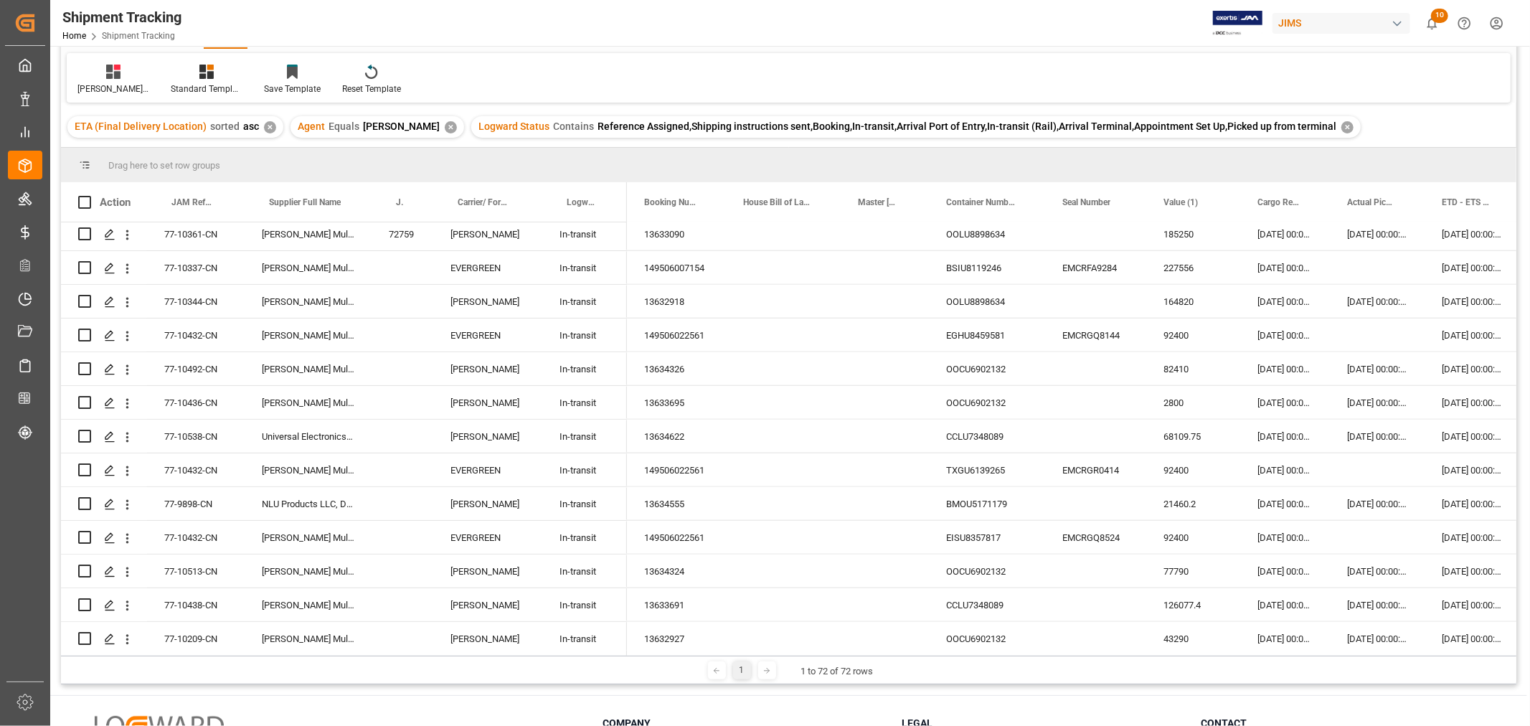
scroll to position [1281, 0]
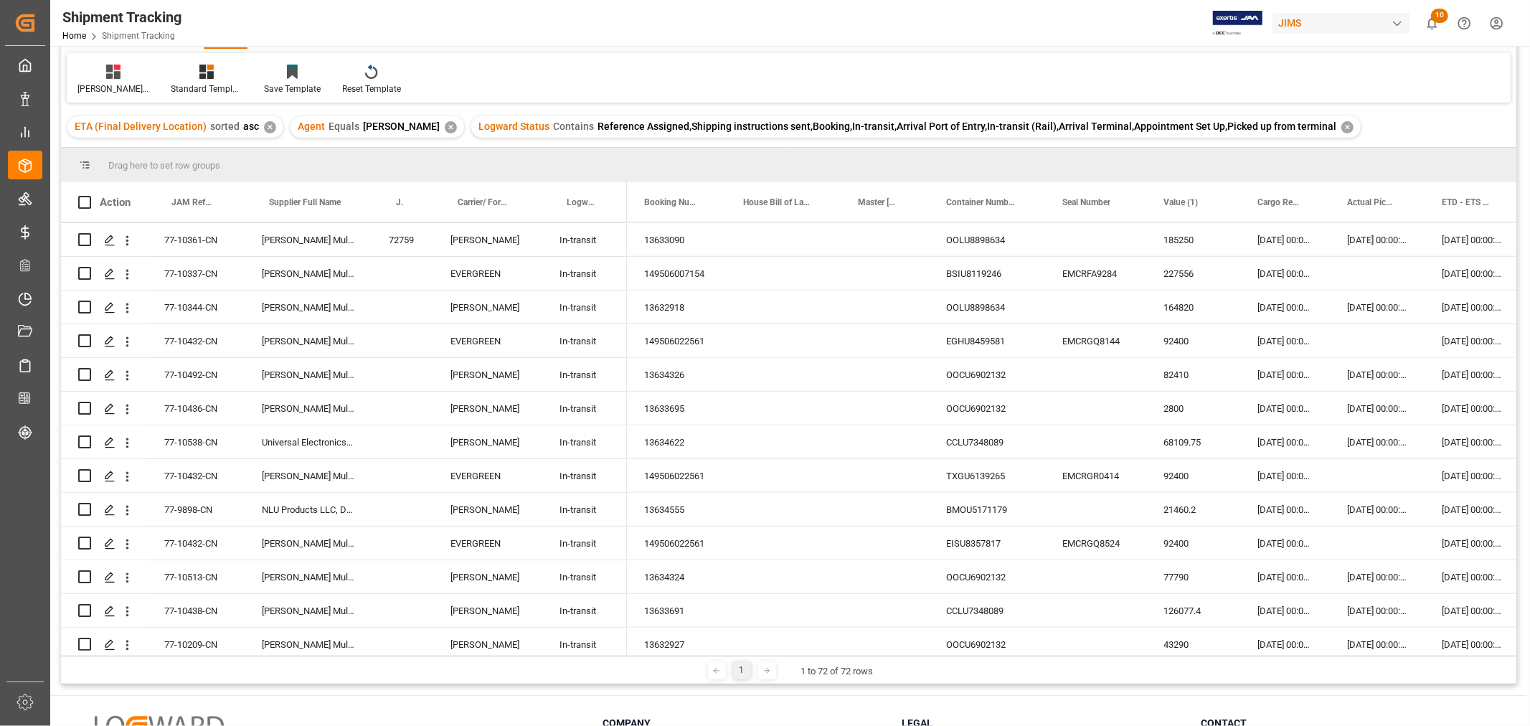
drag, startPoint x: 1518, startPoint y: 455, endPoint x: 1518, endPoint y: 318, distance: 137.0
click at [1518, 318] on main "Shipment Tracking Logward Status Equals Select Items Save Ctrl/CMD + S Home Edi…" at bounding box center [788, 330] width 1477 height 707
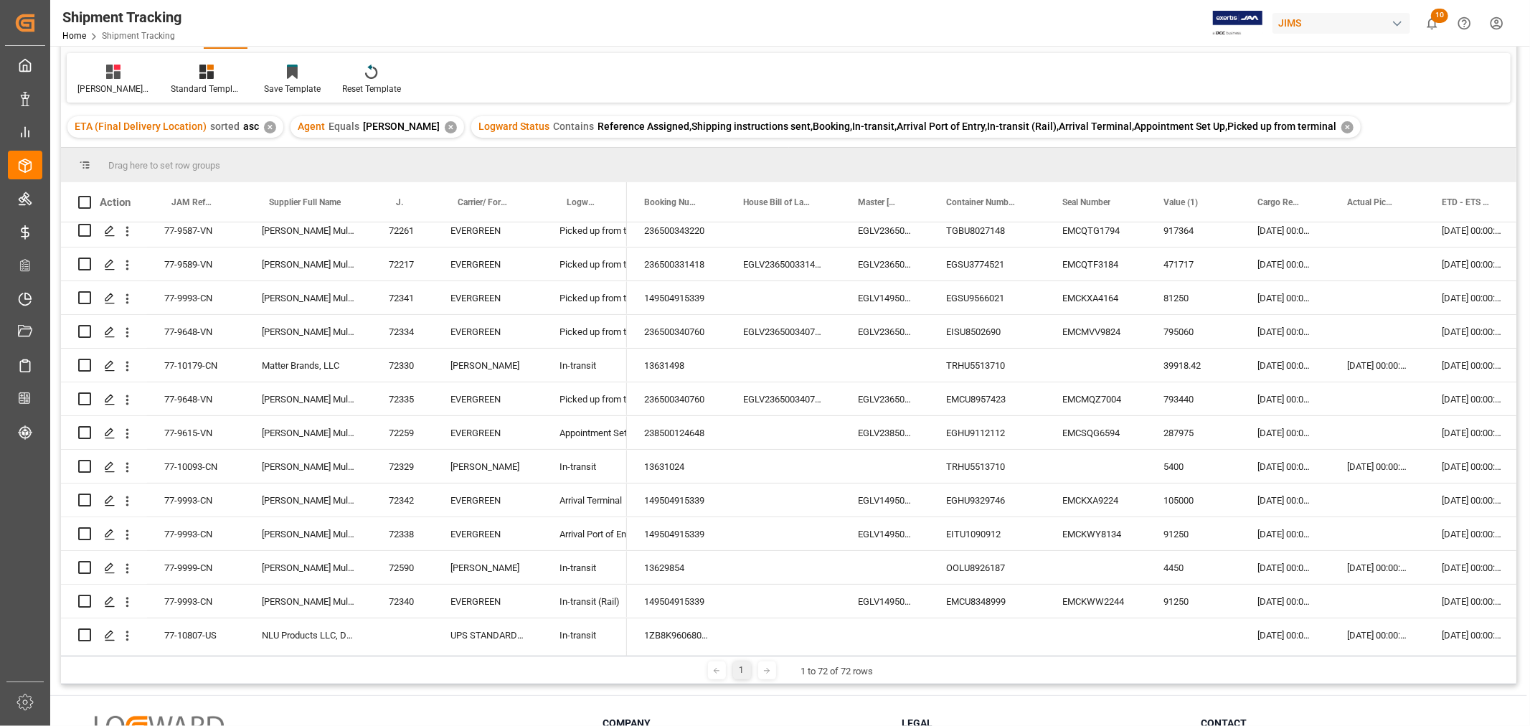
scroll to position [0, 0]
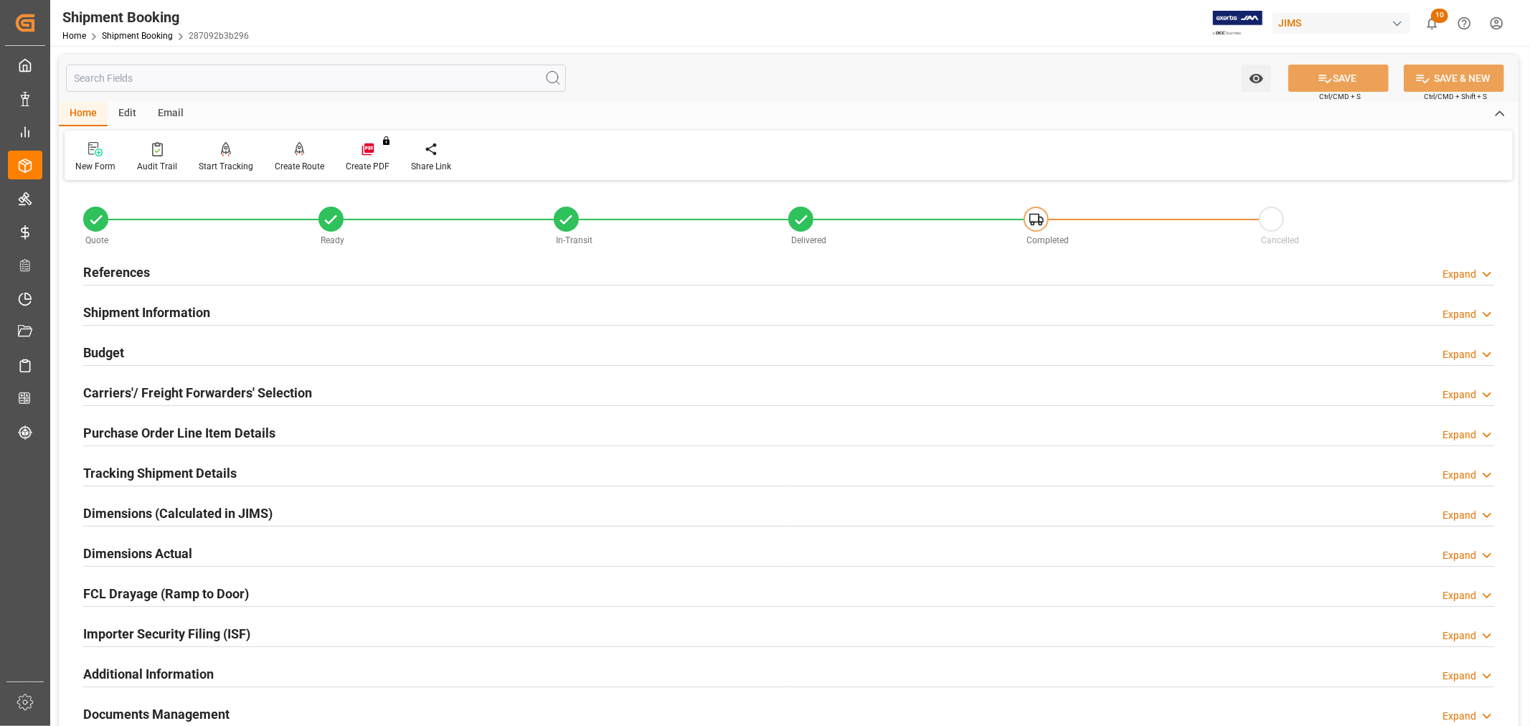
scroll to position [352, 0]
